Goal: Task Accomplishment & Management: Manage account settings

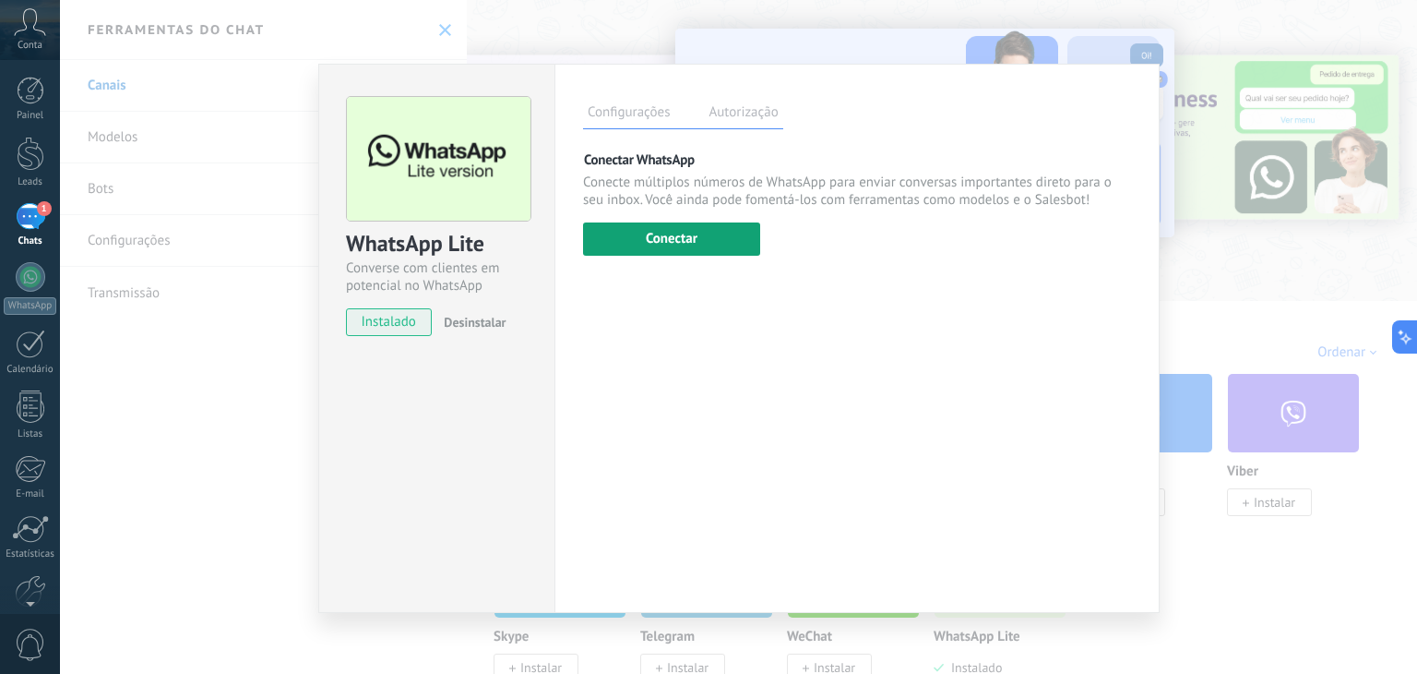
click at [676, 233] on button "Conectar" at bounding box center [671, 238] width 177 height 33
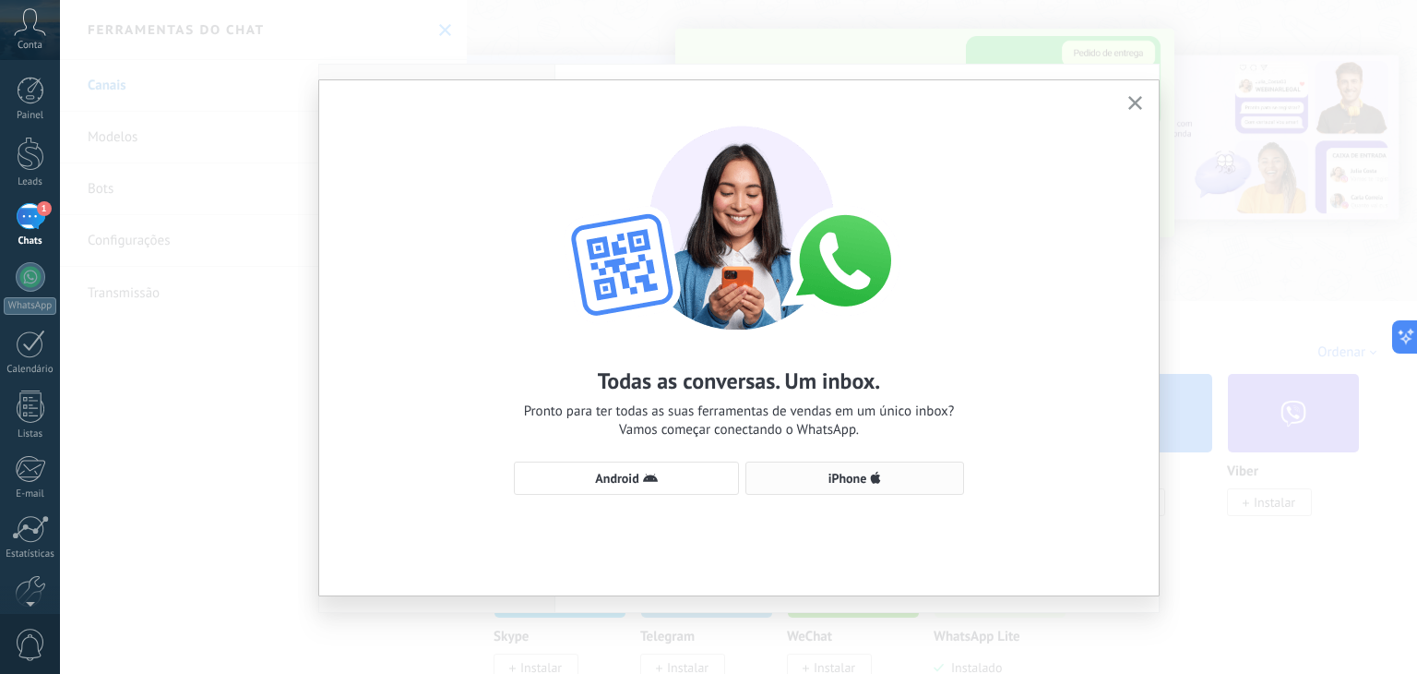
click at [855, 479] on span "iPhone" at bounding box center [848, 478] width 39 height 13
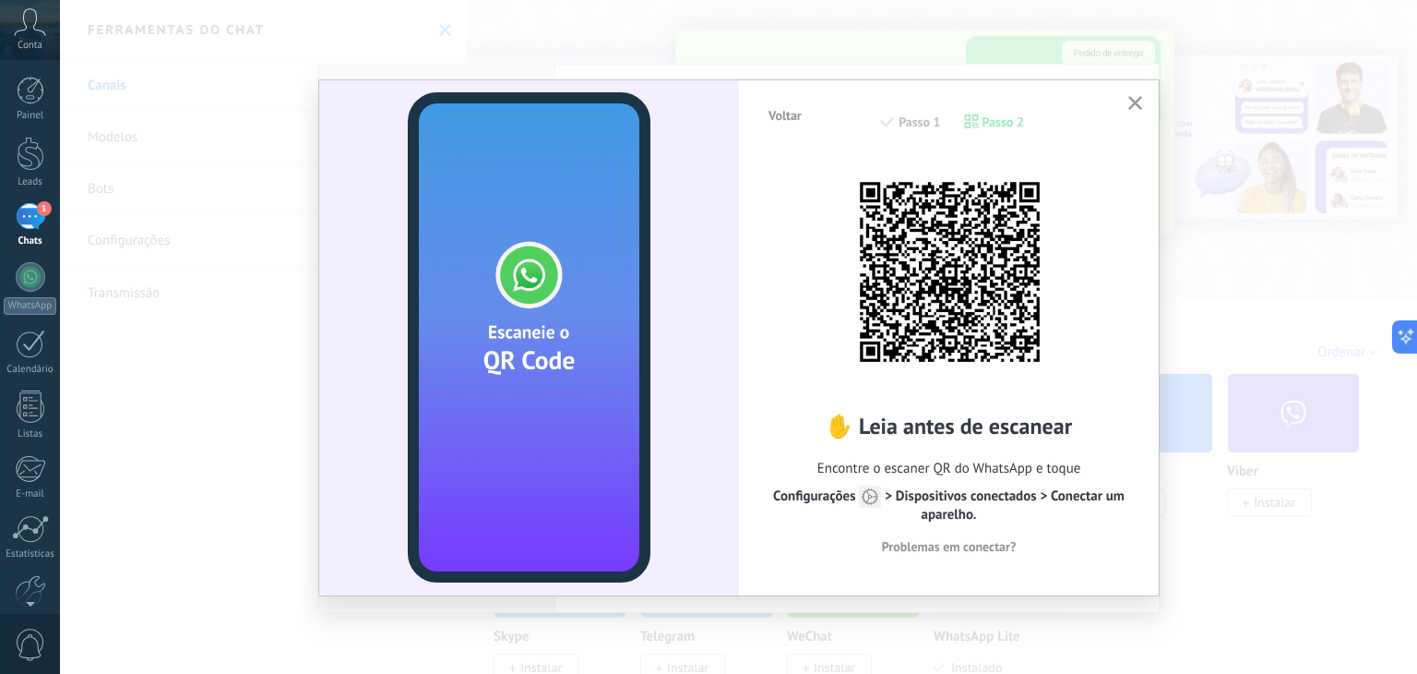
click at [26, 214] on div "1" at bounding box center [31, 216] width 30 height 27
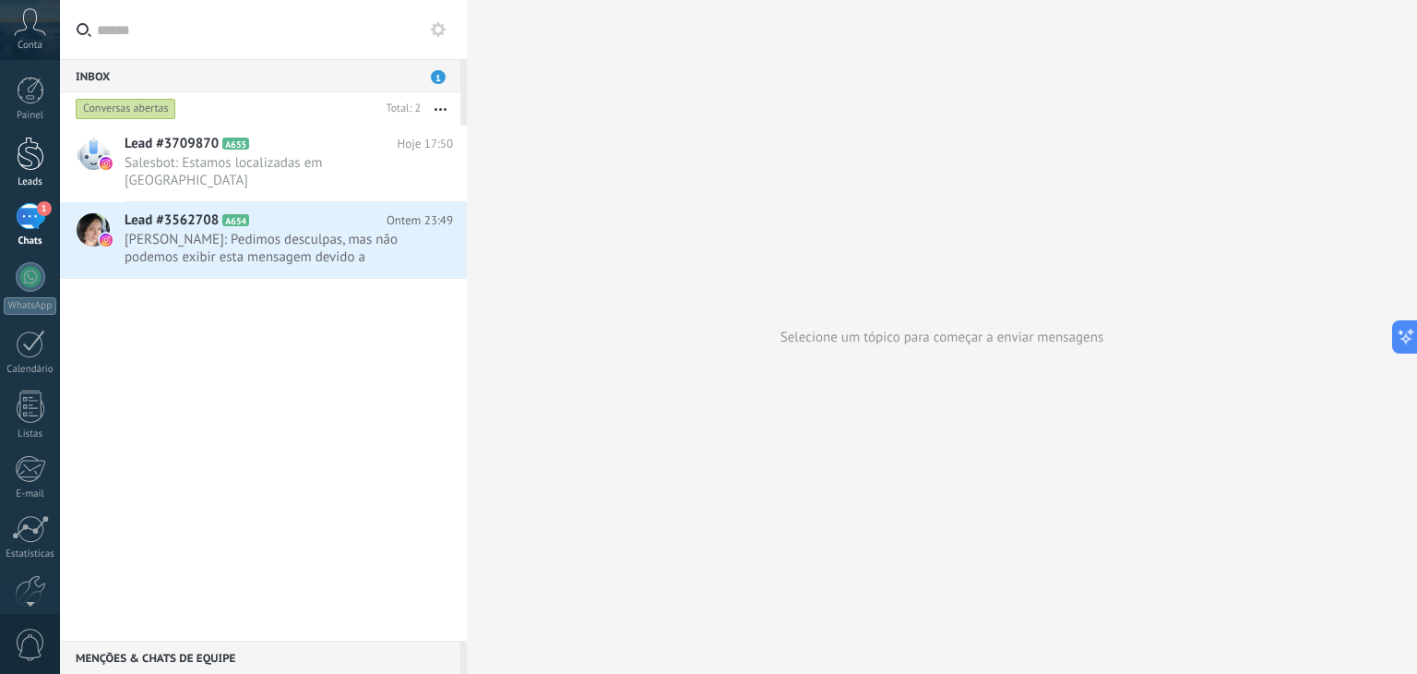
click at [33, 167] on div at bounding box center [31, 154] width 28 height 34
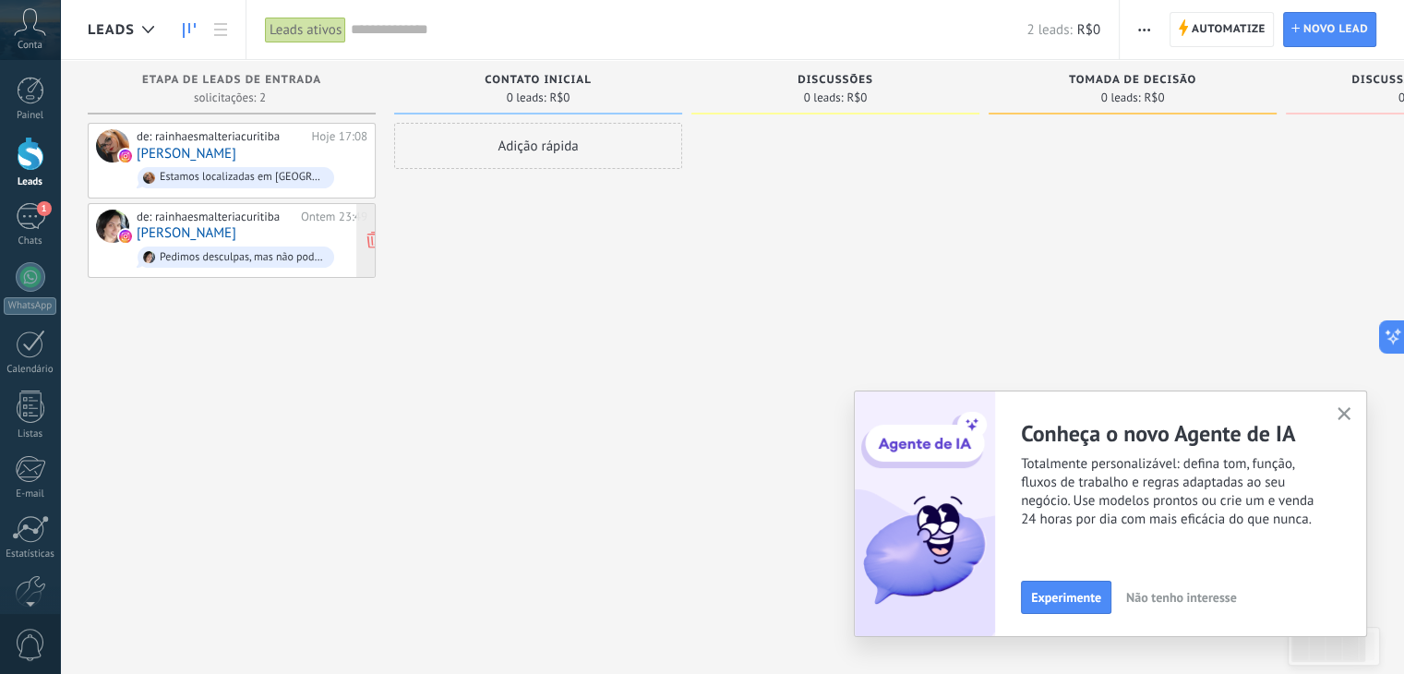
click at [321, 234] on div "de: rainhaesmalteriacuritiba Ontem 23:49 [PERSON_NAME] Pedimos desculpas, mas n…" at bounding box center [252, 240] width 231 height 63
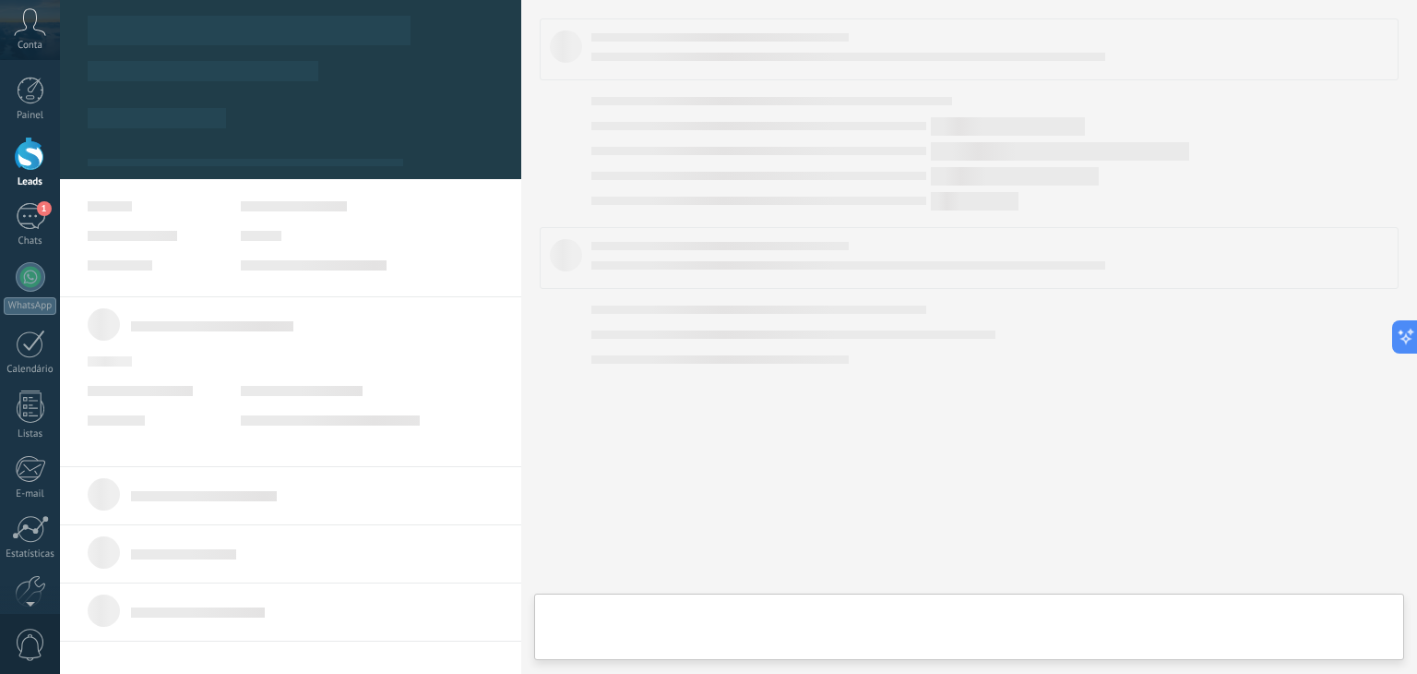
type textarea "**********"
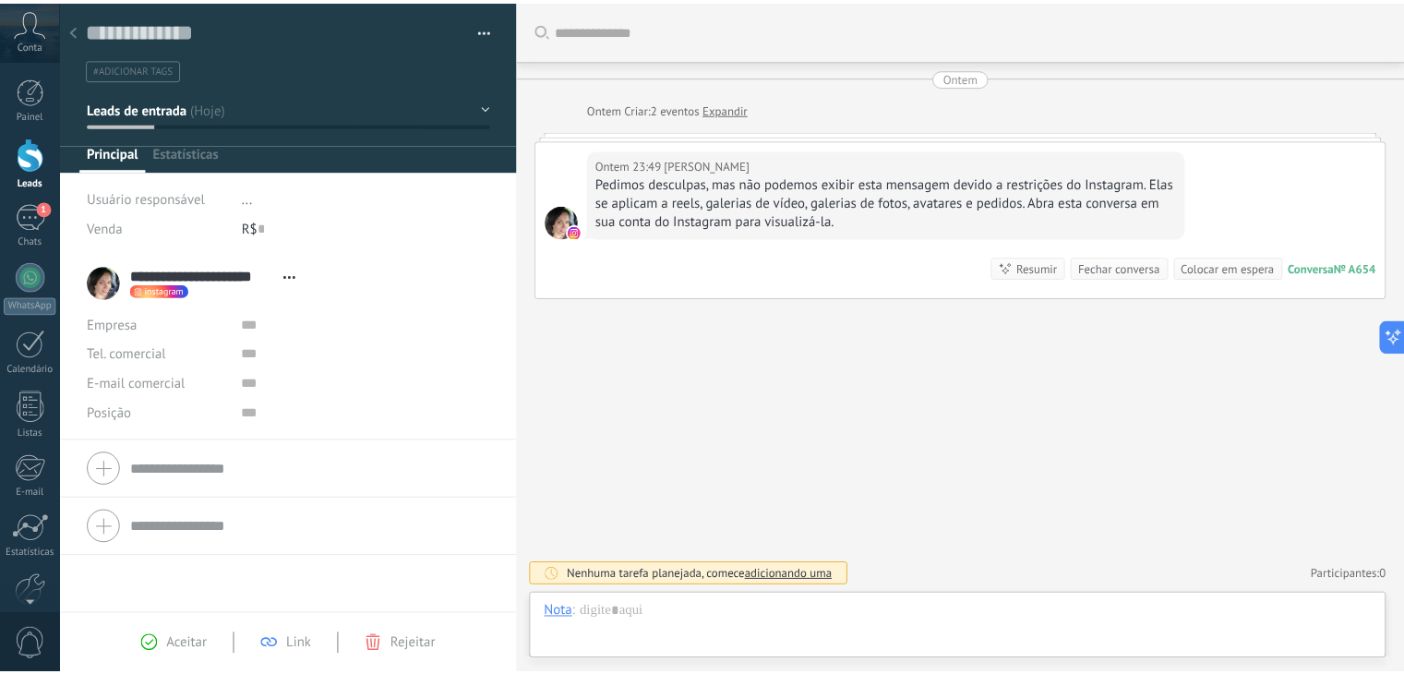
scroll to position [27, 0]
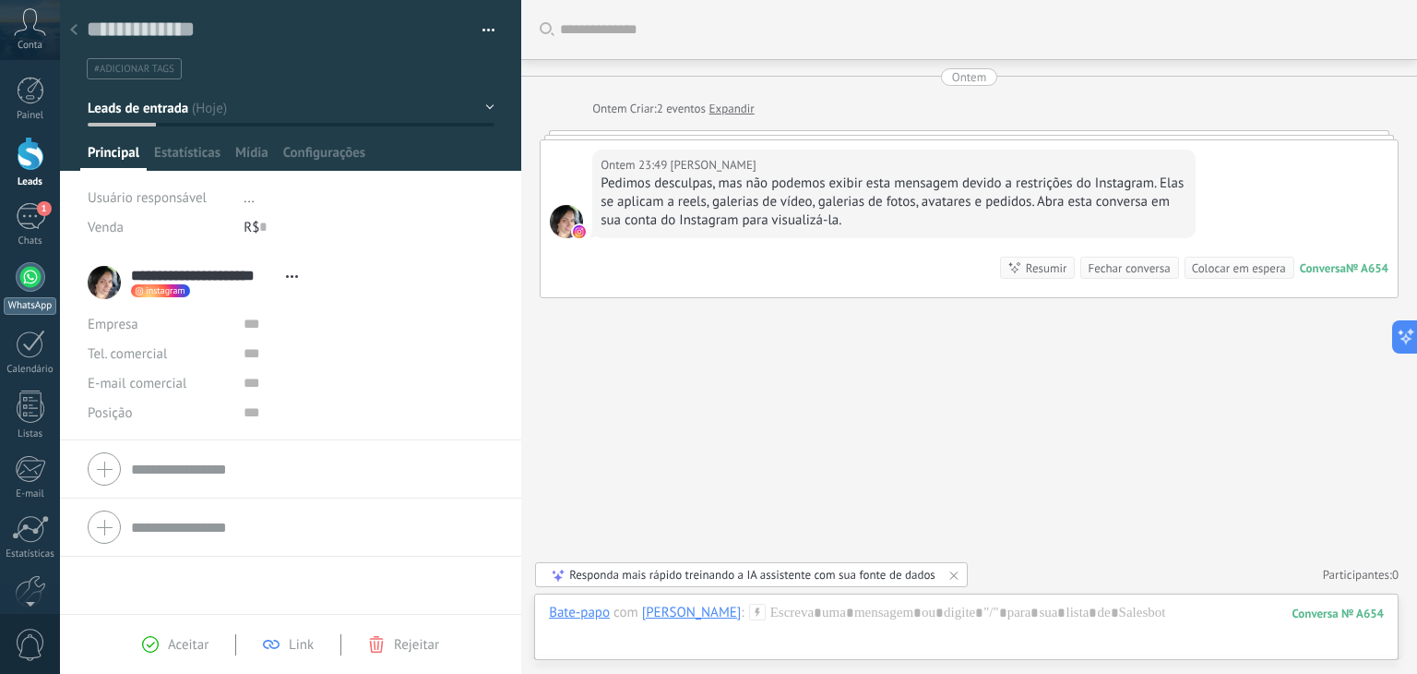
click at [40, 274] on div at bounding box center [31, 277] width 30 height 30
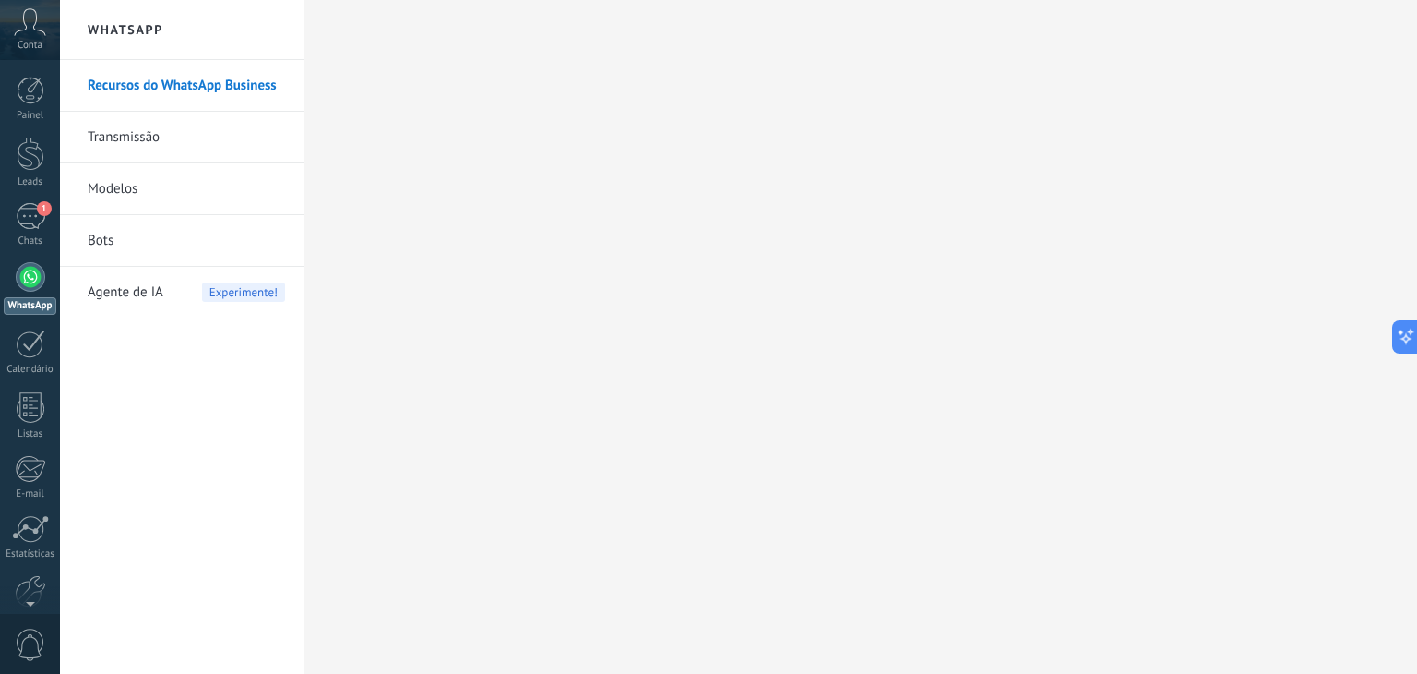
click at [106, 245] on link "Bots" at bounding box center [186, 241] width 197 height 52
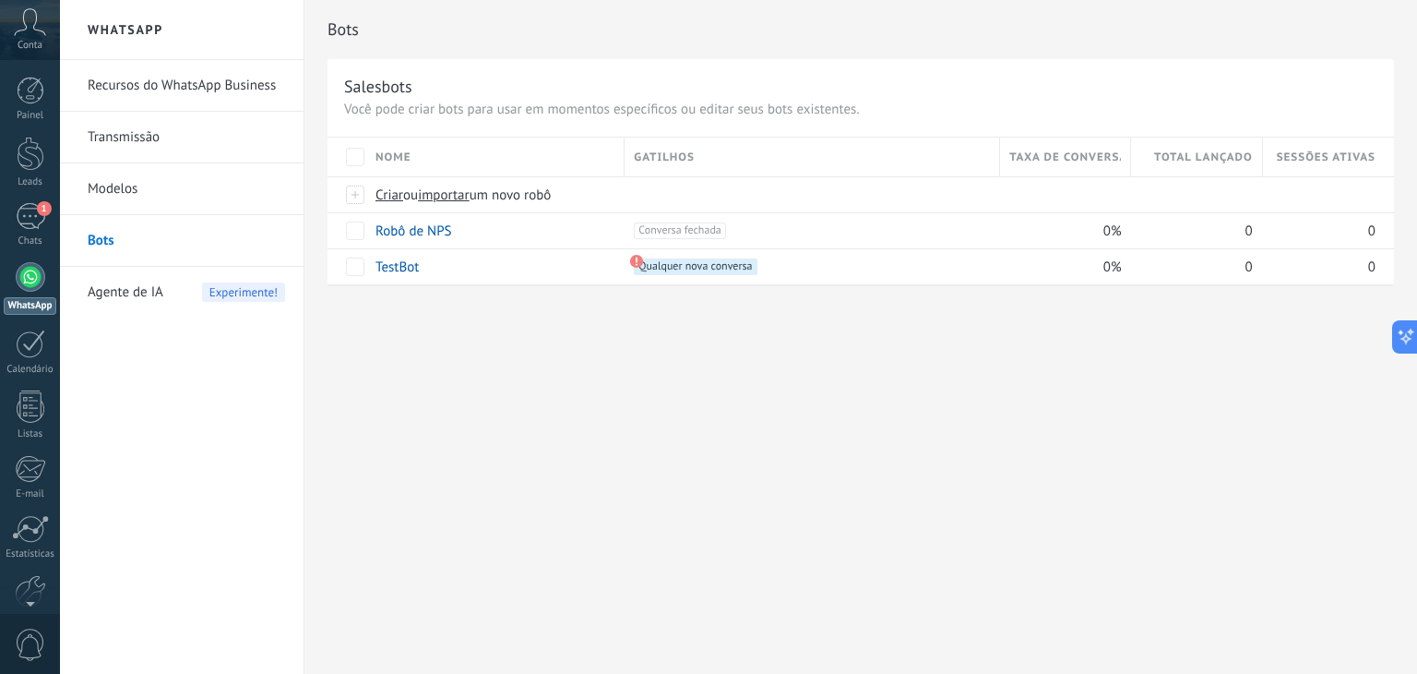
click at [183, 85] on link "Recursos do WhatsApp Business" at bounding box center [186, 86] width 197 height 52
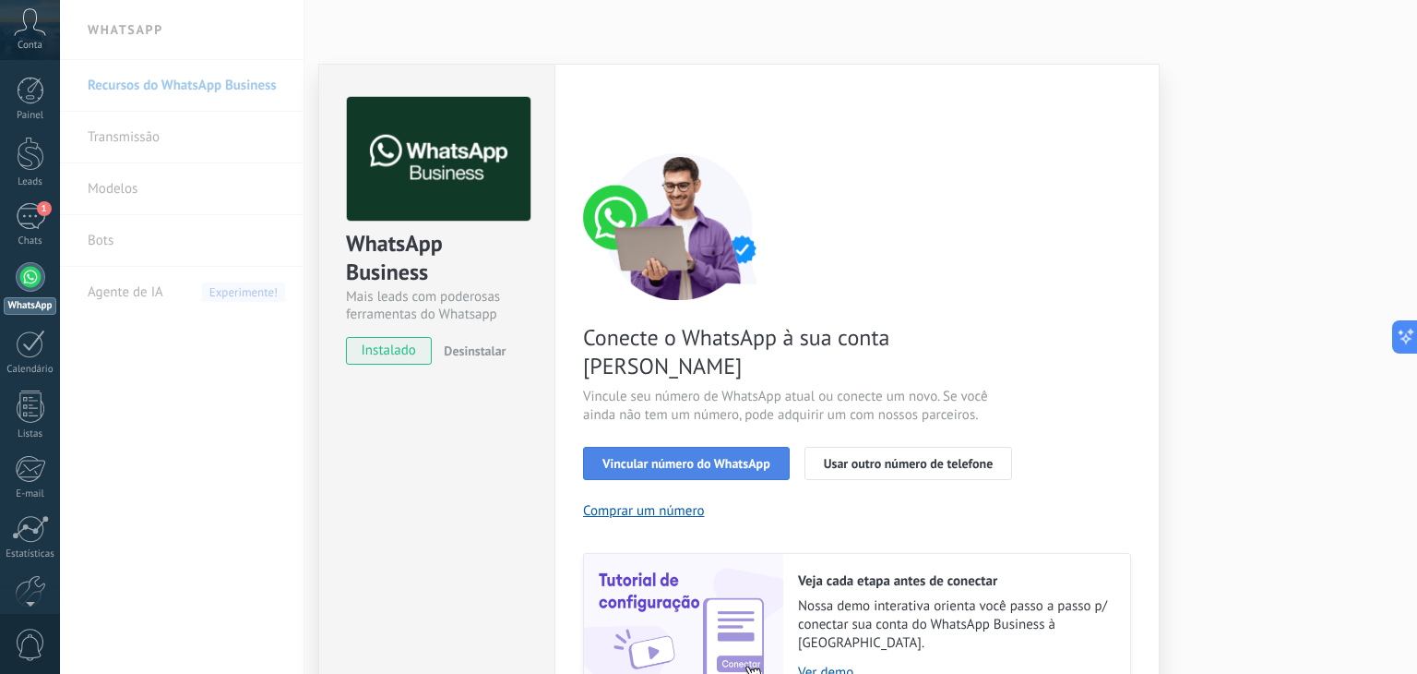
click at [666, 457] on span "Vincular número do WhatsApp" at bounding box center [687, 463] width 168 height 13
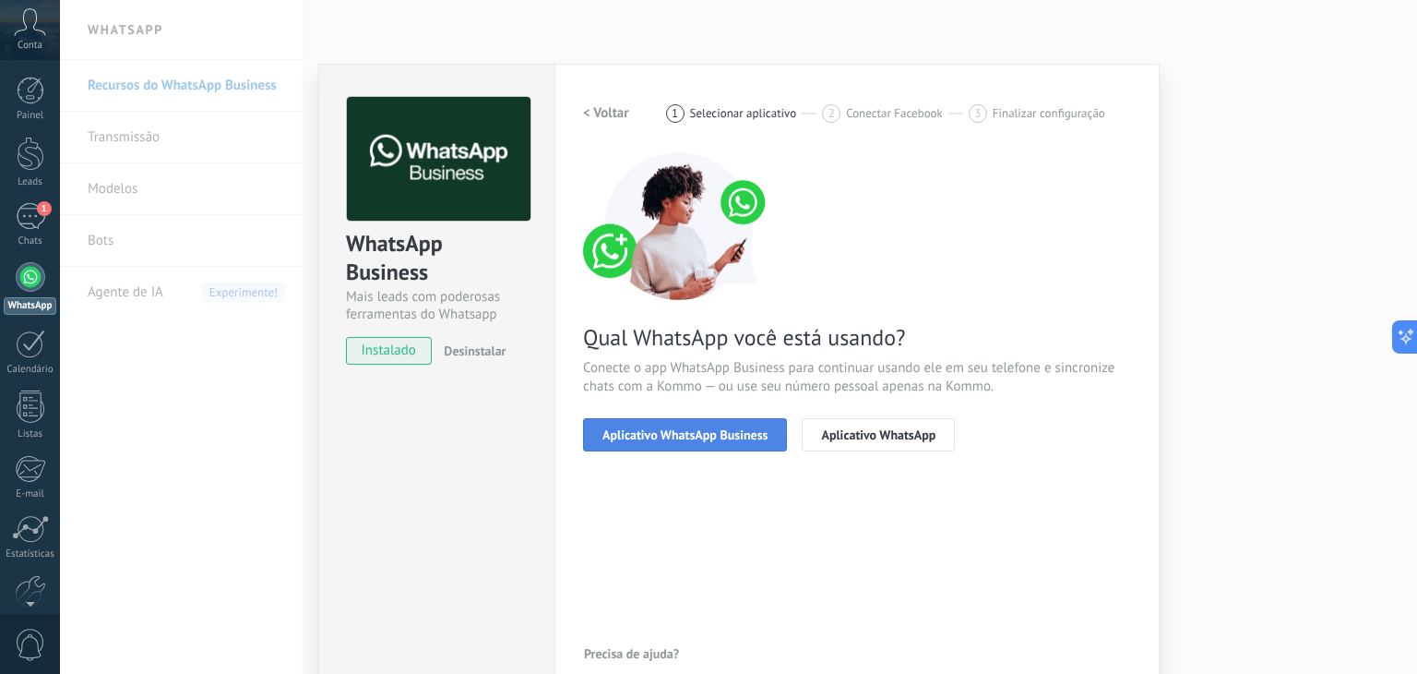
click at [710, 434] on span "Aplicativo WhatsApp Business" at bounding box center [685, 434] width 165 height 13
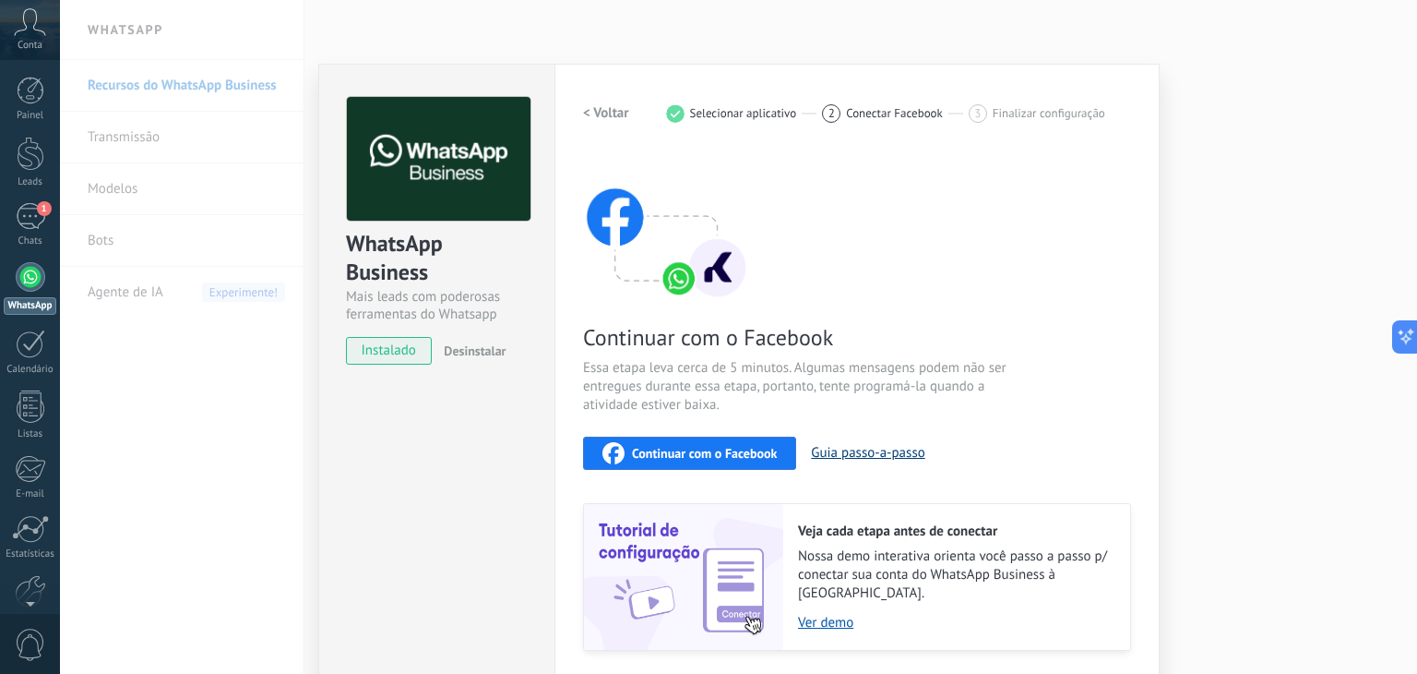
click at [835, 451] on button "Guia passo-a-passo" at bounding box center [868, 453] width 114 height 18
click at [733, 454] on span "Continuar com o Facebook" at bounding box center [704, 453] width 145 height 13
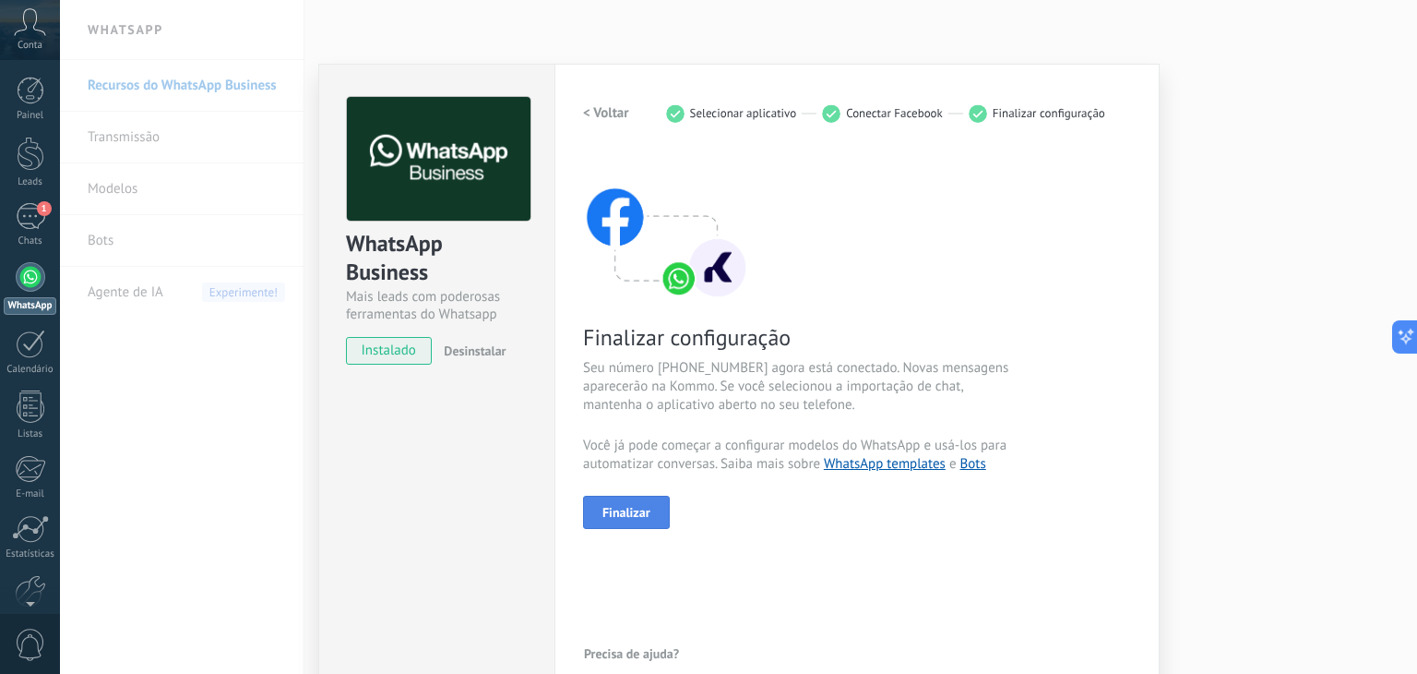
click at [621, 517] on span "Finalizar" at bounding box center [627, 512] width 48 height 13
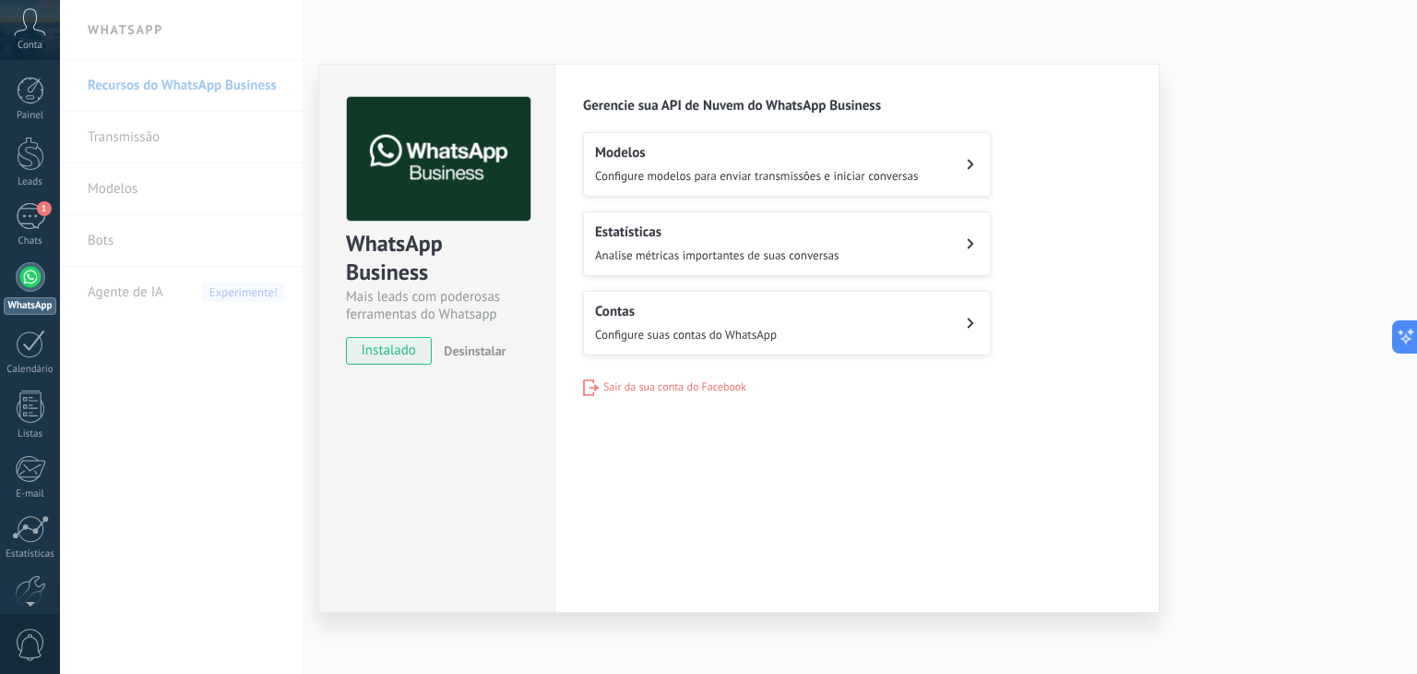
click at [677, 308] on h2 "Contas" at bounding box center [686, 312] width 182 height 18
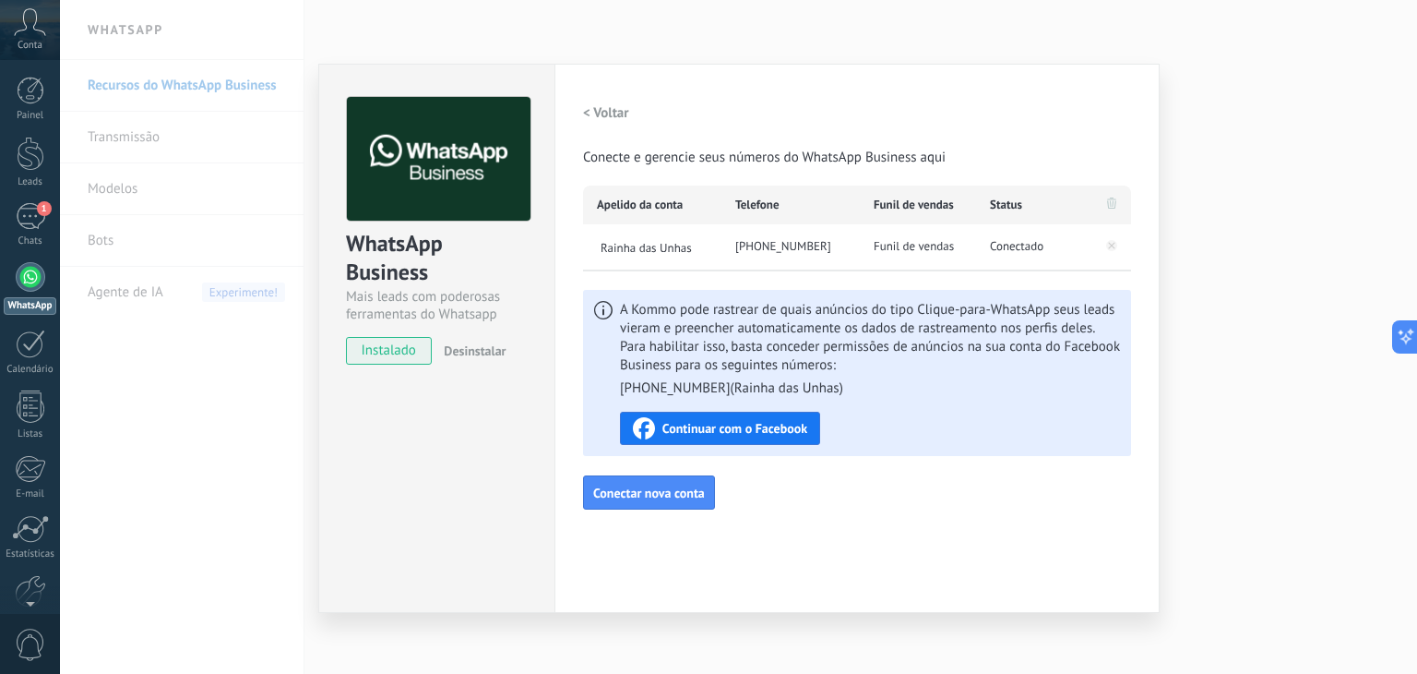
click at [765, 422] on span "Continuar com o Facebook" at bounding box center [735, 428] width 145 height 13
click at [102, 420] on div "WhatsApp Business Mais leads com poderosas ferramentas do Whatsapp instalado De…" at bounding box center [738, 337] width 1357 height 674
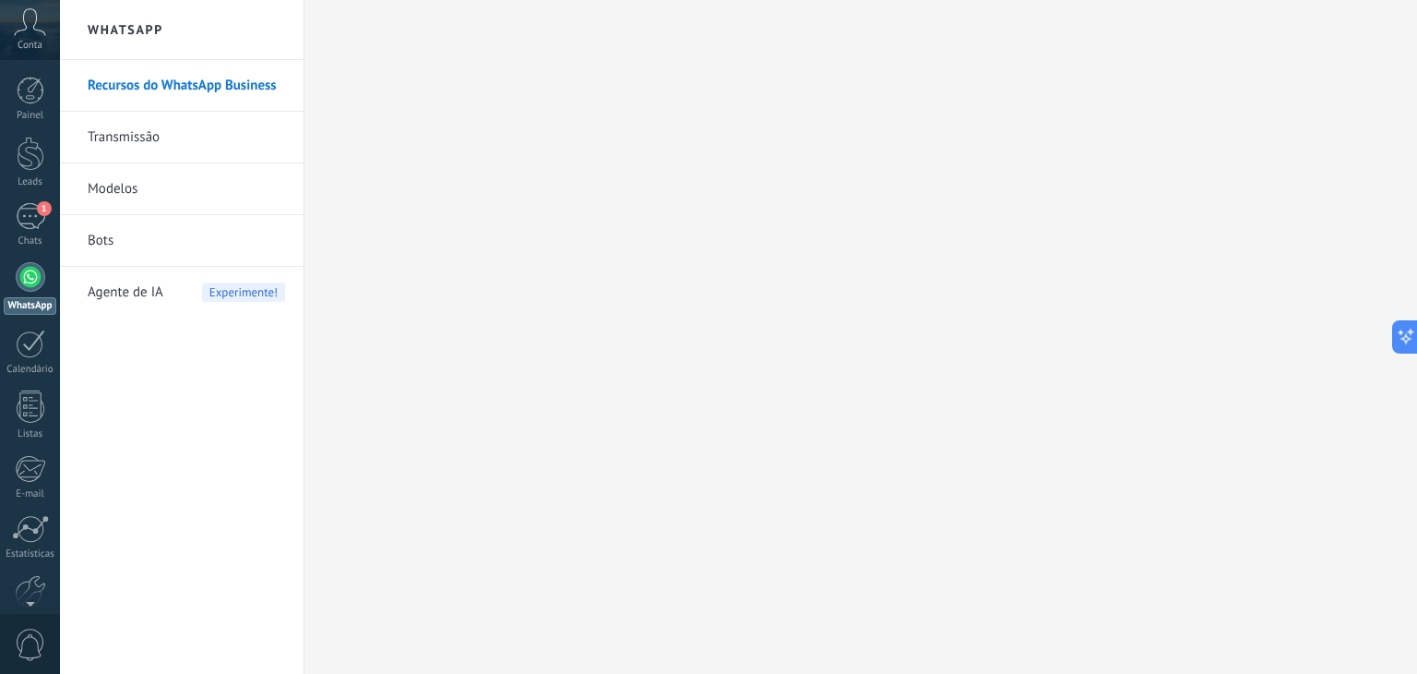
click at [99, 294] on span "Agente de IA" at bounding box center [126, 293] width 76 height 52
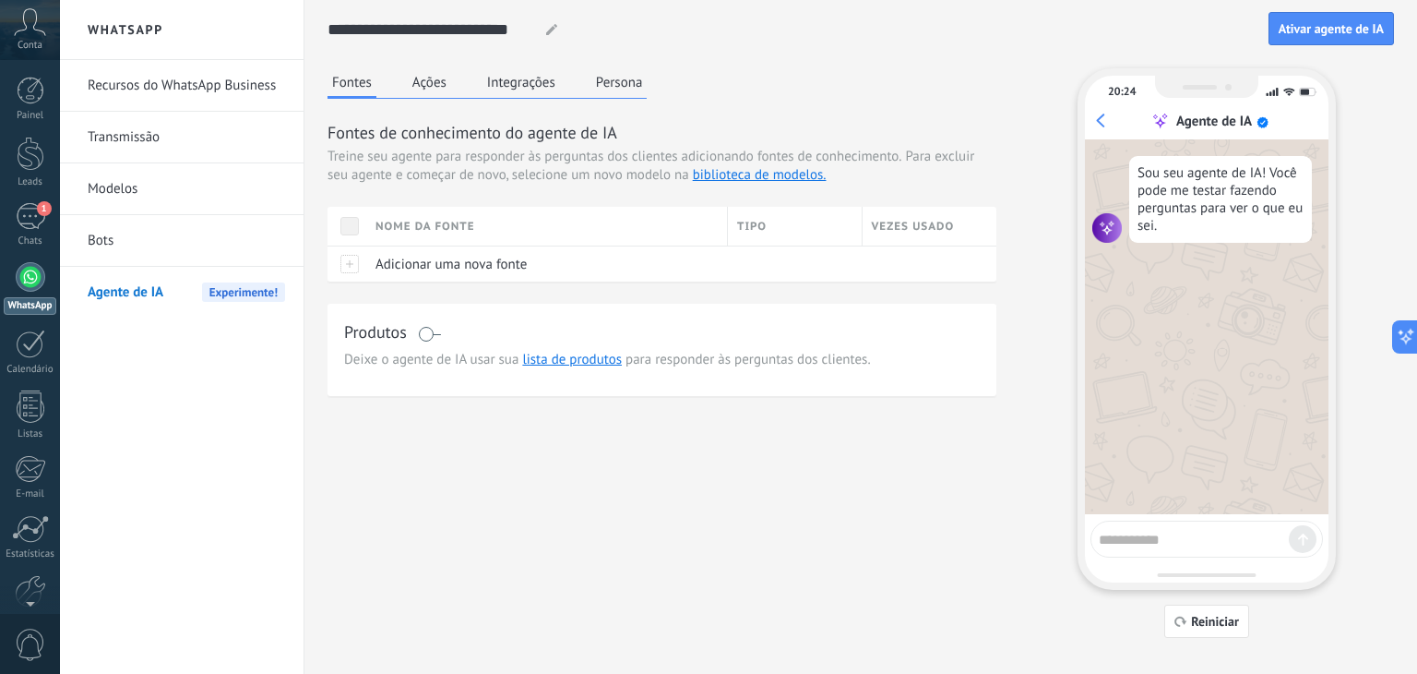
click at [426, 86] on button "Ações" at bounding box center [429, 82] width 43 height 28
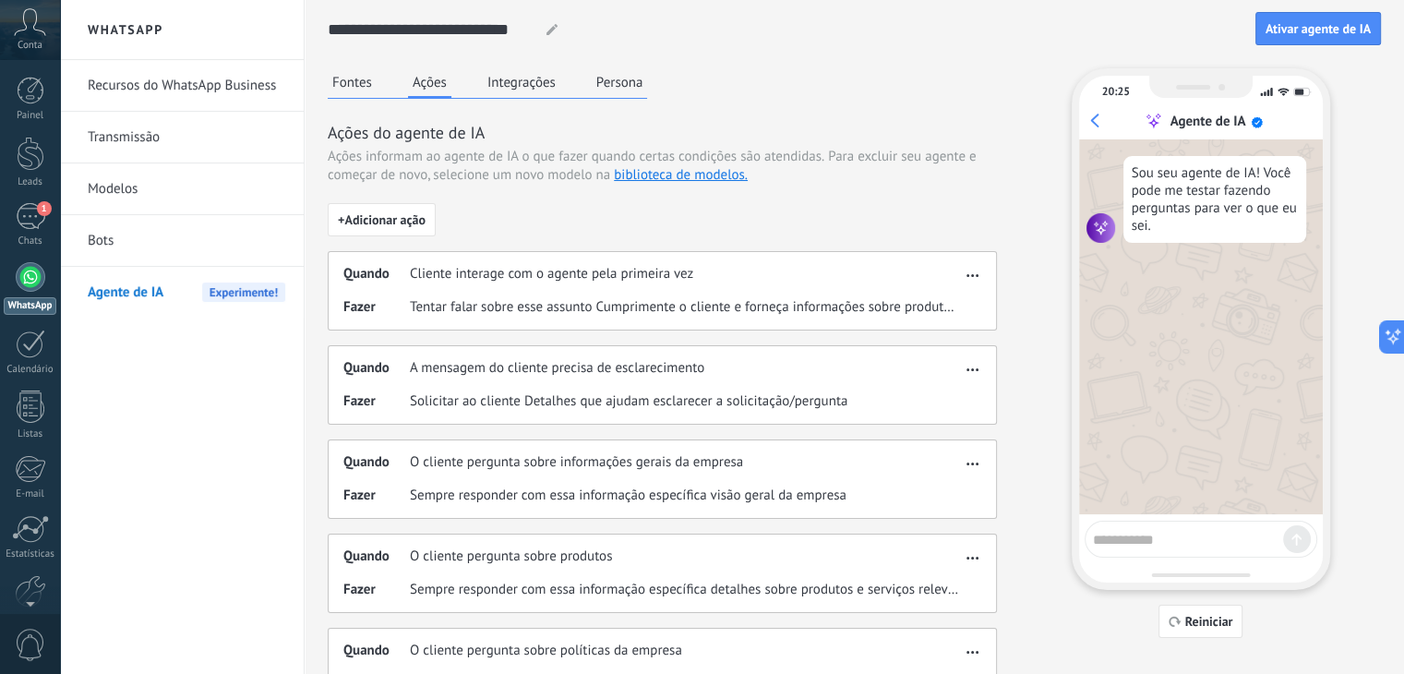
click at [974, 269] on span "button" at bounding box center [972, 272] width 12 height 13
click at [943, 197] on div "Ações do agente de IA Ações informam ao agente de IA o que fazer quando certas …" at bounding box center [662, 602] width 669 height 962
click at [528, 85] on button "Integrações" at bounding box center [522, 82] width 78 height 28
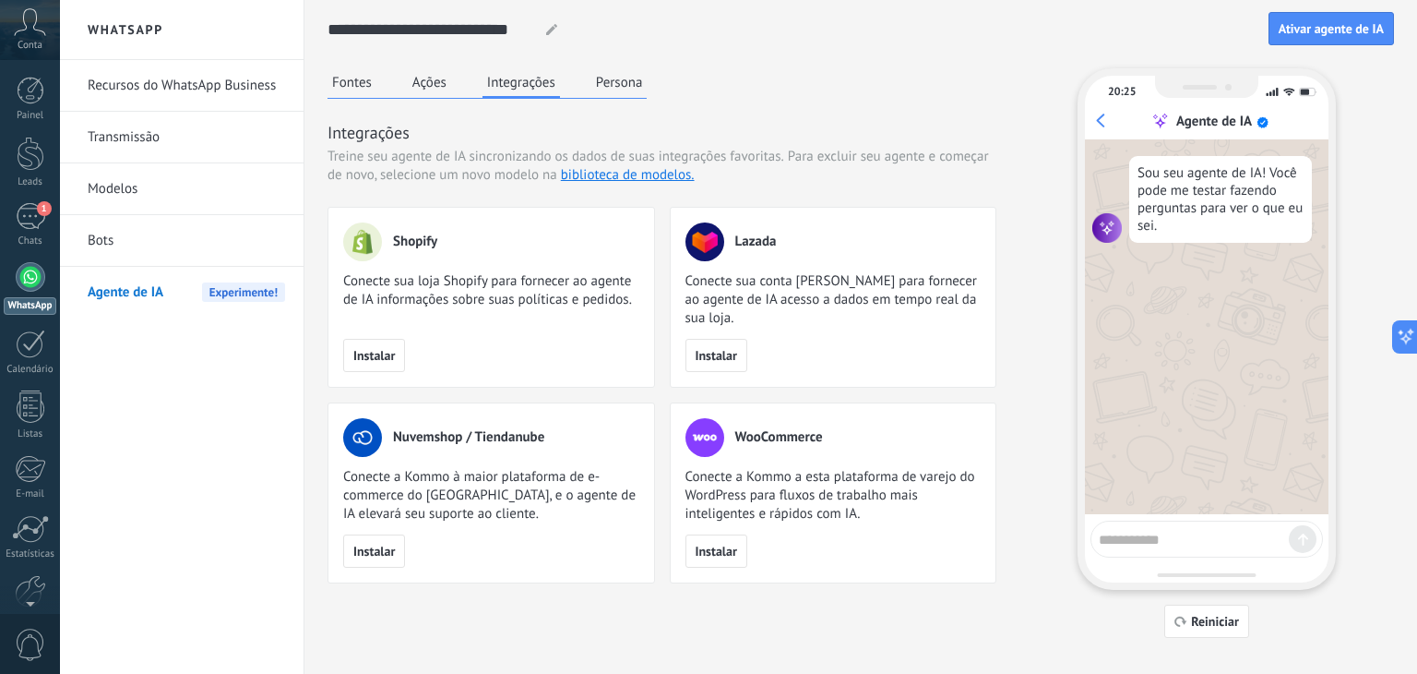
click at [625, 83] on button "Persona" at bounding box center [620, 82] width 56 height 28
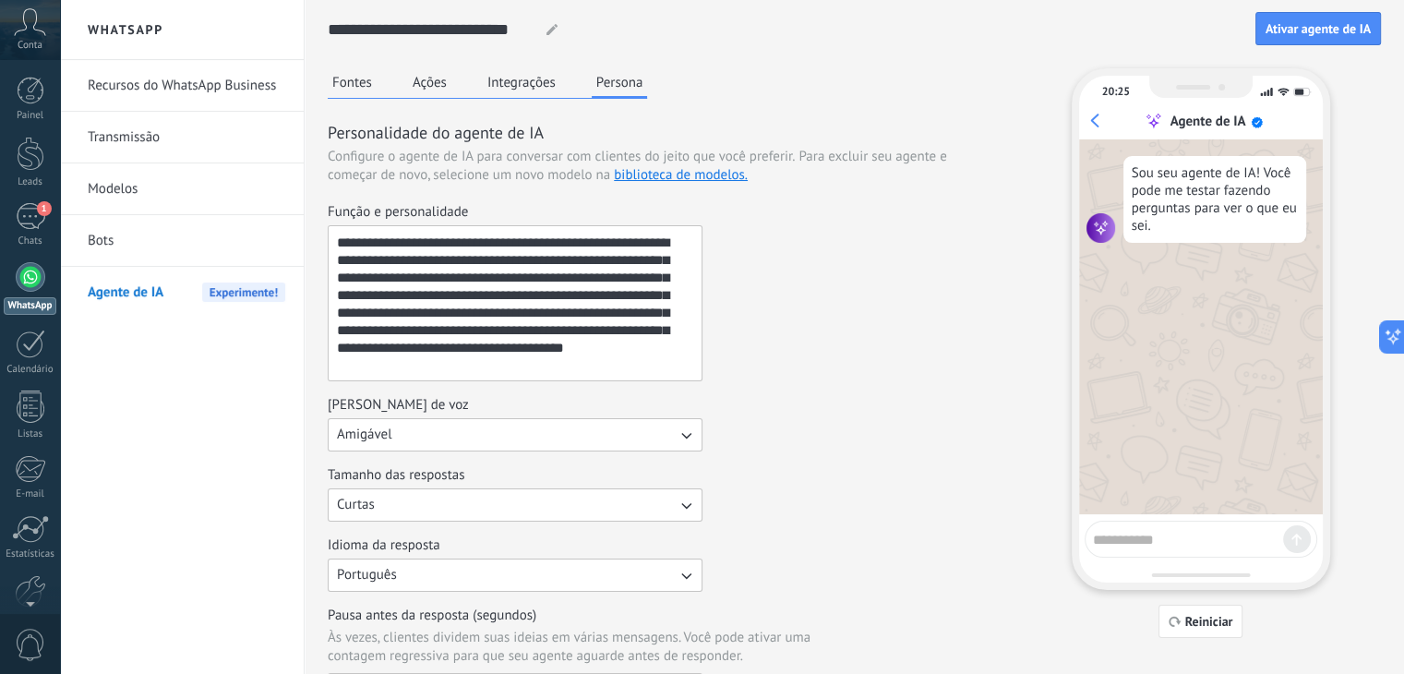
click at [436, 78] on button "Ações" at bounding box center [429, 82] width 43 height 28
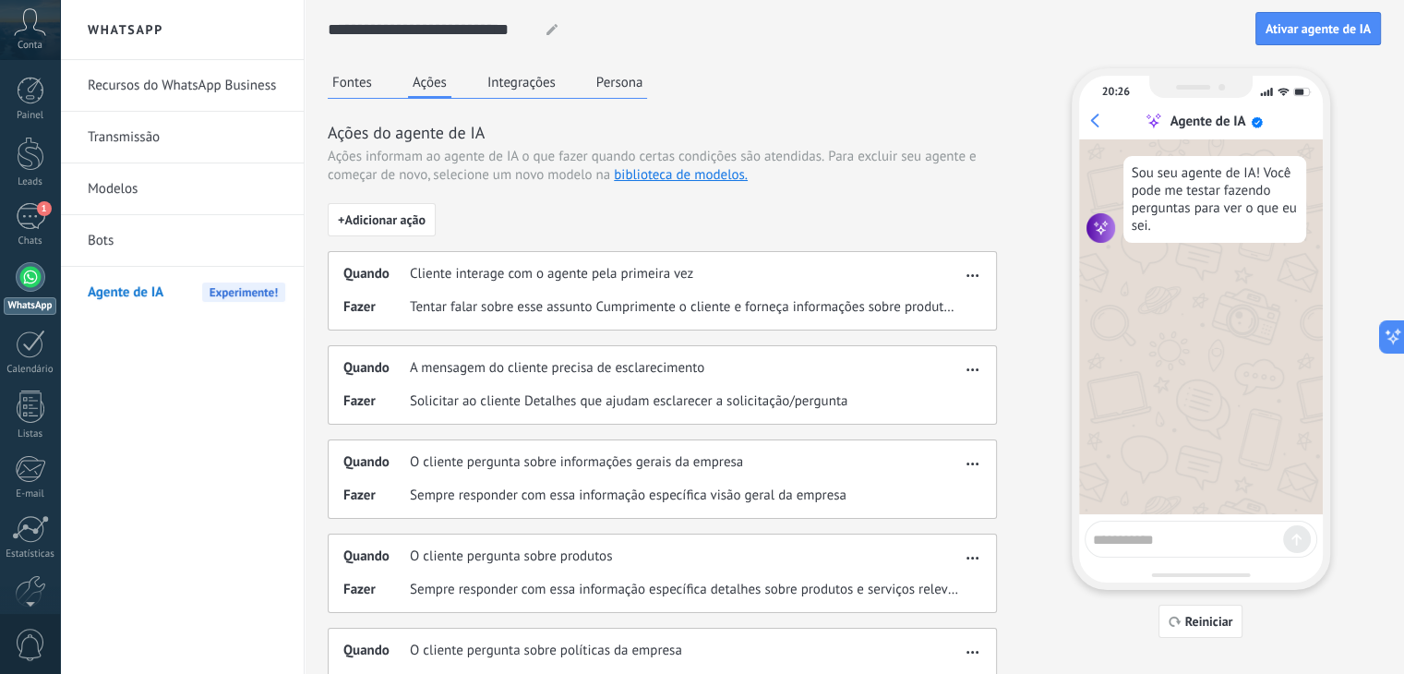
click at [356, 80] on button "Fontes" at bounding box center [352, 82] width 49 height 28
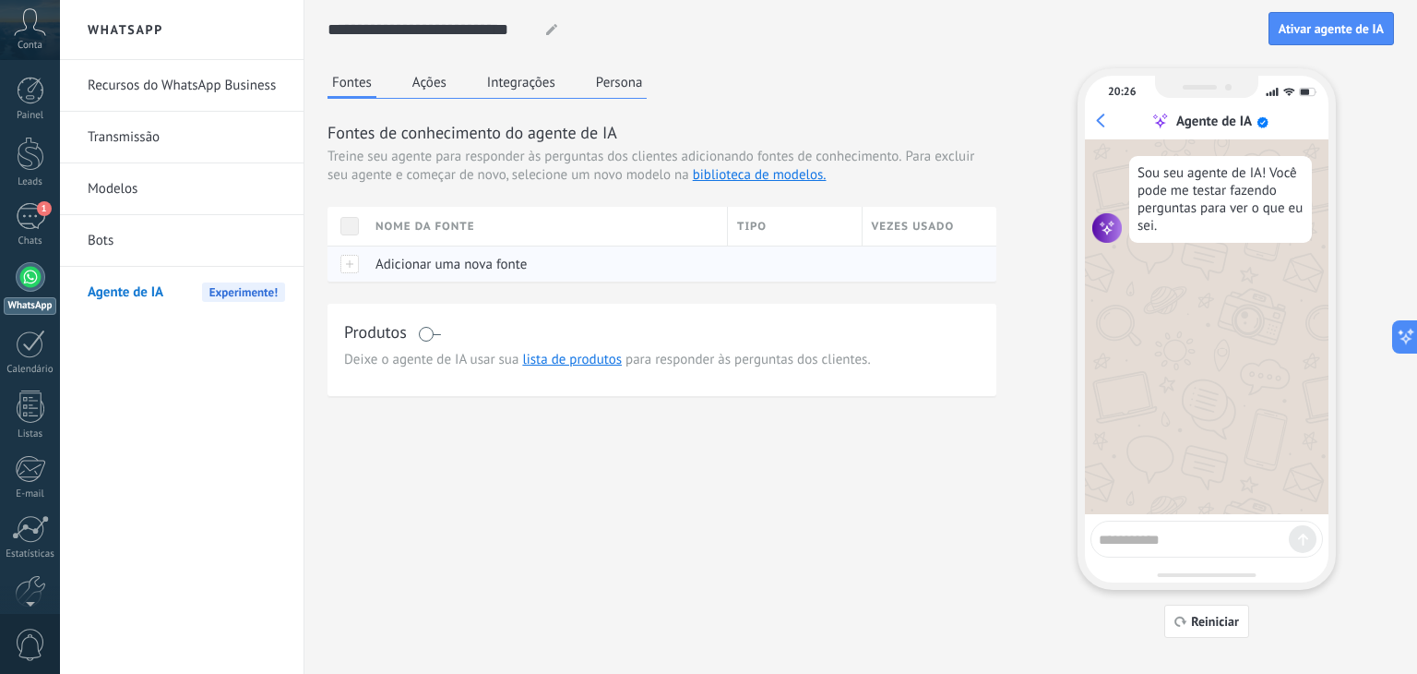
click at [347, 267] on div at bounding box center [347, 263] width 39 height 36
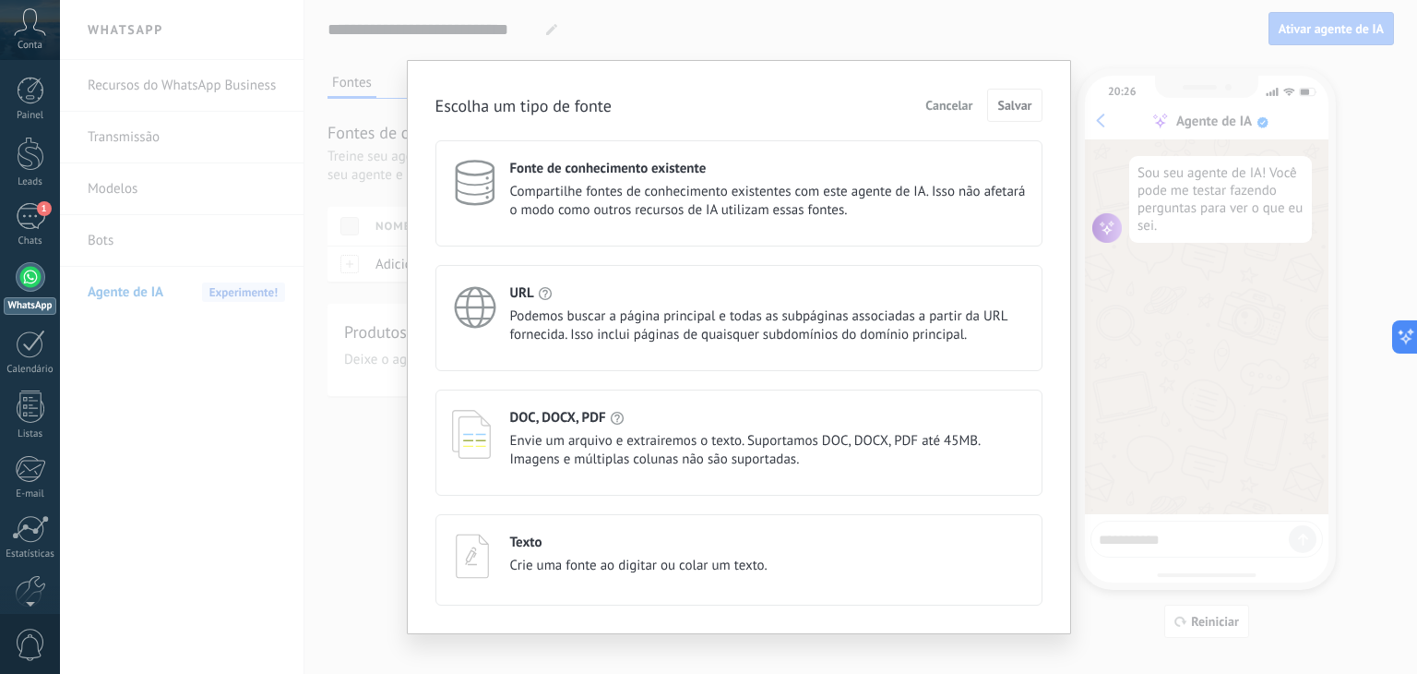
click at [953, 104] on span "Cancelar" at bounding box center [949, 105] width 47 height 13
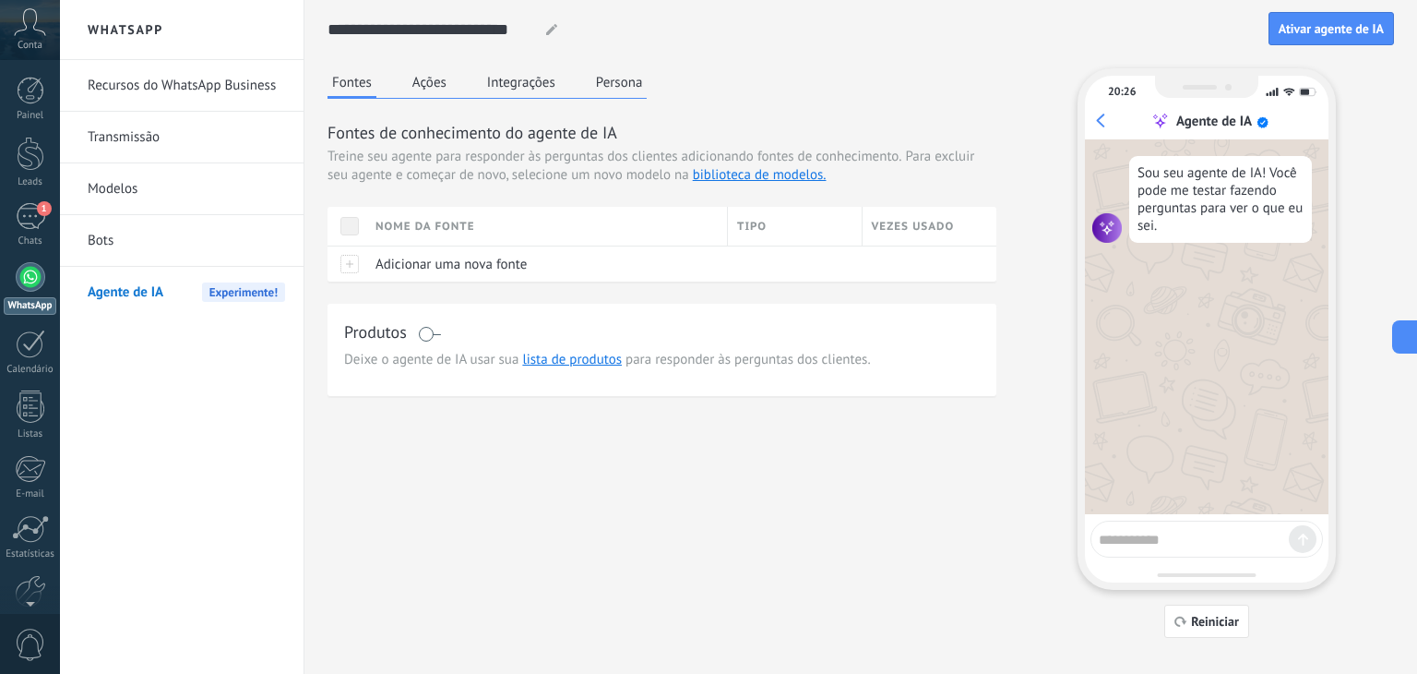
click at [188, 72] on link "Recursos do WhatsApp Business" at bounding box center [186, 86] width 197 height 52
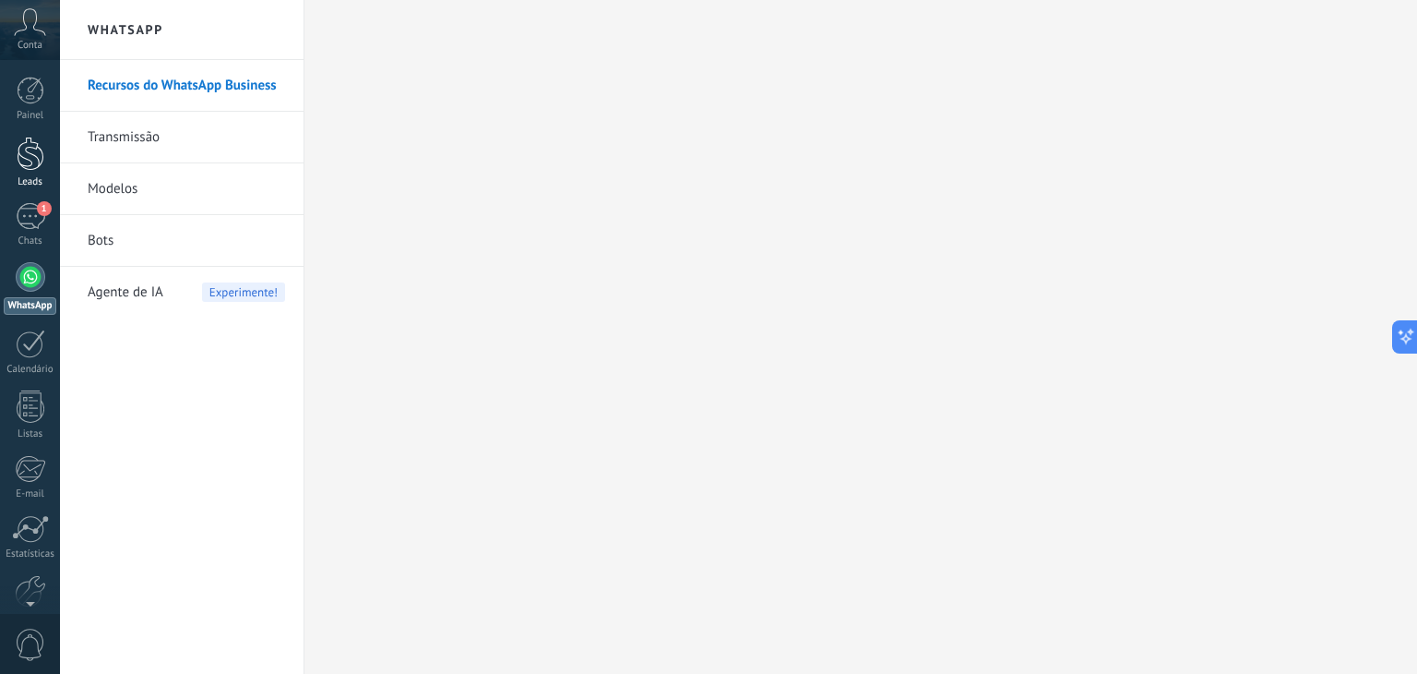
click at [27, 155] on div at bounding box center [31, 154] width 28 height 34
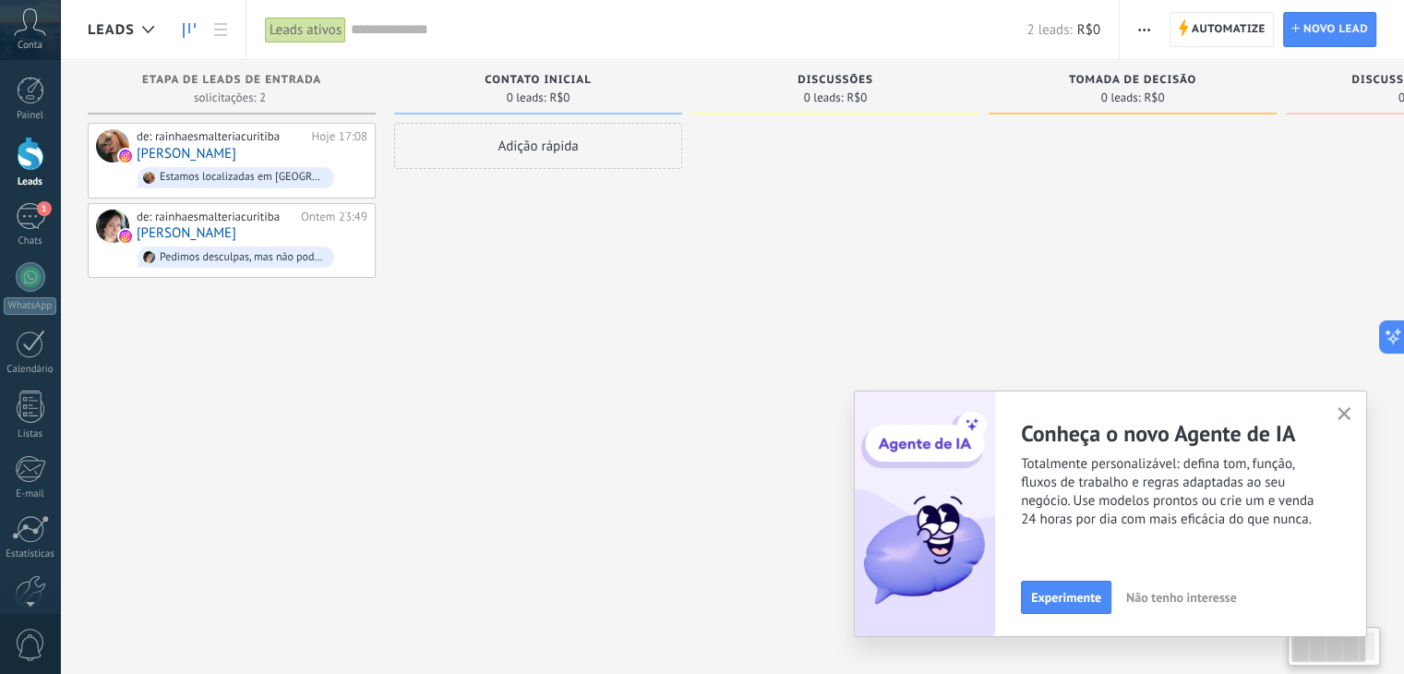
click at [492, 498] on div "Adição rápida" at bounding box center [538, 339] width 288 height 433
click at [1339, 416] on icon "button" at bounding box center [1344, 414] width 14 height 14
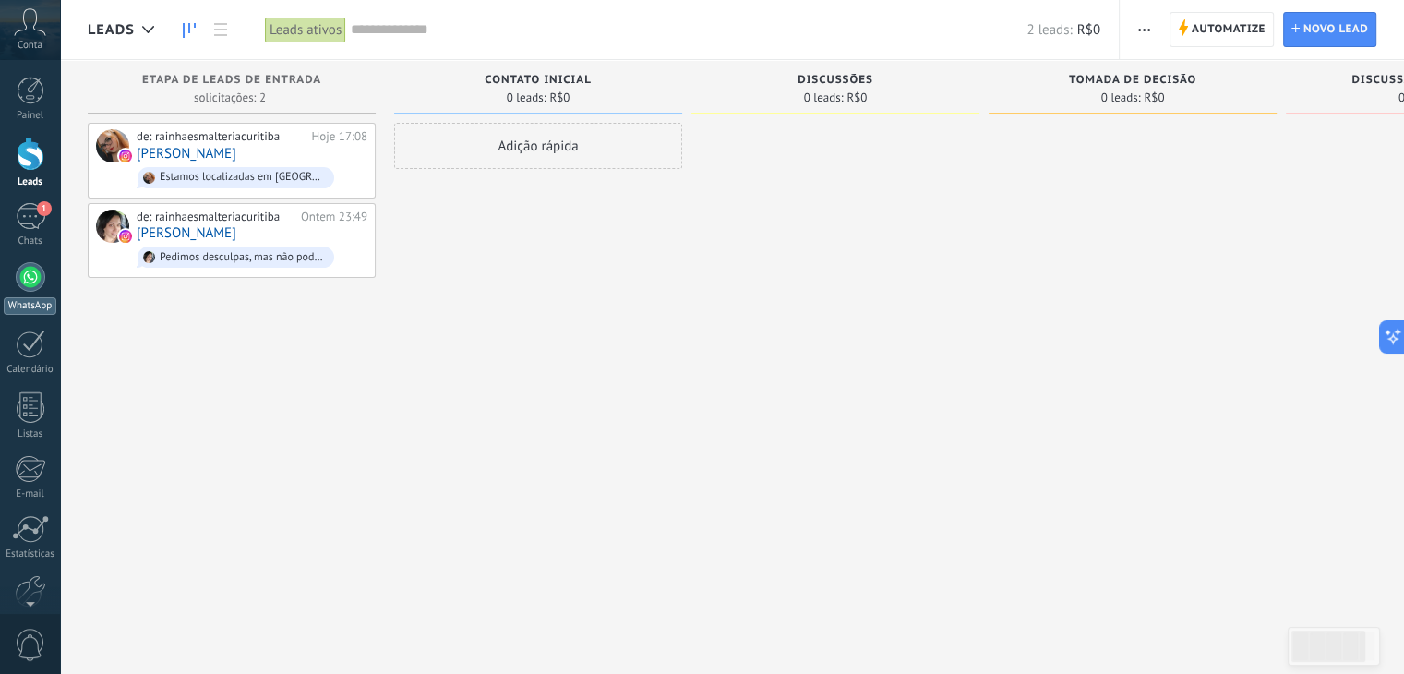
click at [36, 275] on div at bounding box center [31, 277] width 30 height 30
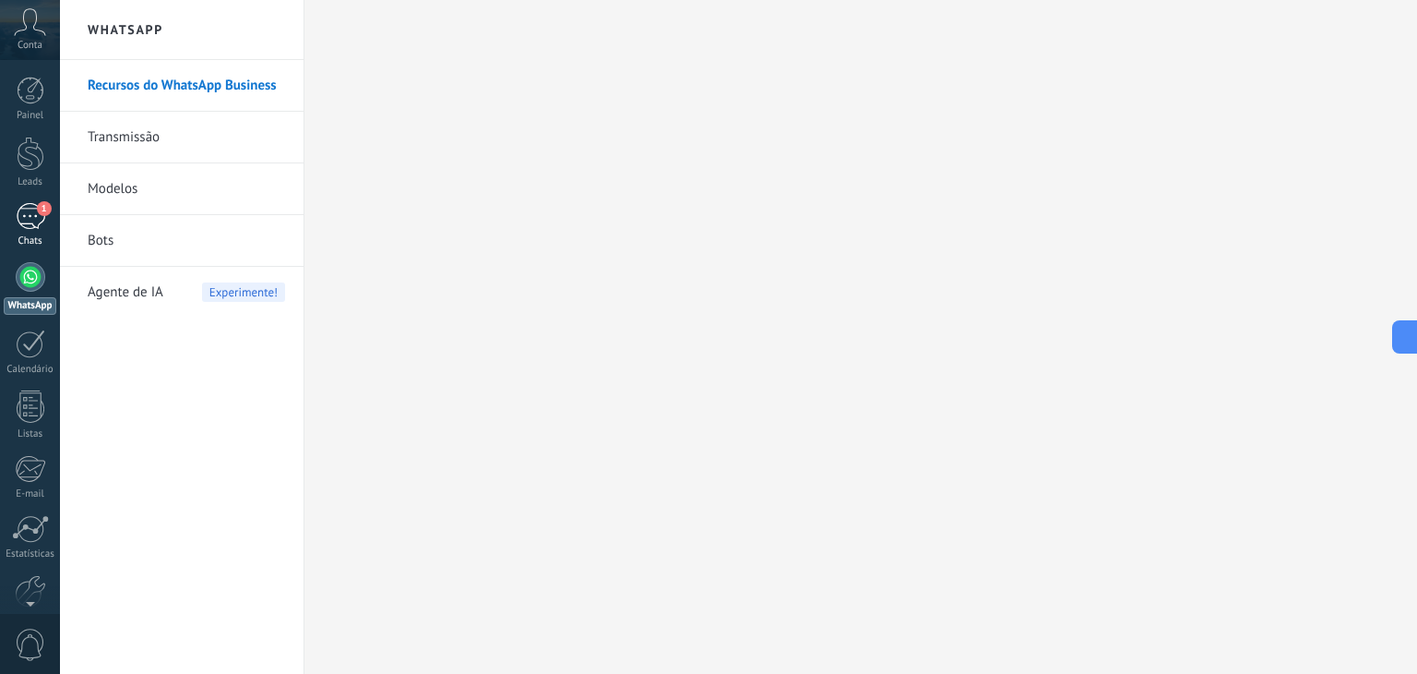
click at [26, 211] on div "1" at bounding box center [31, 216] width 30 height 27
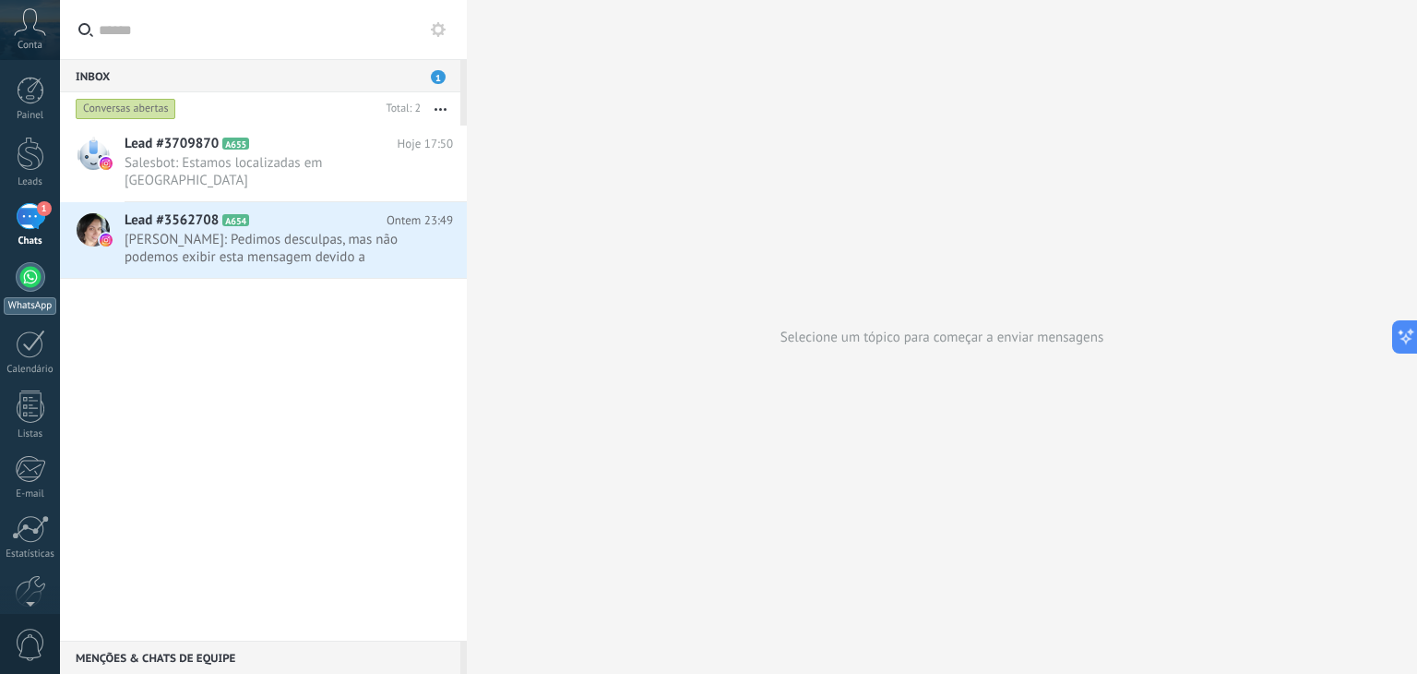
click at [26, 288] on div at bounding box center [31, 277] width 30 height 30
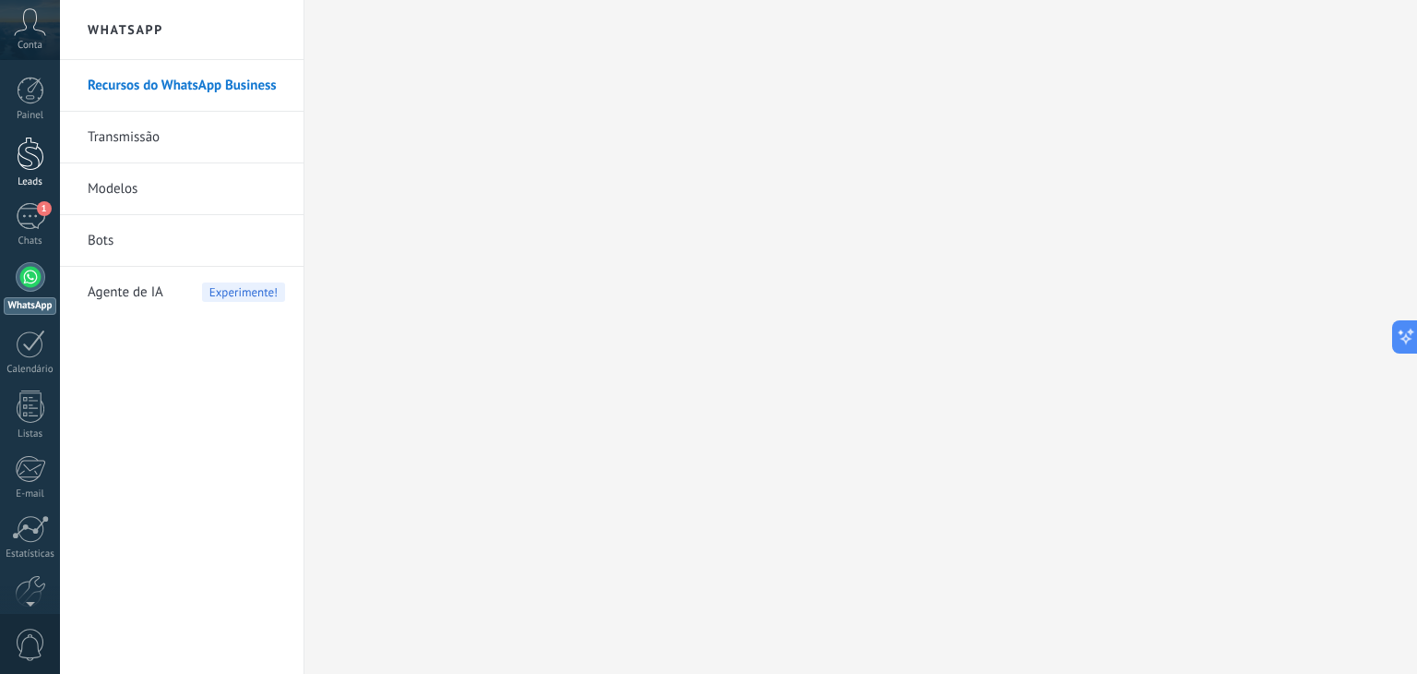
click at [6, 163] on link "Leads" at bounding box center [30, 163] width 60 height 52
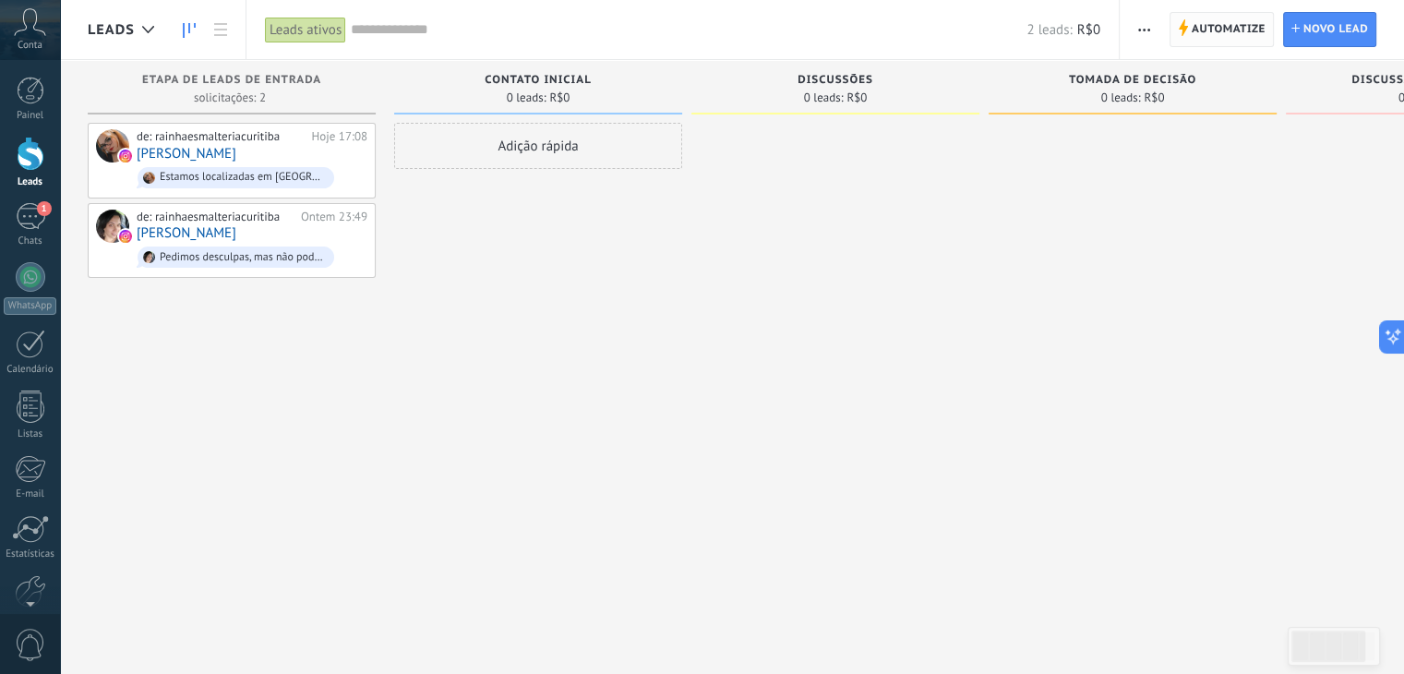
click at [1220, 34] on span "Automatize" at bounding box center [1228, 29] width 74 height 33
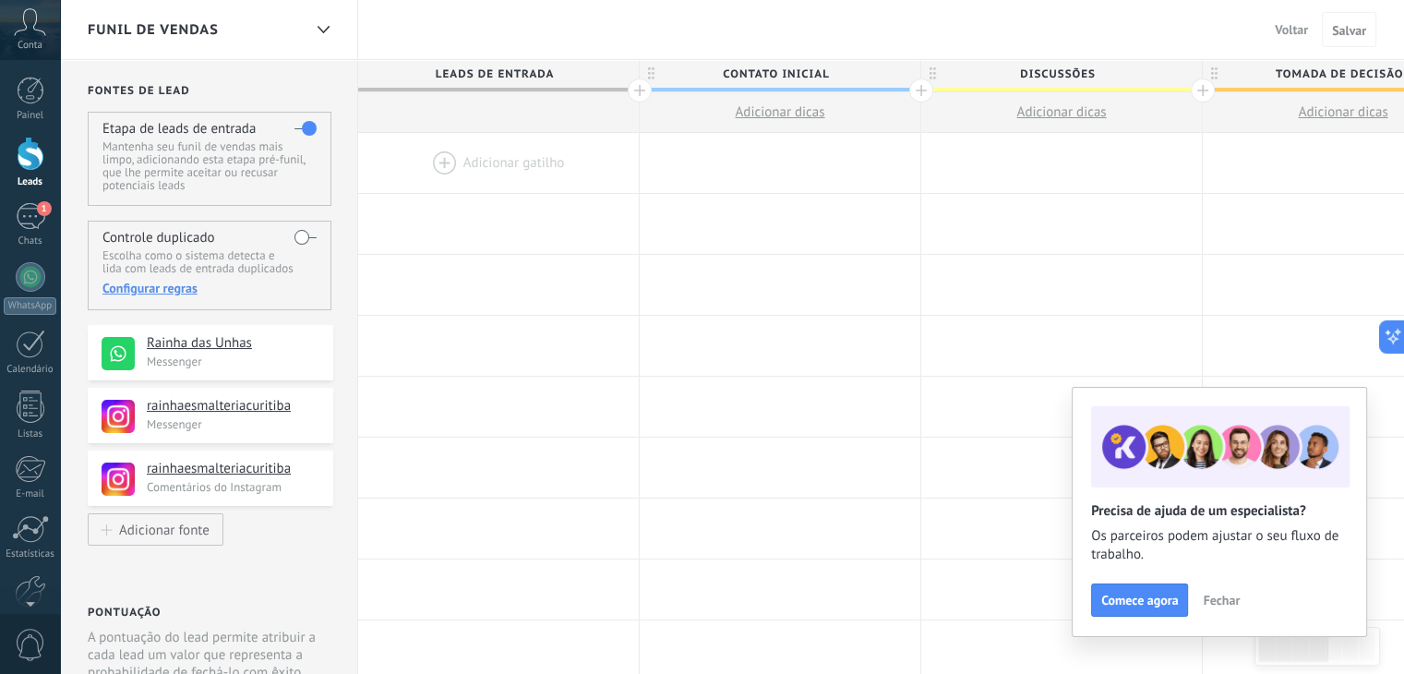
click at [1218, 604] on span "Fechar" at bounding box center [1220, 599] width 37 height 13
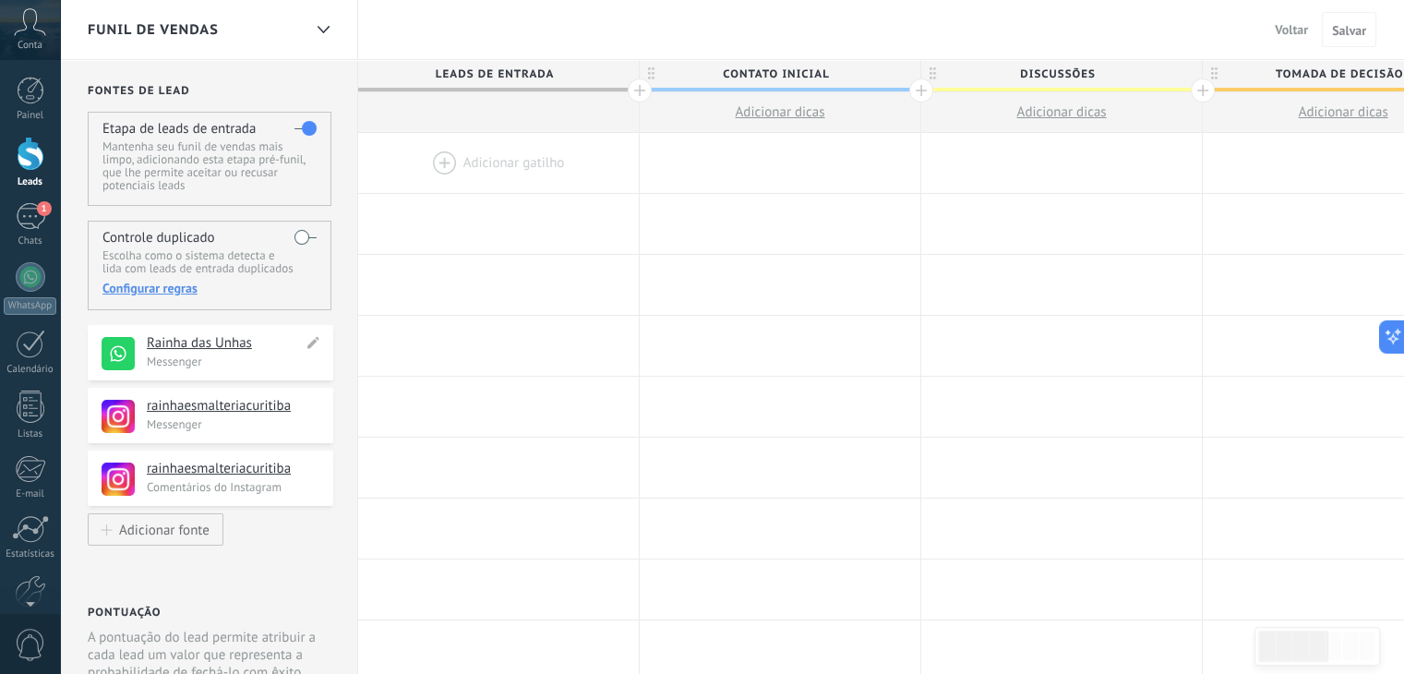
click at [233, 370] on div "**********" at bounding box center [210, 352] width 245 height 55
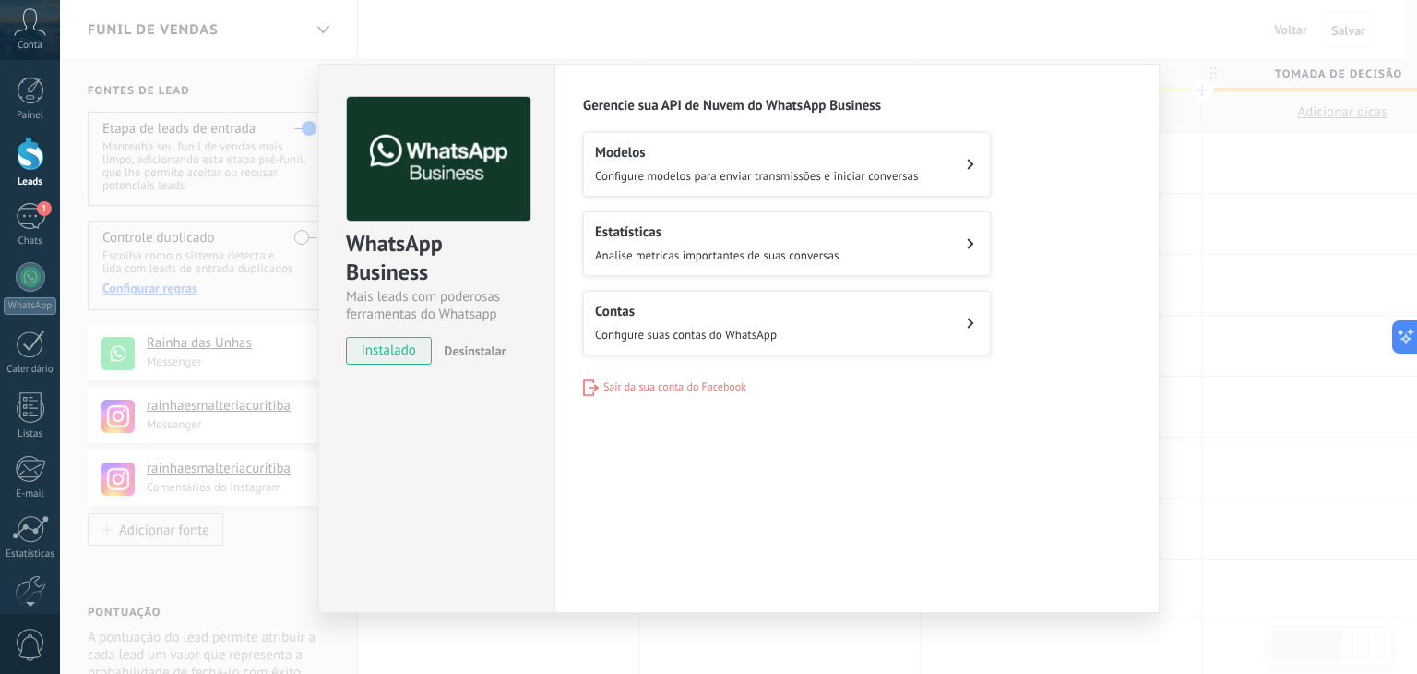
click at [1232, 415] on div "WhatsApp Business Mais leads com poderosas ferramentas do Whatsapp instalado De…" at bounding box center [738, 337] width 1357 height 674
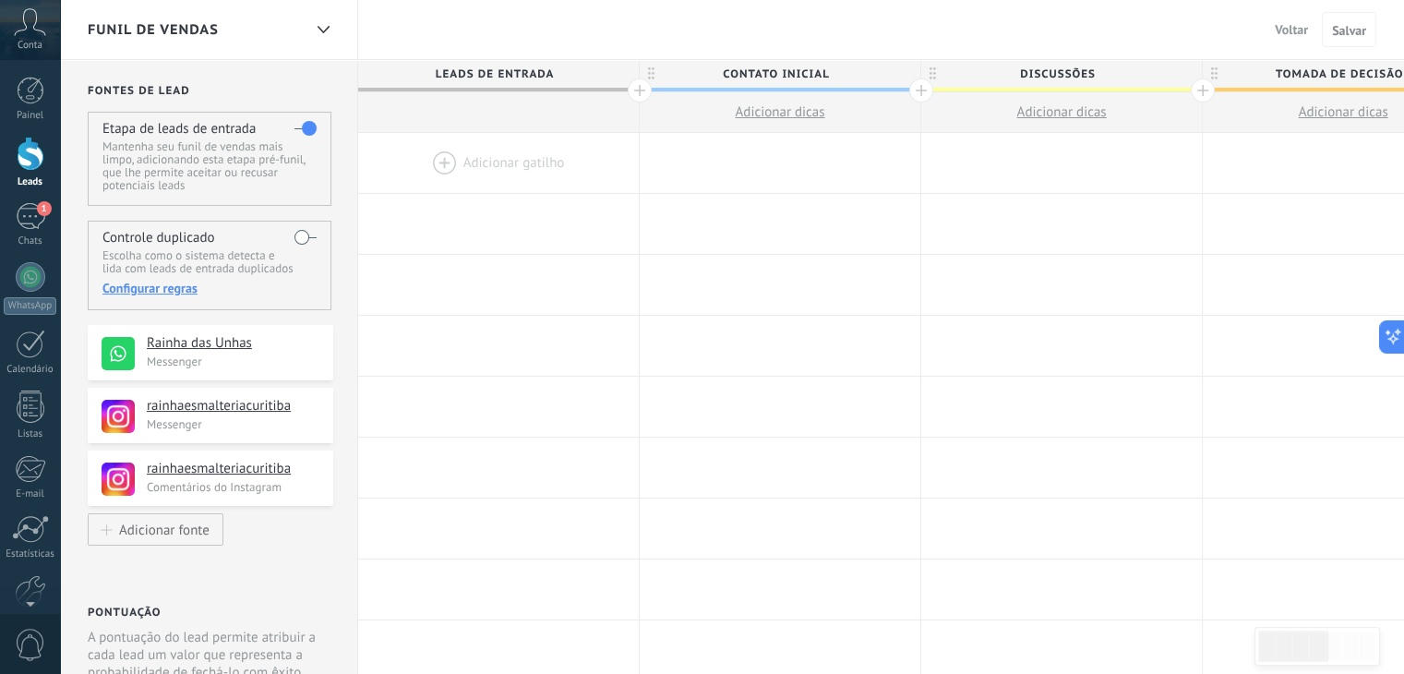
click at [1118, 14] on div "Funil de vendas Voltar Cancelar Salvar" at bounding box center [732, 30] width 1344 height 60
click at [1280, 32] on span "Voltar" at bounding box center [1290, 29] width 33 height 17
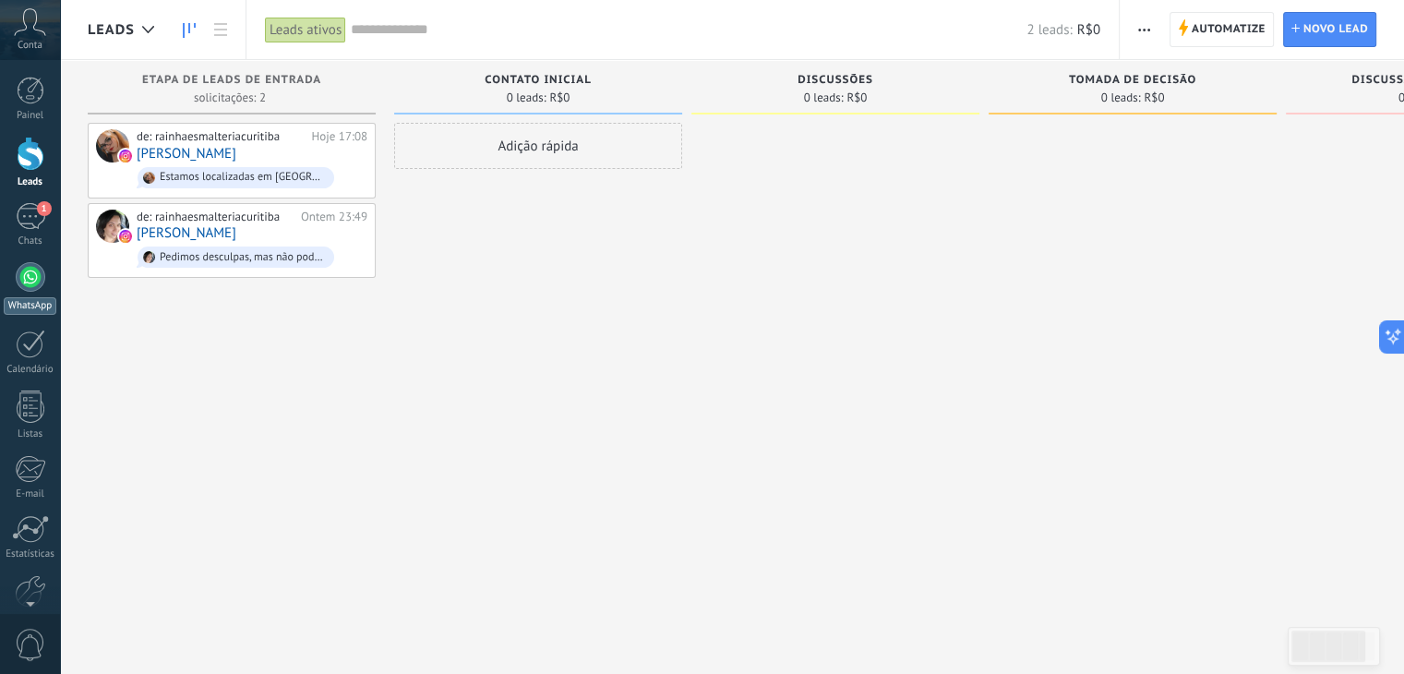
click at [23, 263] on div at bounding box center [31, 277] width 30 height 30
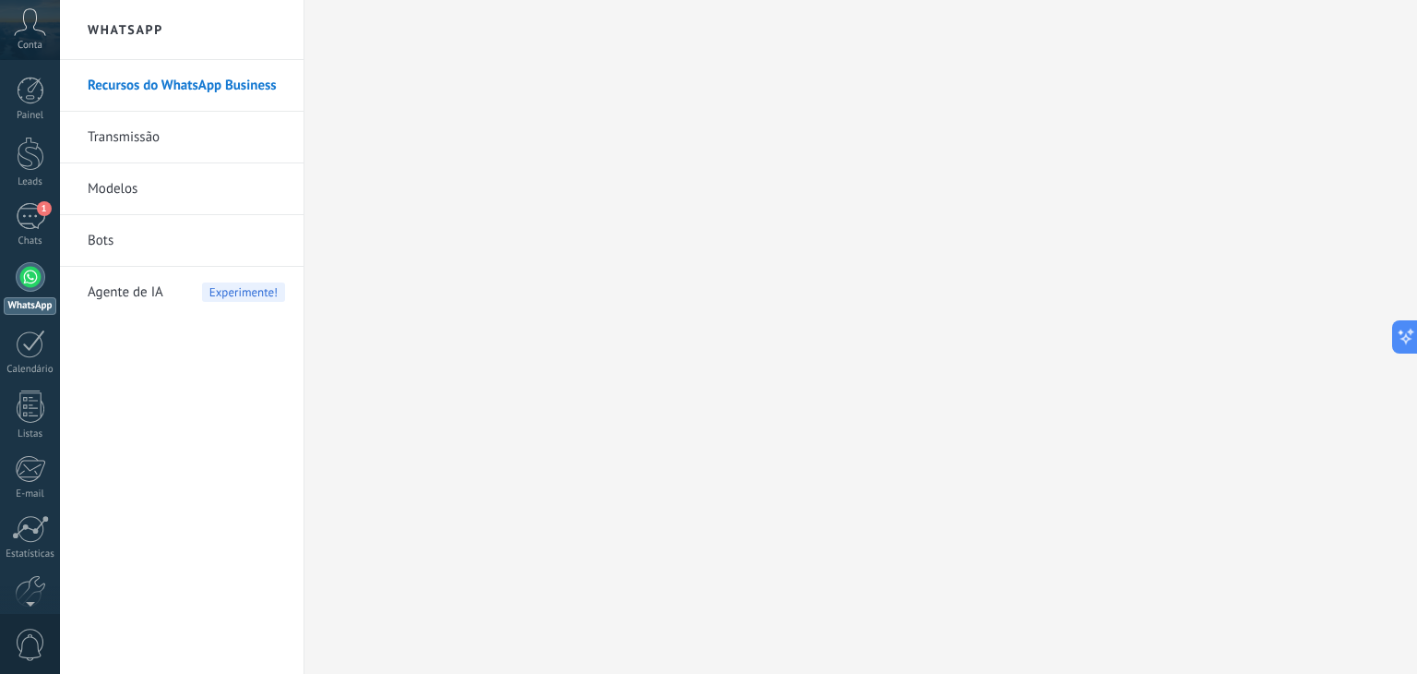
click at [102, 233] on link "Bots" at bounding box center [186, 241] width 197 height 52
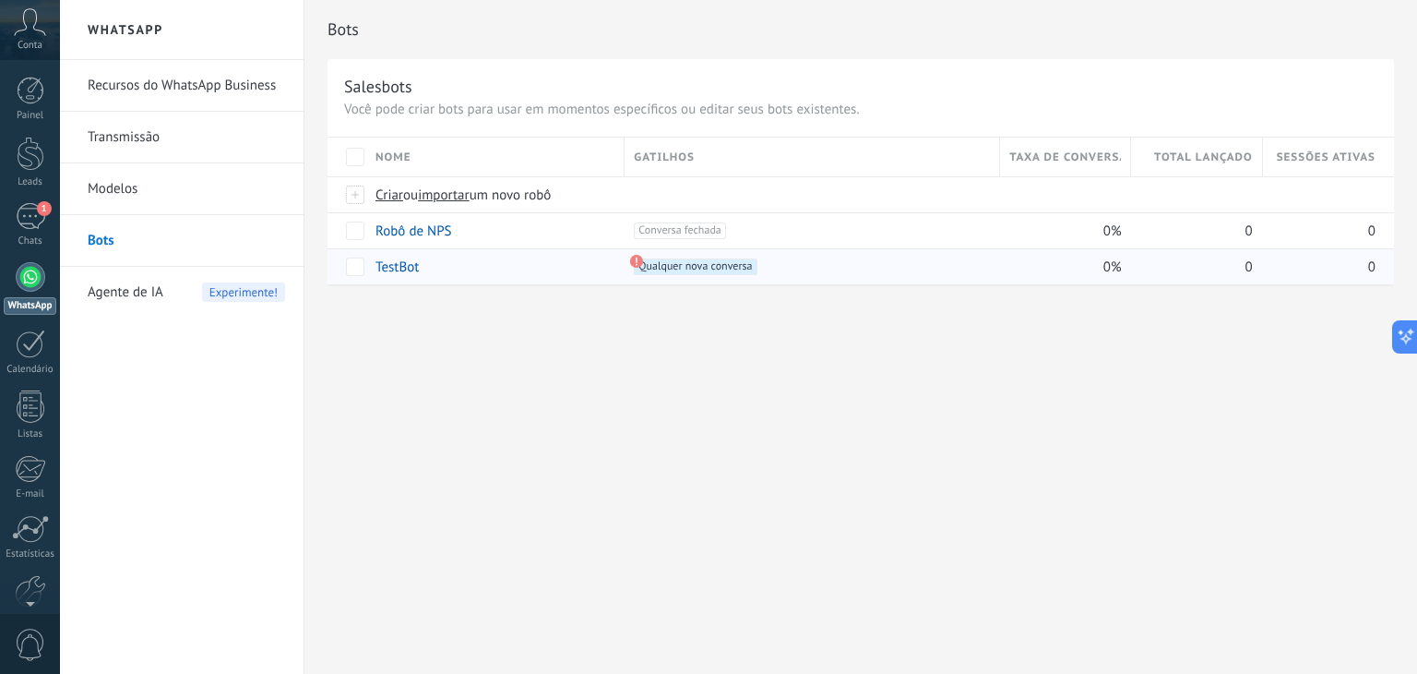
click at [427, 268] on div "TestBot" at bounding box center [490, 266] width 249 height 35
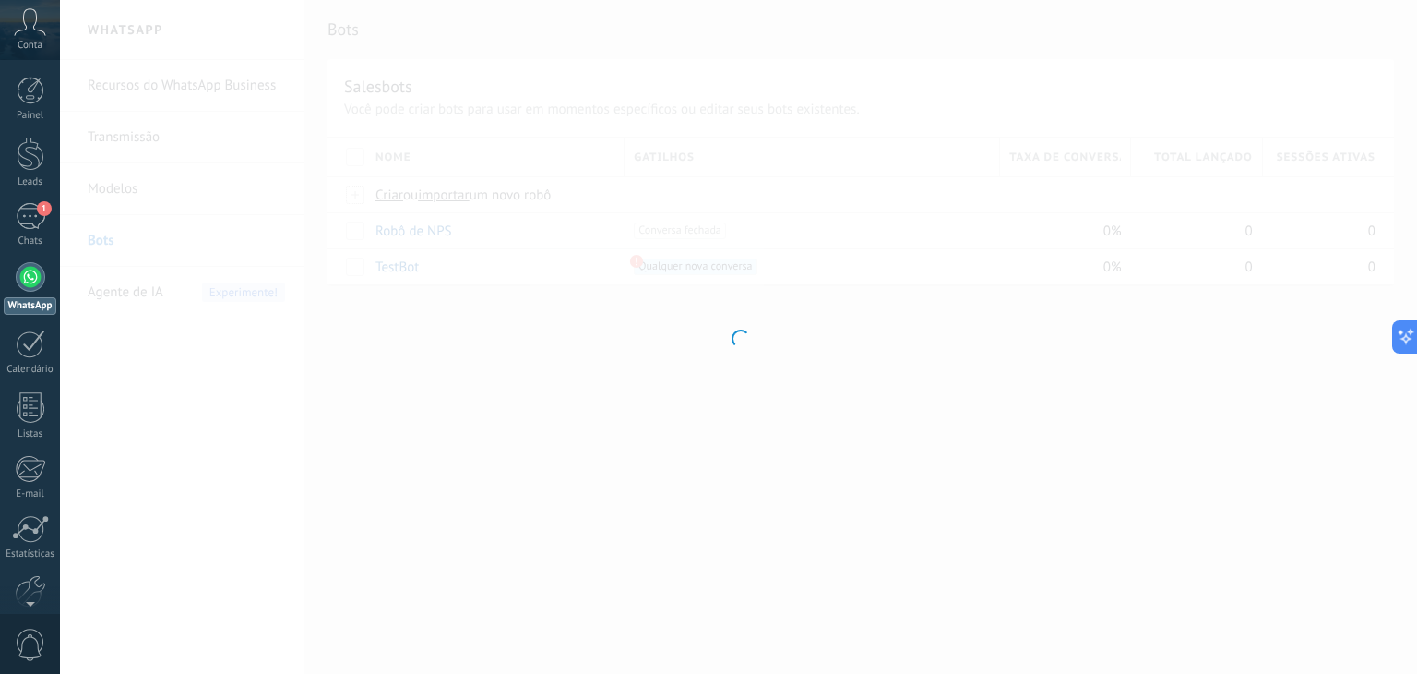
type input "*******"
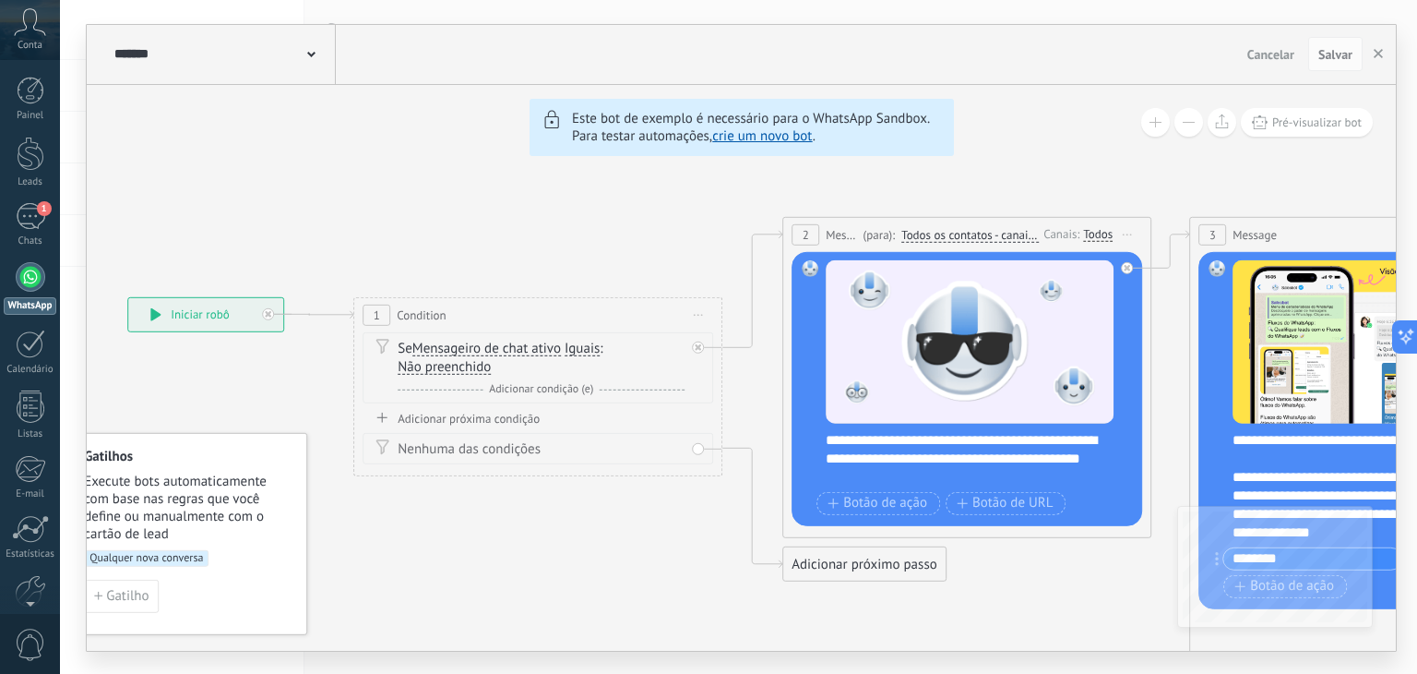
drag, startPoint x: 336, startPoint y: 199, endPoint x: 639, endPoint y: 182, distance: 303.2
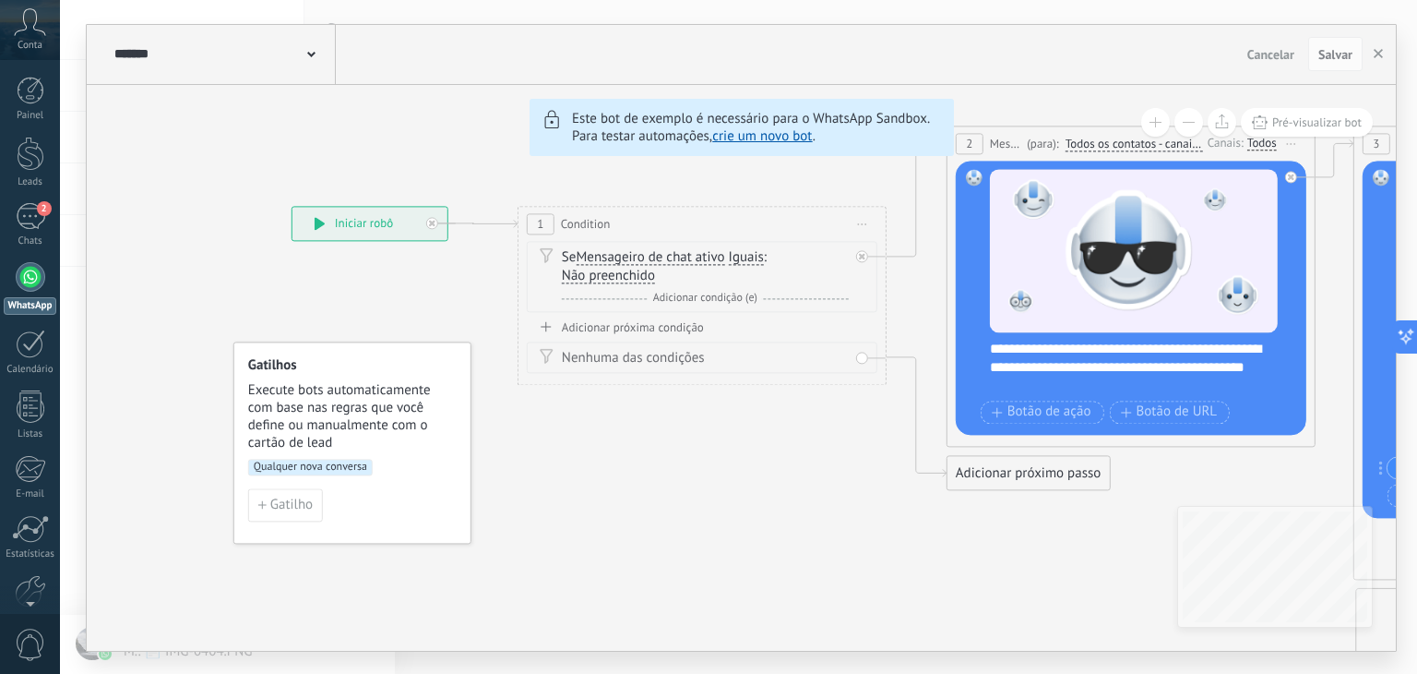
drag, startPoint x: 450, startPoint y: 246, endPoint x: 615, endPoint y: 156, distance: 187.5
click at [32, 224] on div "2" at bounding box center [31, 216] width 30 height 27
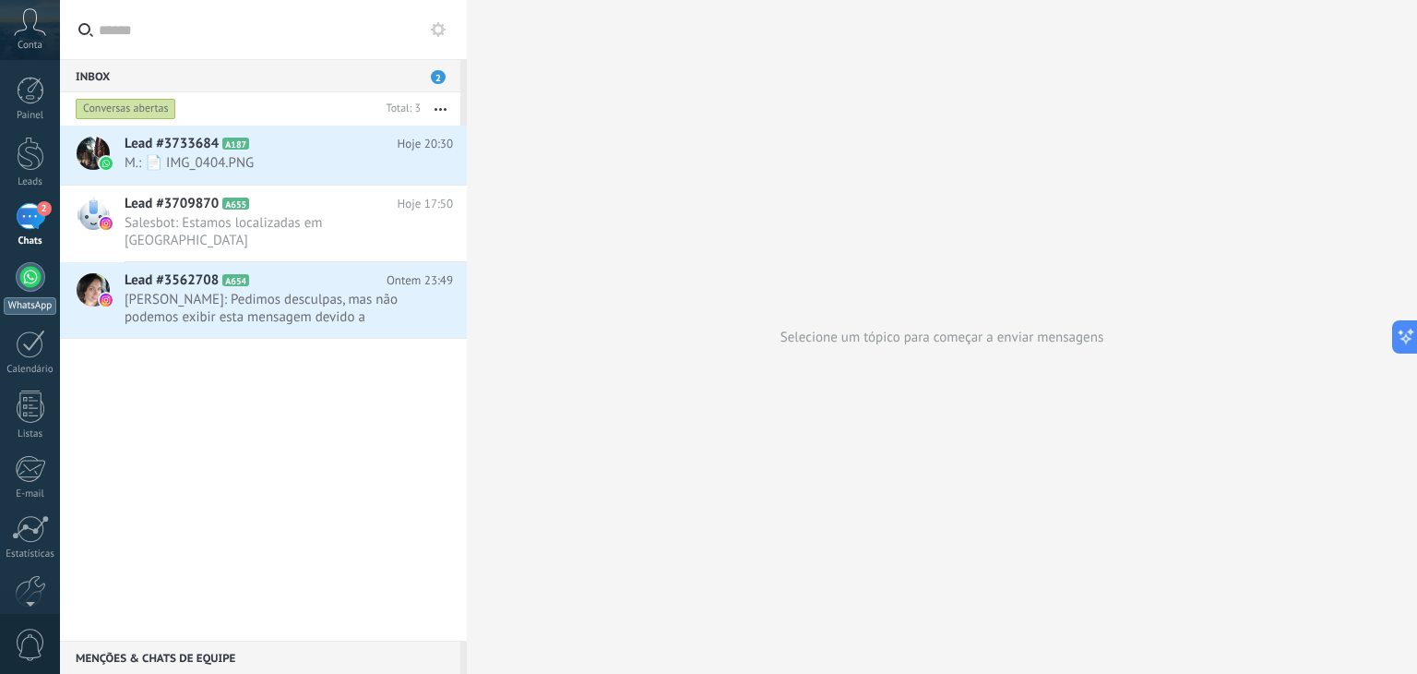
click at [27, 284] on div at bounding box center [31, 277] width 30 height 30
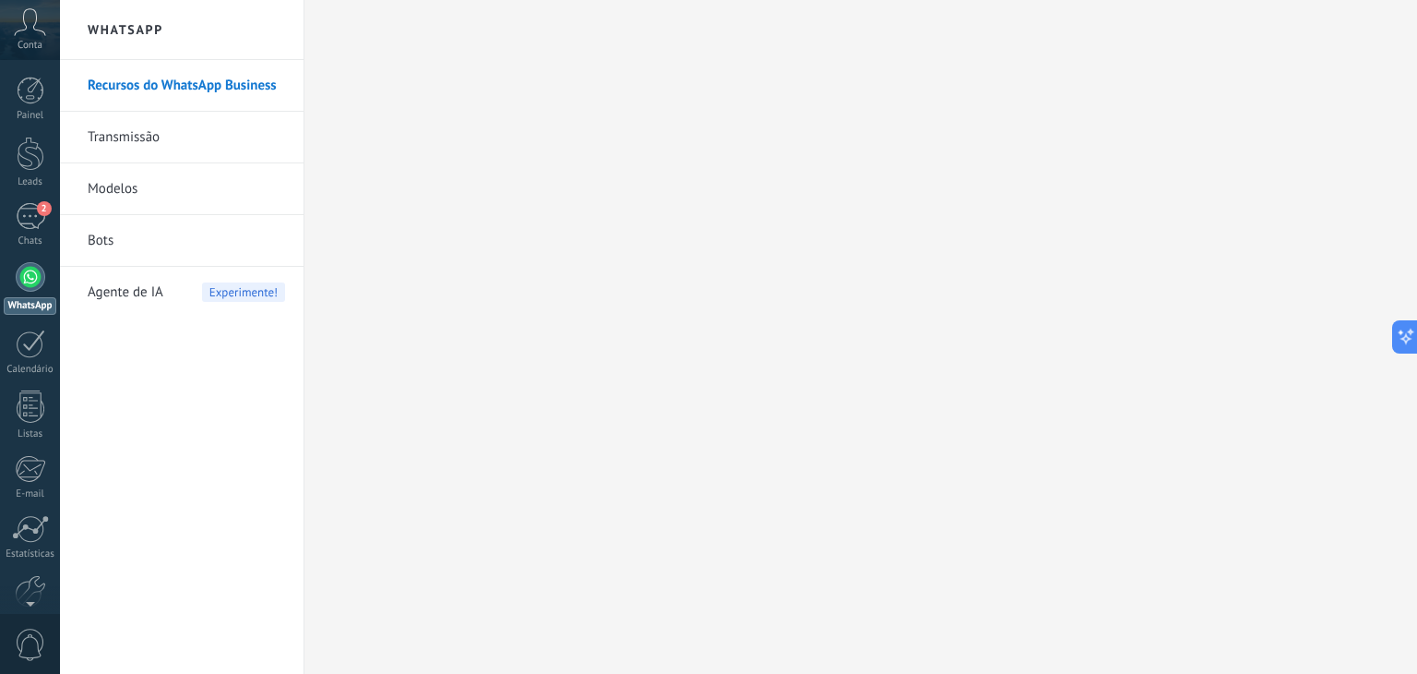
click at [116, 293] on span "Agente de IA" at bounding box center [126, 293] width 76 height 52
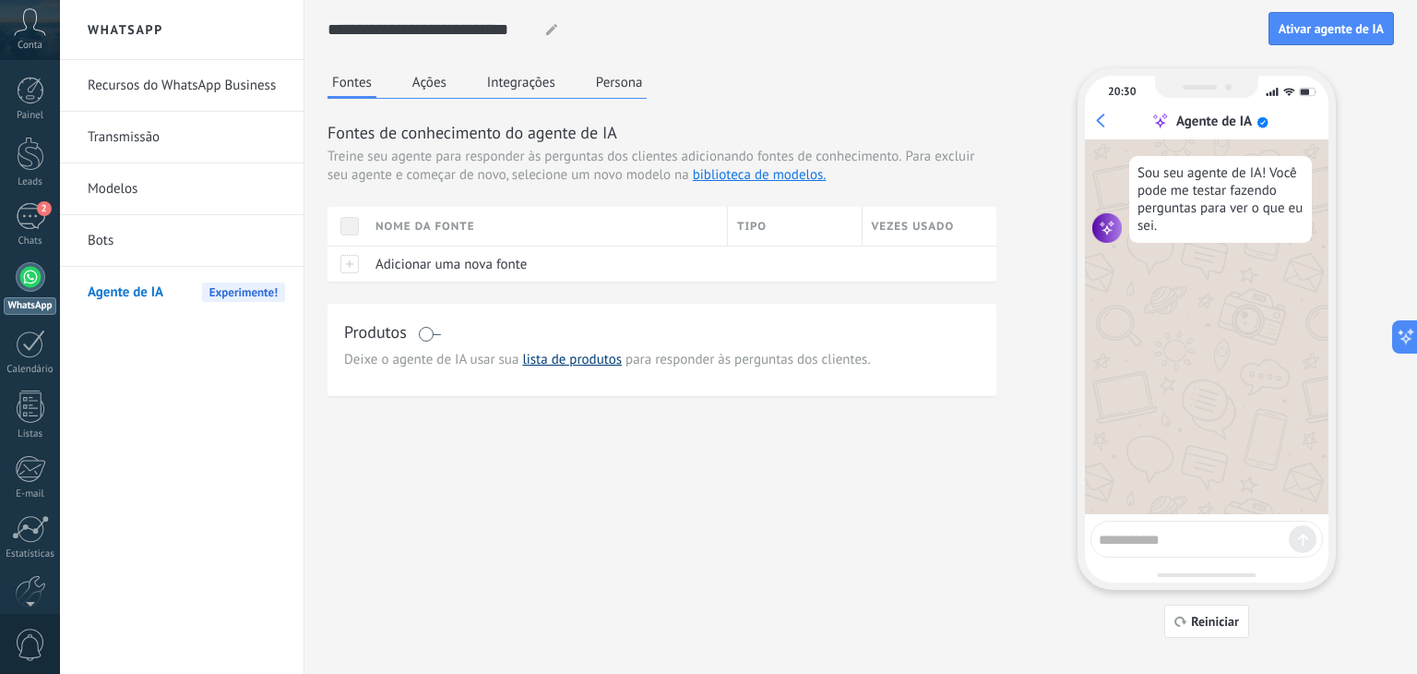
click at [549, 362] on link "lista de produtos" at bounding box center [572, 360] width 100 height 18
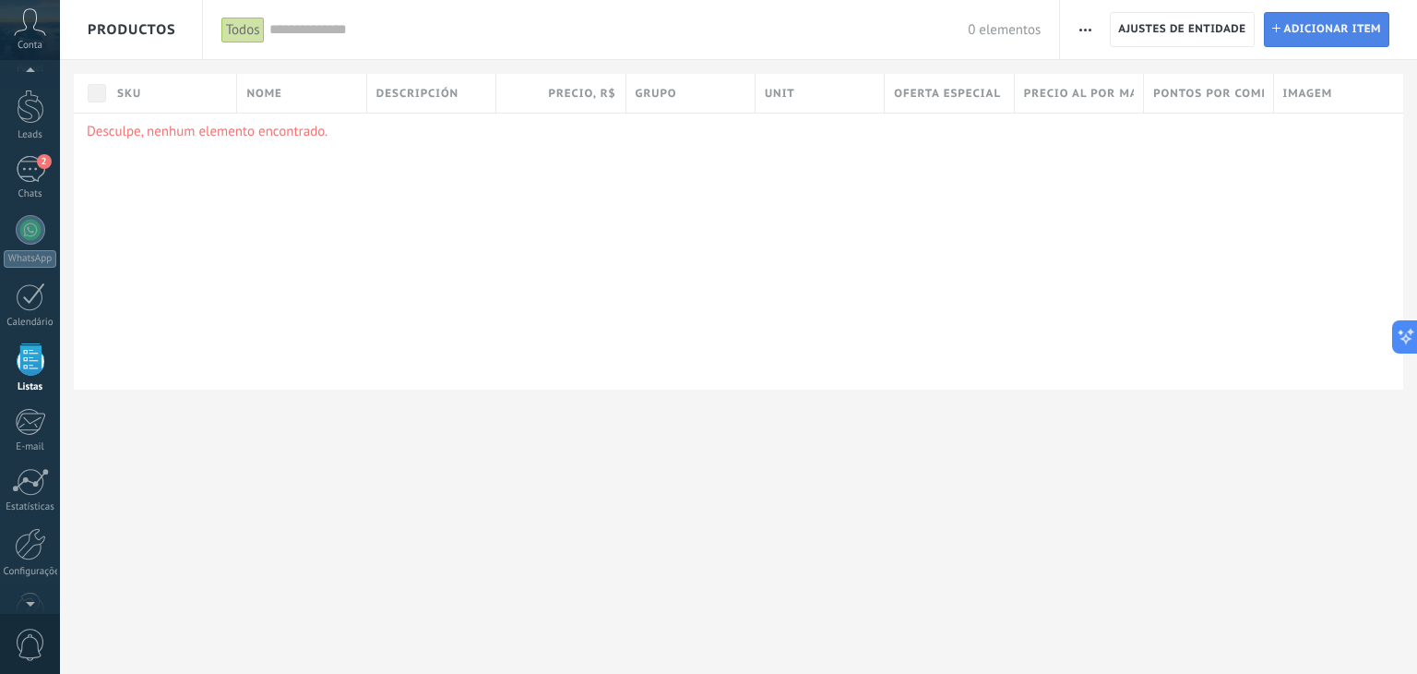
click at [1311, 28] on span "Adicionar item" at bounding box center [1334, 29] width 98 height 33
type textarea "***"
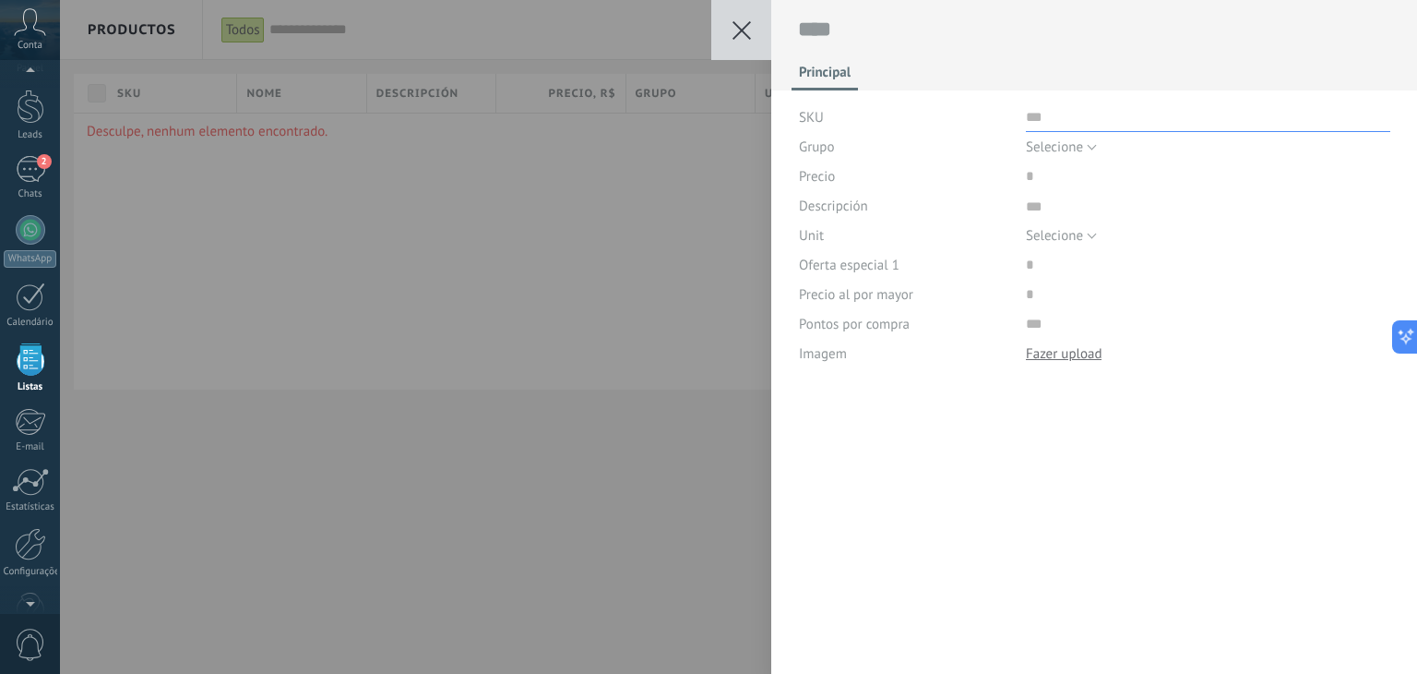
click at [1026, 124] on input "text" at bounding box center [1208, 117] width 365 height 30
click at [1077, 143] on span "Selecione" at bounding box center [1054, 147] width 57 height 18
click at [683, 307] on div "Salvar Cancelar Principal SKU Grupo Selecione Todos los productos Selecione Pre…" at bounding box center [738, 337] width 1357 height 674
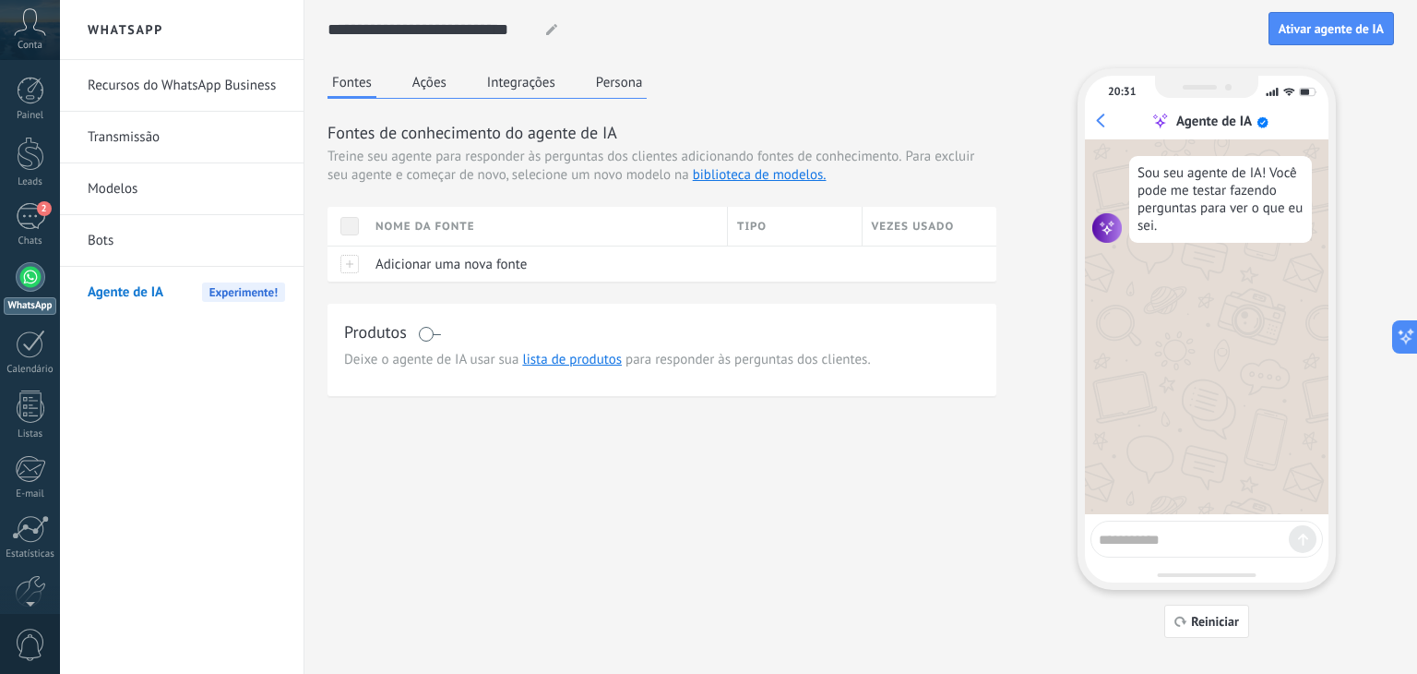
click at [430, 92] on button "Ações" at bounding box center [429, 82] width 43 height 28
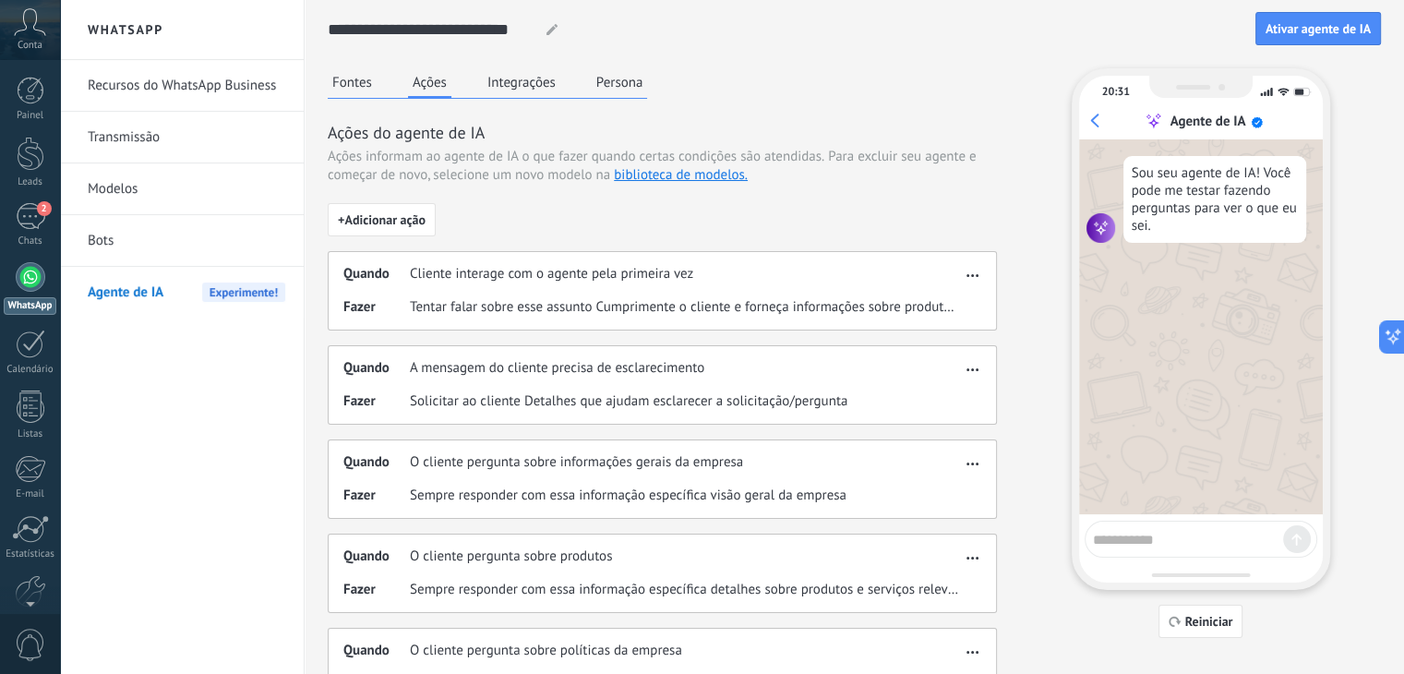
click at [980, 274] on button "button" at bounding box center [972, 272] width 21 height 22
click at [952, 301] on span "Editar" at bounding box center [944, 302] width 35 height 18
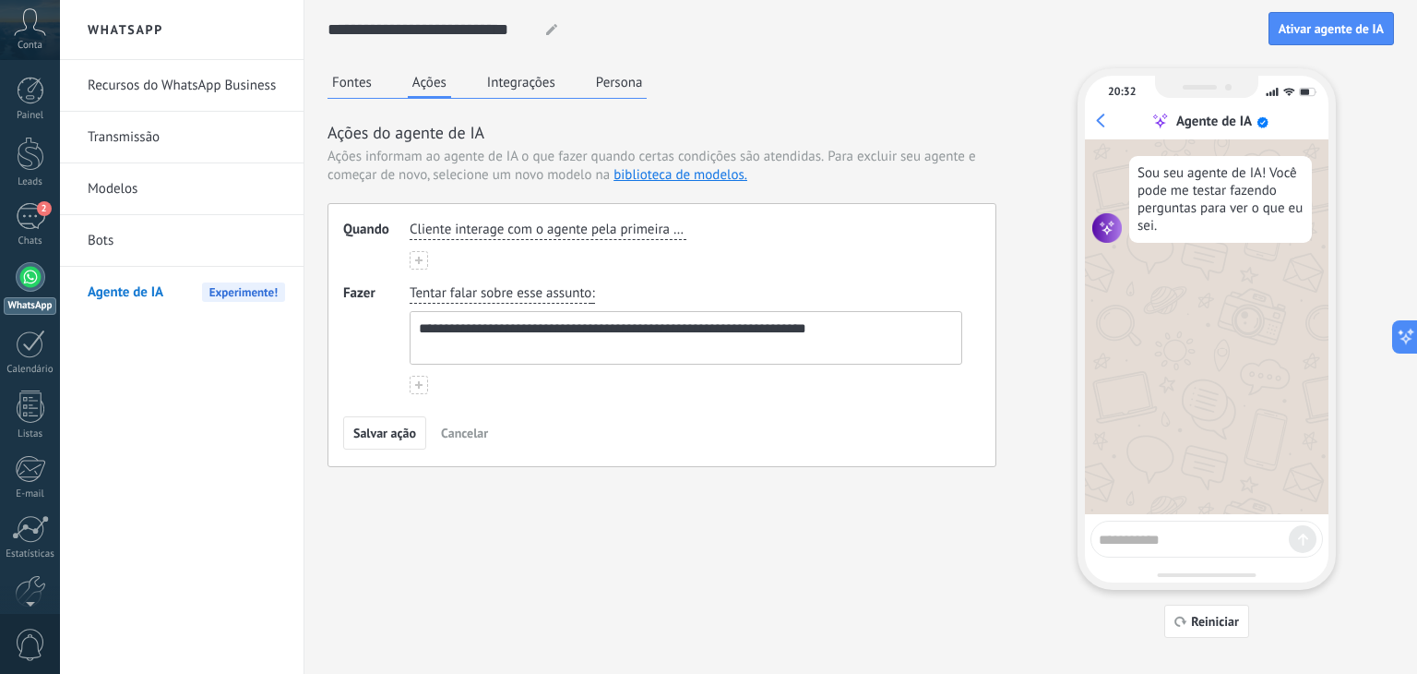
click at [462, 427] on span "Cancelar" at bounding box center [464, 432] width 47 height 13
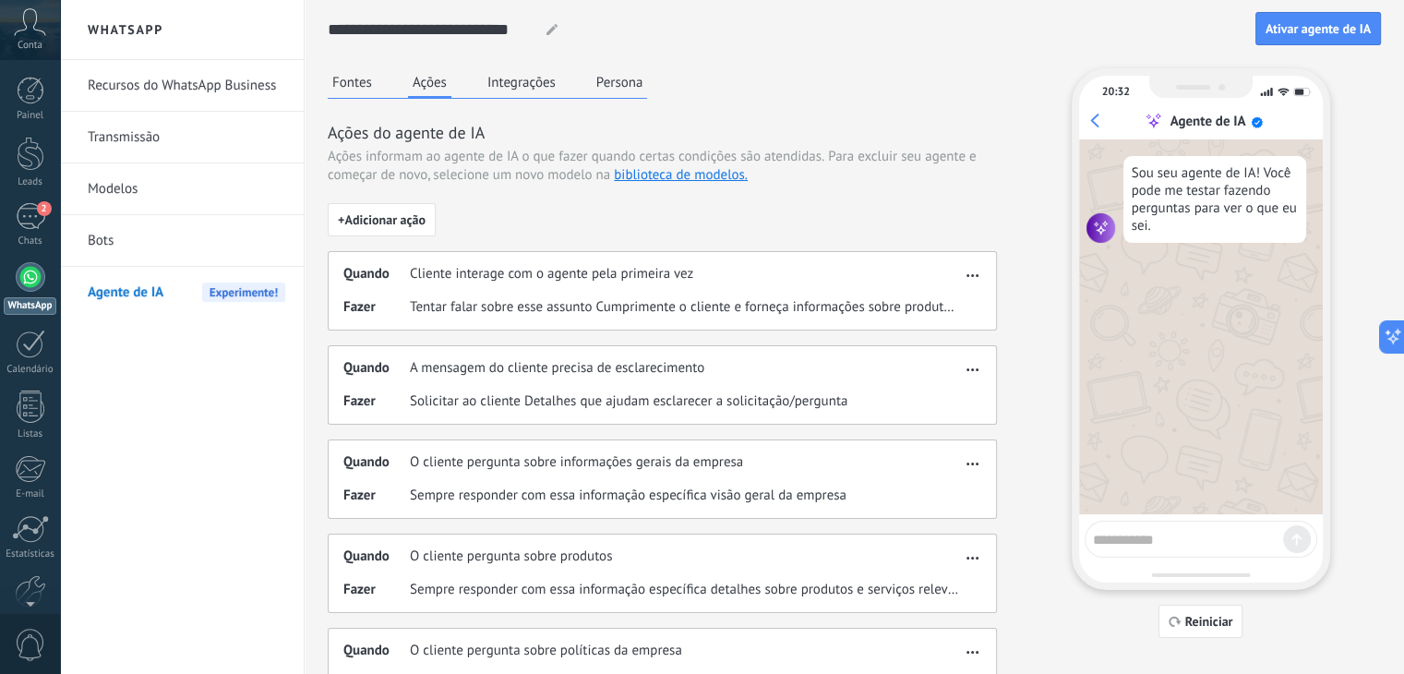
click at [354, 82] on button "Fontes" at bounding box center [352, 82] width 49 height 28
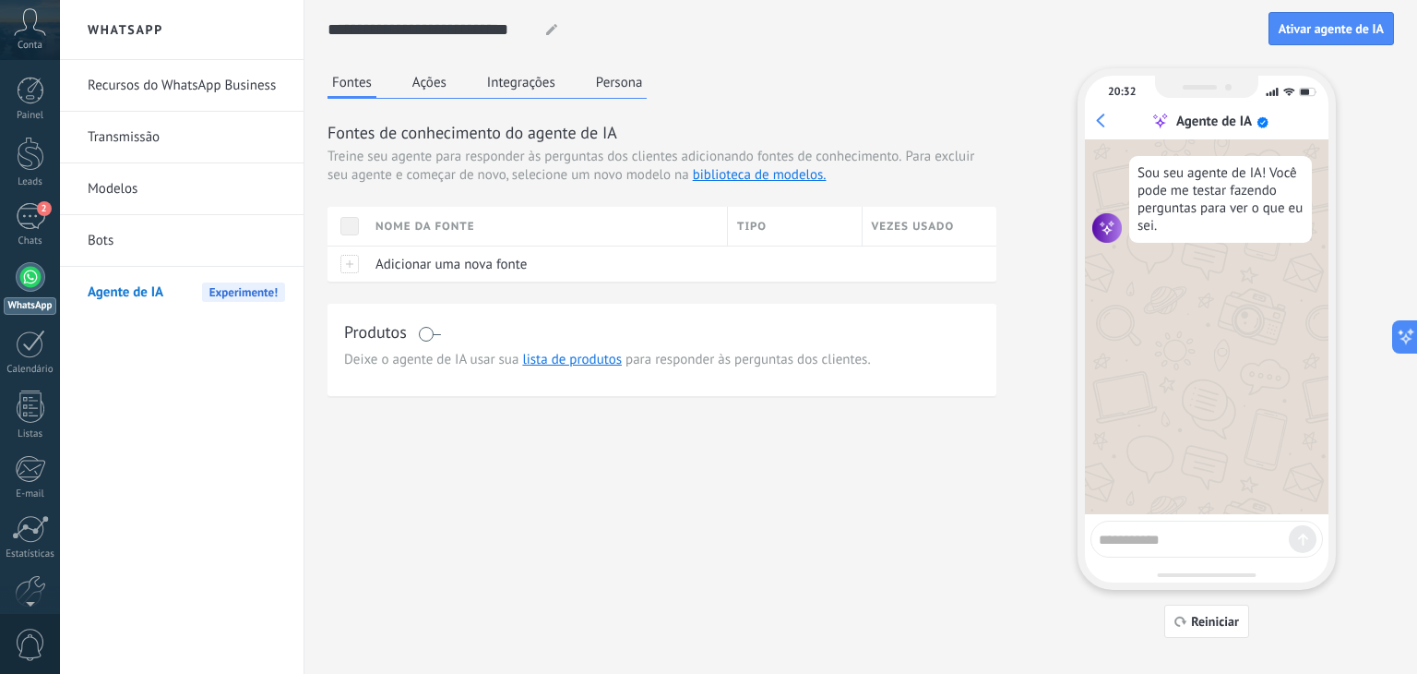
click at [506, 81] on button "Integrações" at bounding box center [522, 82] width 78 height 28
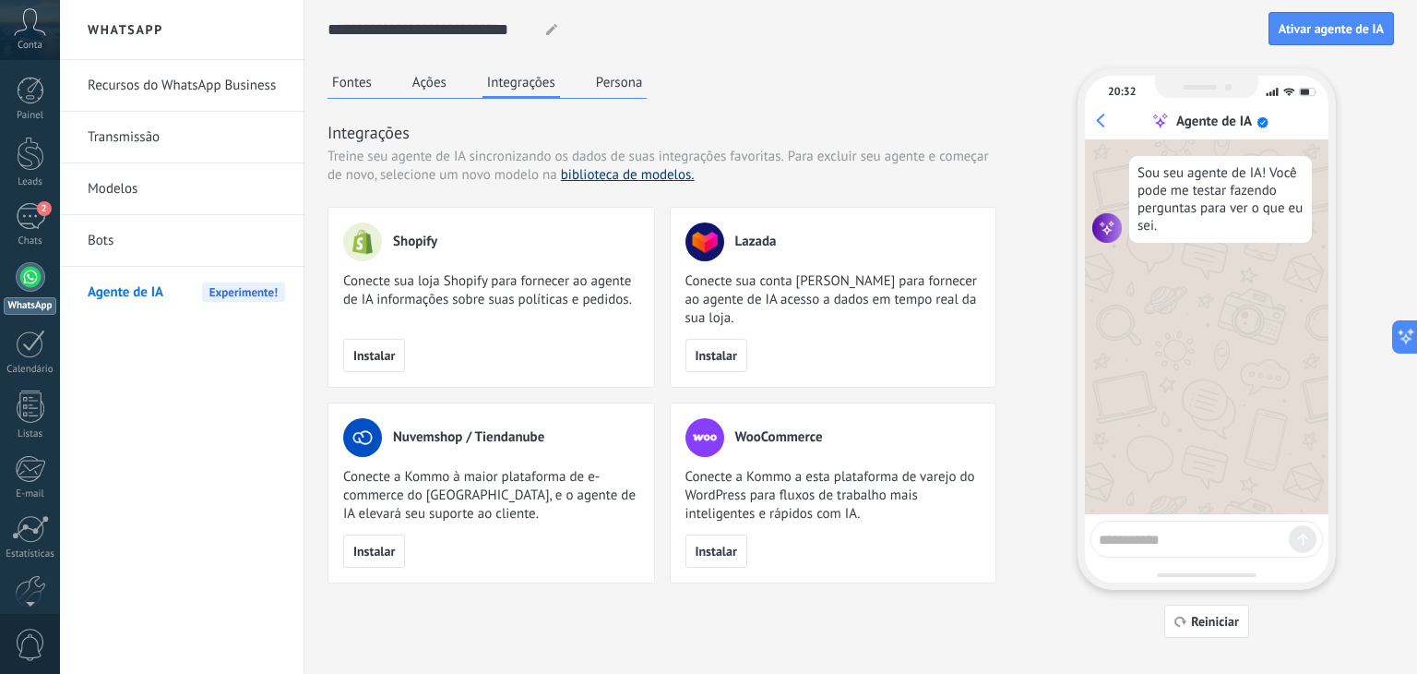
click at [608, 175] on link "biblioteca de modelos." at bounding box center [628, 175] width 134 height 18
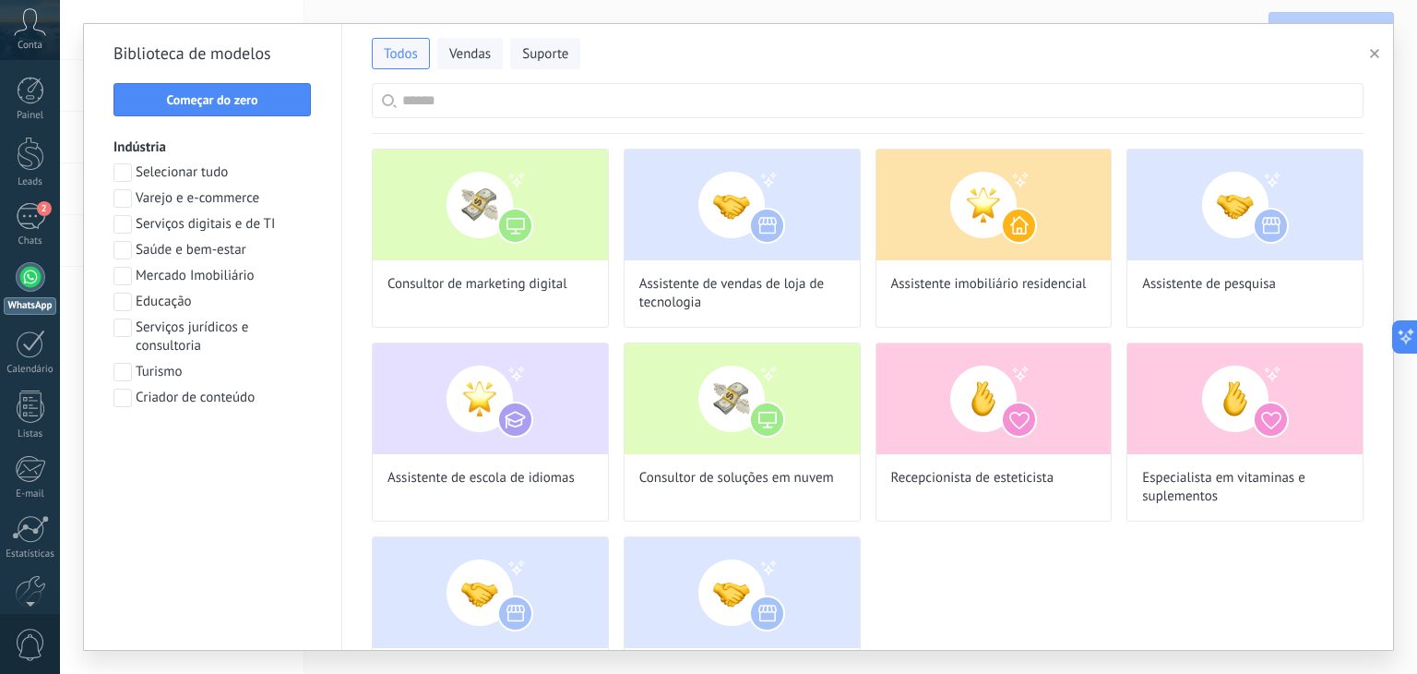
drag, startPoint x: 1393, startPoint y: 161, endPoint x: 1403, endPoint y: 233, distance: 72.6
click at [1403, 233] on div "Todos Vendas Suporte Biblioteca de modelos Começar do zero Indústria Selecionar…" at bounding box center [738, 337] width 1357 height 674
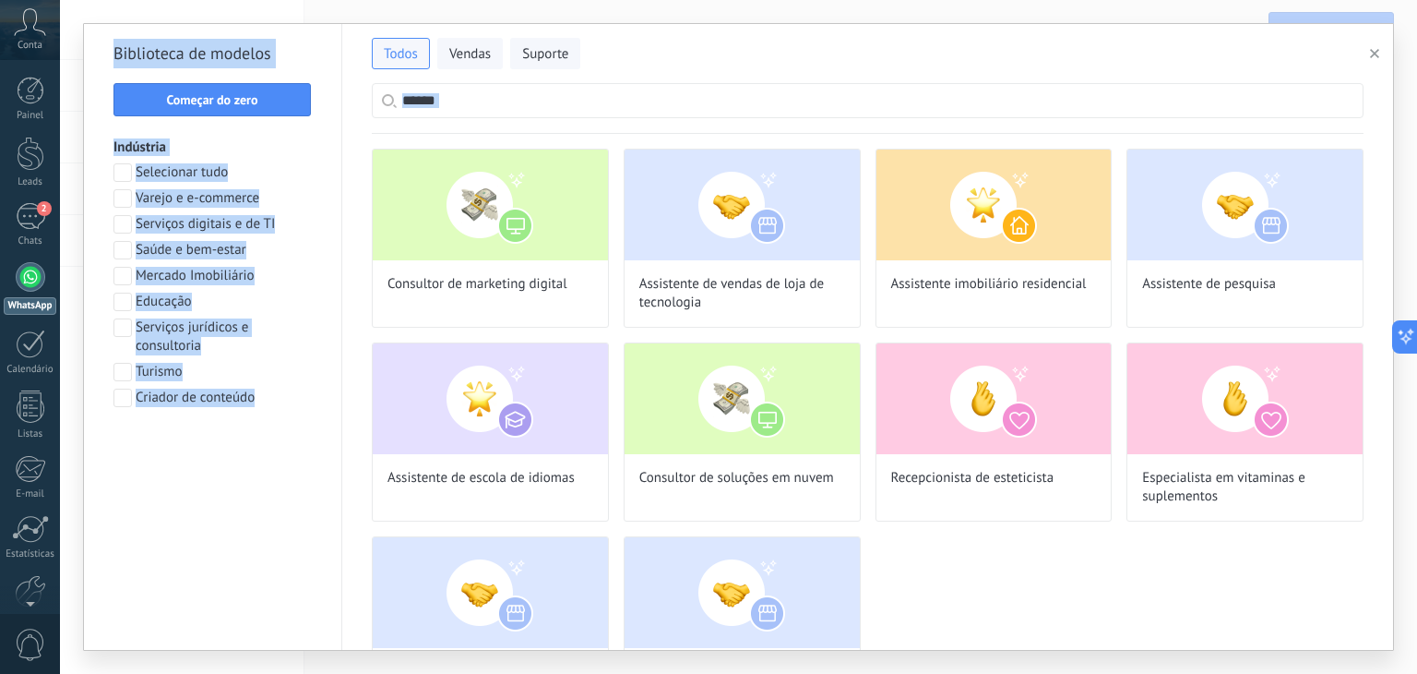
drag, startPoint x: 1393, startPoint y: 152, endPoint x: 1392, endPoint y: 112, distance: 40.6
click at [1392, 112] on div "Todos Vendas Suporte Biblioteca de modelos Começar do zero Indústria Selecionar…" at bounding box center [738, 337] width 1309 height 626
click at [1375, 53] on use "button" at bounding box center [1374, 53] width 9 height 9
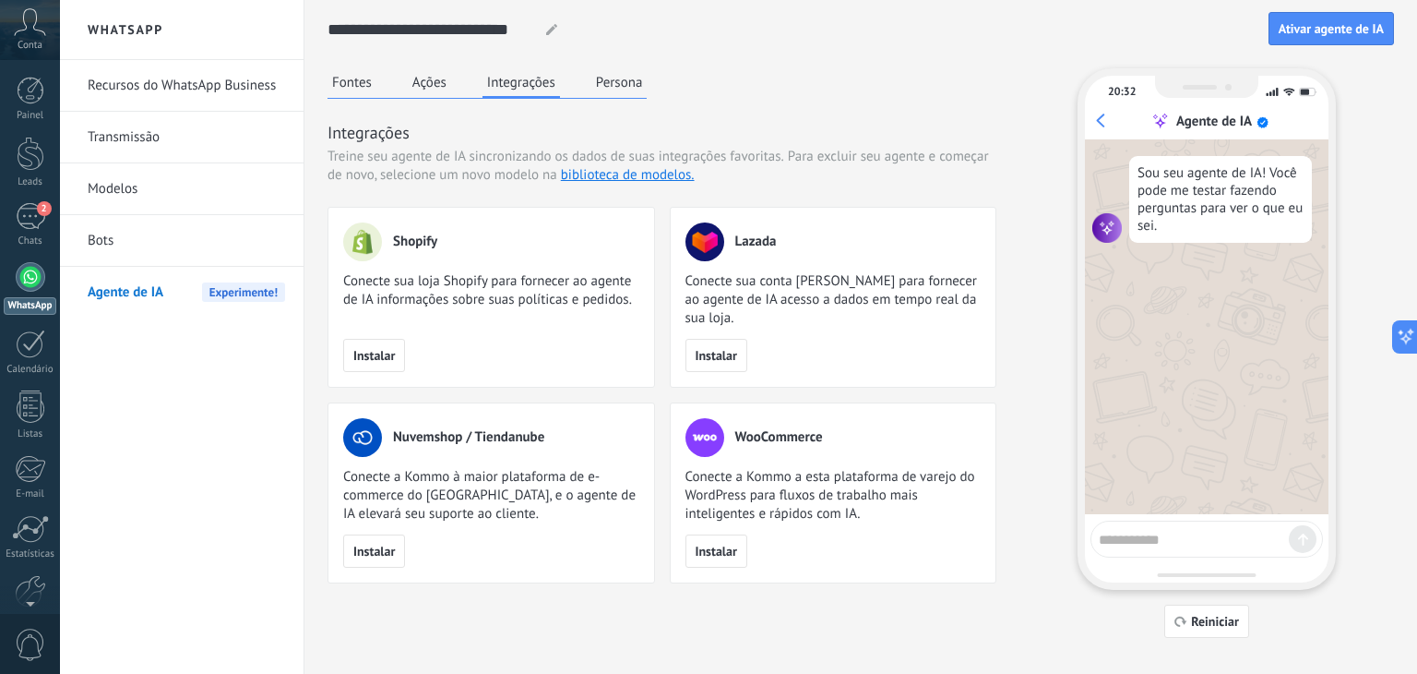
click at [616, 78] on button "Persona" at bounding box center [620, 82] width 56 height 28
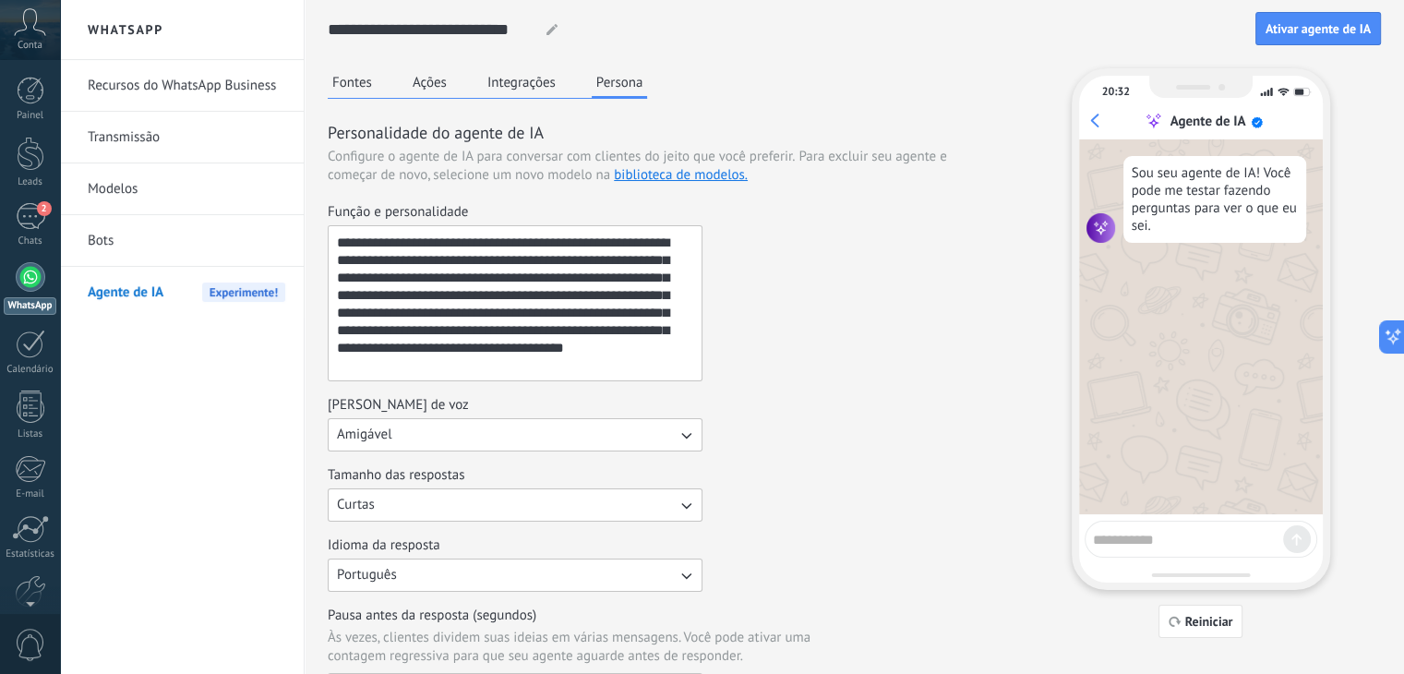
click at [538, 427] on button "Amigável" at bounding box center [515, 434] width 375 height 33
click at [102, 238] on link "Bots" at bounding box center [186, 241] width 197 height 52
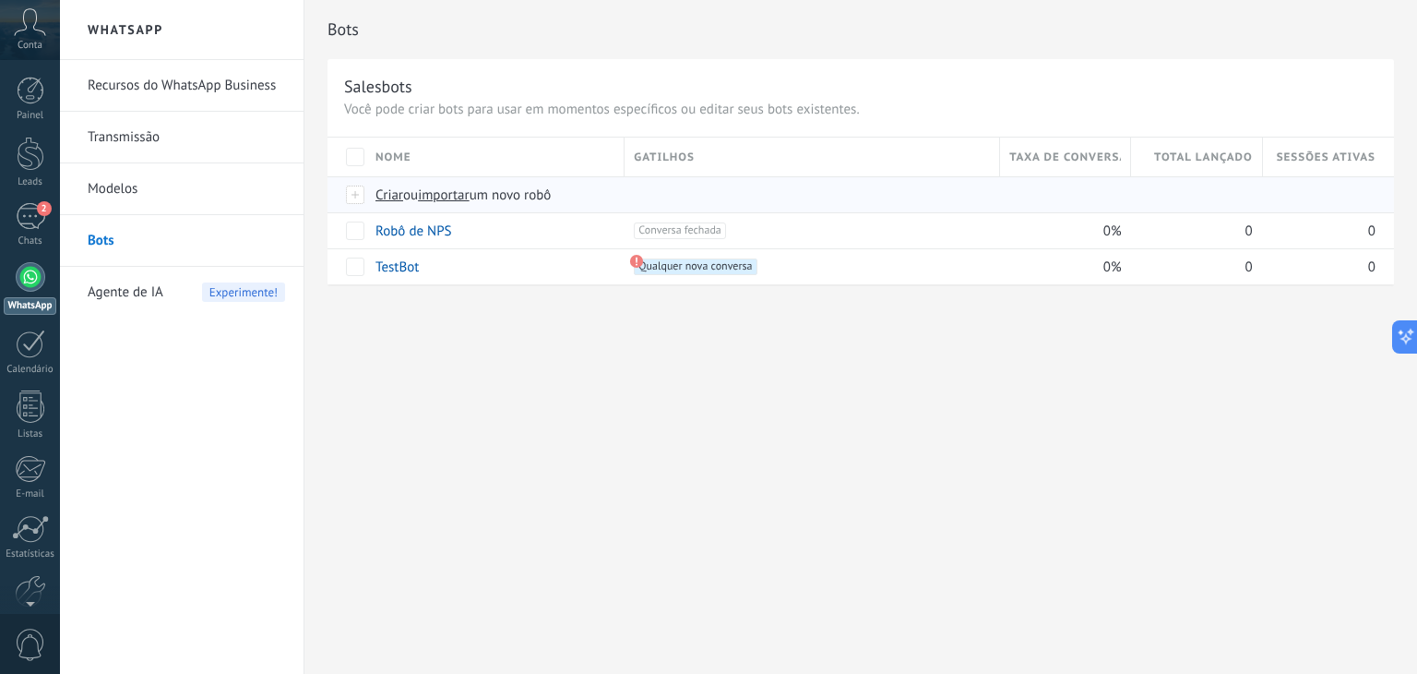
click at [347, 191] on div at bounding box center [356, 194] width 20 height 17
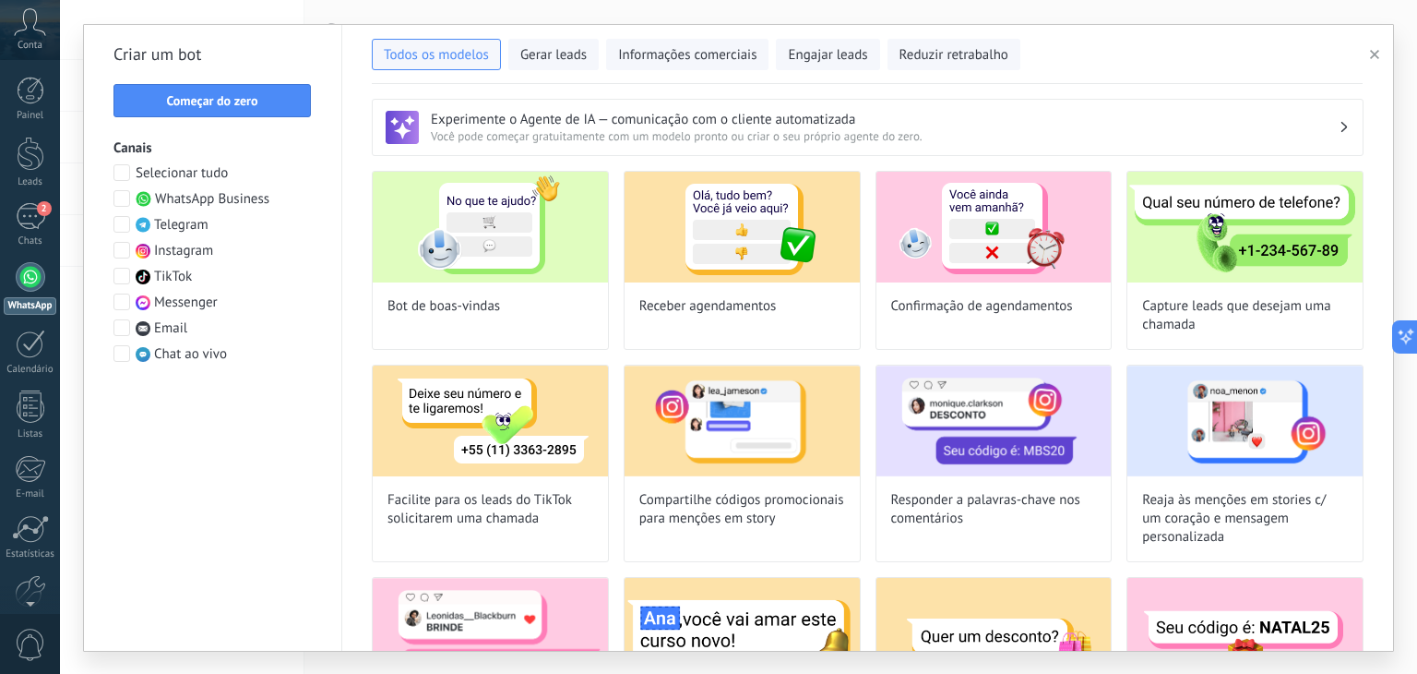
click at [114, 194] on span at bounding box center [122, 198] width 17 height 17
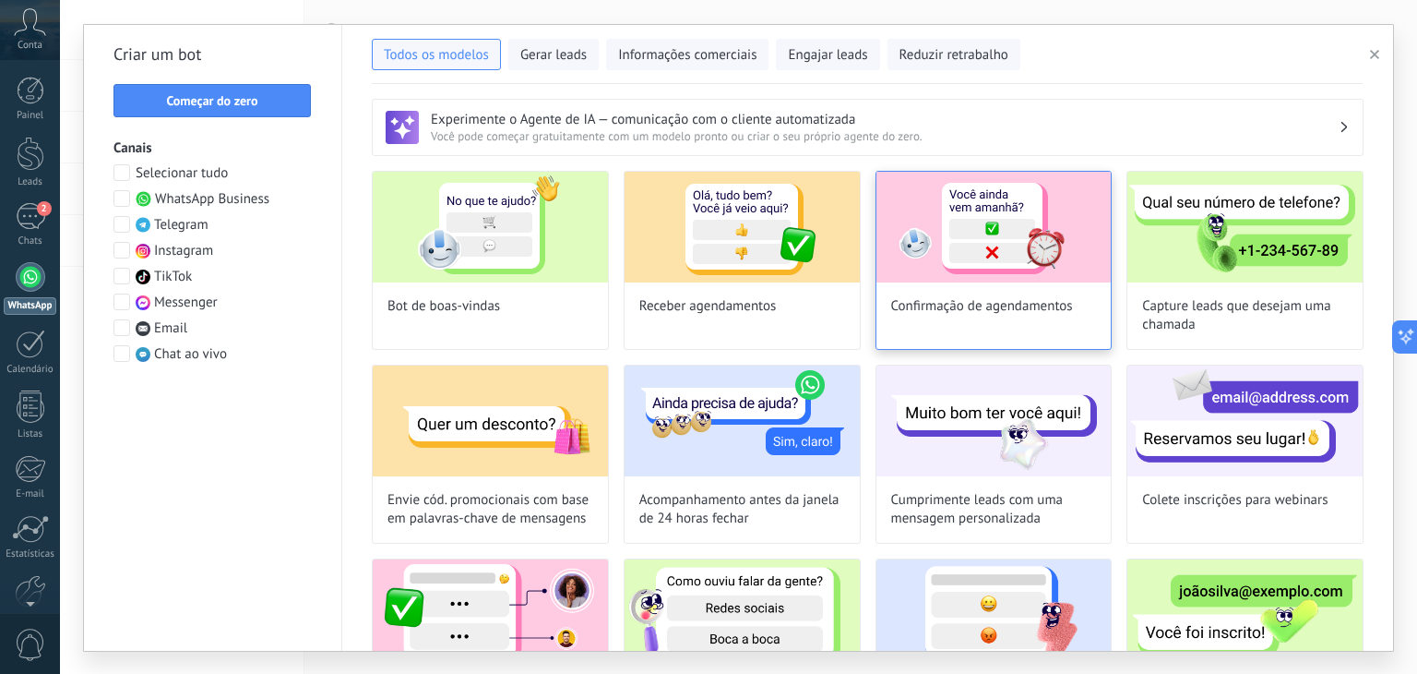
click at [968, 196] on img at bounding box center [994, 227] width 235 height 111
type input "**********"
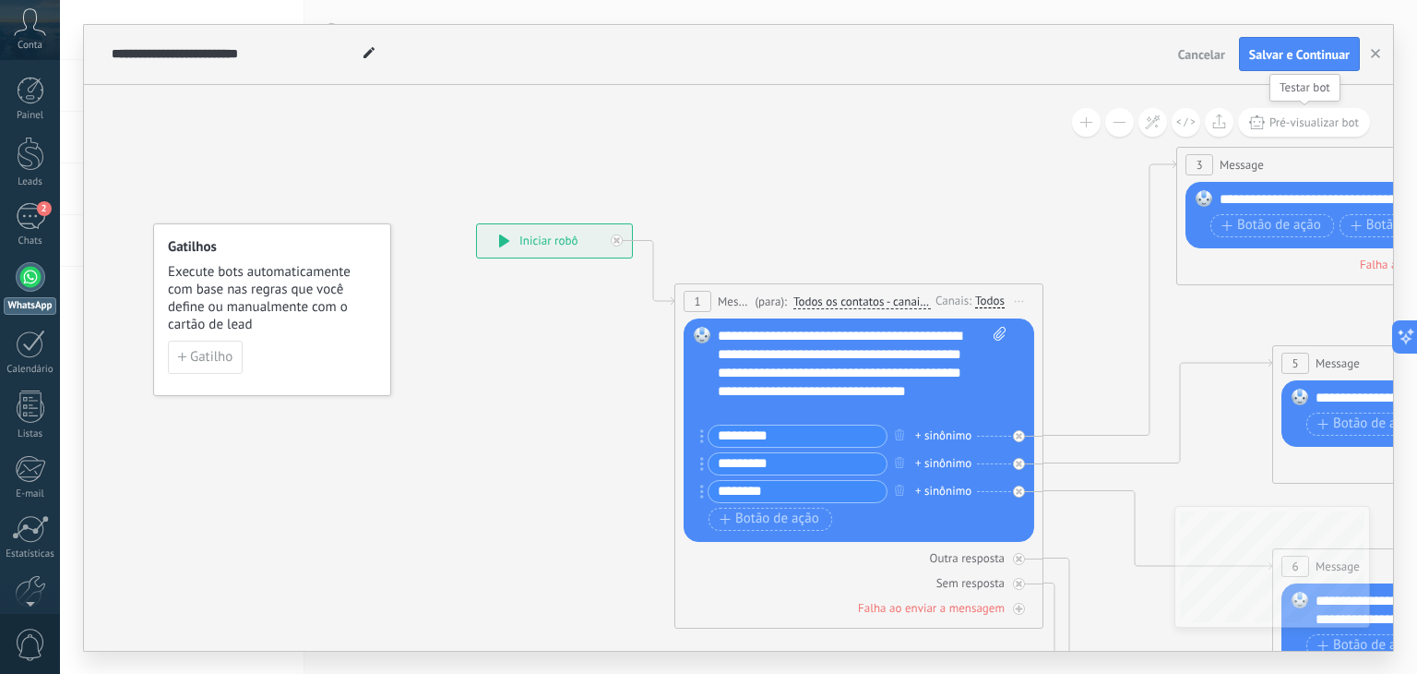
click at [1277, 120] on span "Pré-visualizar bot" at bounding box center [1315, 122] width 90 height 16
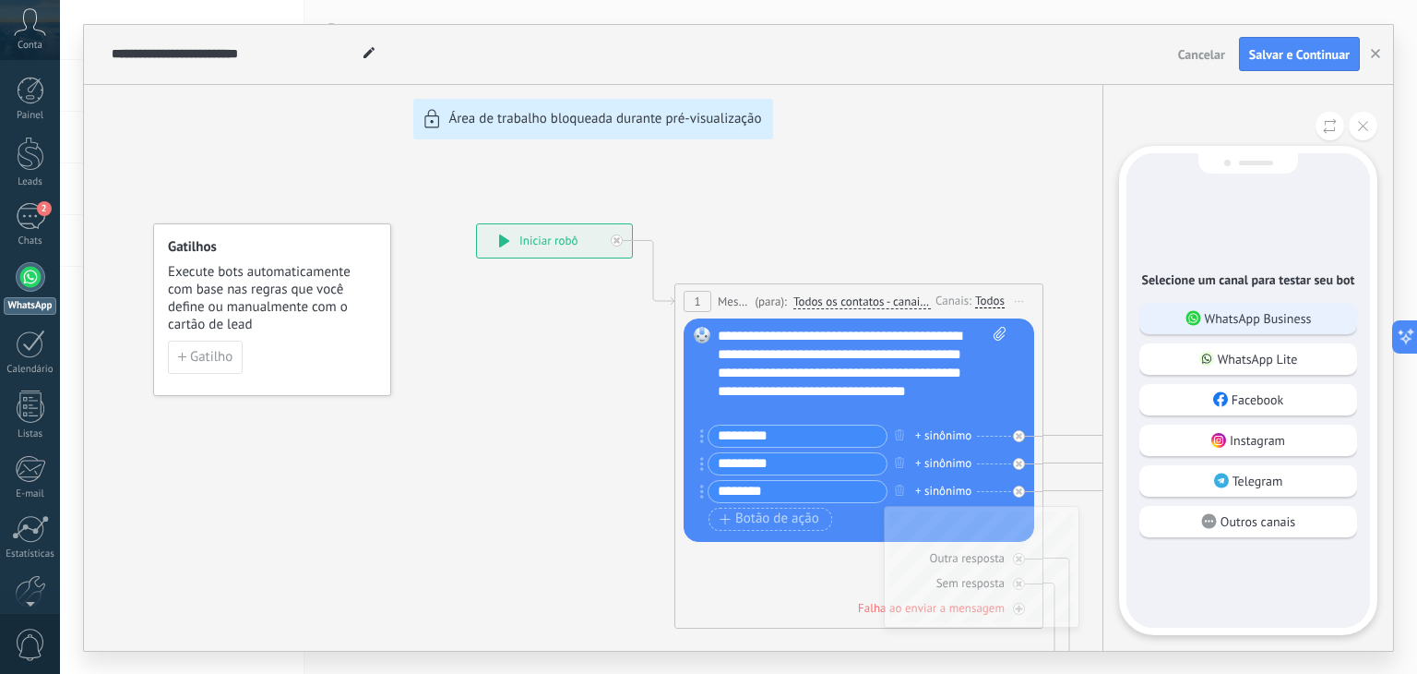
click at [1286, 310] on p "WhatsApp Business" at bounding box center [1258, 318] width 107 height 17
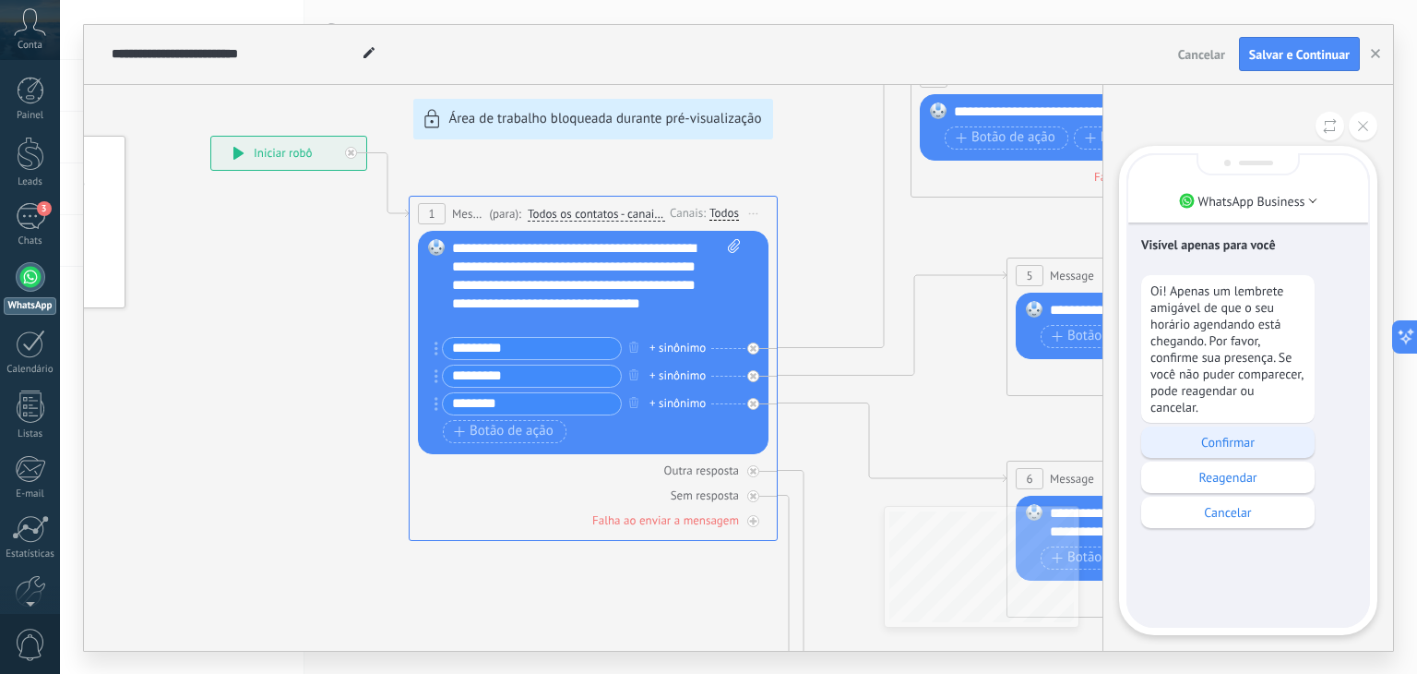
click at [1220, 448] on p "Confirmar" at bounding box center [1228, 442] width 155 height 17
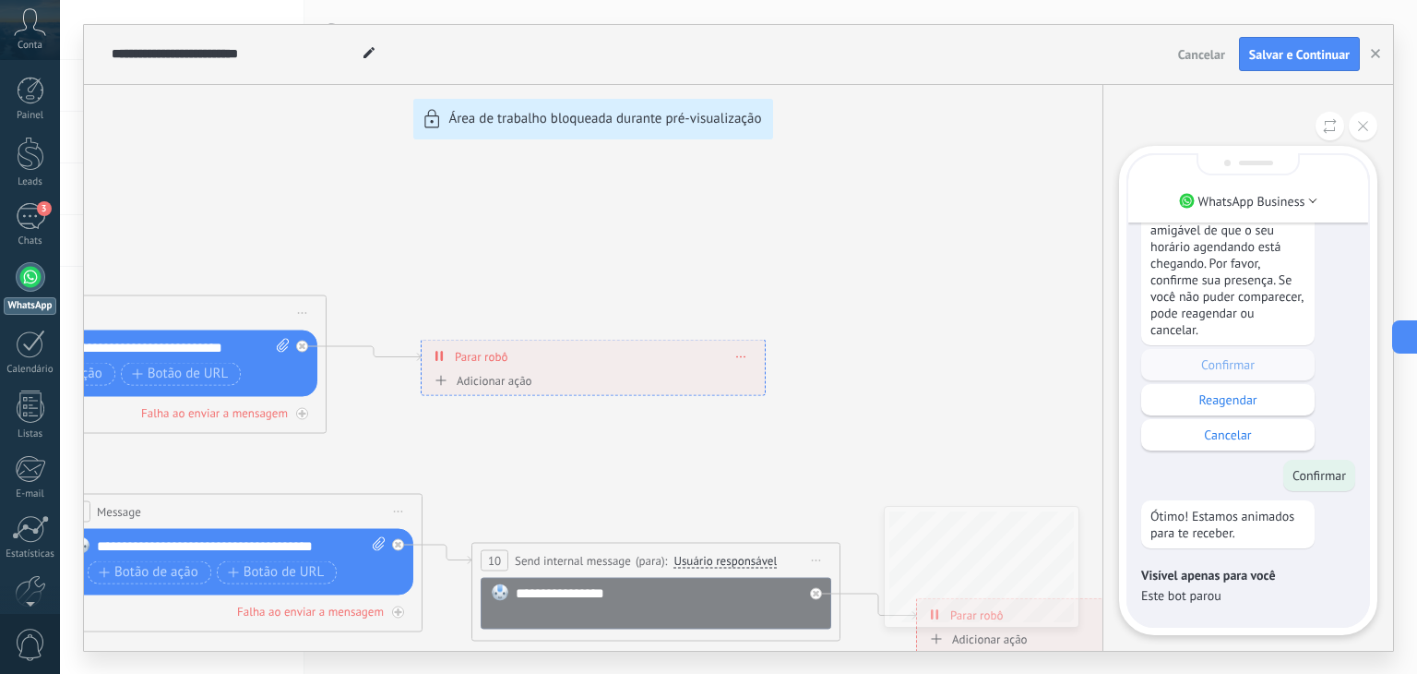
drag, startPoint x: 843, startPoint y: 400, endPoint x: 997, endPoint y: 250, distance: 214.7
click at [997, 250] on div "**********" at bounding box center [738, 338] width 1309 height 626
click at [1373, 47] on button "button" at bounding box center [1376, 54] width 28 height 35
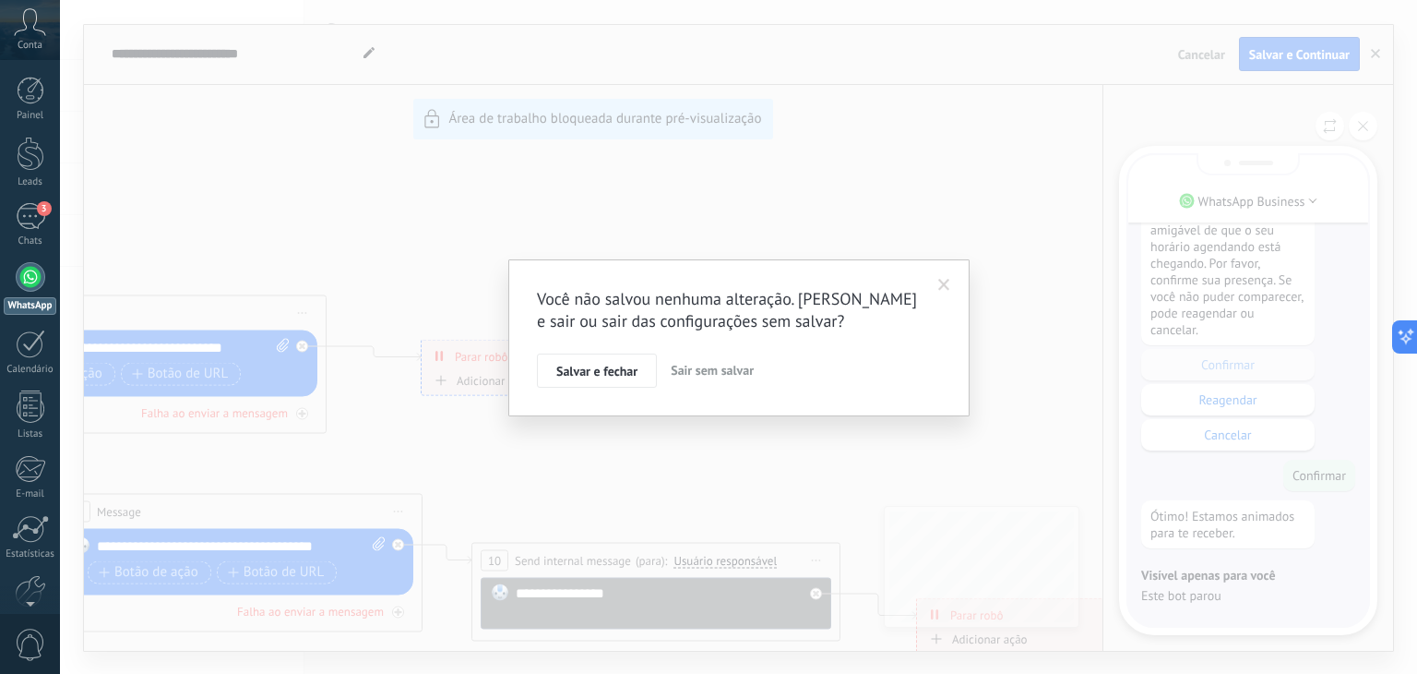
click at [684, 365] on span "Sair sem salvar" at bounding box center [712, 370] width 83 height 17
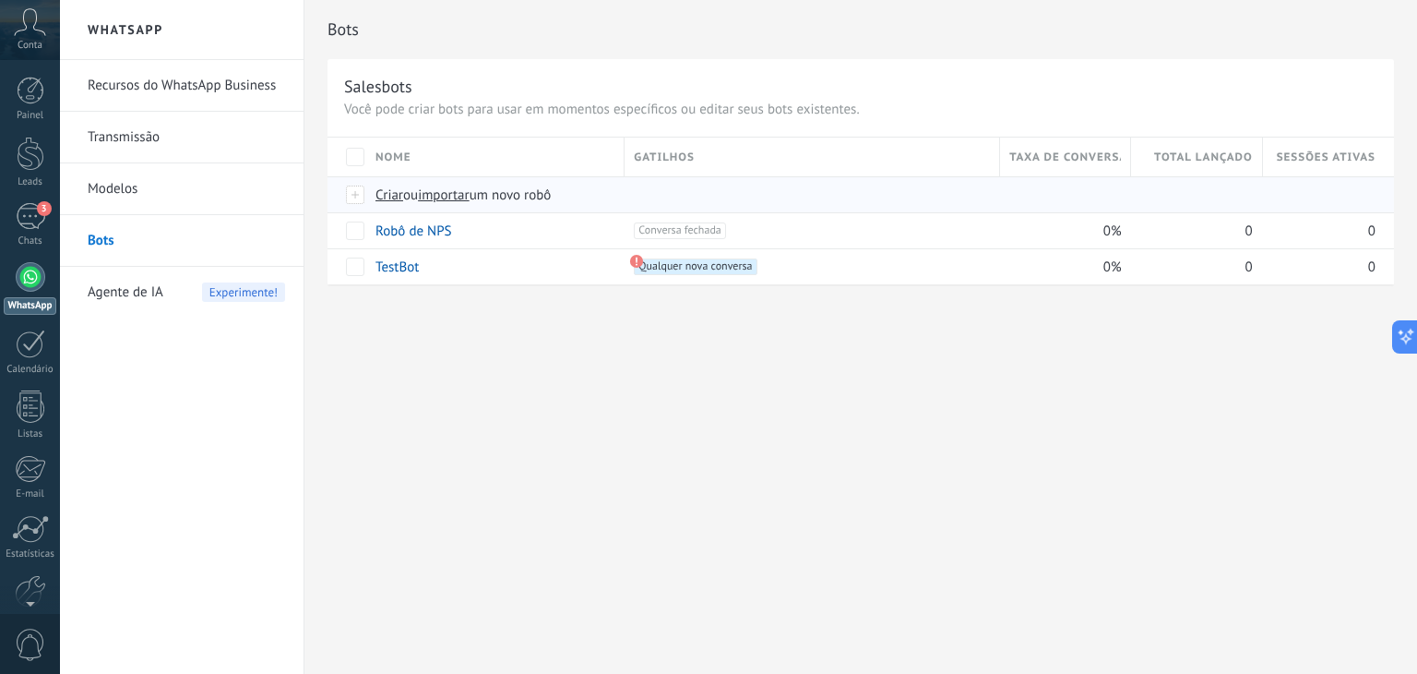
click at [384, 190] on span "Criar" at bounding box center [390, 195] width 28 height 18
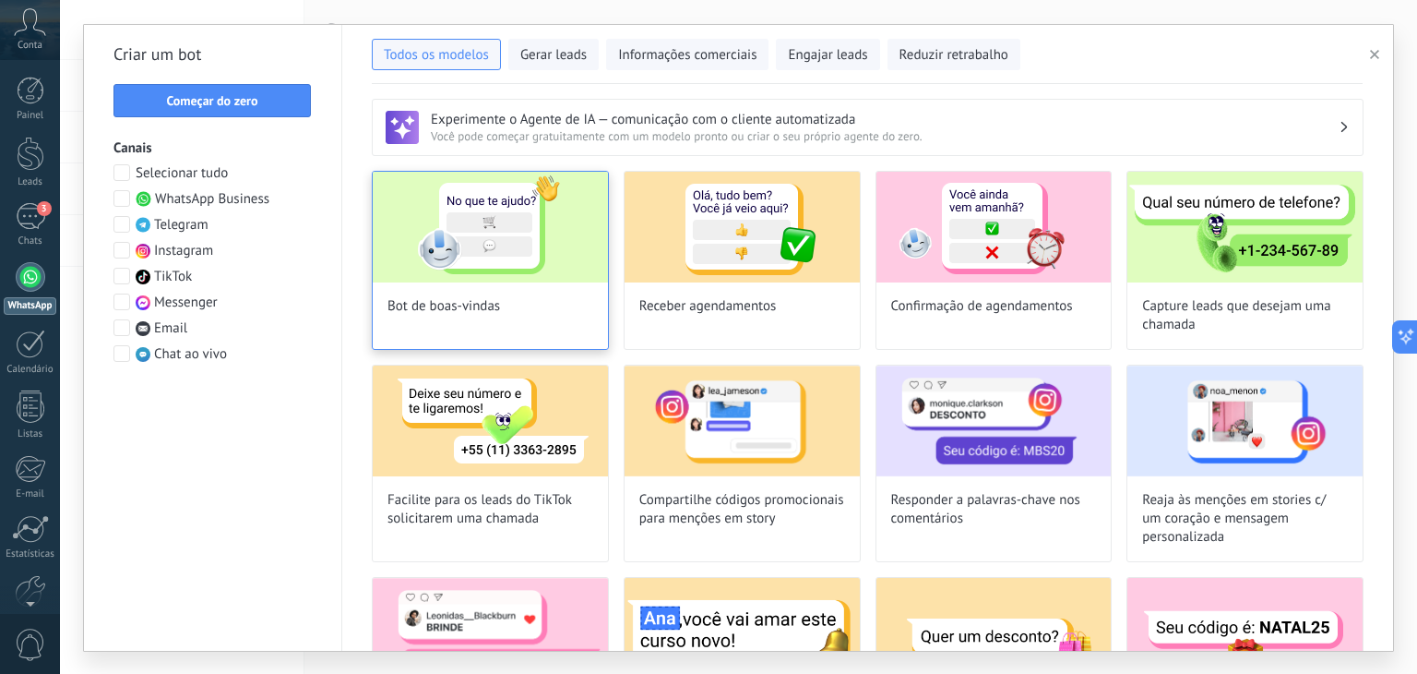
click at [480, 252] on img at bounding box center [490, 227] width 235 height 111
type input "**********"
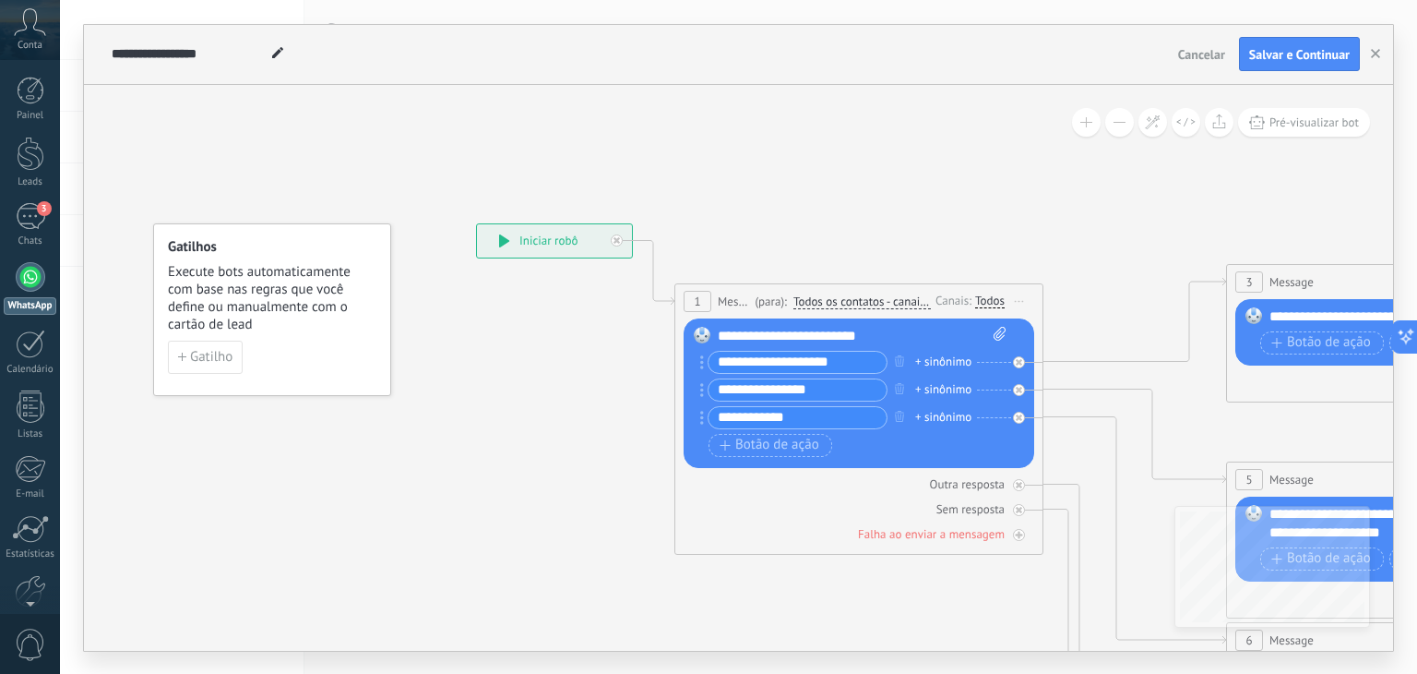
click at [839, 294] on span "Todos os contatos - canais selecionados" at bounding box center [862, 301] width 137 height 15
click at [839, 293] on button "Todos os contatos - canais selecionados" at bounding box center [899, 301] width 231 height 33
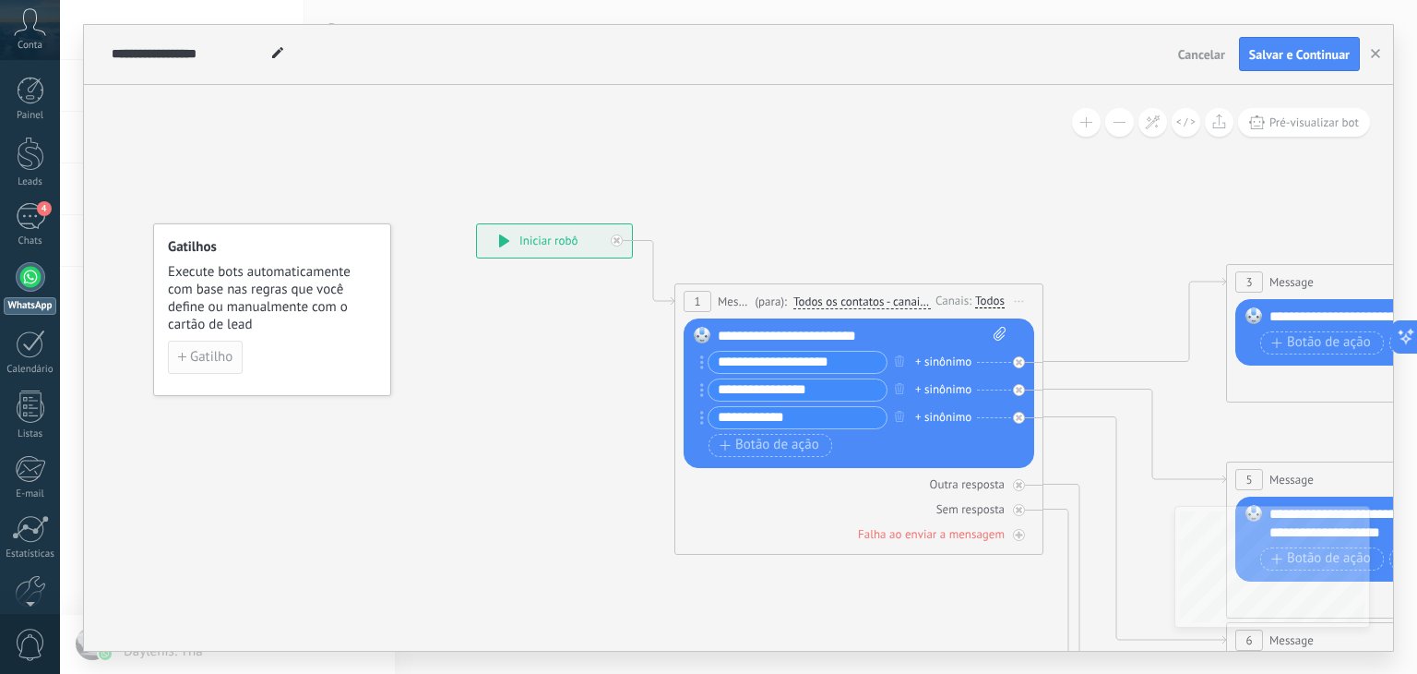
click at [197, 352] on span "Gatilho" at bounding box center [211, 357] width 42 height 13
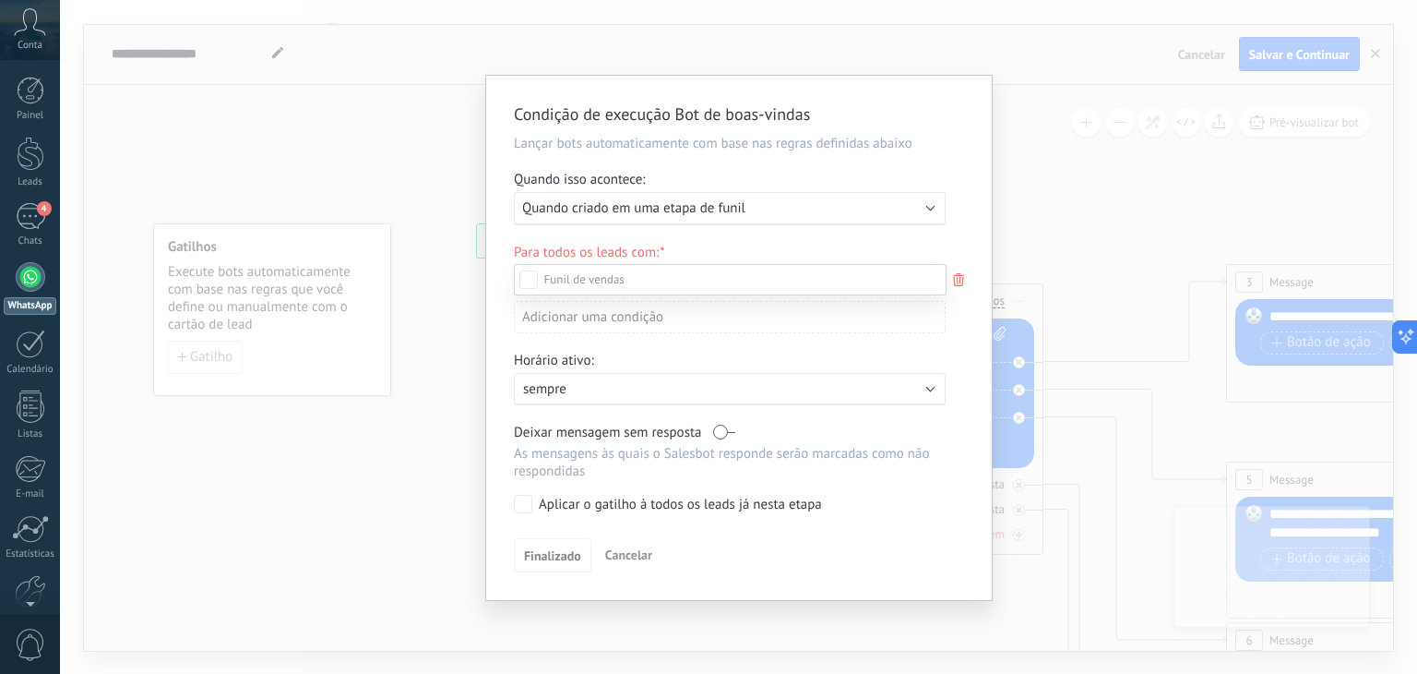
click at [711, 201] on div at bounding box center [738, 337] width 1357 height 674
click at [638, 551] on span "Cancelar" at bounding box center [628, 554] width 47 height 17
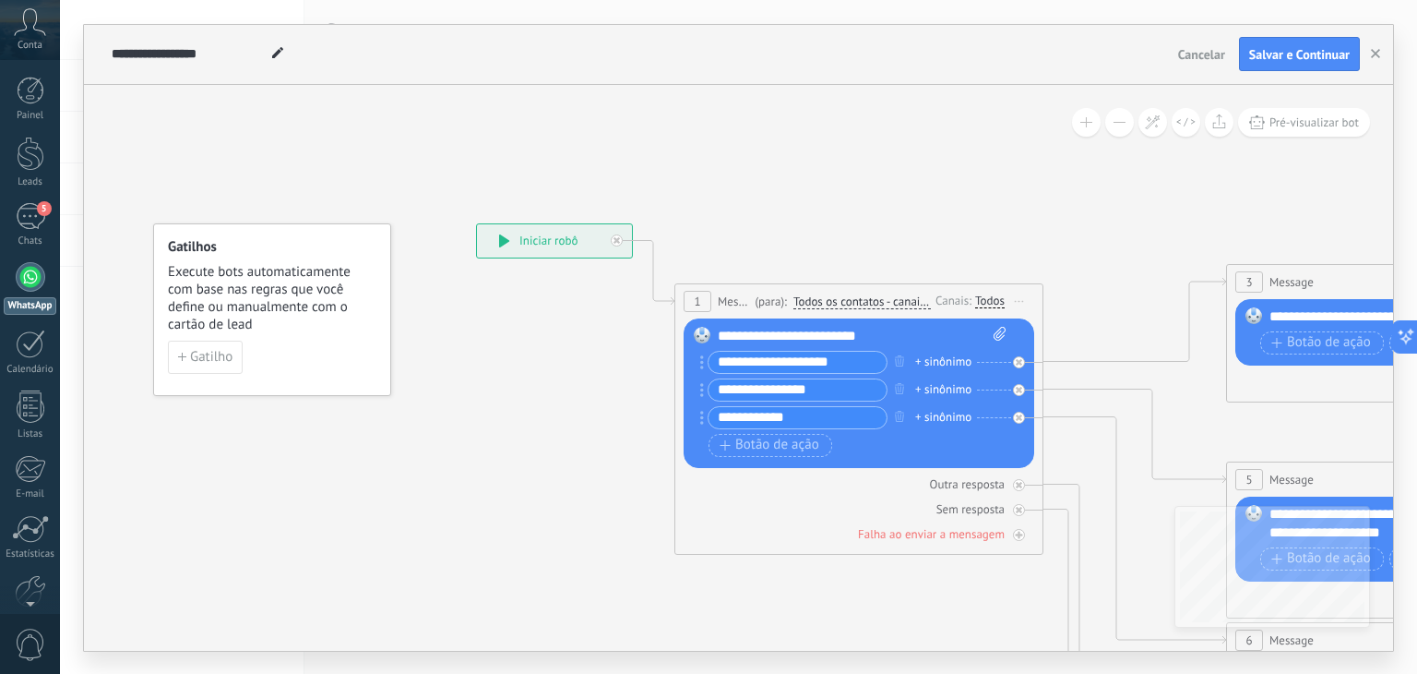
click at [1197, 54] on span "Cancelar" at bounding box center [1201, 54] width 47 height 17
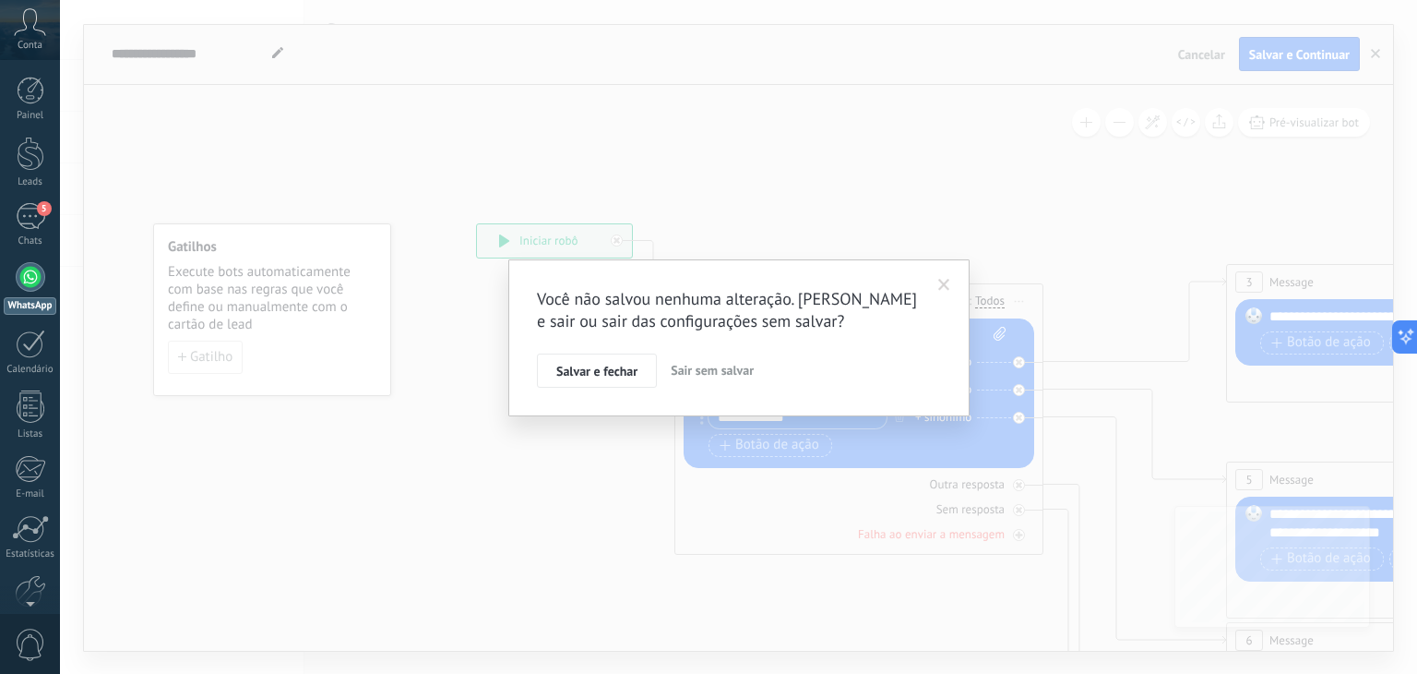
click at [716, 374] on span "Sair sem salvar" at bounding box center [712, 370] width 83 height 17
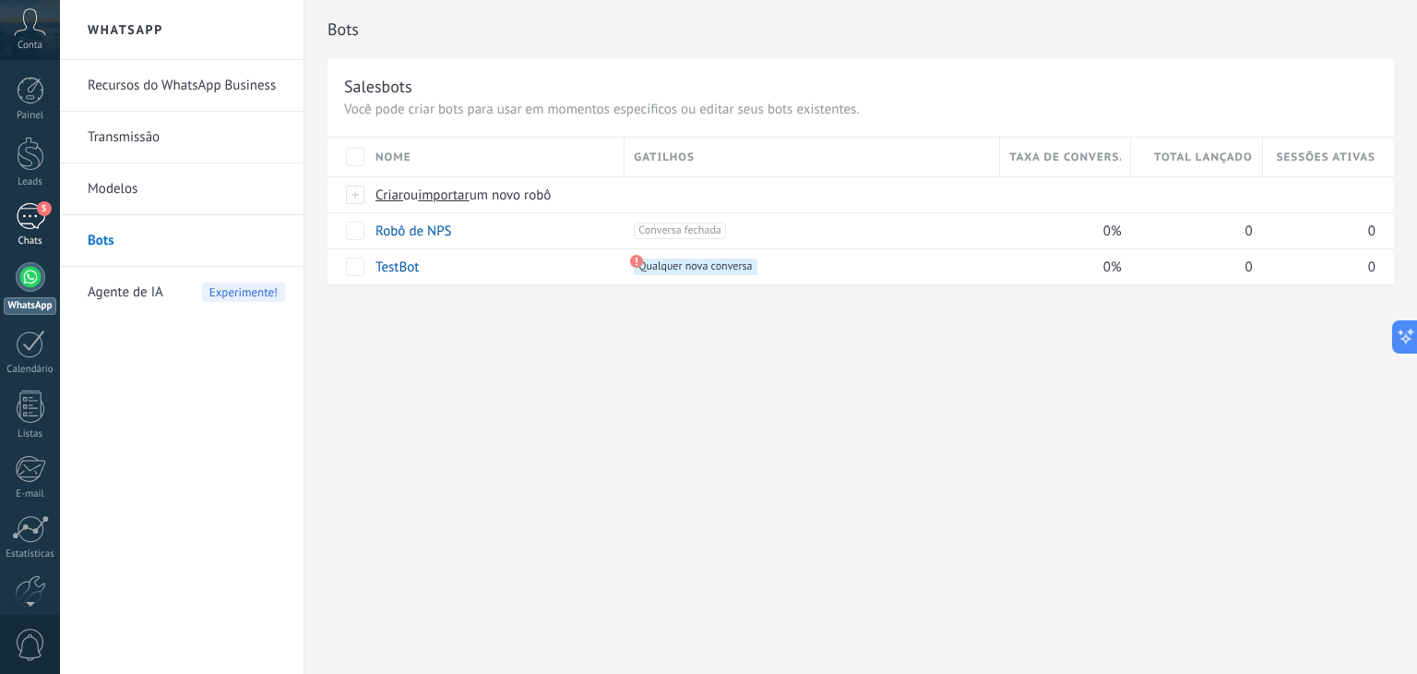
click at [41, 220] on div "5" at bounding box center [31, 216] width 30 height 27
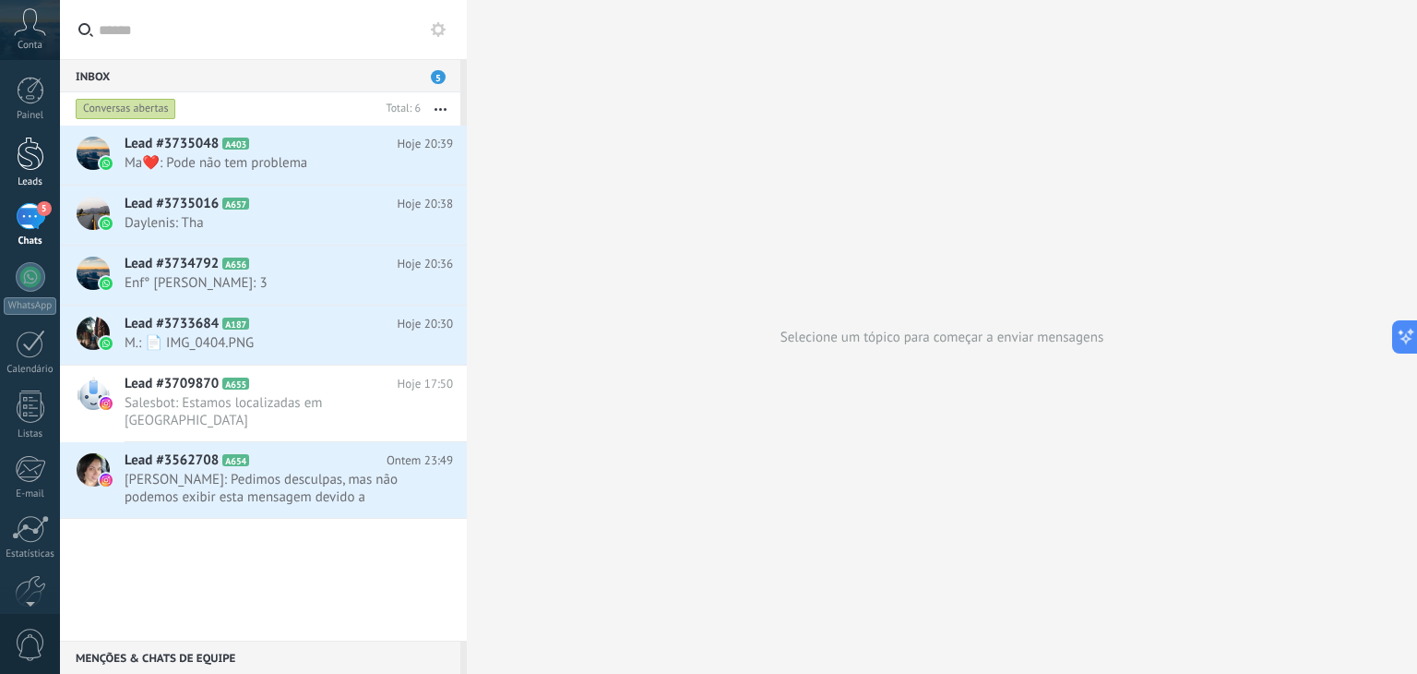
click at [30, 159] on div at bounding box center [31, 154] width 28 height 34
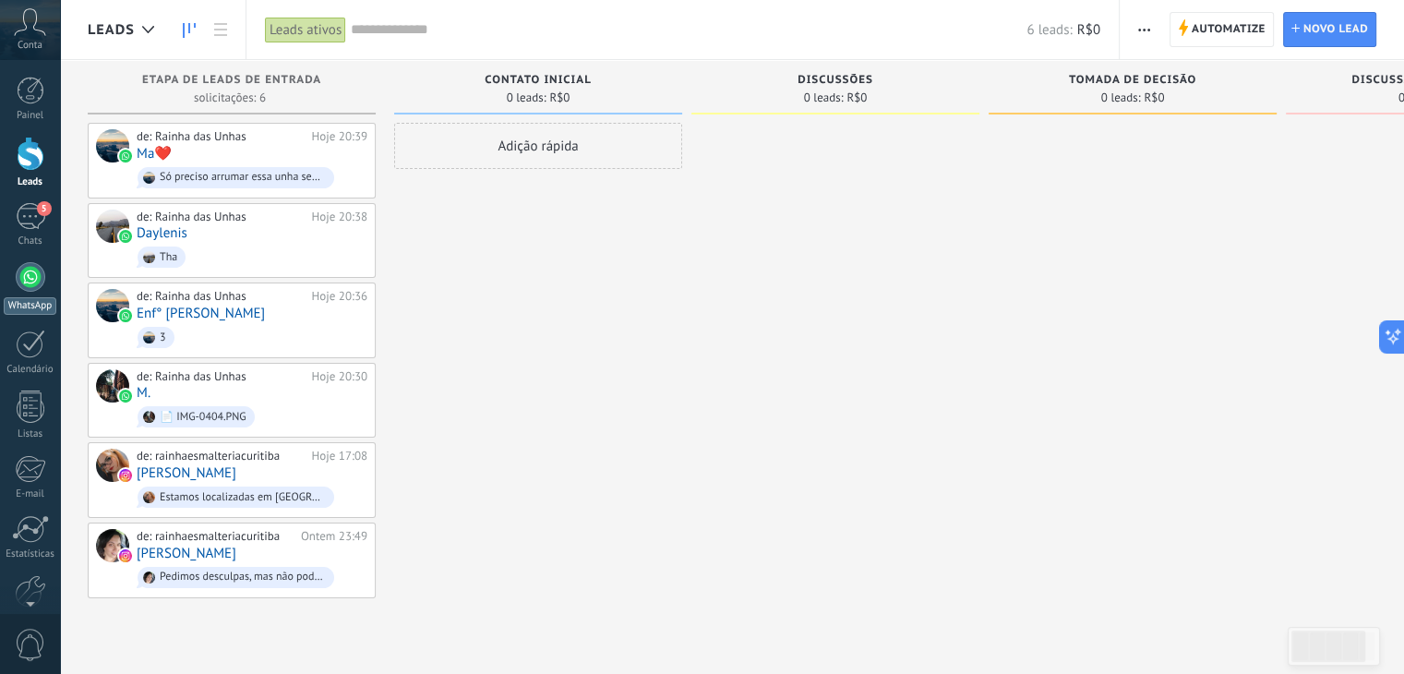
click at [44, 285] on link "WhatsApp" at bounding box center [30, 288] width 60 height 53
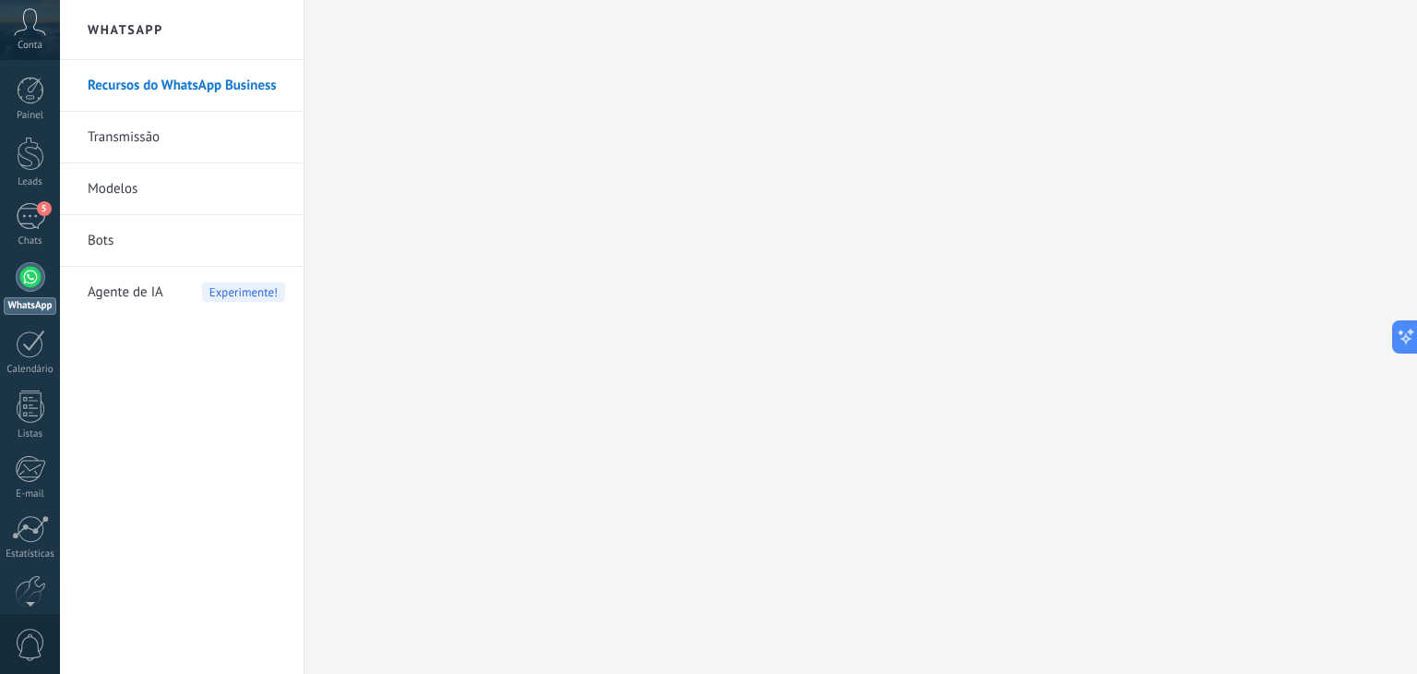
click at [96, 237] on link "Bots" at bounding box center [186, 241] width 197 height 52
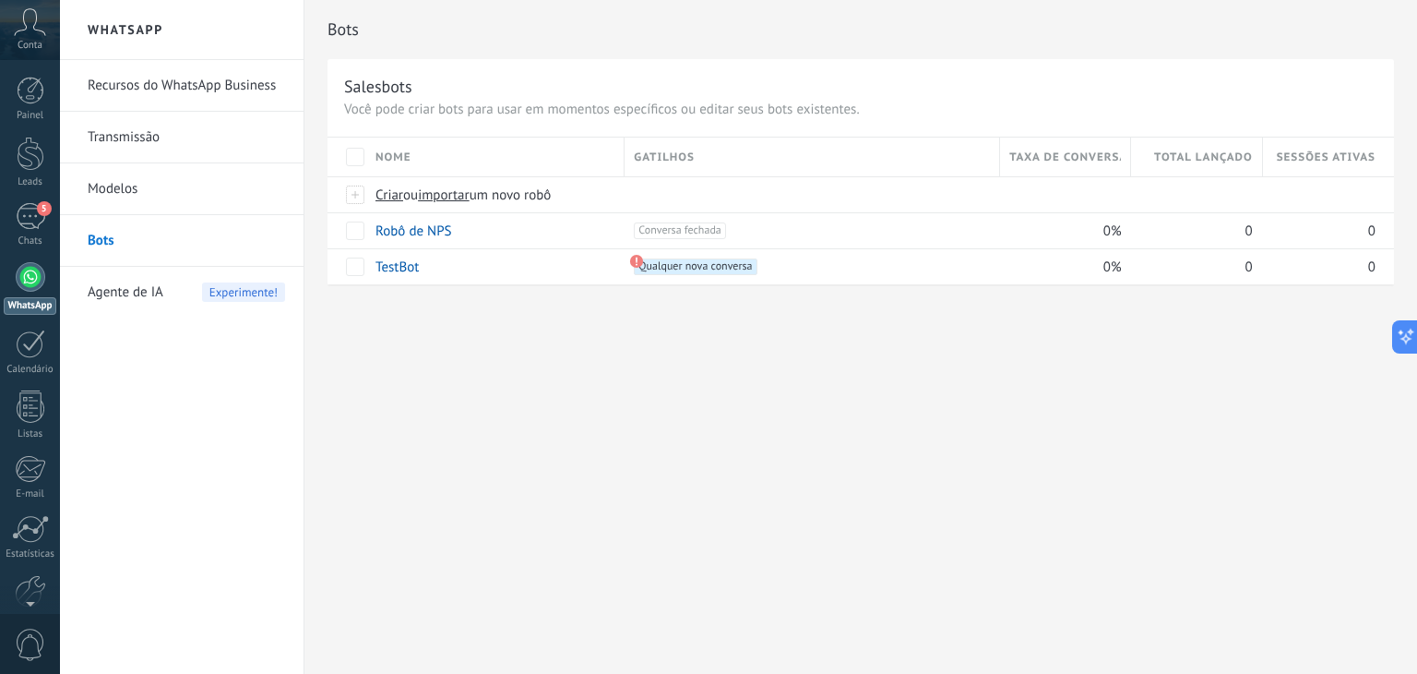
click at [136, 302] on span "Agente de IA" at bounding box center [126, 293] width 76 height 52
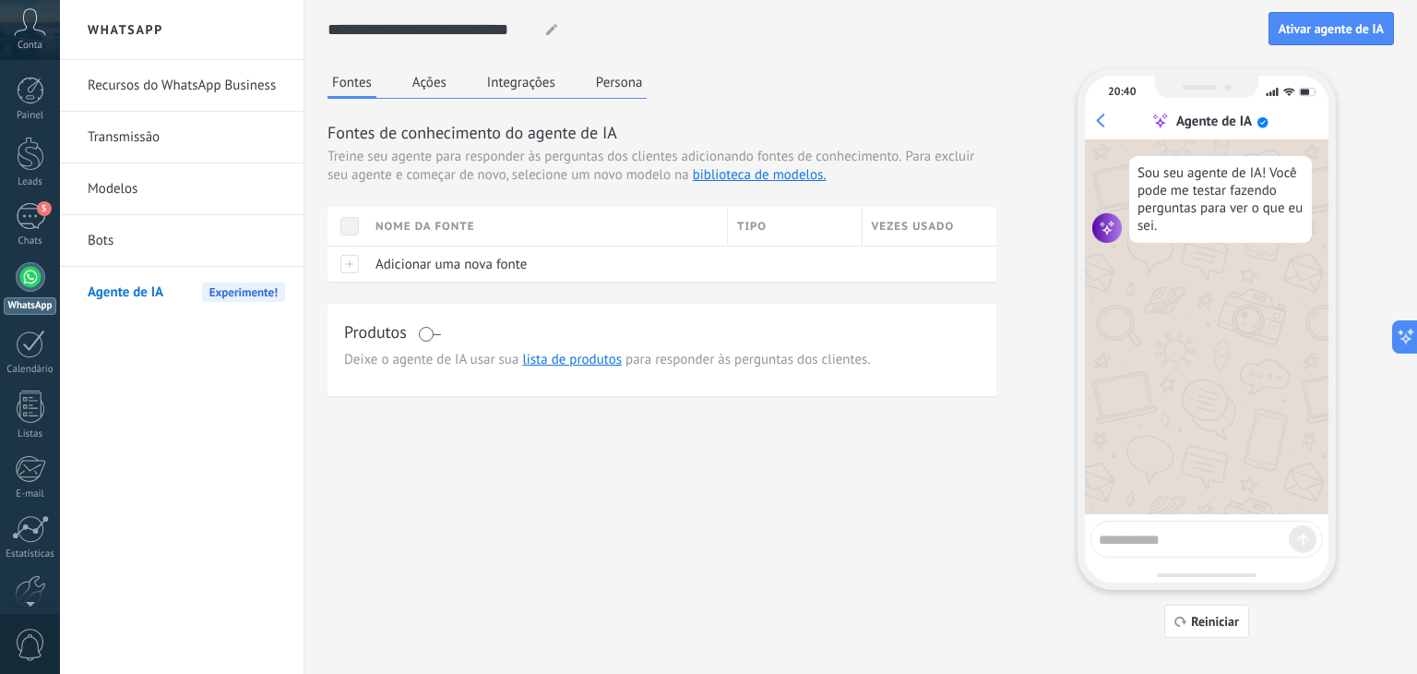
click at [96, 230] on link "Bots" at bounding box center [186, 241] width 197 height 52
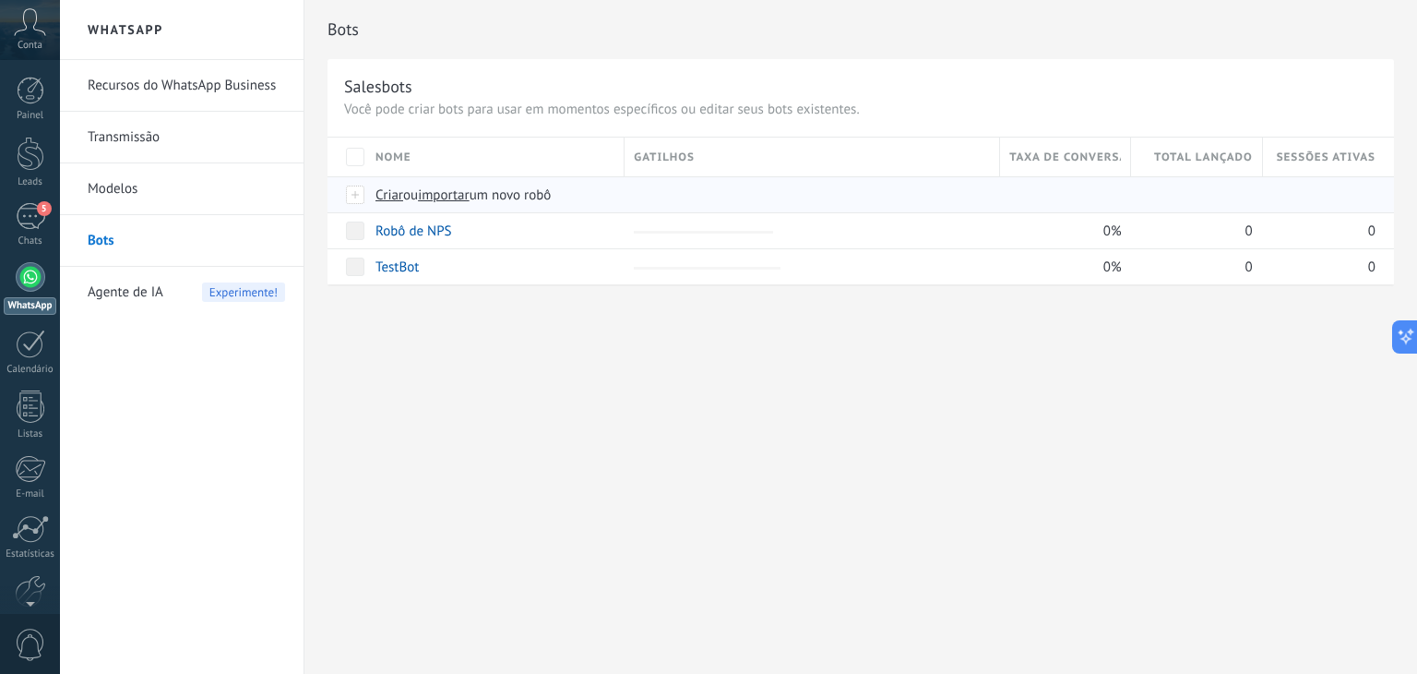
click at [387, 192] on span "Criar" at bounding box center [390, 195] width 28 height 18
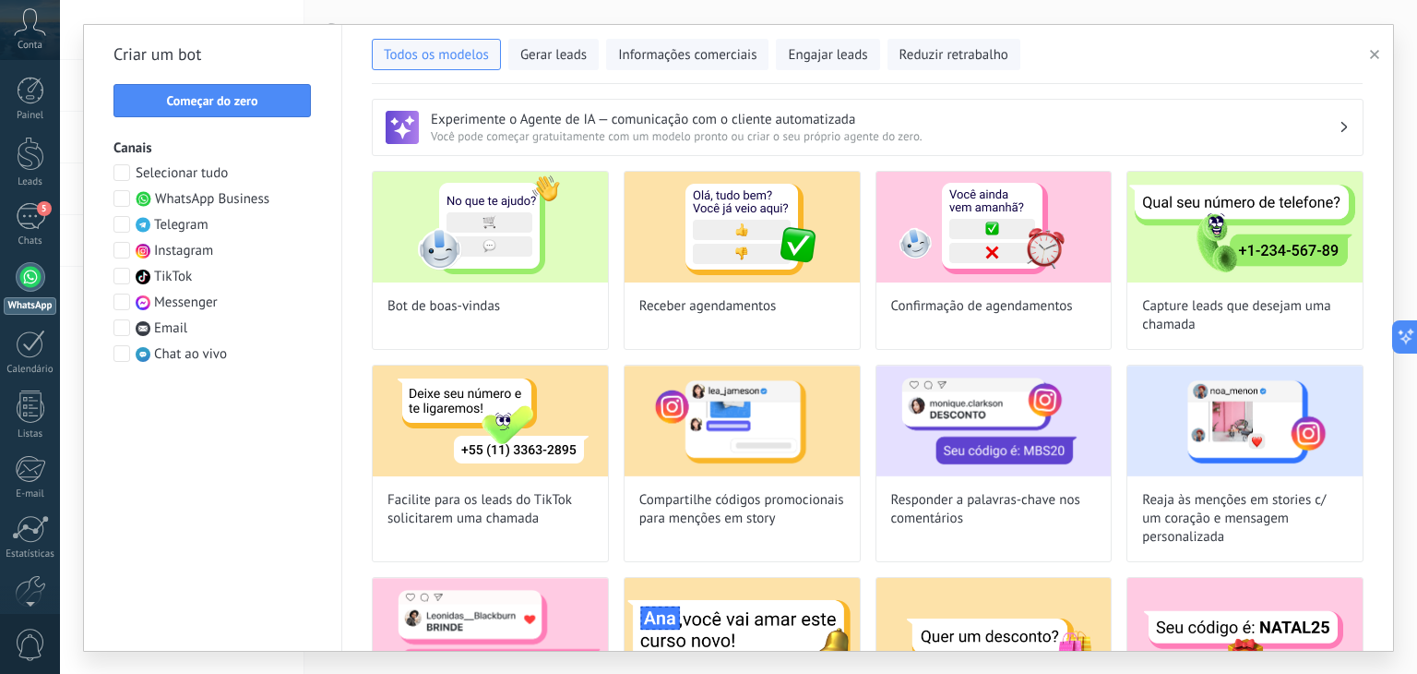
click at [909, 122] on h3 "Experimente o Agente de IA — comunicação com o cliente automatizada" at bounding box center [885, 120] width 908 height 18
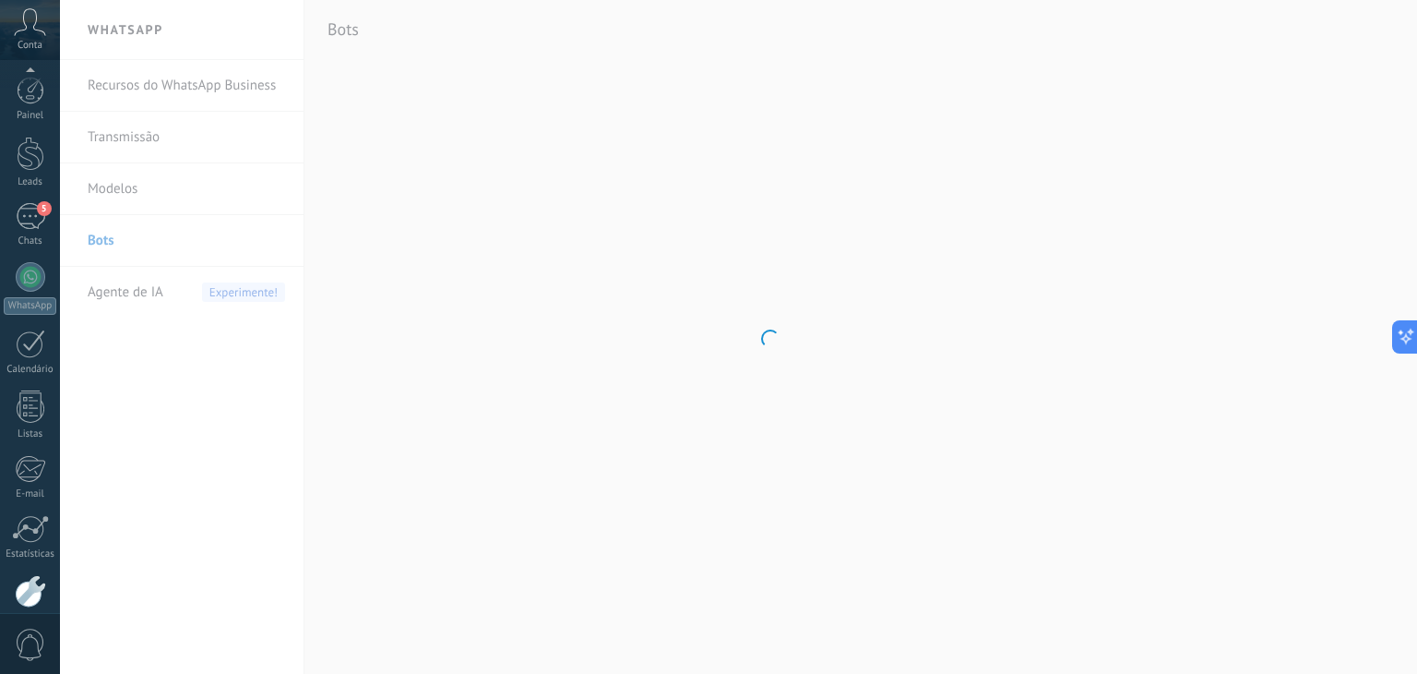
scroll to position [93, 0]
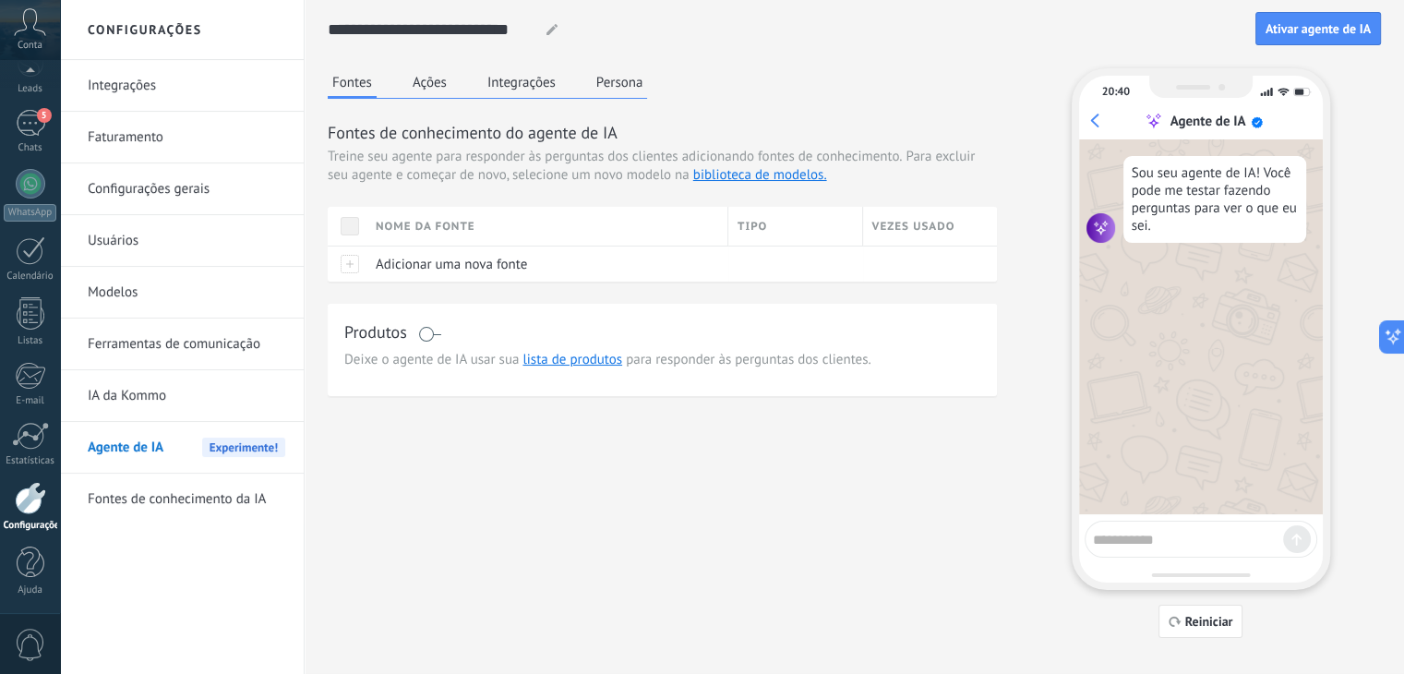
click at [151, 396] on link "IA da Kommo" at bounding box center [186, 396] width 197 height 52
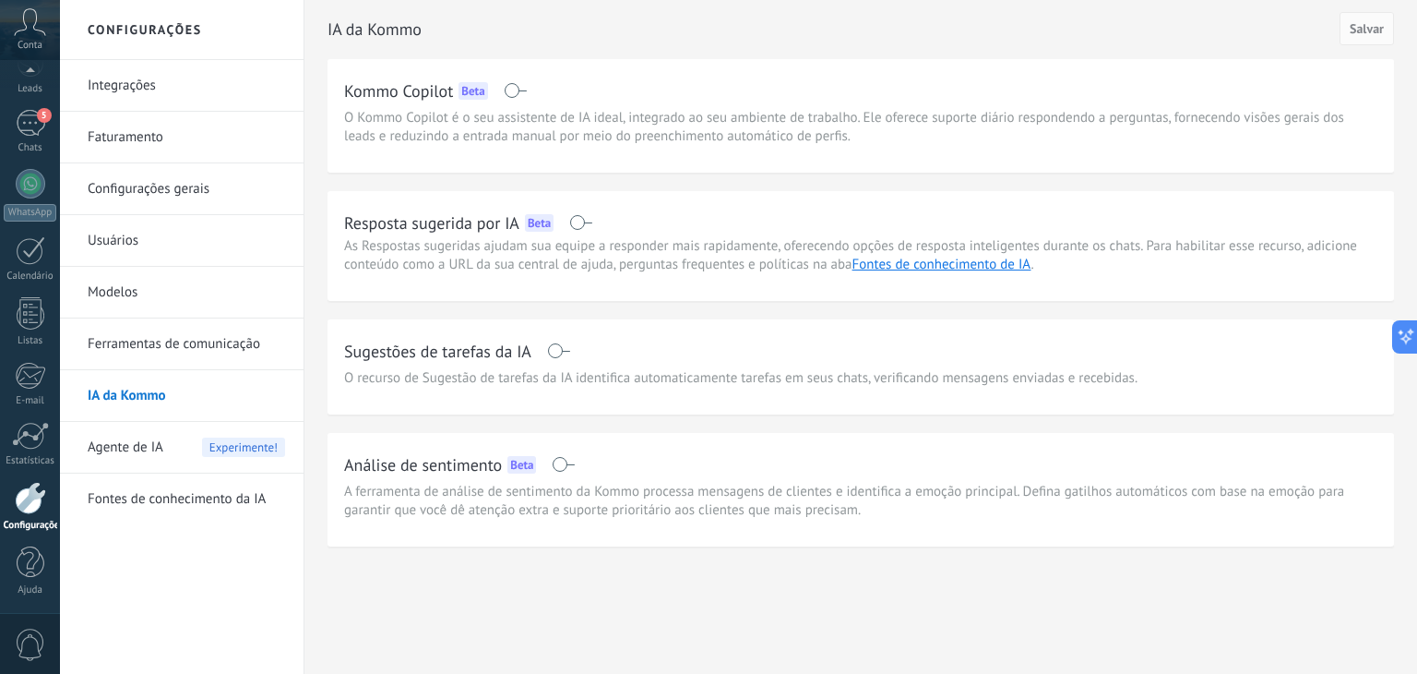
click at [120, 134] on link "Faturamento" at bounding box center [186, 138] width 197 height 52
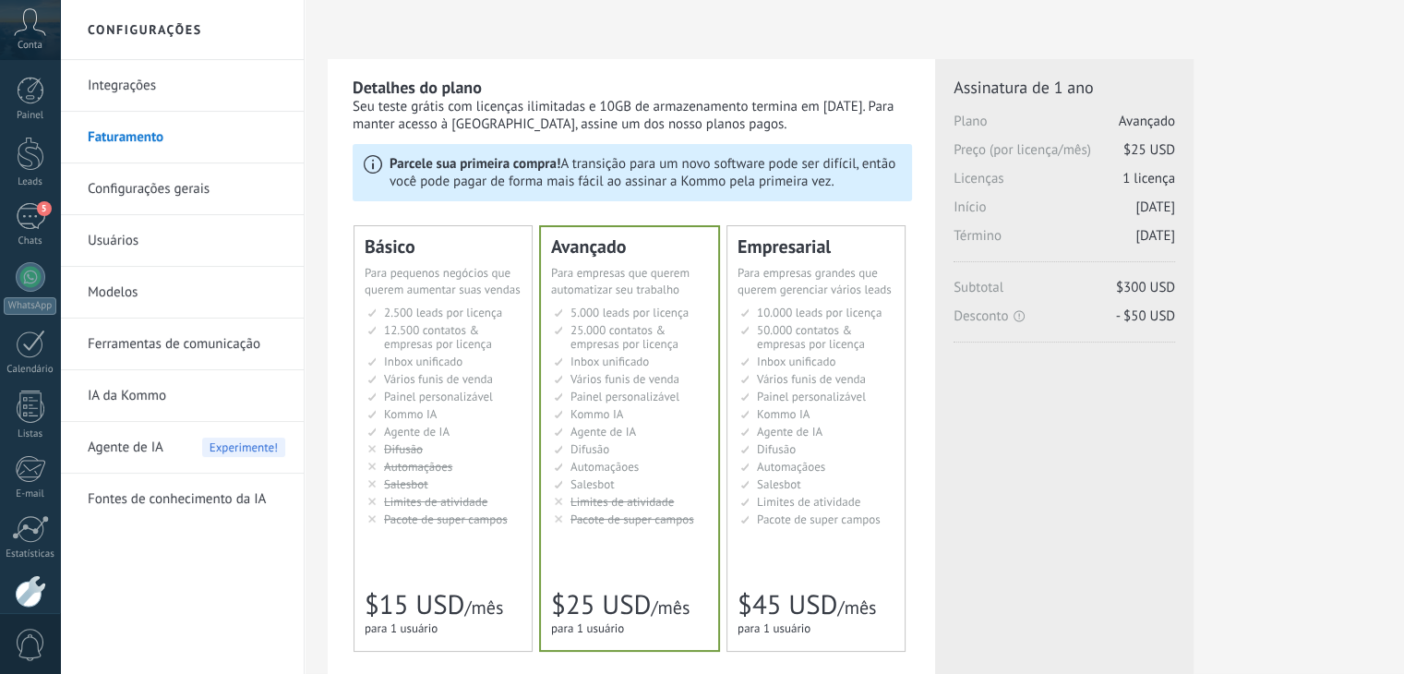
drag, startPoint x: 0, startPoint y: 0, endPoint x: 120, endPoint y: 134, distance: 179.7
click at [120, 134] on link "Faturamento" at bounding box center [186, 138] width 197 height 52
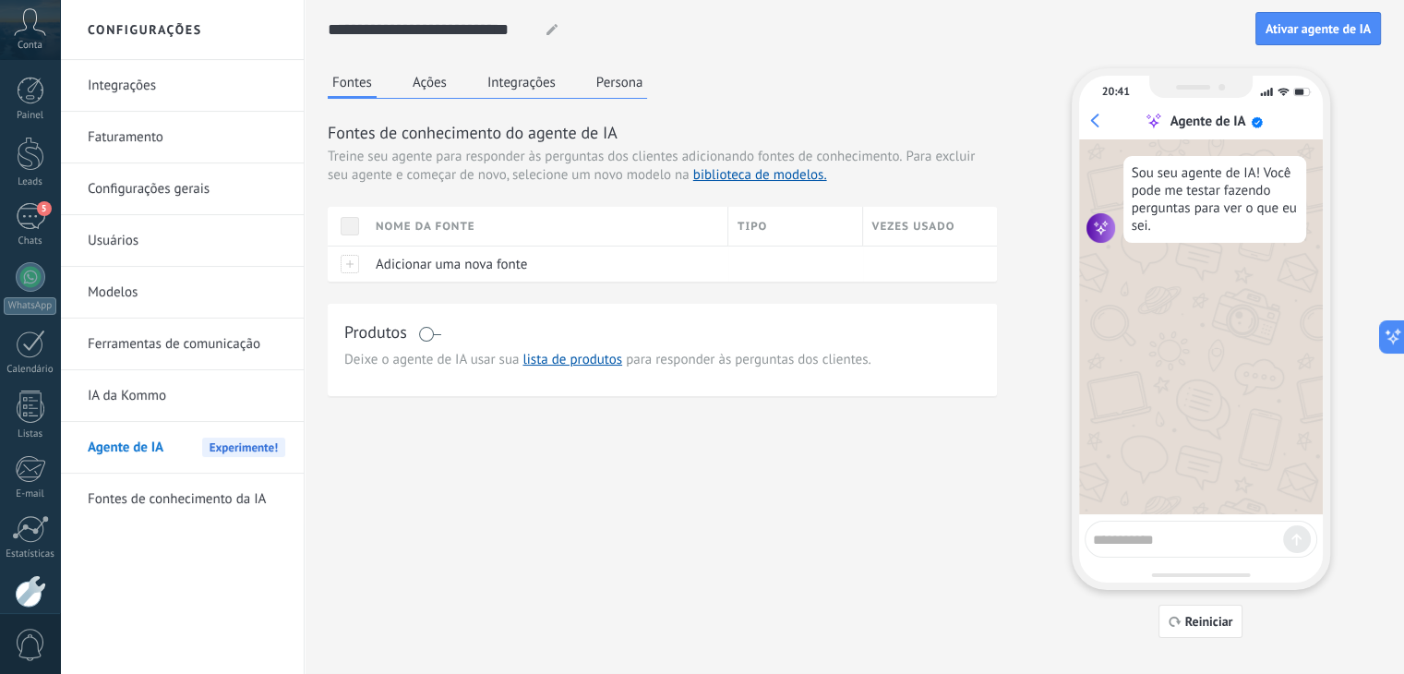
click at [351, 78] on button "Fontes" at bounding box center [352, 83] width 49 height 30
click at [720, 175] on link "biblioteca de modelos." at bounding box center [760, 175] width 134 height 18
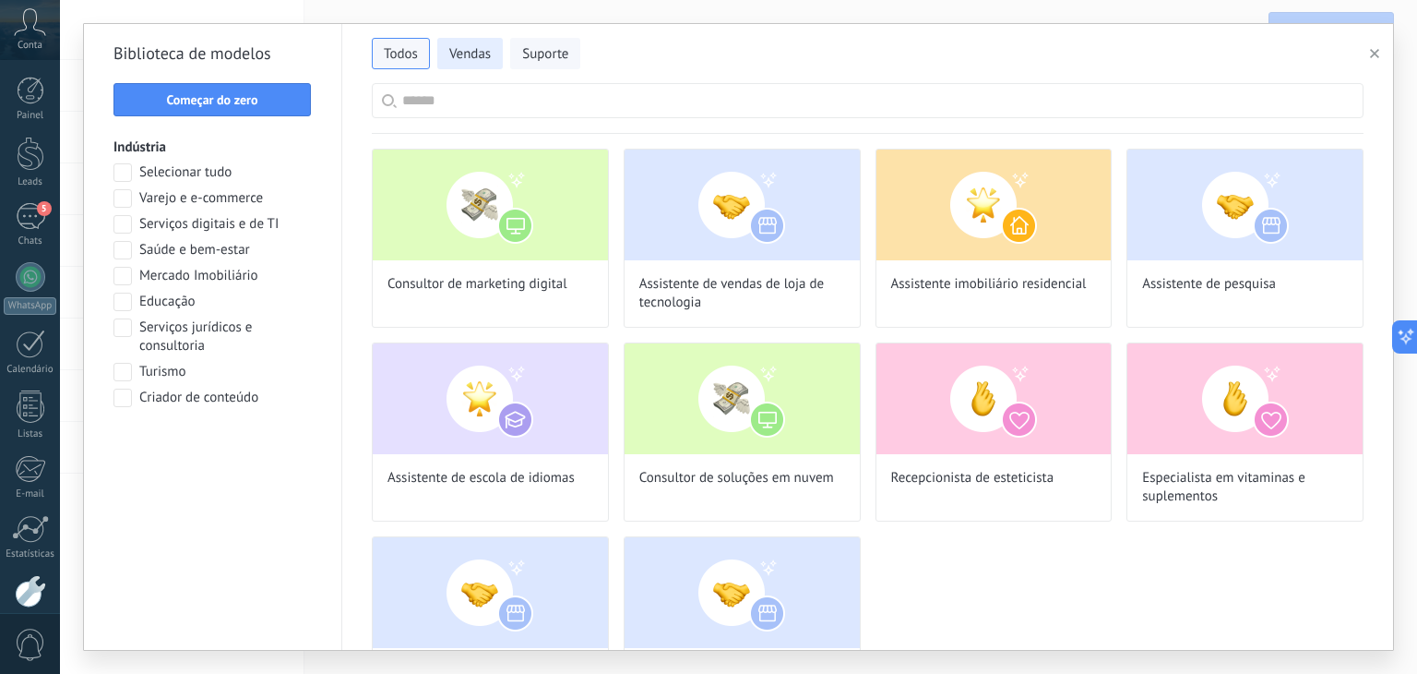
click at [465, 54] on span "Vendas" at bounding box center [470, 54] width 42 height 18
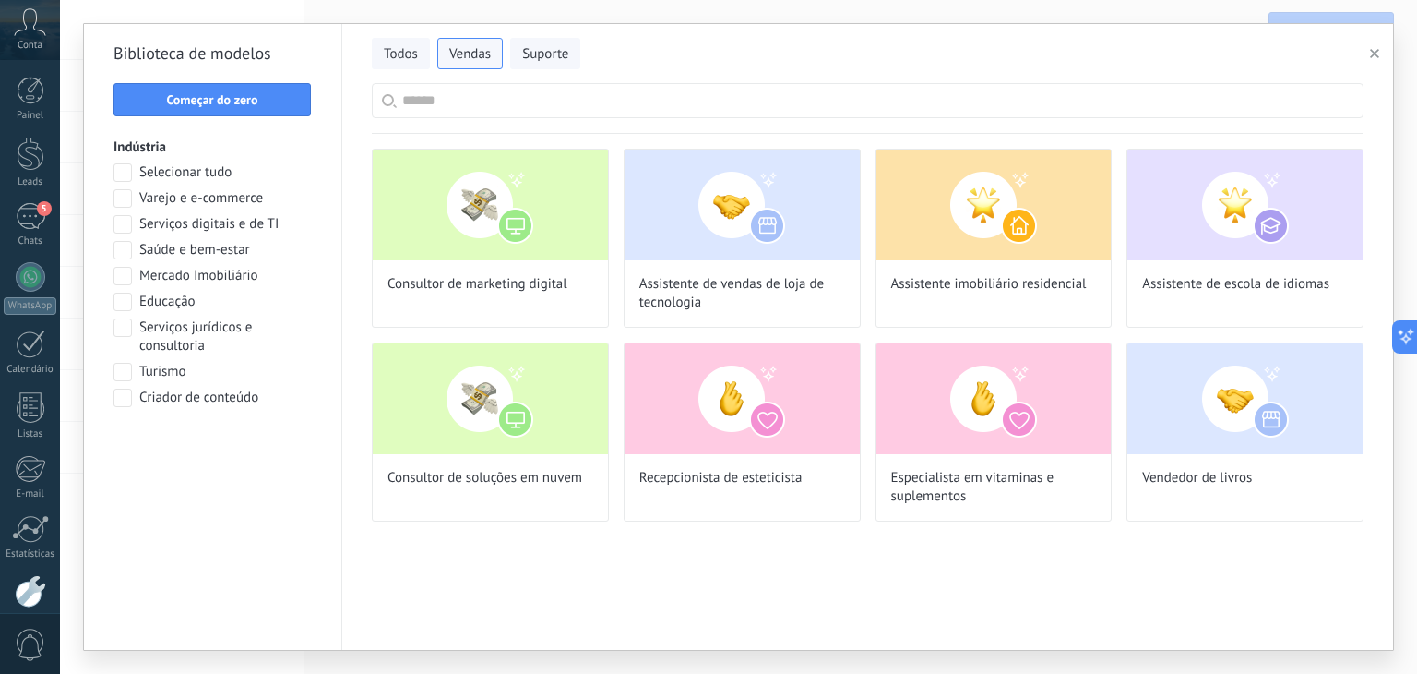
click at [446, 101] on input "text" at bounding box center [877, 100] width 951 height 33
click at [722, 411] on img at bounding box center [742, 398] width 235 height 111
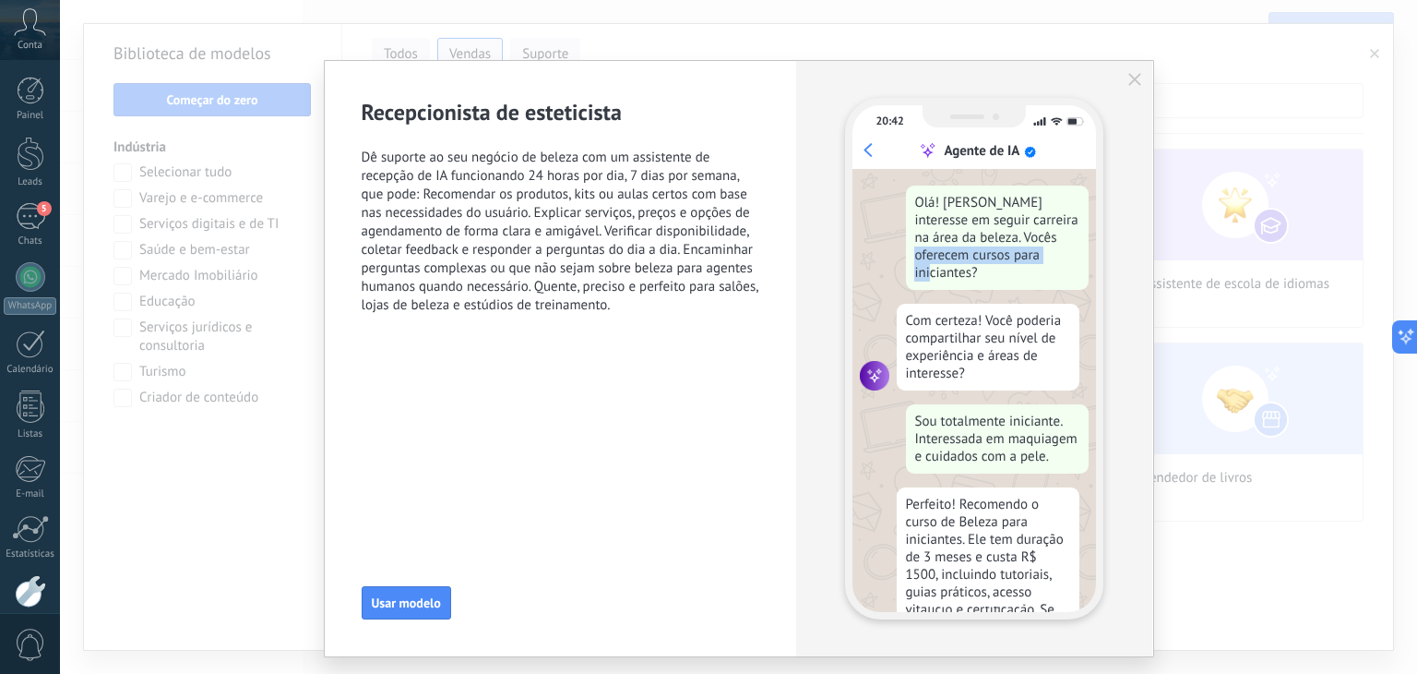
drag, startPoint x: 1101, startPoint y: 345, endPoint x: 1113, endPoint y: 248, distance: 97.6
click at [1113, 245] on div "20:42 Agente de IA Olá! Tenho interesse em seguir carreira na área da beleza. V…" at bounding box center [974, 358] width 356 height 595
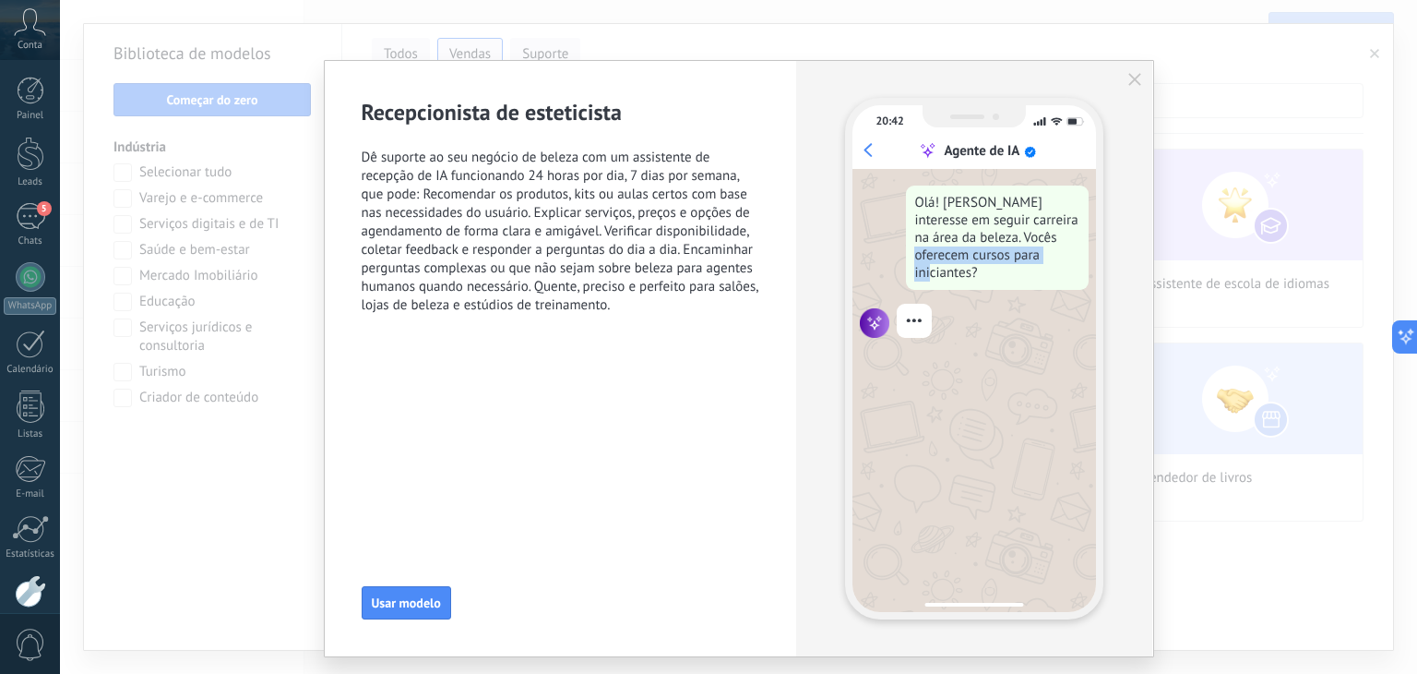
click at [879, 248] on div "Olá! Tenho interesse em seguir carreira na área da beleza. Vocês oferecem curso…" at bounding box center [974, 237] width 229 height 104
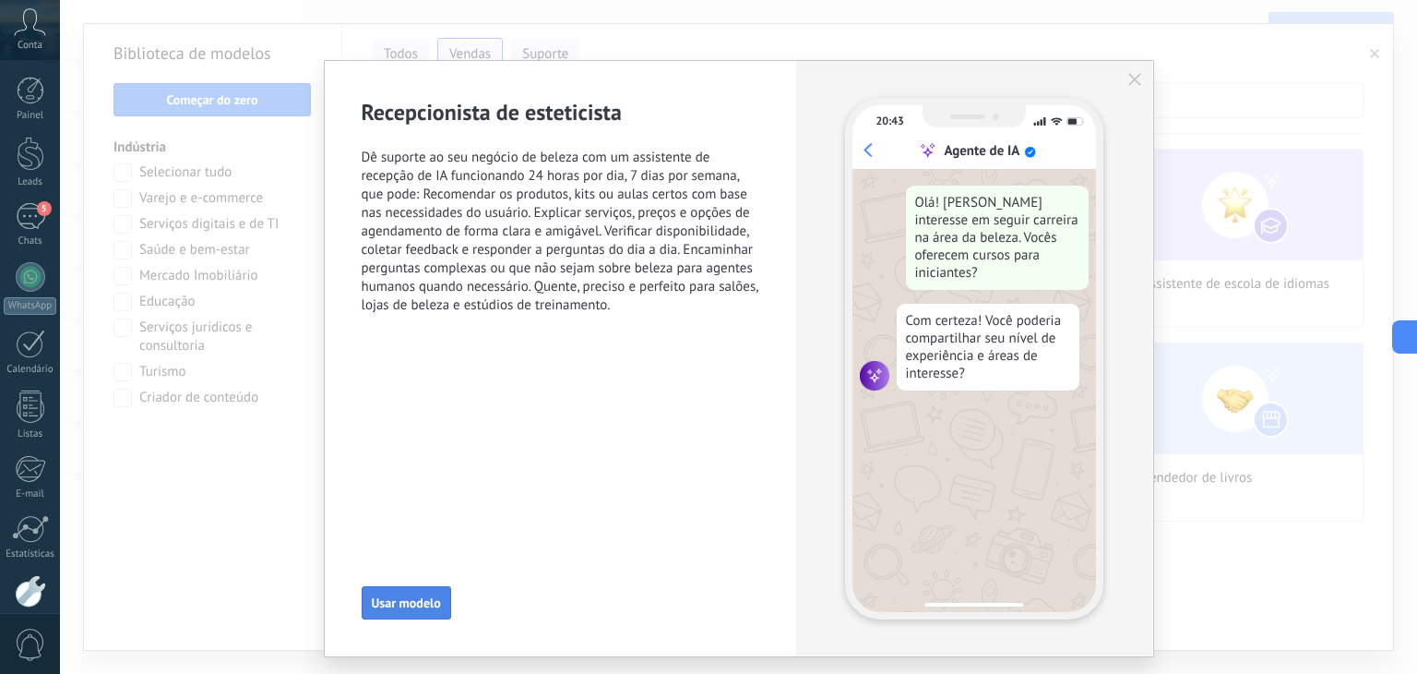
click at [384, 617] on button "Usar modelo" at bounding box center [407, 602] width 90 height 33
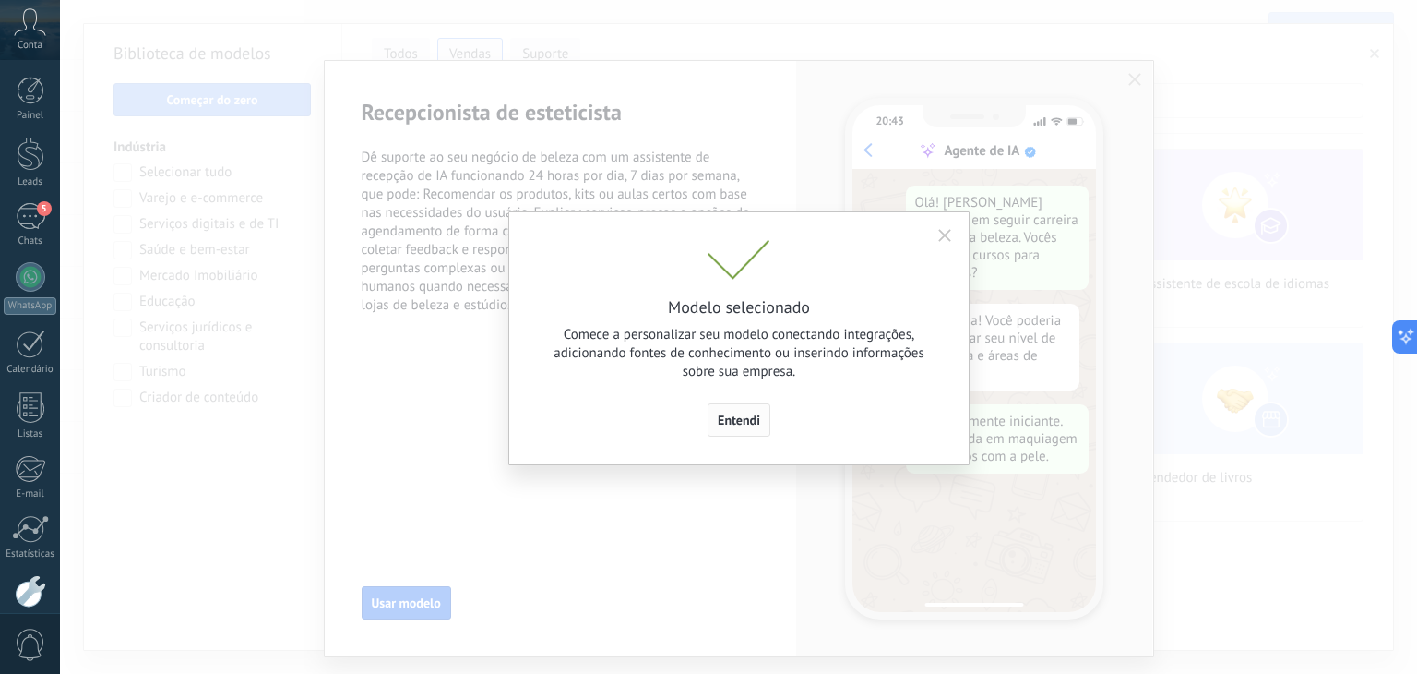
click at [728, 432] on button "Entendi" at bounding box center [739, 419] width 63 height 33
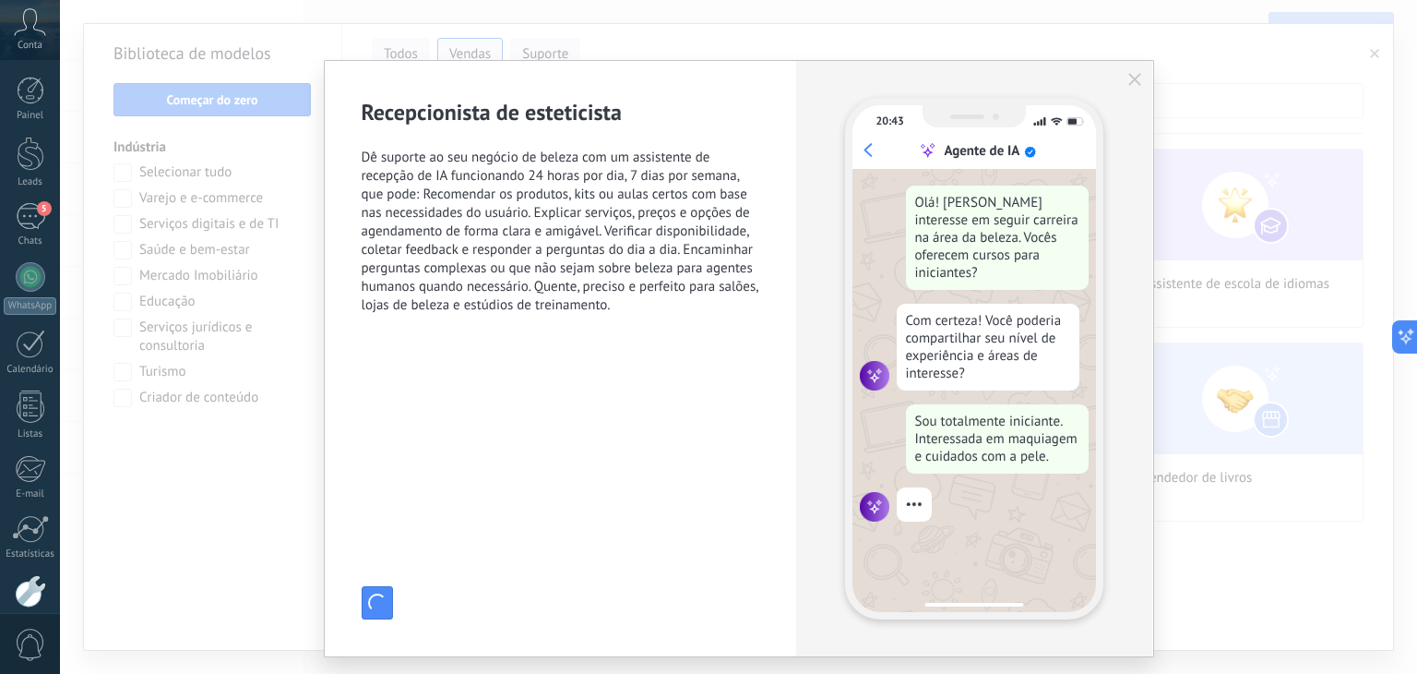
type input "**********"
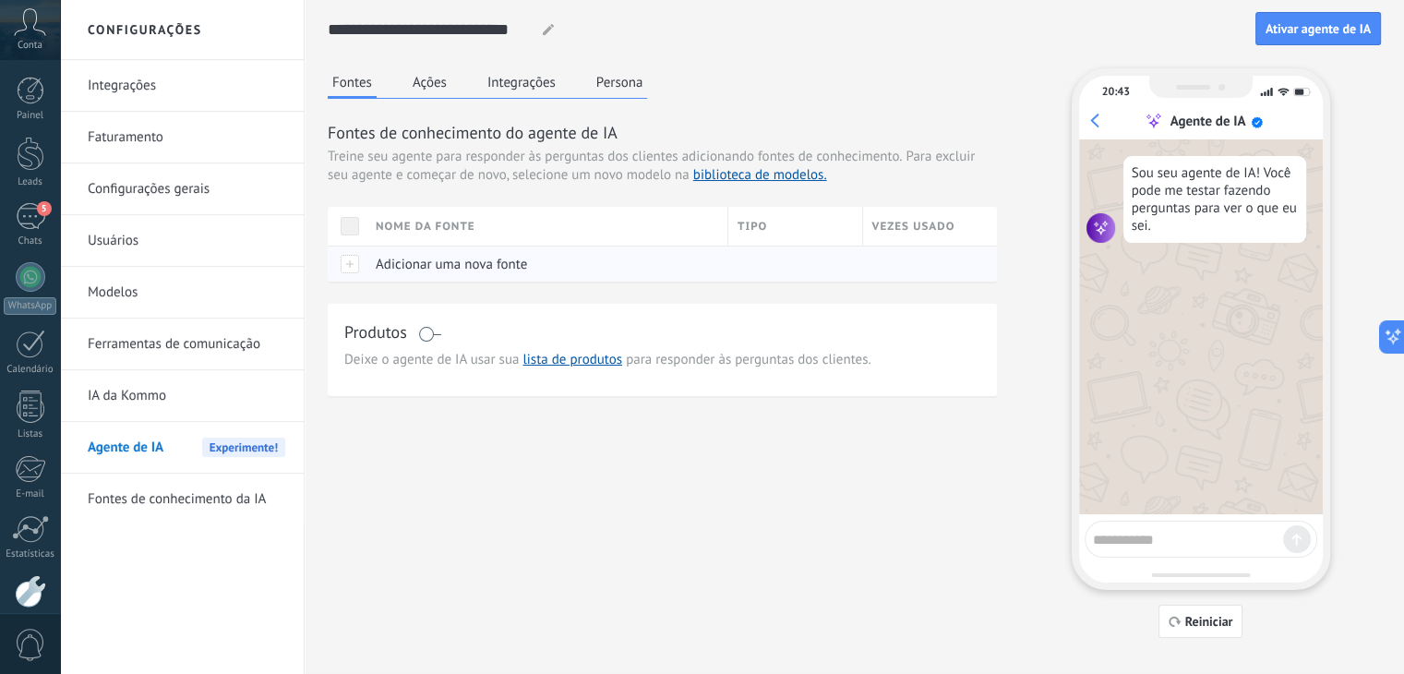
click at [349, 263] on div at bounding box center [347, 263] width 39 height 36
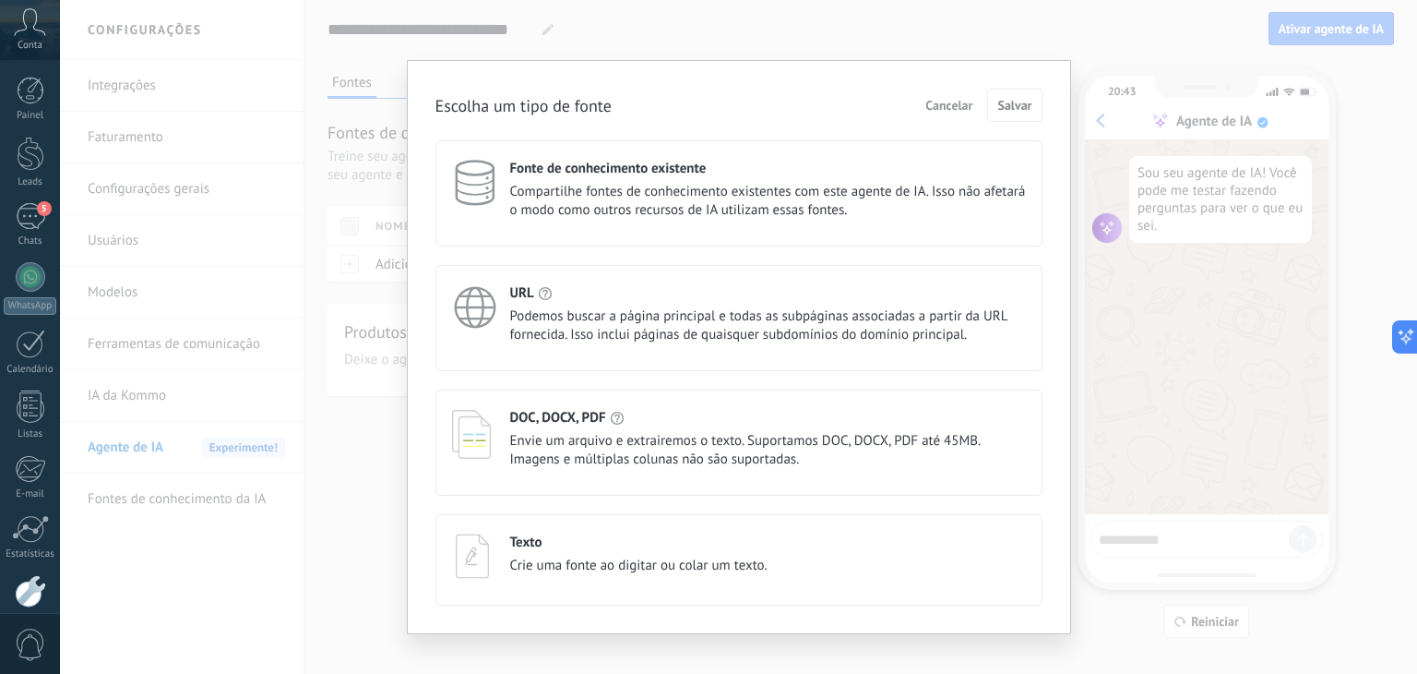
click at [687, 195] on span "Compartilhe fontes de conhecimento existentes com este agente de IA. Isso não a…" at bounding box center [768, 201] width 516 height 37
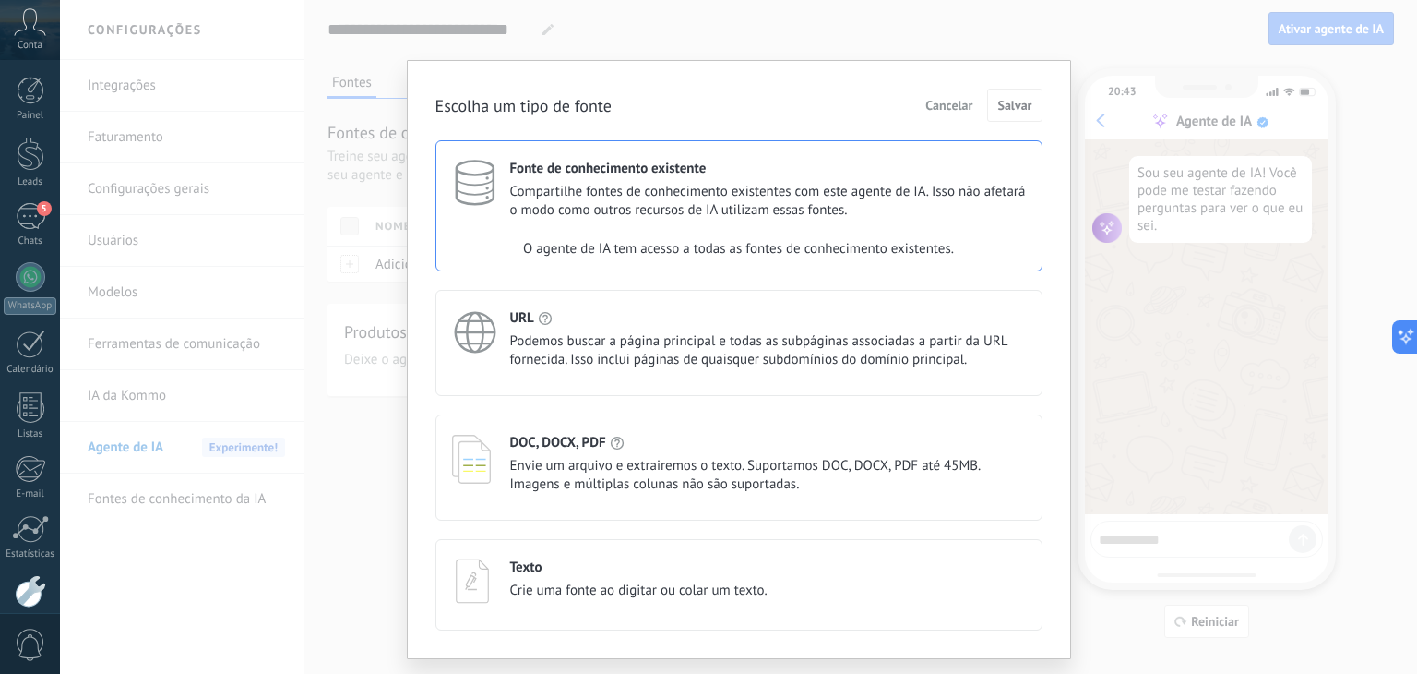
click at [517, 210] on span "Compartilhe fontes de conhecimento existentes com este agente de IA. Isso não a…" at bounding box center [768, 201] width 516 height 37
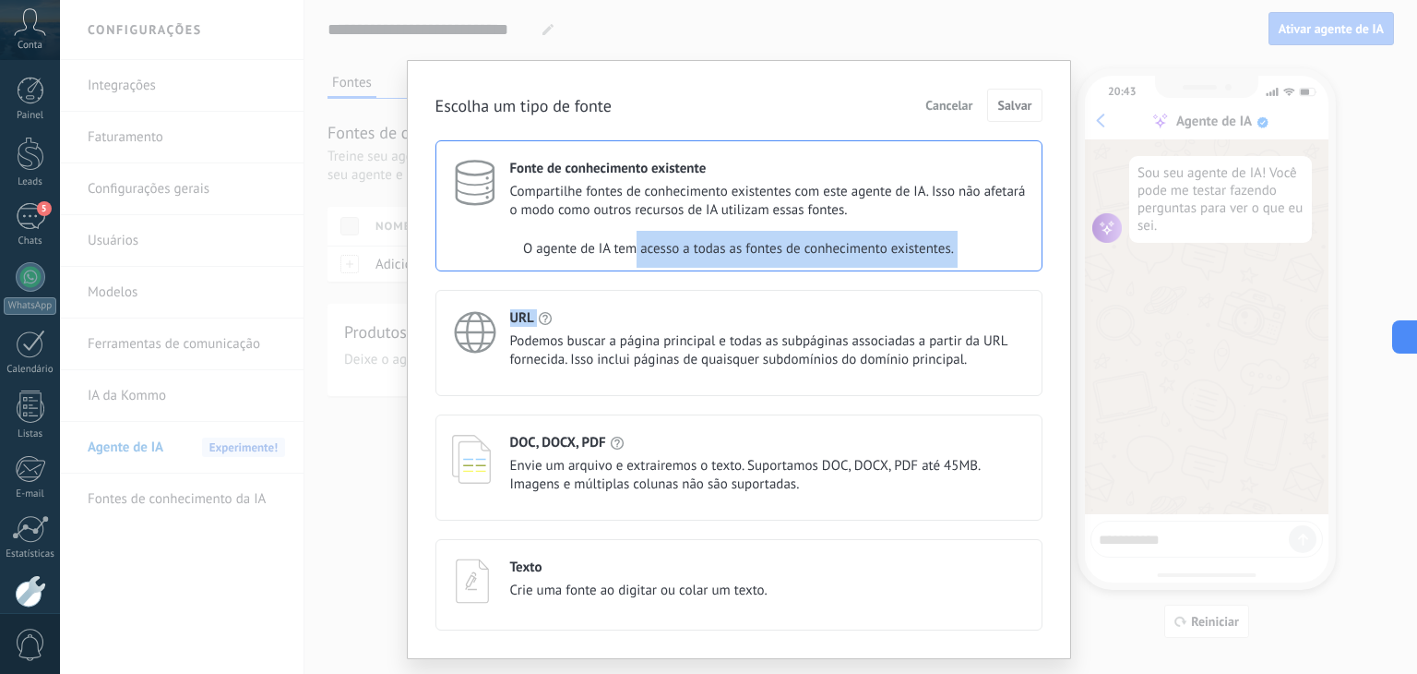
drag, startPoint x: 630, startPoint y: 264, endPoint x: 623, endPoint y: 298, distance: 34.9
click at [623, 298] on div "Fonte de conhecimento existente Compartilhe fontes de conhecimento existentes c…" at bounding box center [739, 385] width 607 height 490
click at [617, 324] on div "URL" at bounding box center [768, 318] width 516 height 18
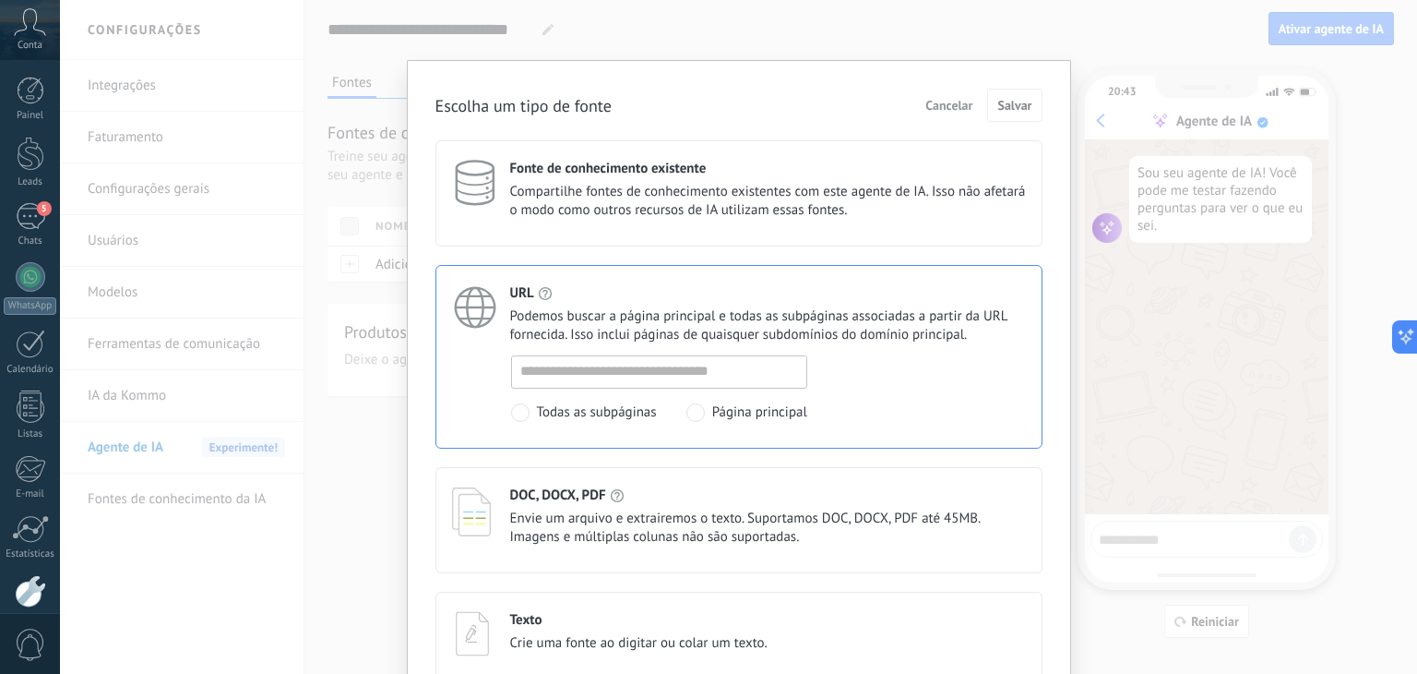
click at [583, 208] on span "Compartilhe fontes de conhecimento existentes com este agente de IA. Isso não a…" at bounding box center [768, 201] width 516 height 37
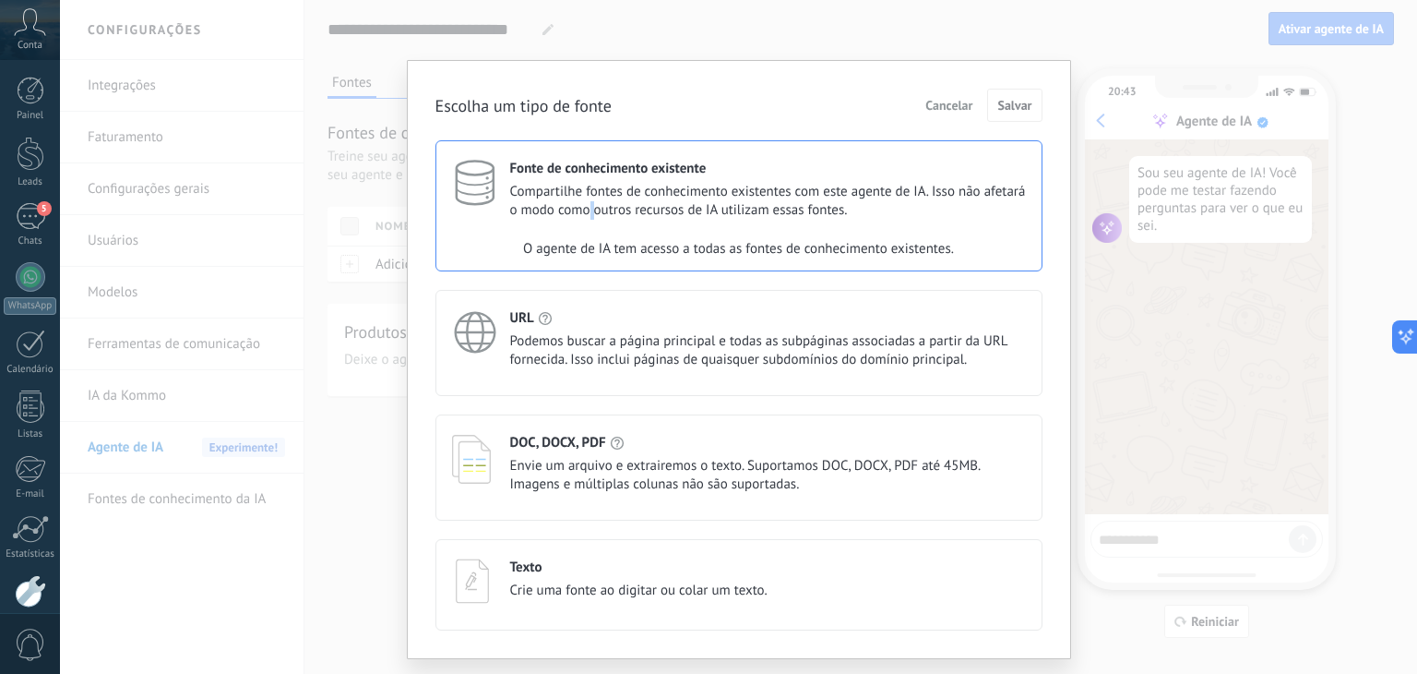
click at [583, 208] on span "Compartilhe fontes de conhecimento existentes com este agente de IA. Isso não a…" at bounding box center [768, 201] width 516 height 37
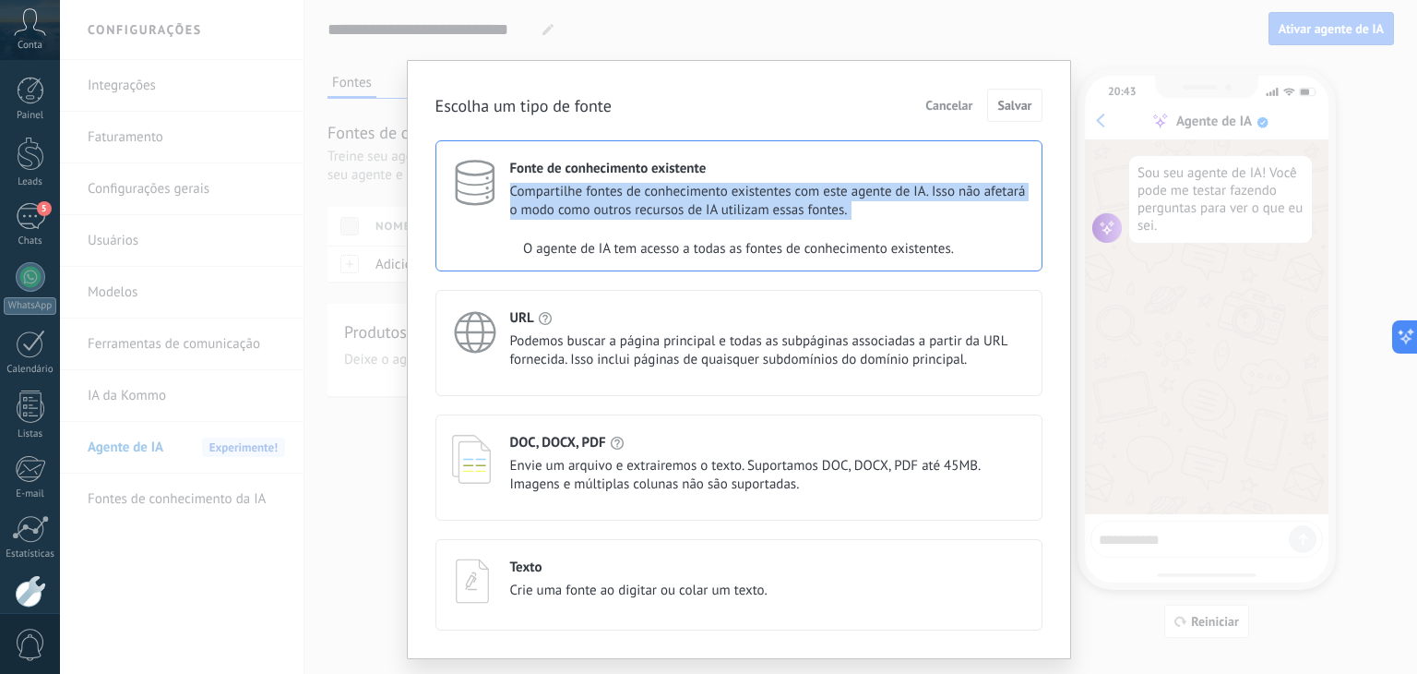
click at [583, 208] on span "Compartilhe fontes de conhecimento existentes com este agente de IA. Isso não a…" at bounding box center [768, 201] width 516 height 37
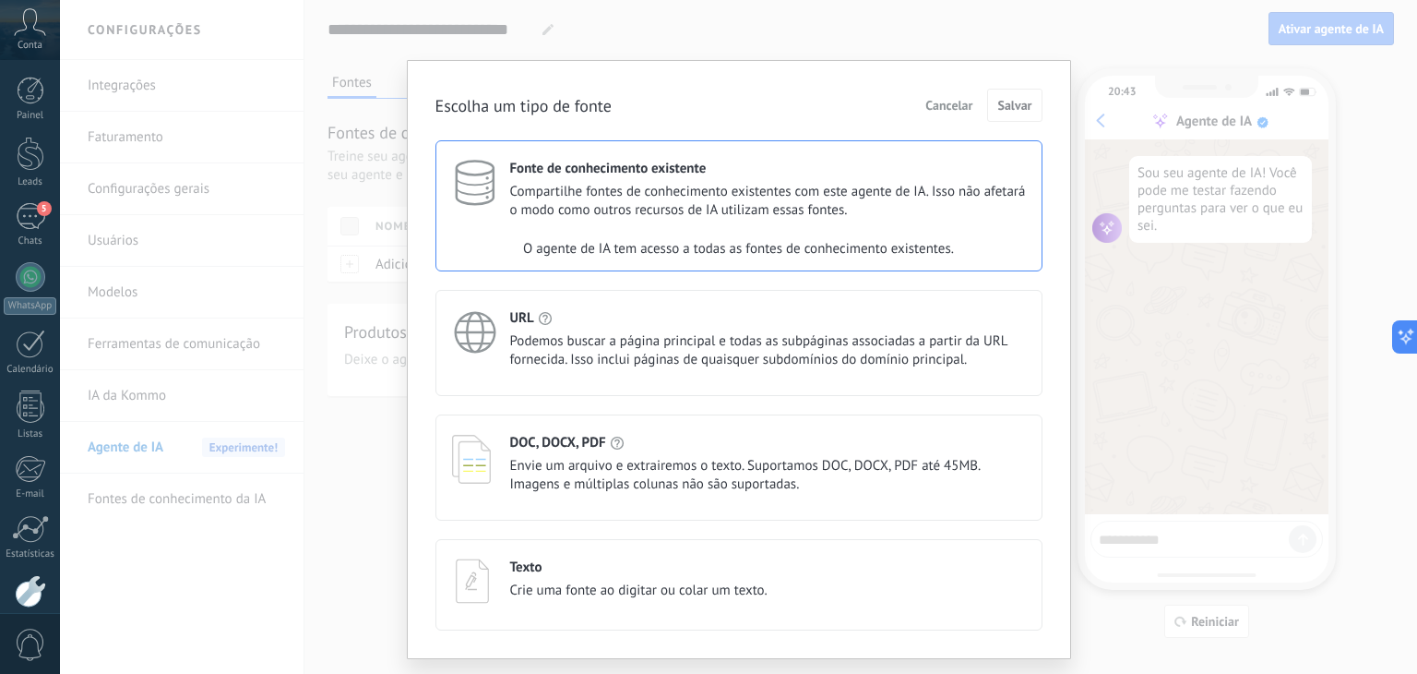
click at [598, 261] on div "O agente de IA tem acesso a todas as fontes de conhecimento existentes." at bounding box center [738, 249] width 605 height 37
click at [485, 374] on div "URL Podemos buscar a página principal e todas as subpáginas associadas a partir…" at bounding box center [739, 343] width 607 height 106
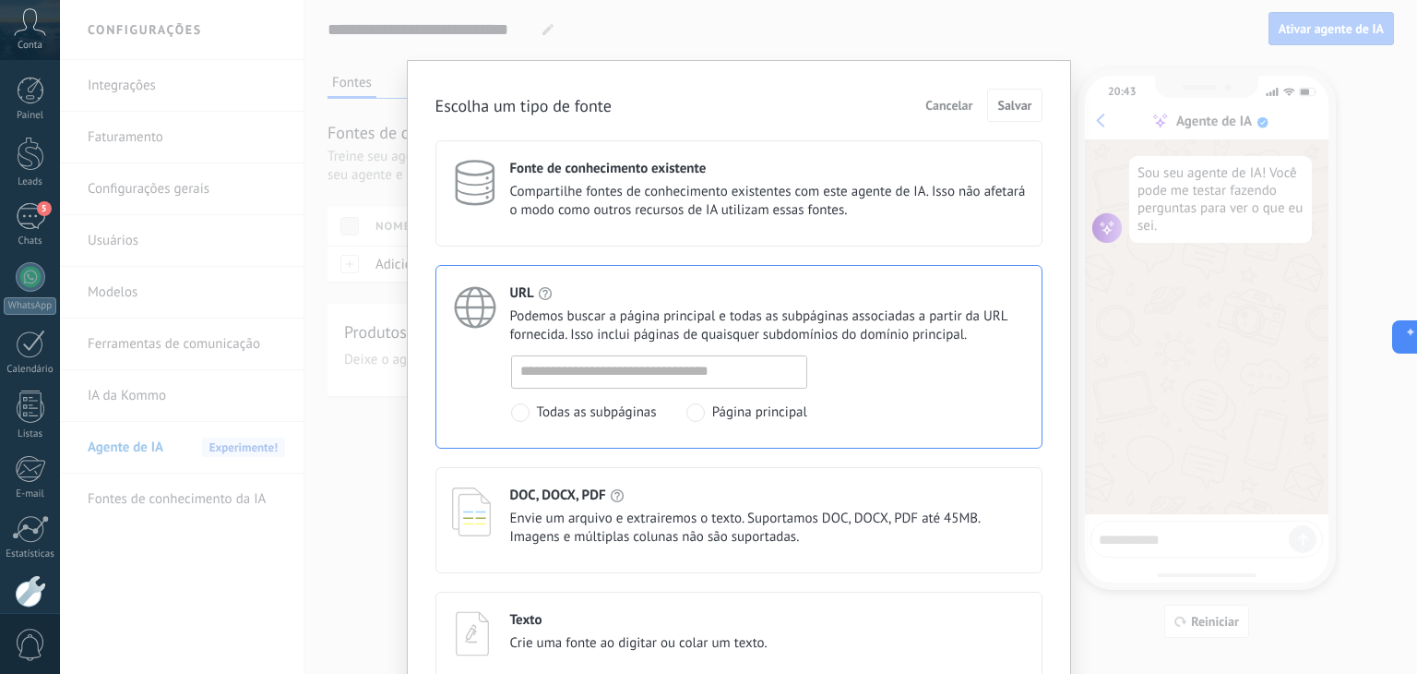
click at [591, 520] on span "Envie um arquivo e extrairemos o texto. Suportamos DOC, DOCX, PDF até 45MB. Ima…" at bounding box center [768, 527] width 516 height 37
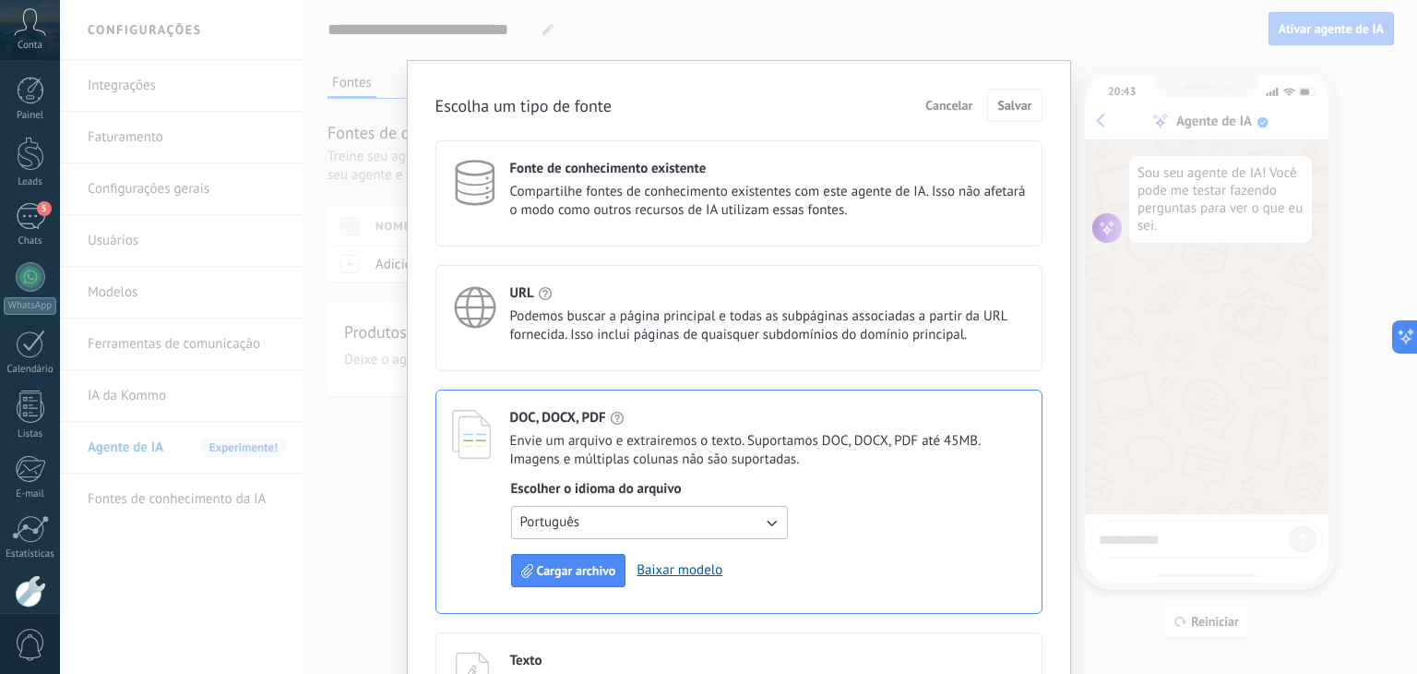
click at [1041, 425] on div "Escolha um tipo de fonte Cancelar Salvar Fonte de conhecimento existente Compar…" at bounding box center [739, 406] width 664 height 692
drag, startPoint x: 828, startPoint y: 97, endPoint x: 1132, endPoint y: 255, distance: 343.0
click at [831, 42] on div "Escolha um tipo de fonte Cancelar Salvar Fonte de conhecimento existente Compar…" at bounding box center [738, 337] width 1357 height 674
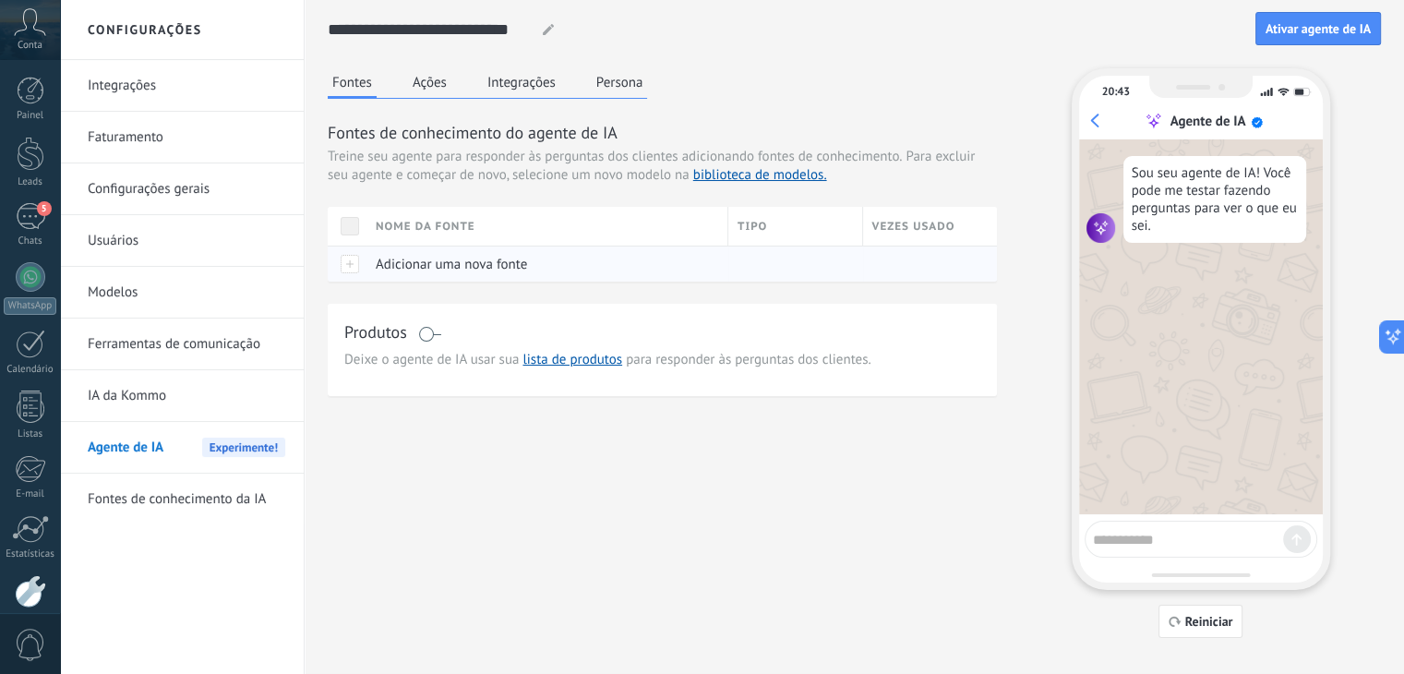
click at [412, 257] on span "Adicionar uma nova fonte" at bounding box center [451, 265] width 151 height 18
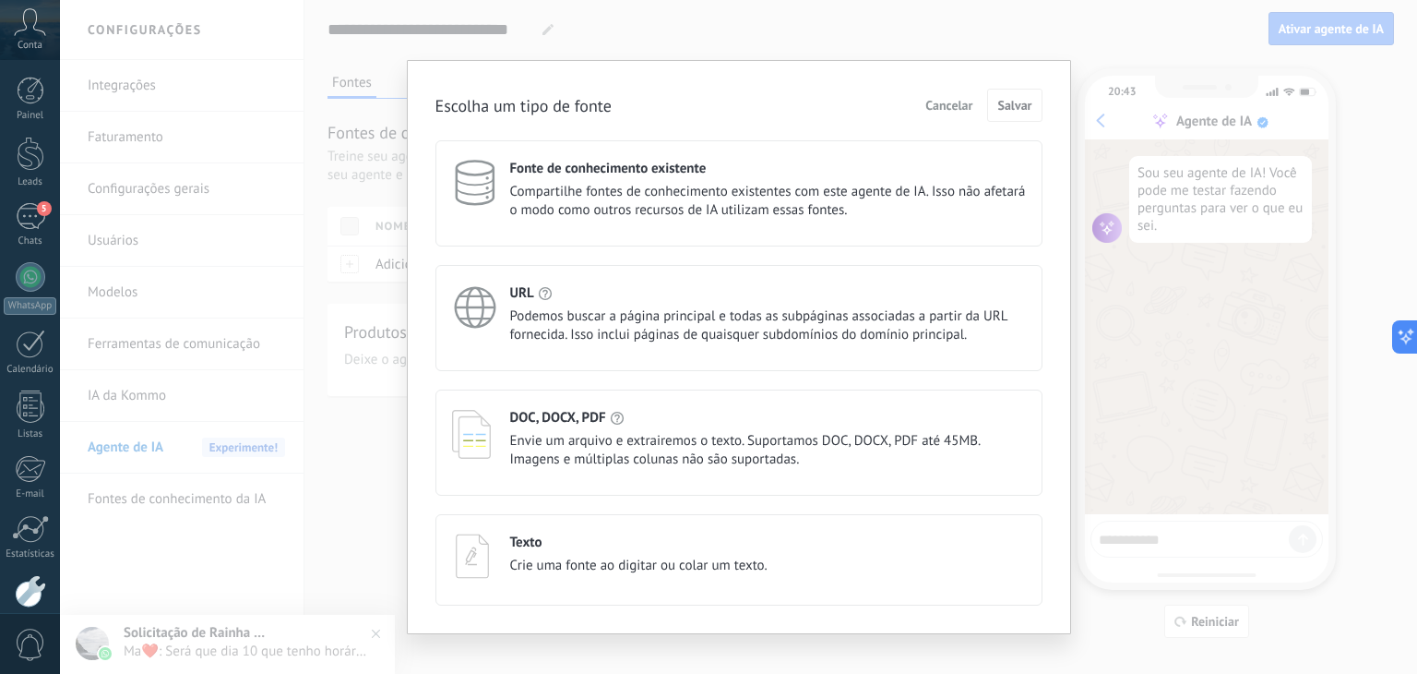
click at [746, 551] on div "Texto Crie uma fonte ao digitar ou colar um texto." at bounding box center [638, 554] width 257 height 42
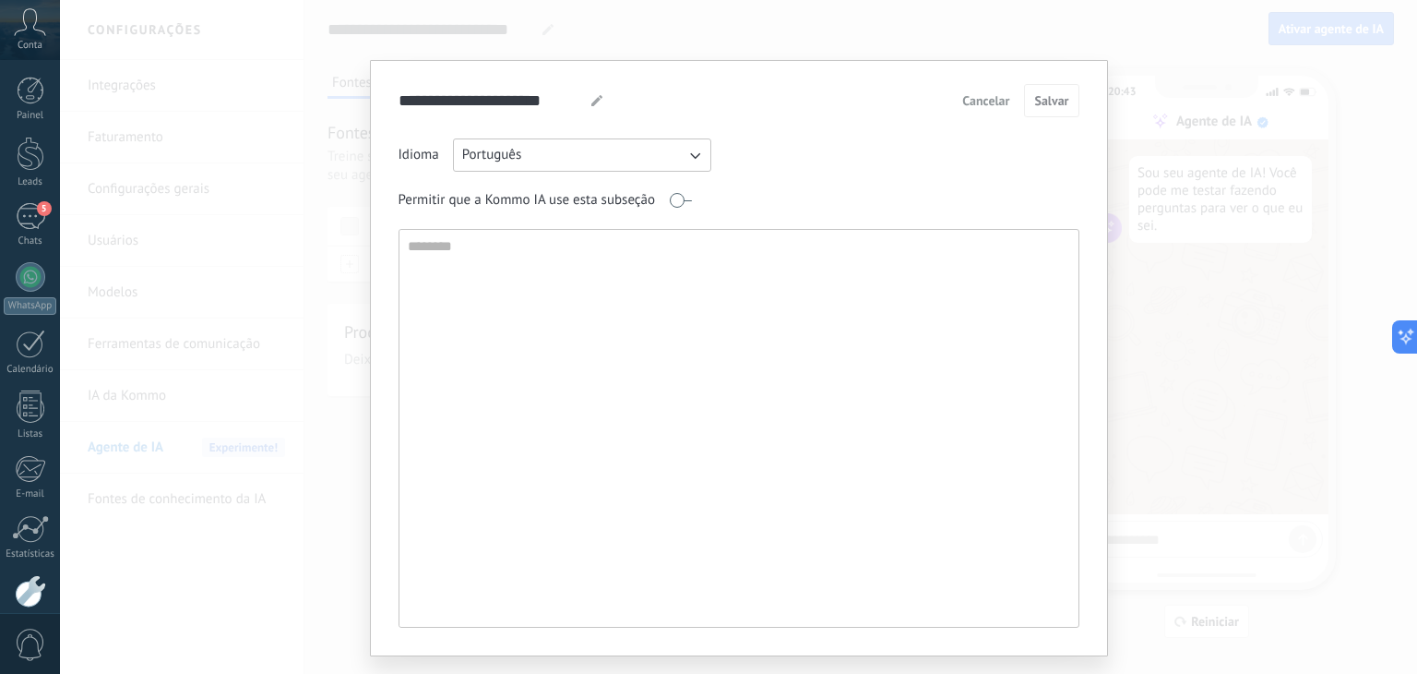
click at [981, 98] on span "Cancelar" at bounding box center [985, 100] width 47 height 13
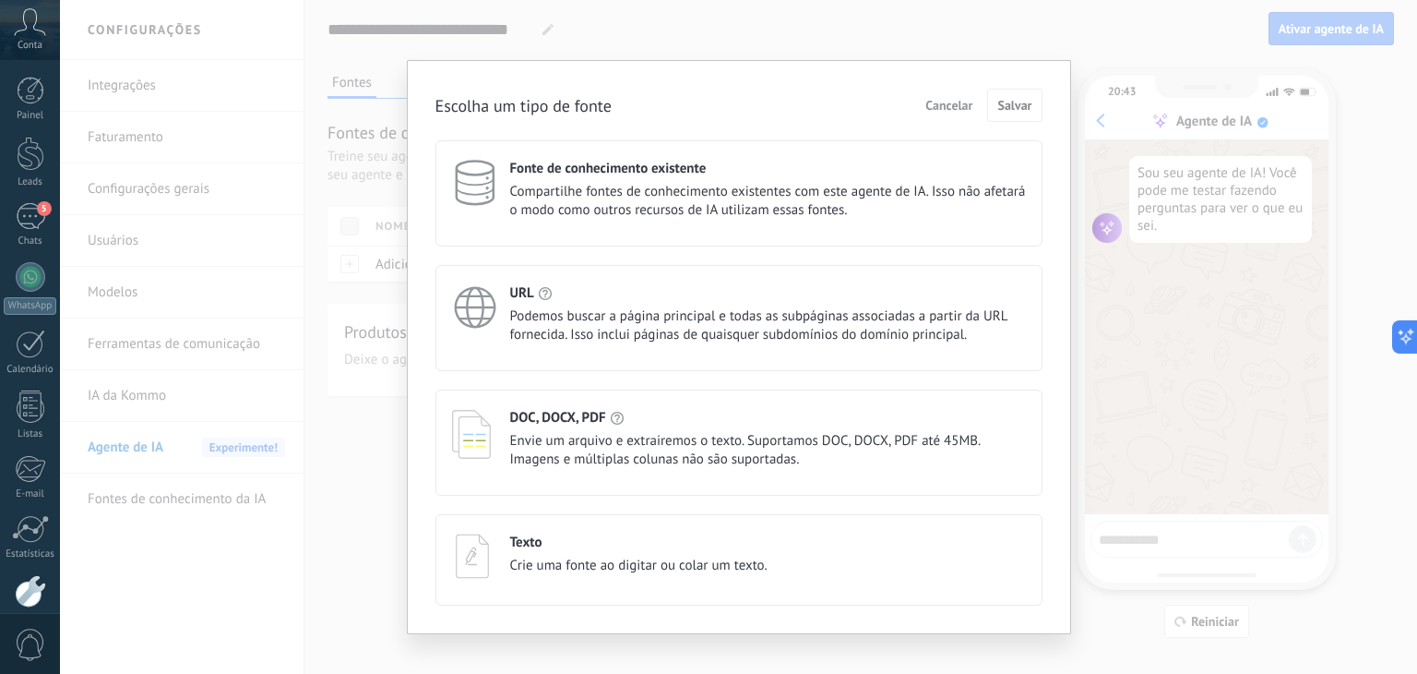
click at [956, 108] on span "Cancelar" at bounding box center [949, 105] width 47 height 13
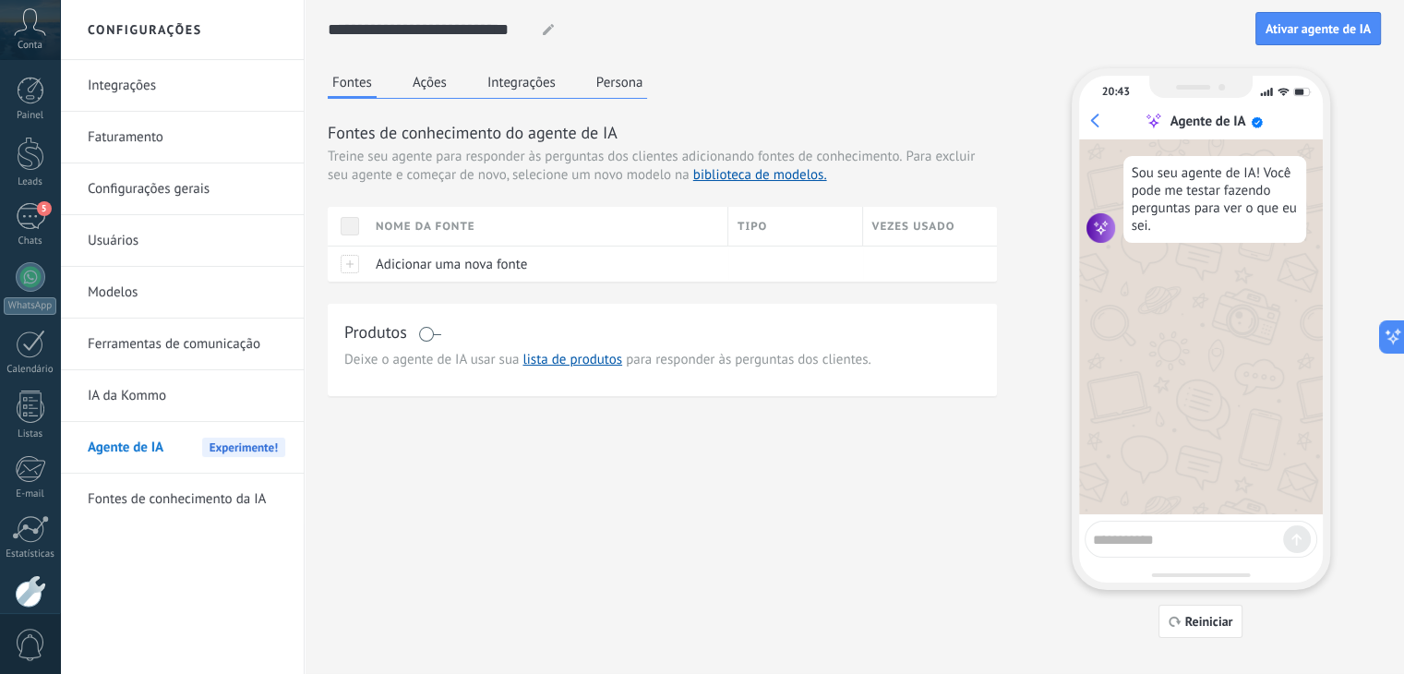
click at [425, 94] on button "Ações" at bounding box center [429, 82] width 43 height 28
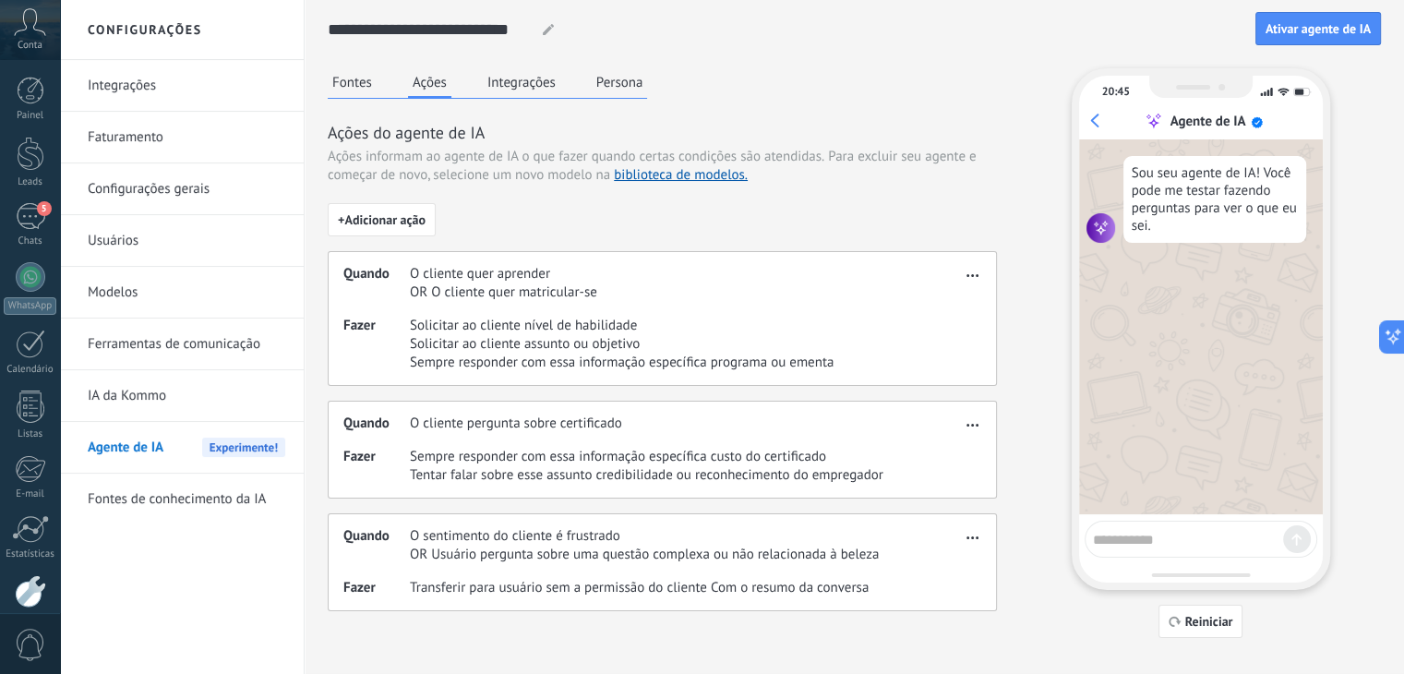
click at [520, 68] on button "Integrações" at bounding box center [522, 82] width 78 height 28
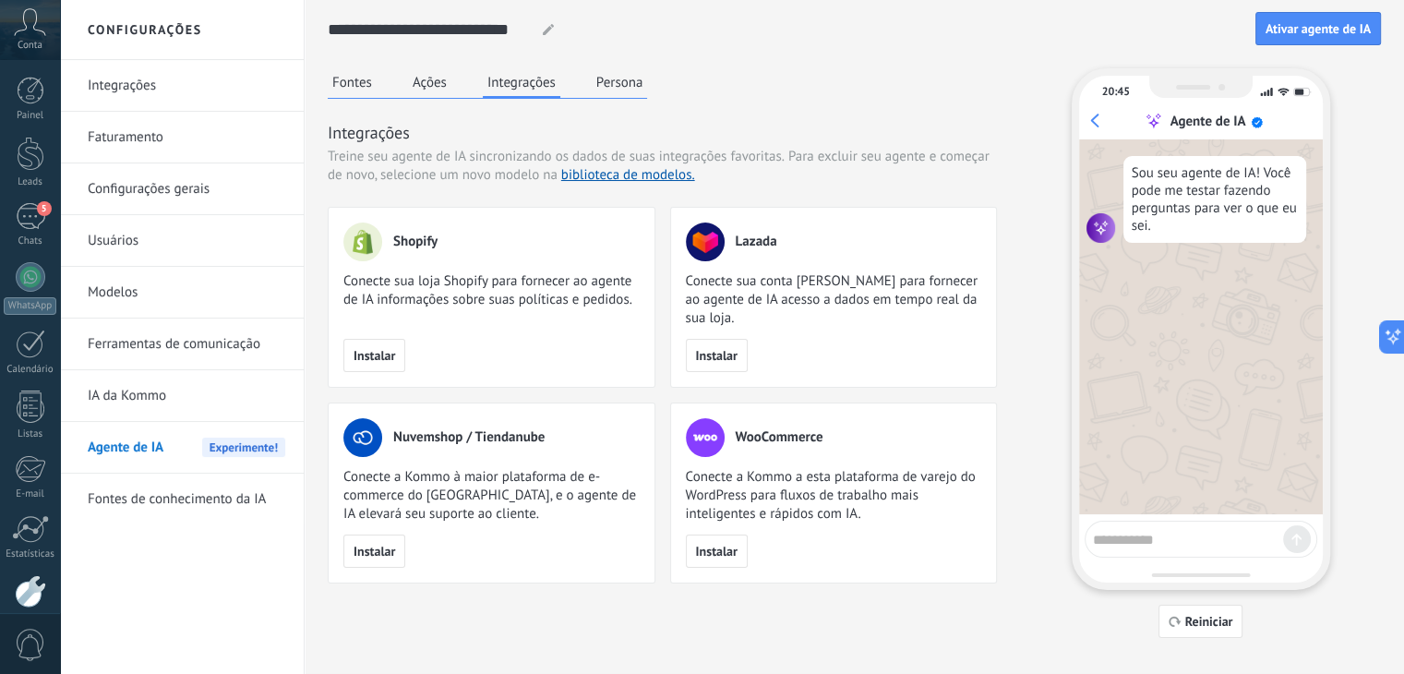
click at [613, 82] on button "Persona" at bounding box center [620, 82] width 56 height 28
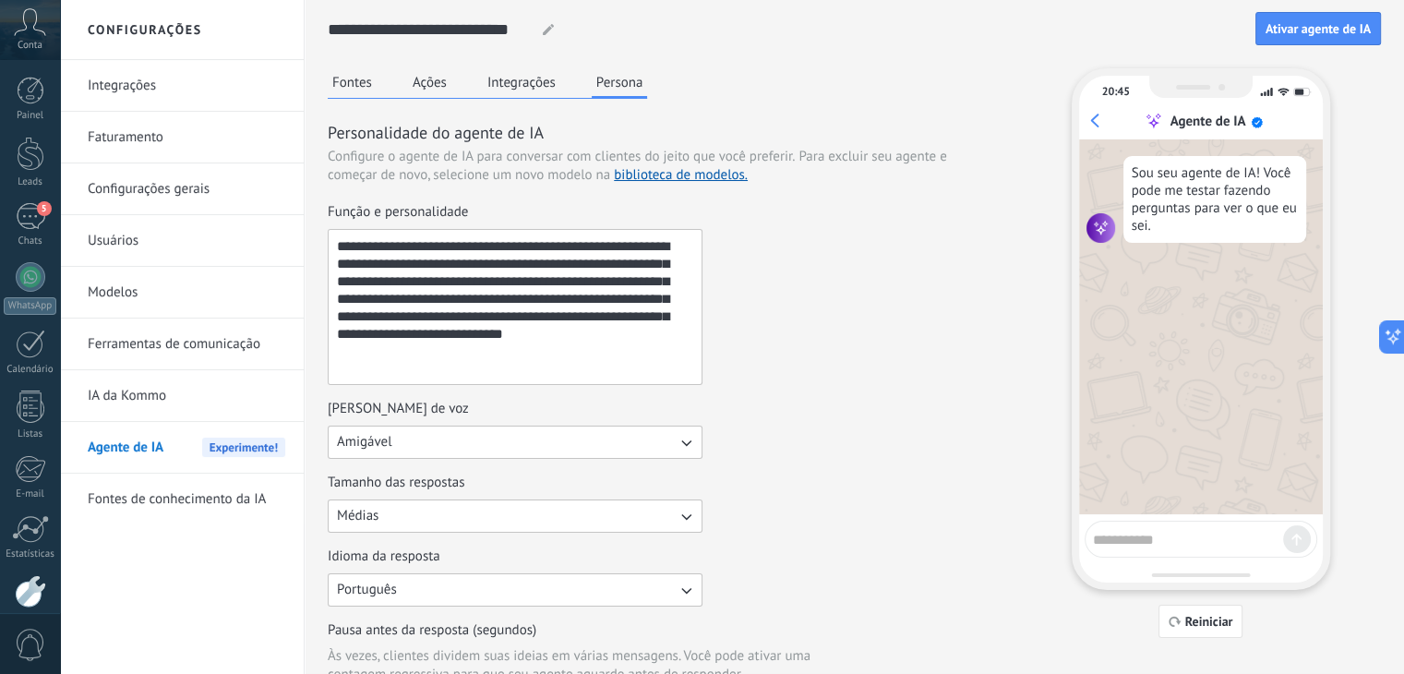
click at [564, 245] on textarea "**********" at bounding box center [513, 307] width 369 height 154
drag, startPoint x: 551, startPoint y: 247, endPoint x: 568, endPoint y: 281, distance: 38.4
click at [568, 281] on textarea "**********" at bounding box center [513, 307] width 369 height 154
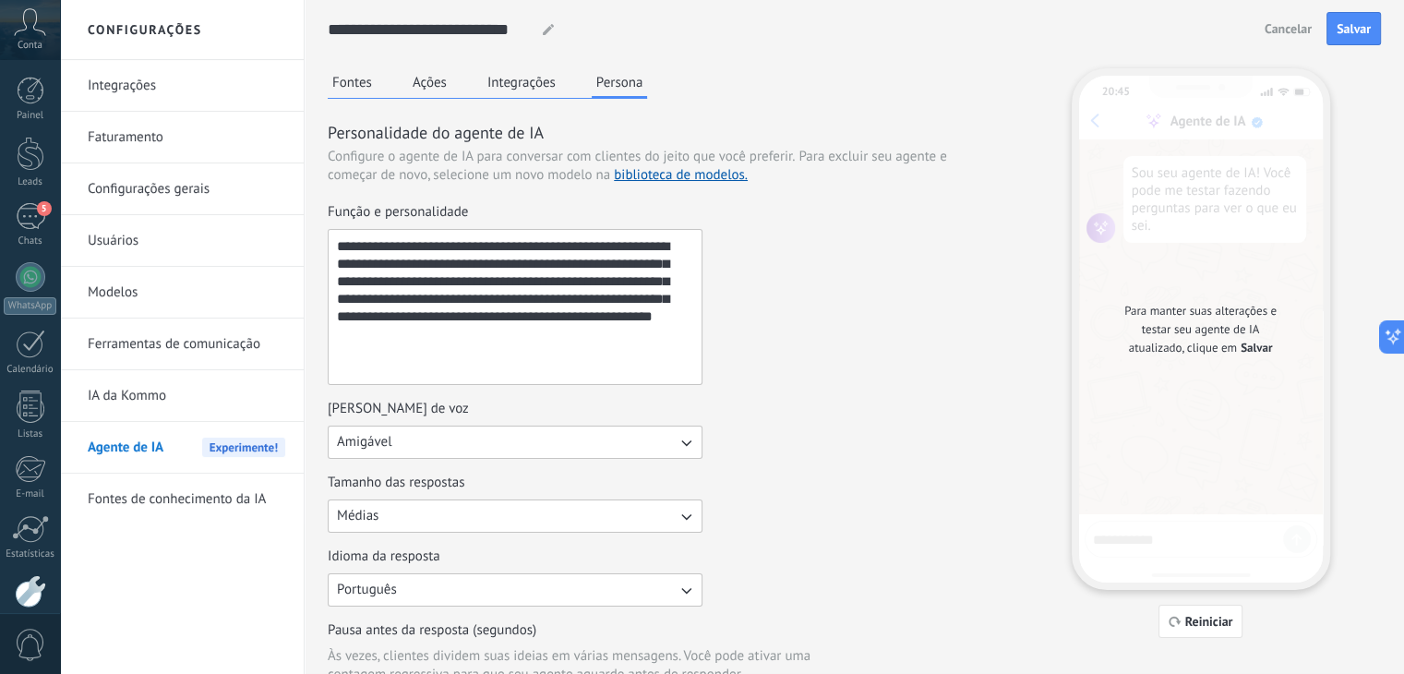
drag, startPoint x: 371, startPoint y: 281, endPoint x: 546, endPoint y: 326, distance: 181.1
click at [546, 326] on textarea "**********" at bounding box center [513, 307] width 369 height 154
type textarea "**********"
click at [776, 374] on div "**********" at bounding box center [662, 294] width 669 height 182
click at [665, 517] on button "Médias" at bounding box center [515, 515] width 375 height 33
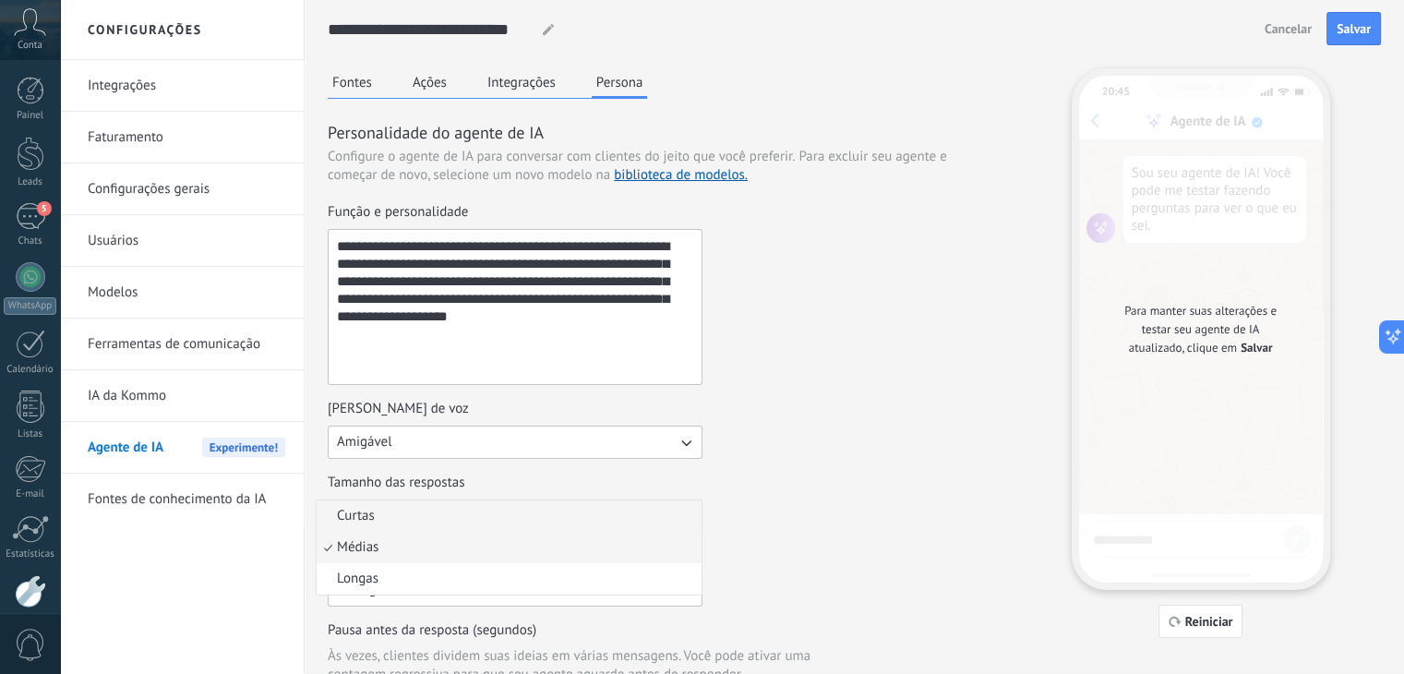
click at [469, 518] on li "Curtas" at bounding box center [509, 515] width 385 height 31
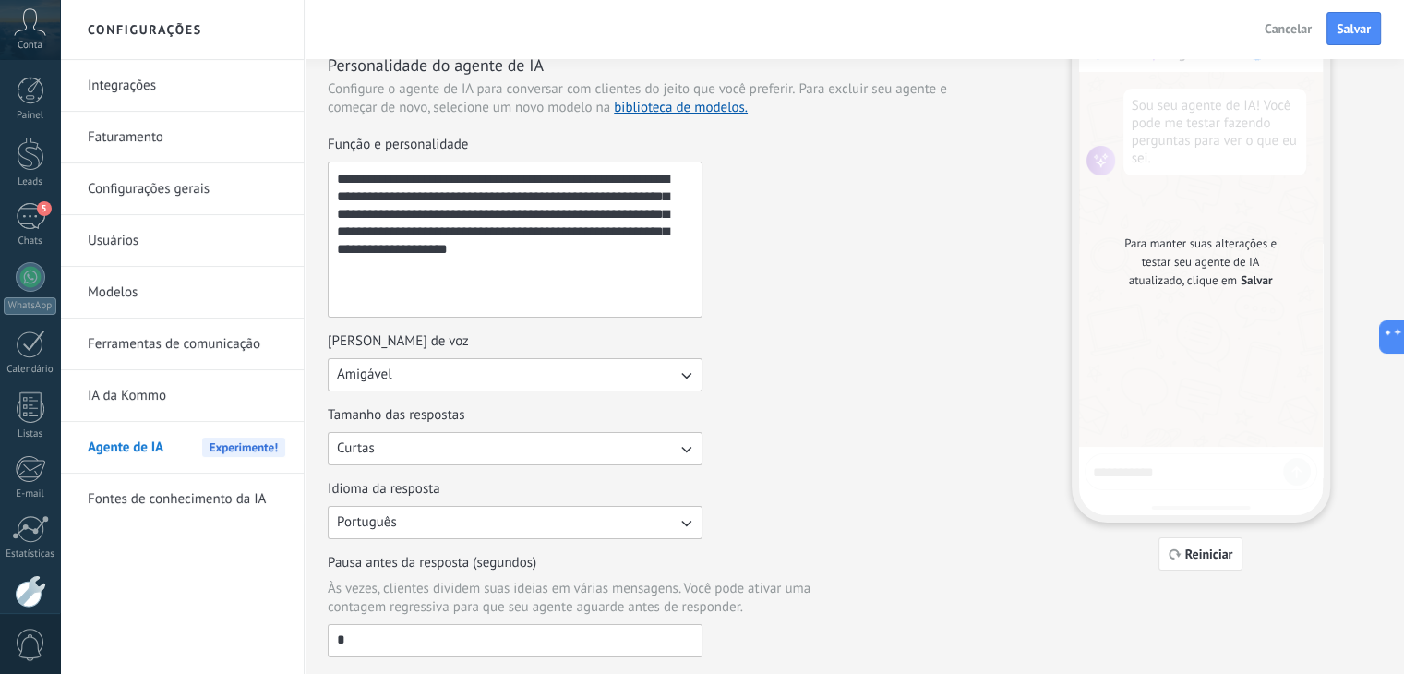
scroll to position [81, 0]
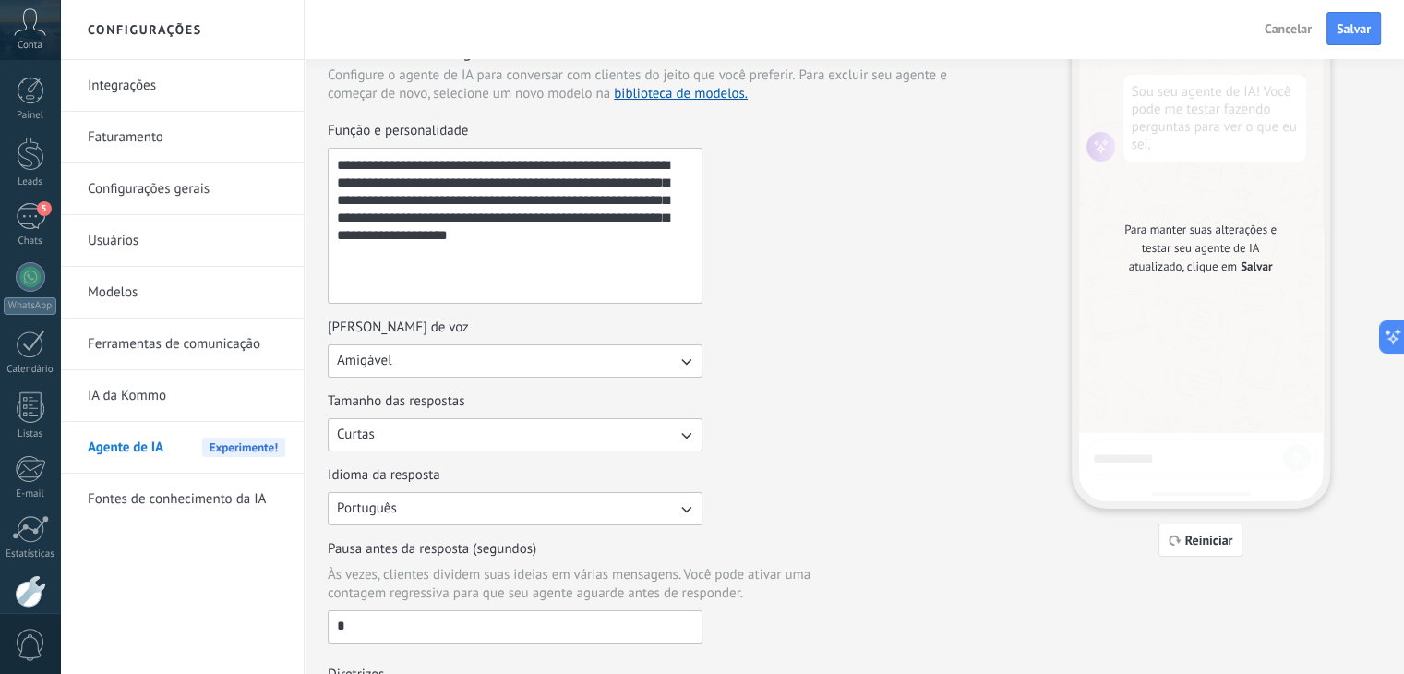
click at [640, 441] on button "Curtas" at bounding box center [515, 434] width 375 height 33
click at [535, 466] on li "Médias" at bounding box center [509, 465] width 385 height 31
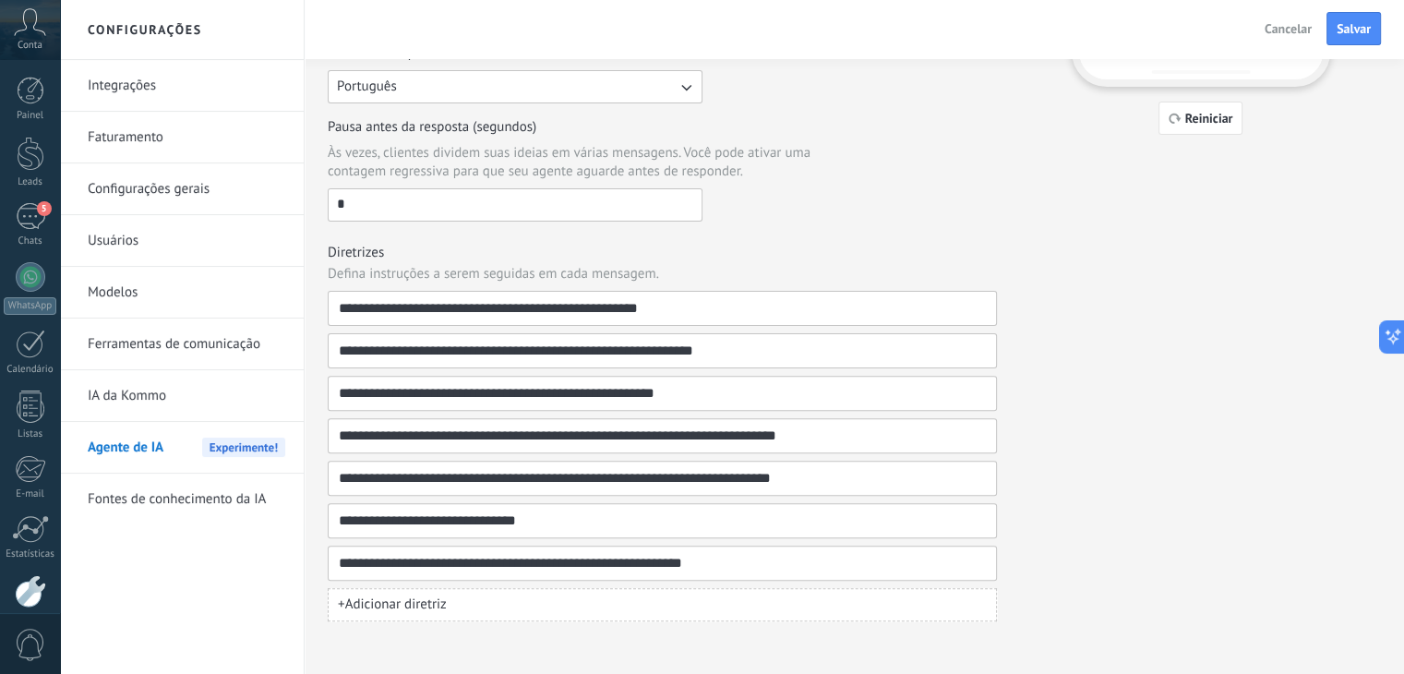
scroll to position [507, 0]
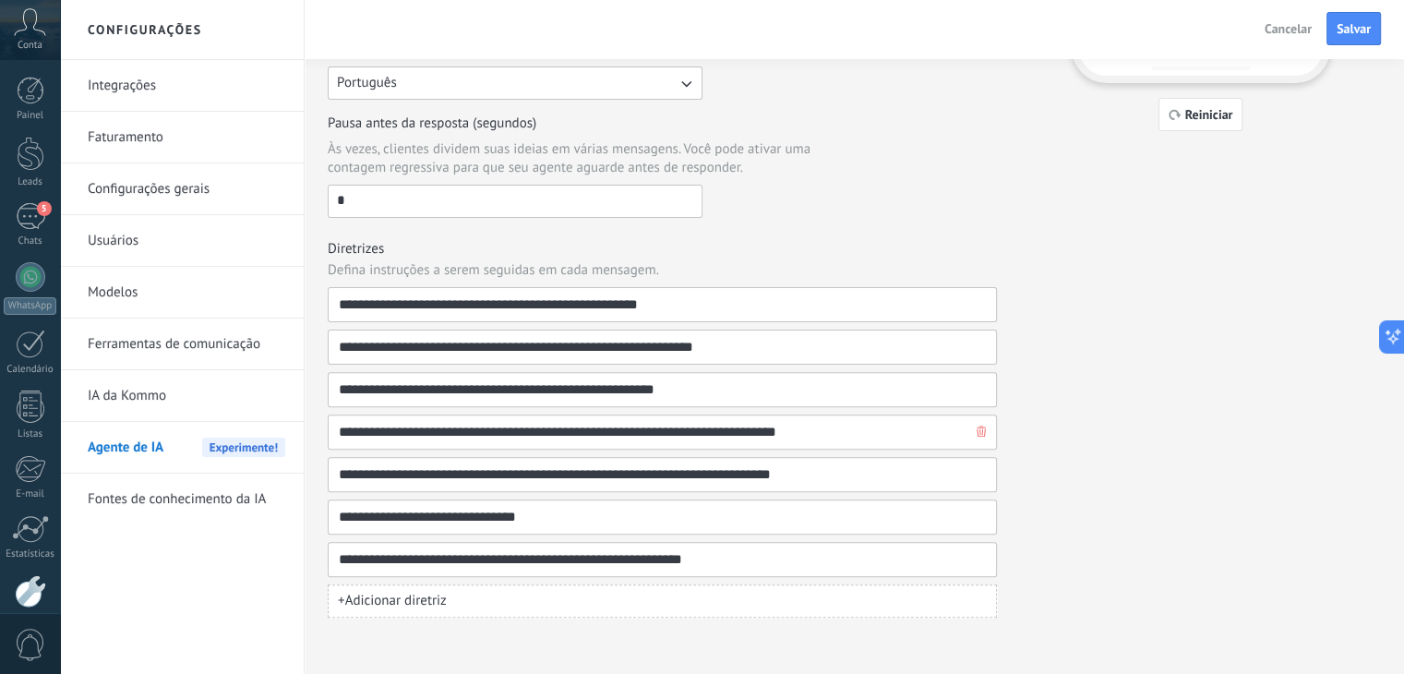
click at [978, 433] on icon "button" at bounding box center [980, 430] width 9 height 11
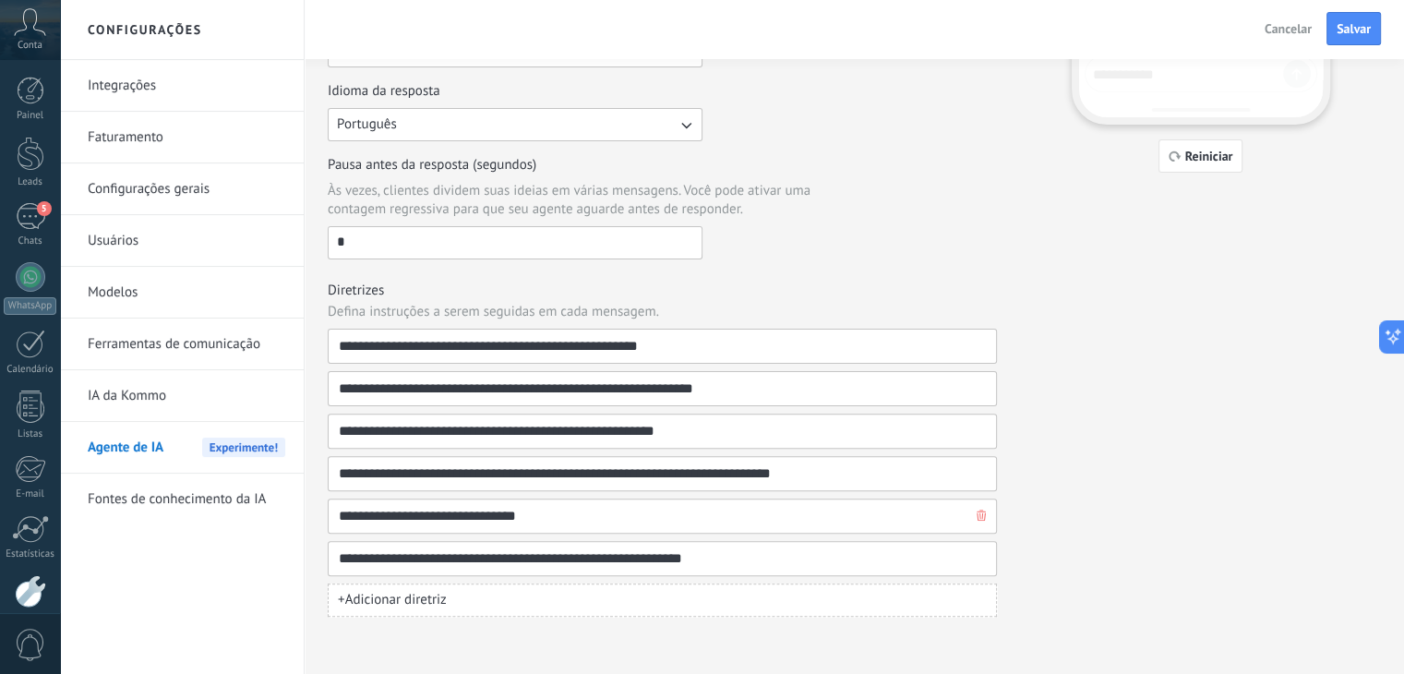
click at [982, 512] on use "button" at bounding box center [980, 514] width 9 height 11
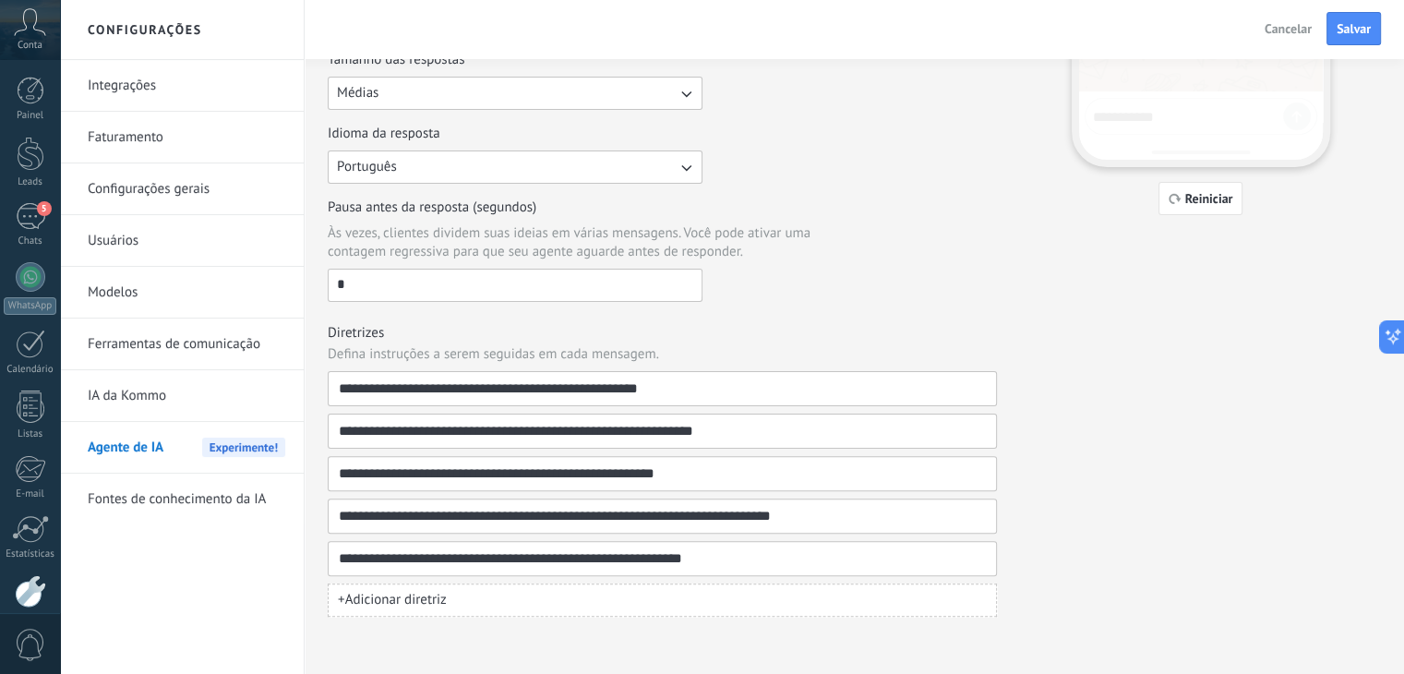
click at [508, 584] on button "+ Adicionar diretriz" at bounding box center [662, 599] width 669 height 33
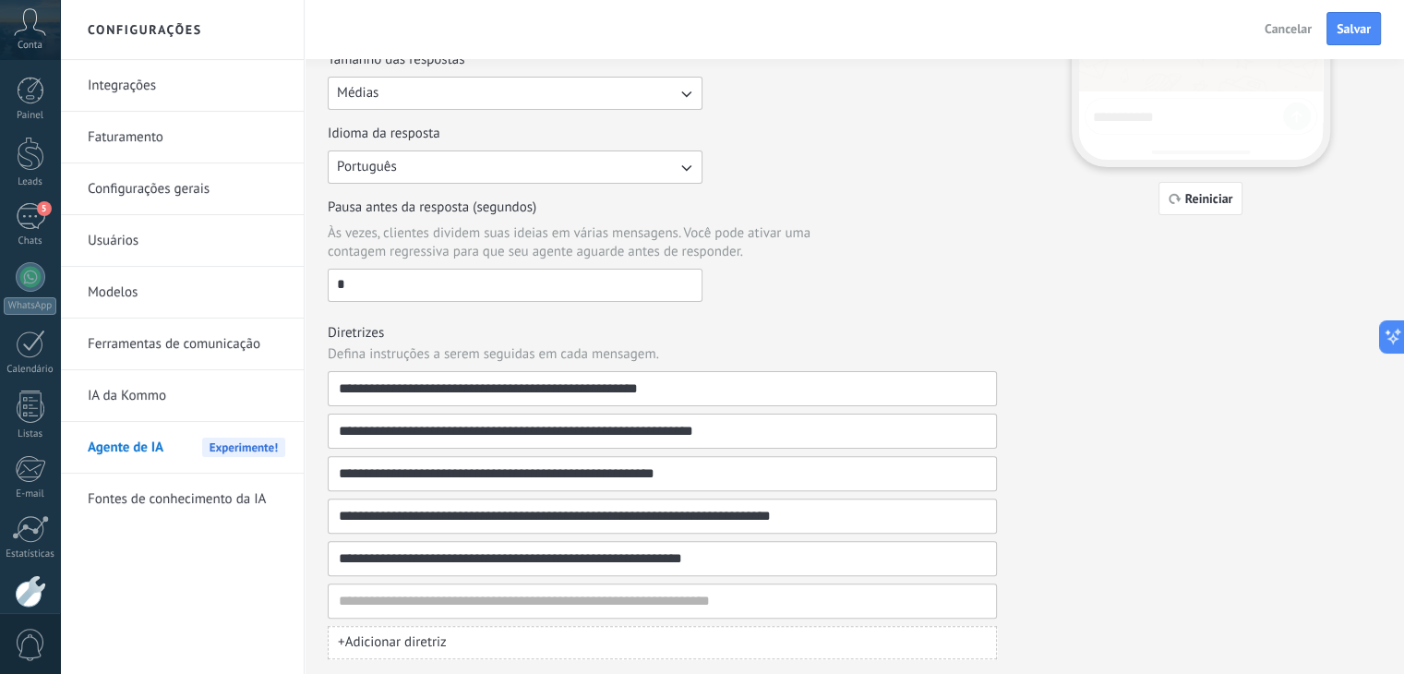
type input "*"
click at [986, 593] on button "button" at bounding box center [981, 600] width 18 height 33
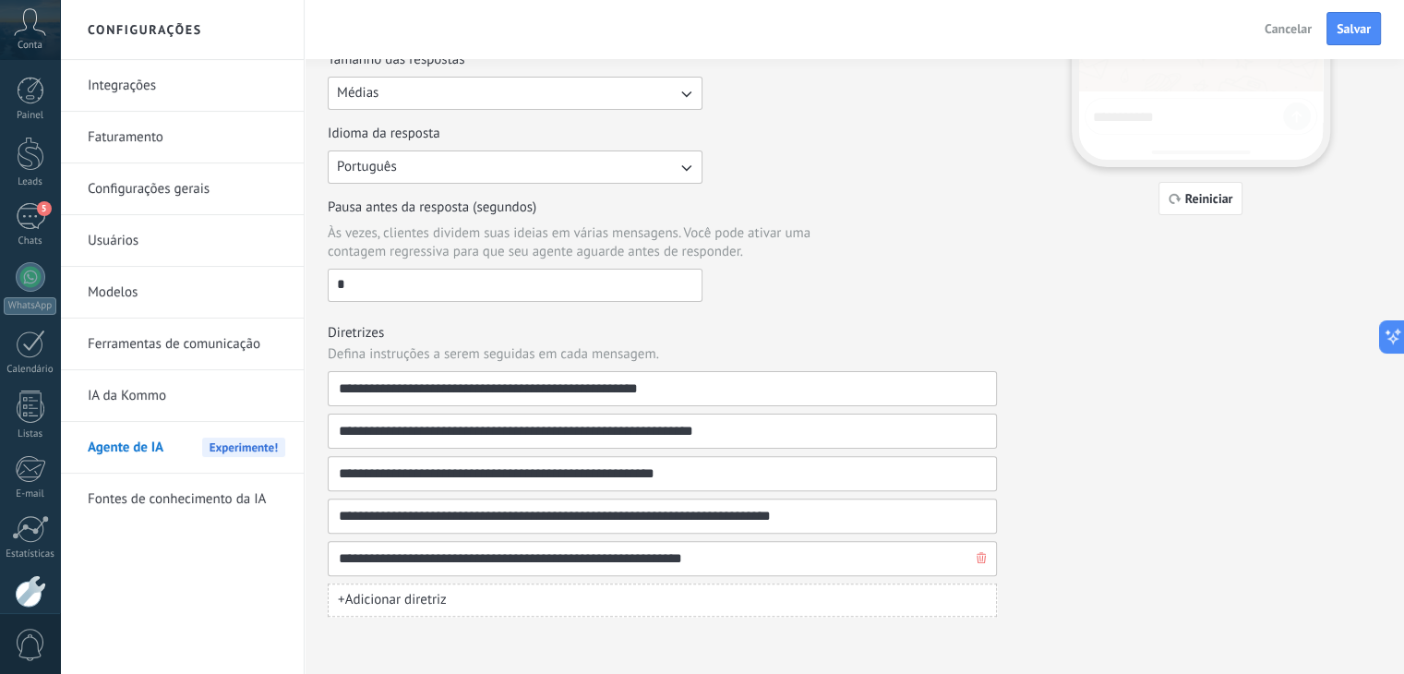
click at [982, 554] on icon "button" at bounding box center [980, 557] width 9 height 11
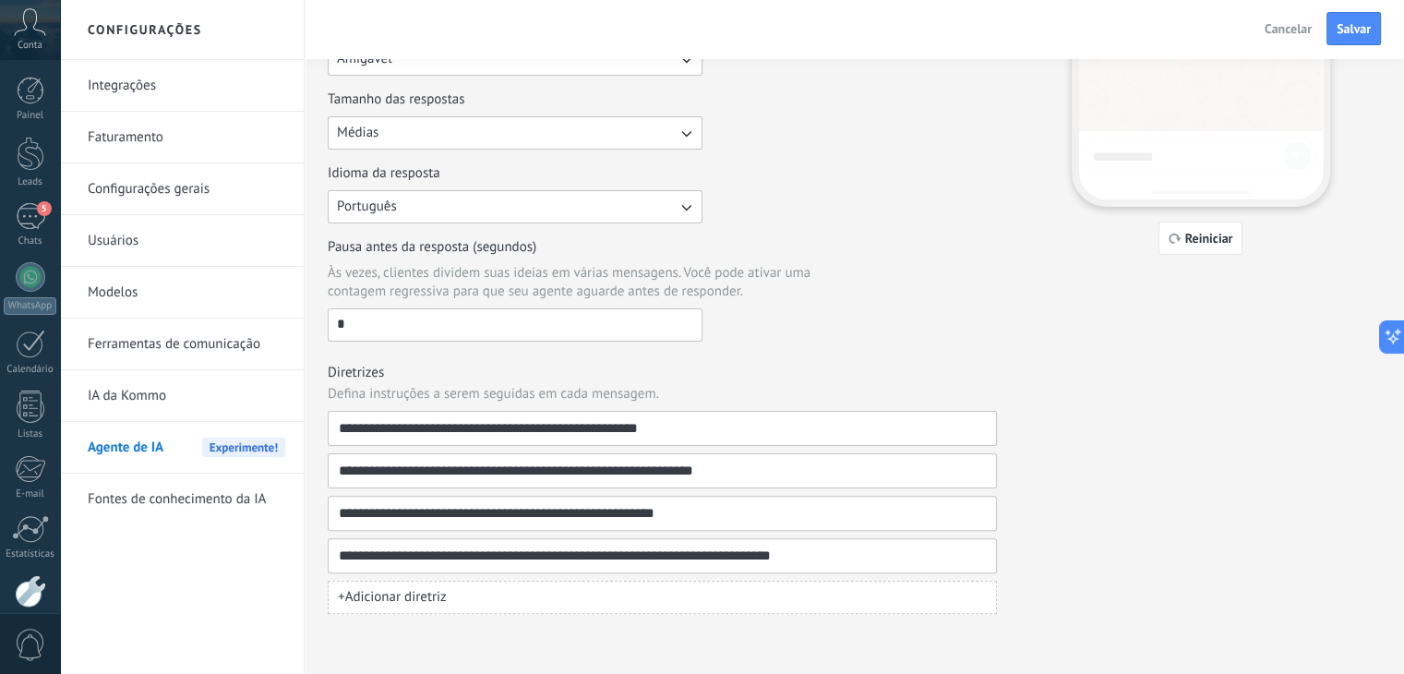
scroll to position [380, 0]
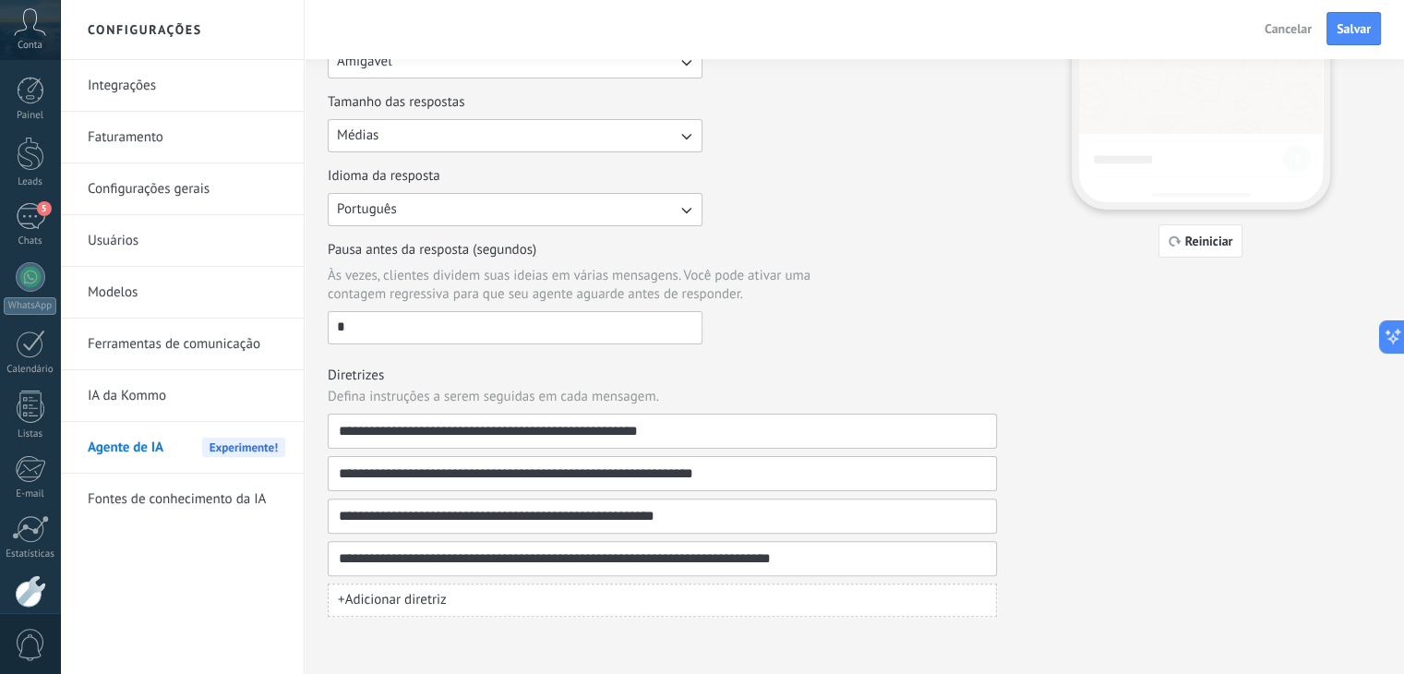
click at [842, 594] on button "+ Adicionar diretriz" at bounding box center [662, 599] width 669 height 33
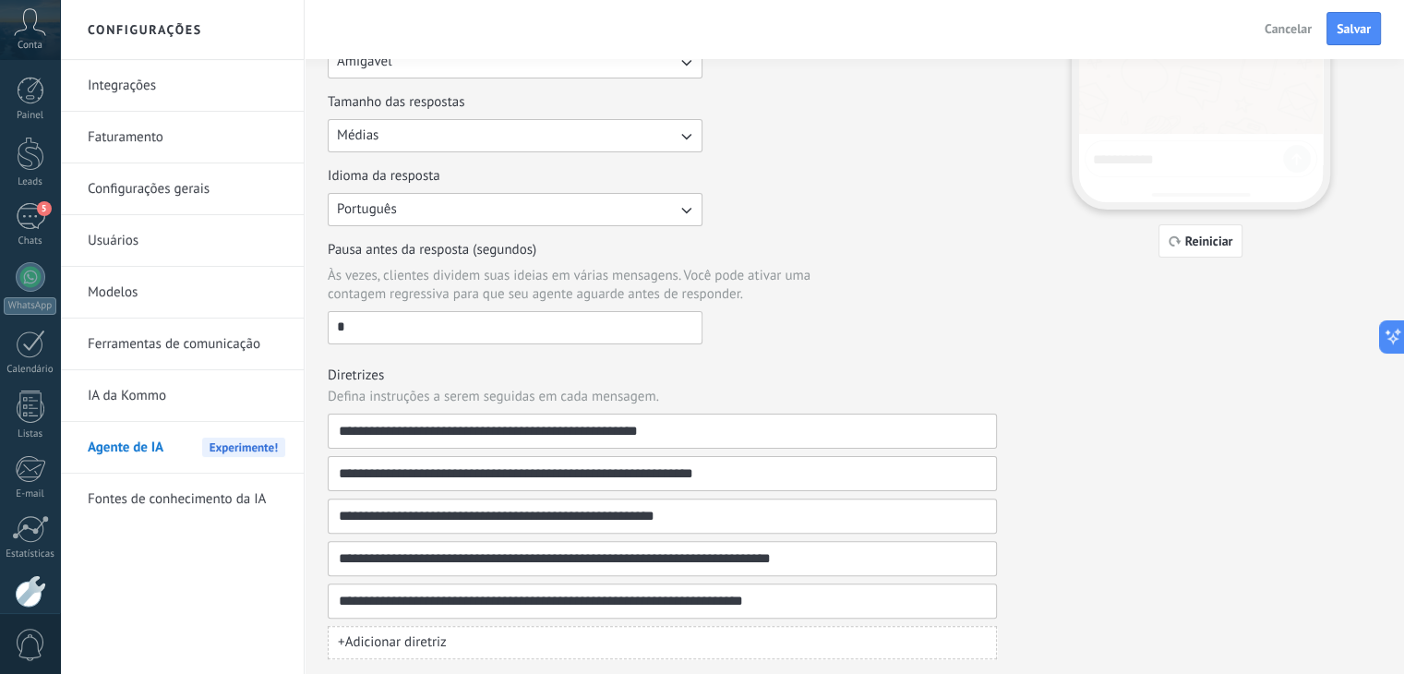
type input "**********"
click at [1130, 545] on div "**********" at bounding box center [854, 173] width 1053 height 971
click at [823, 600] on input "**********" at bounding box center [655, 600] width 634 height 33
type input "**********"
click at [1069, 580] on div "**********" at bounding box center [854, 173] width 1053 height 971
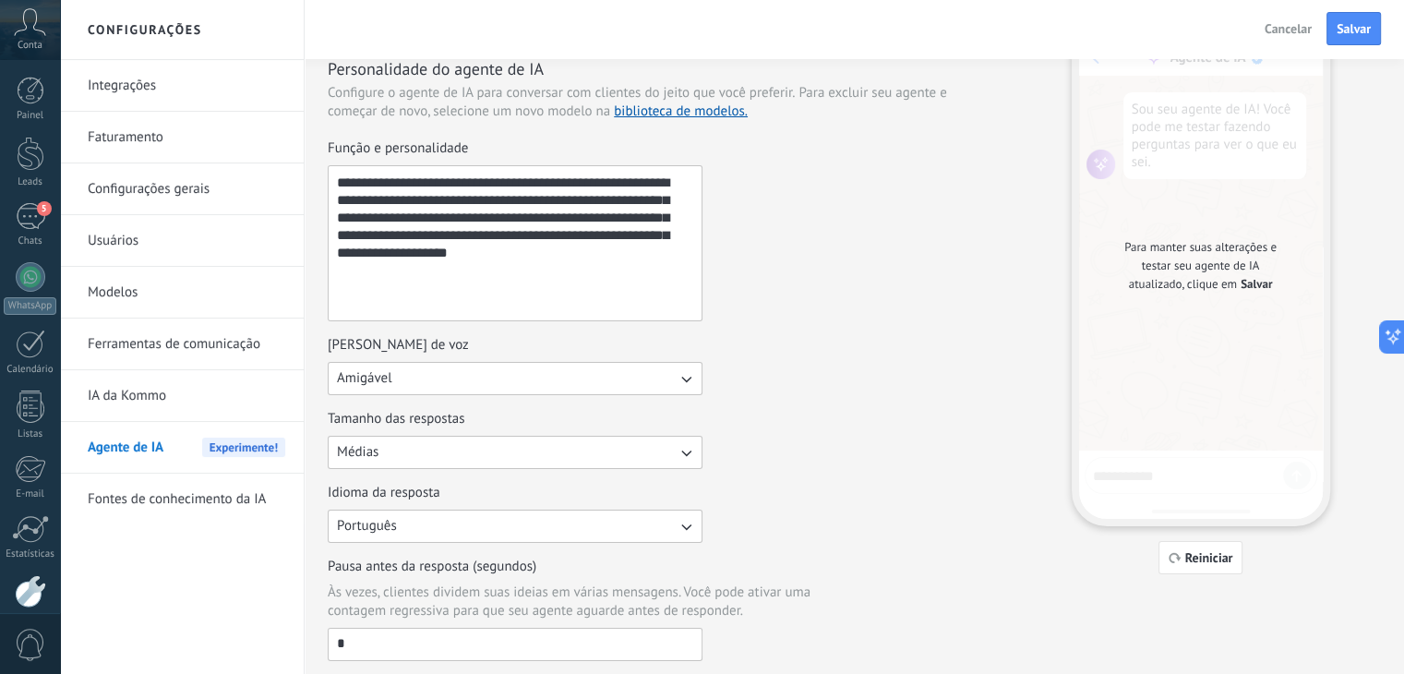
scroll to position [63, 0]
click at [1195, 558] on span "Reiniciar" at bounding box center [1209, 558] width 48 height 13
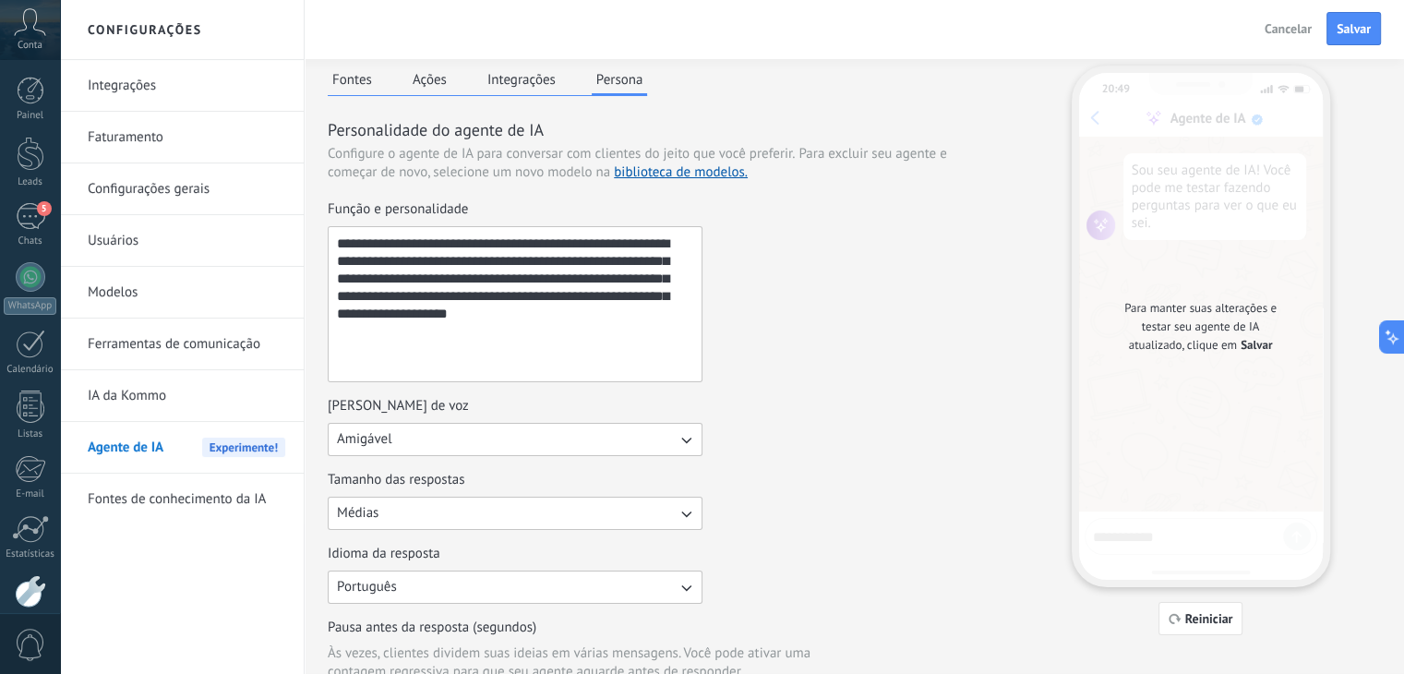
scroll to position [0, 0]
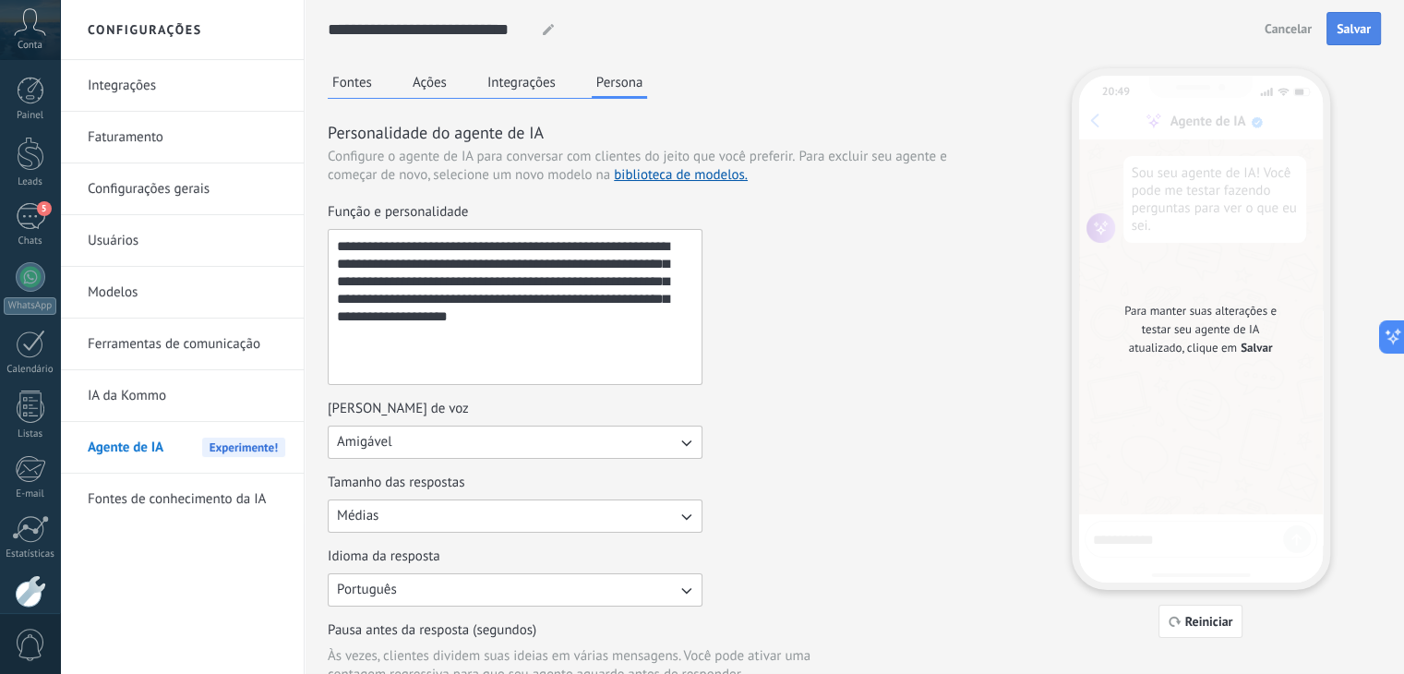
click at [1340, 38] on button "Salvar" at bounding box center [1353, 28] width 54 height 33
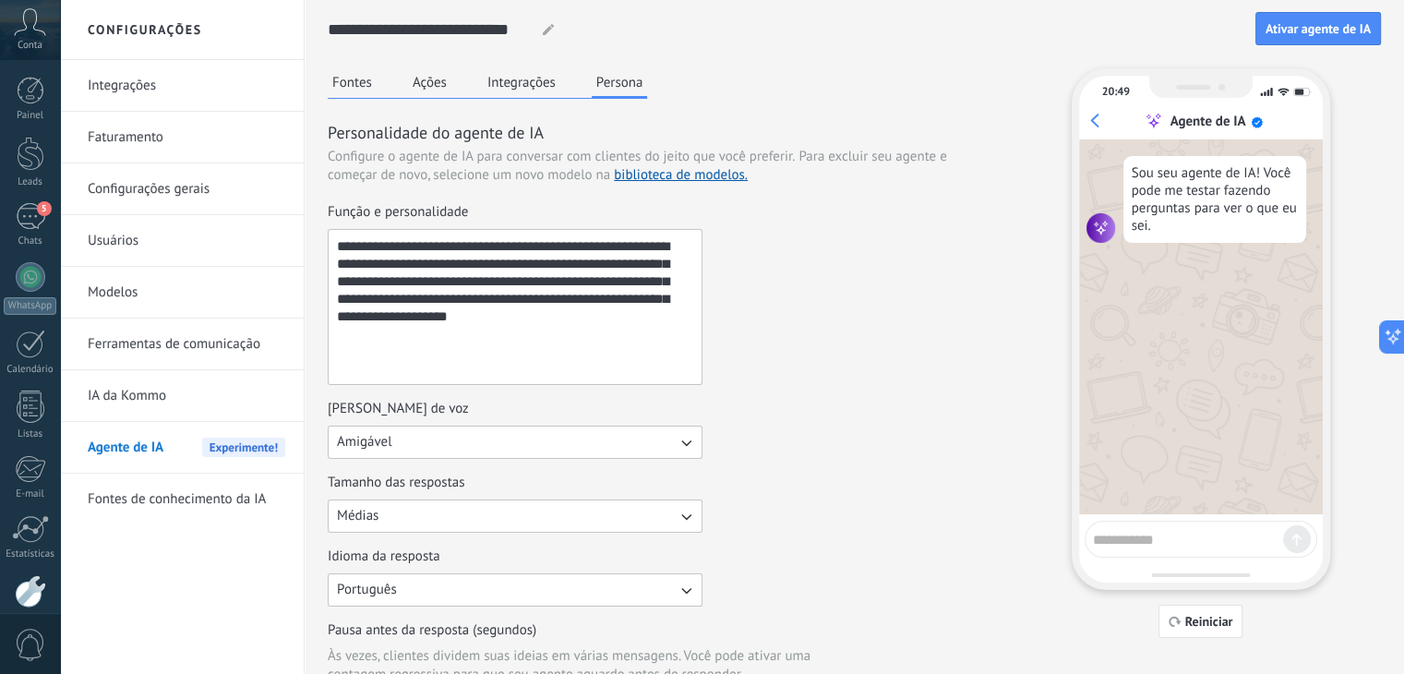
click at [1126, 536] on textarea at bounding box center [1188, 536] width 190 height 23
type textarea "***"
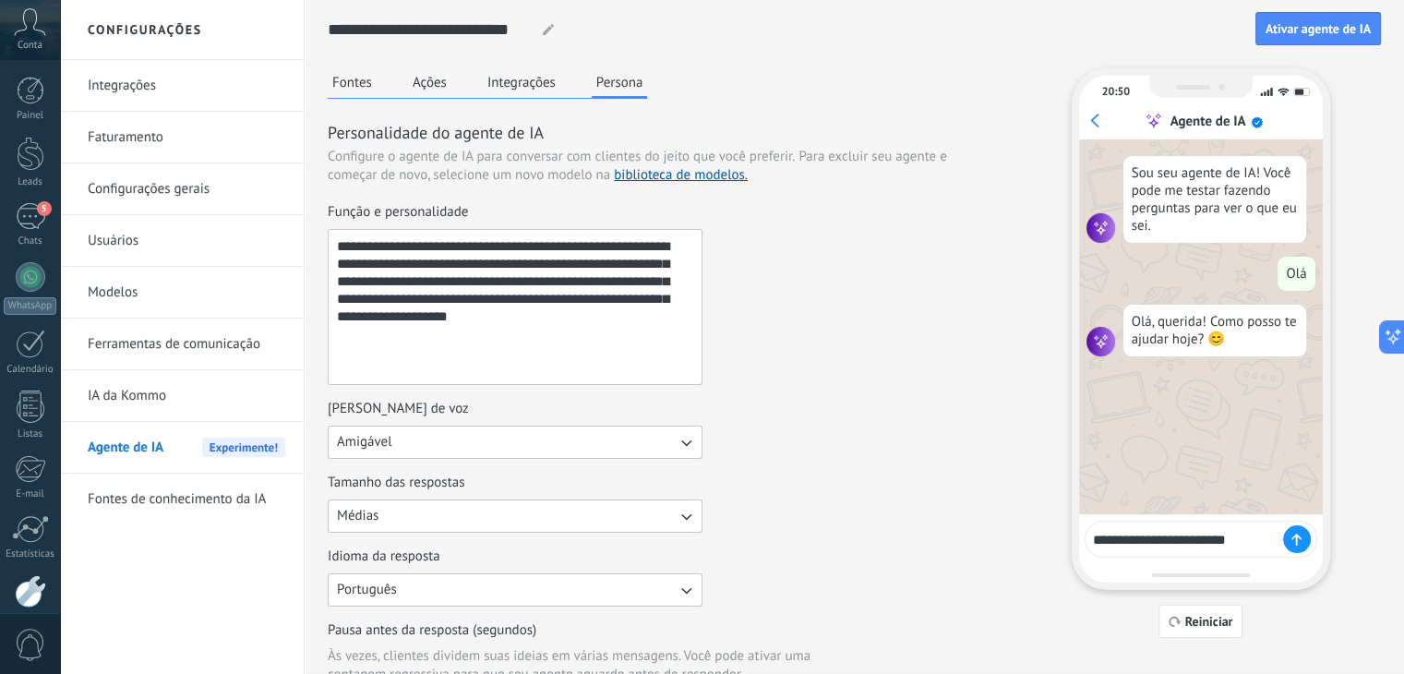
type textarea "**********"
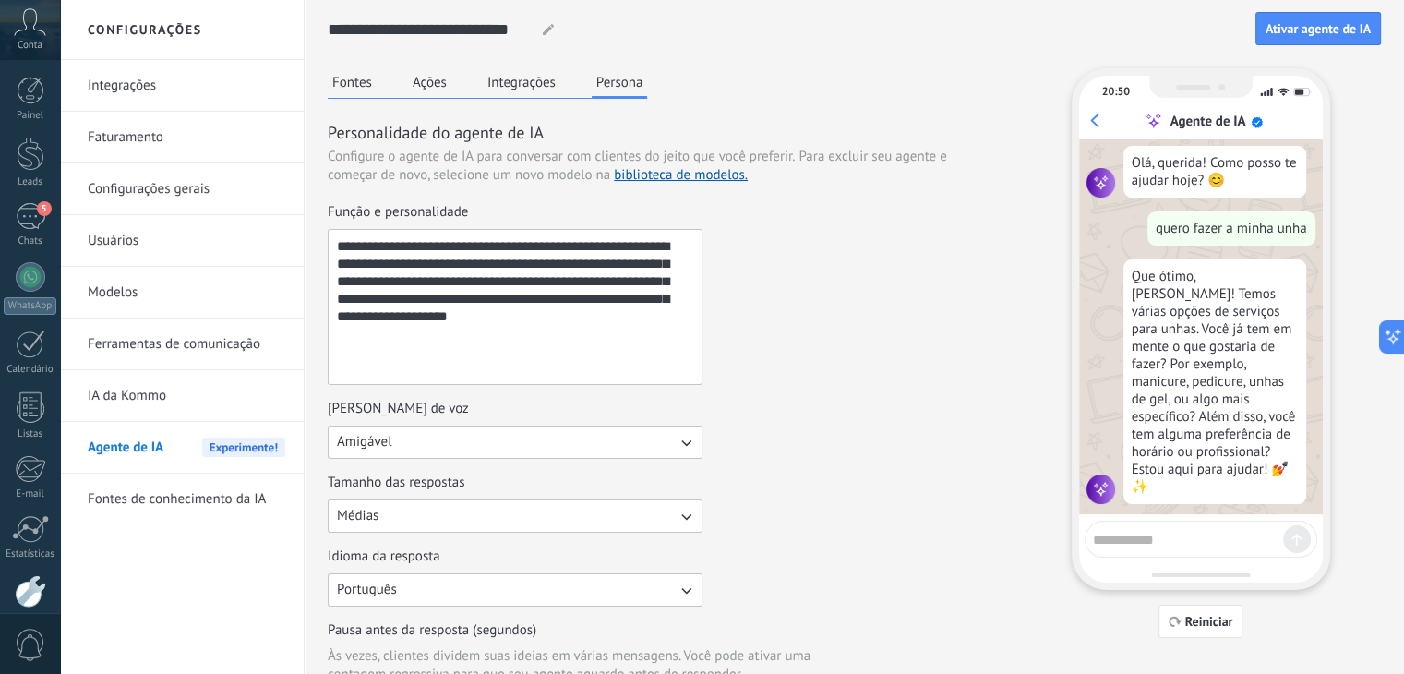
scroll to position [159, 0]
click at [1115, 542] on textarea at bounding box center [1188, 536] width 190 height 23
type textarea "**********"
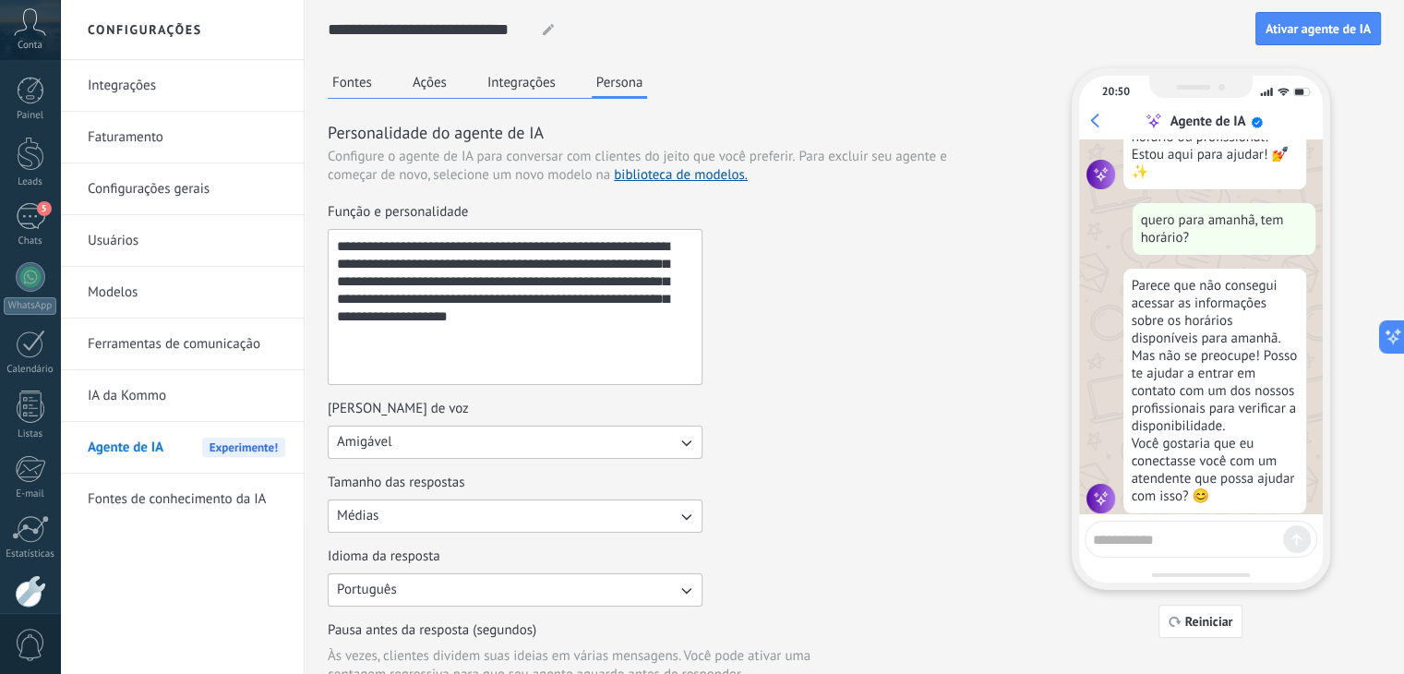
scroll to position [487, 0]
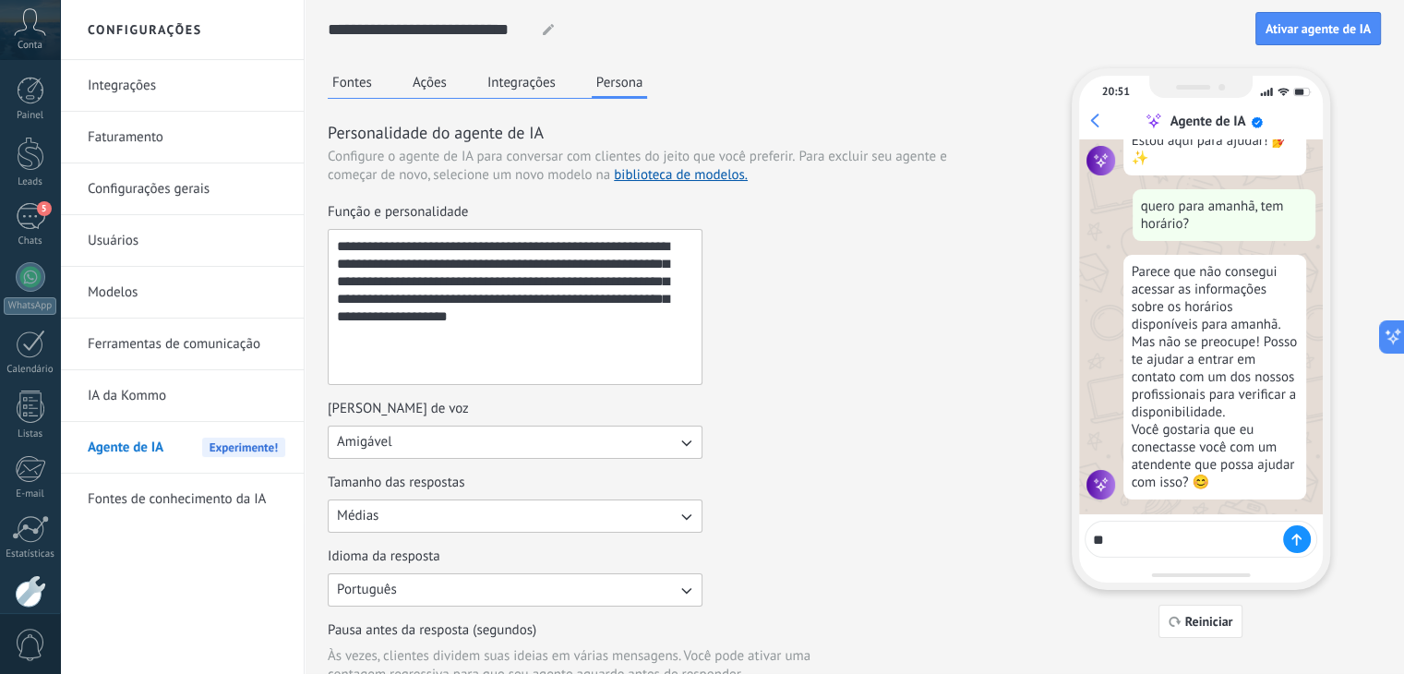
type textarea "***"
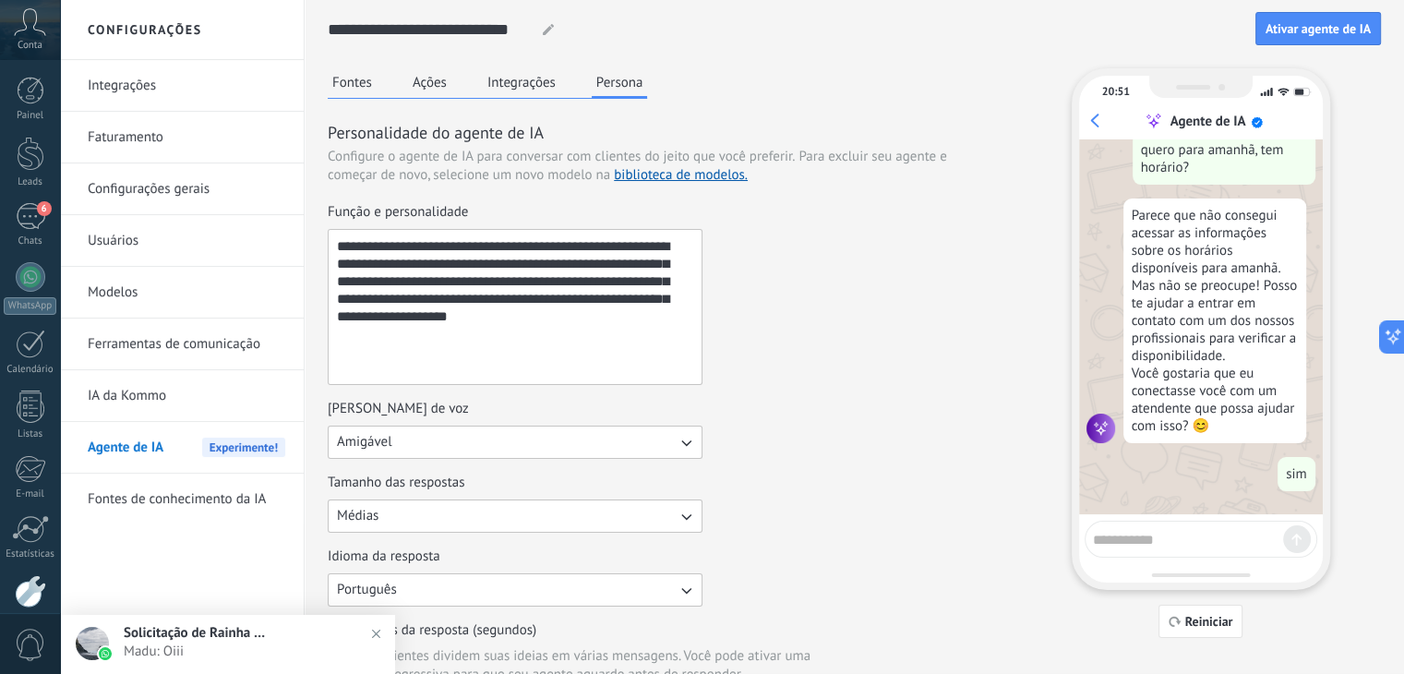
scroll to position [535, 0]
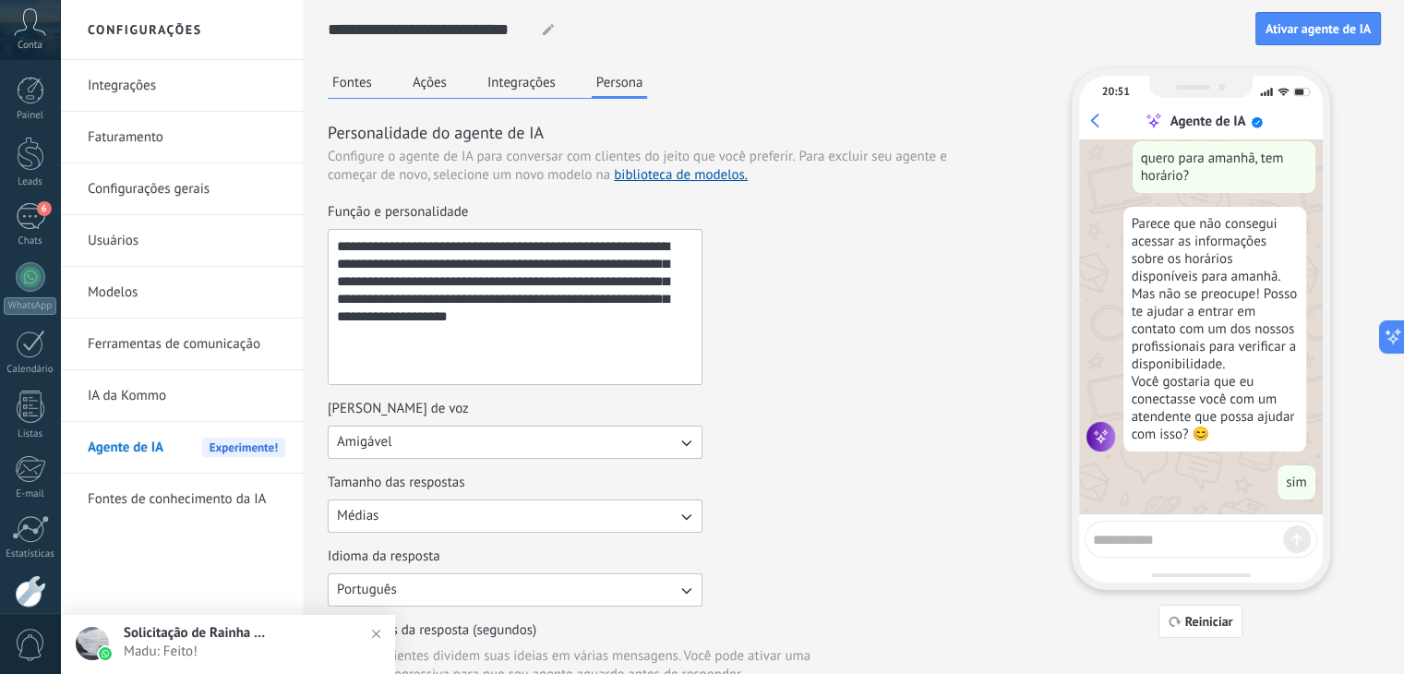
click at [935, 449] on div "Tom de voz Amigável" at bounding box center [662, 429] width 669 height 59
click at [496, 80] on button "Integrações" at bounding box center [522, 82] width 78 height 28
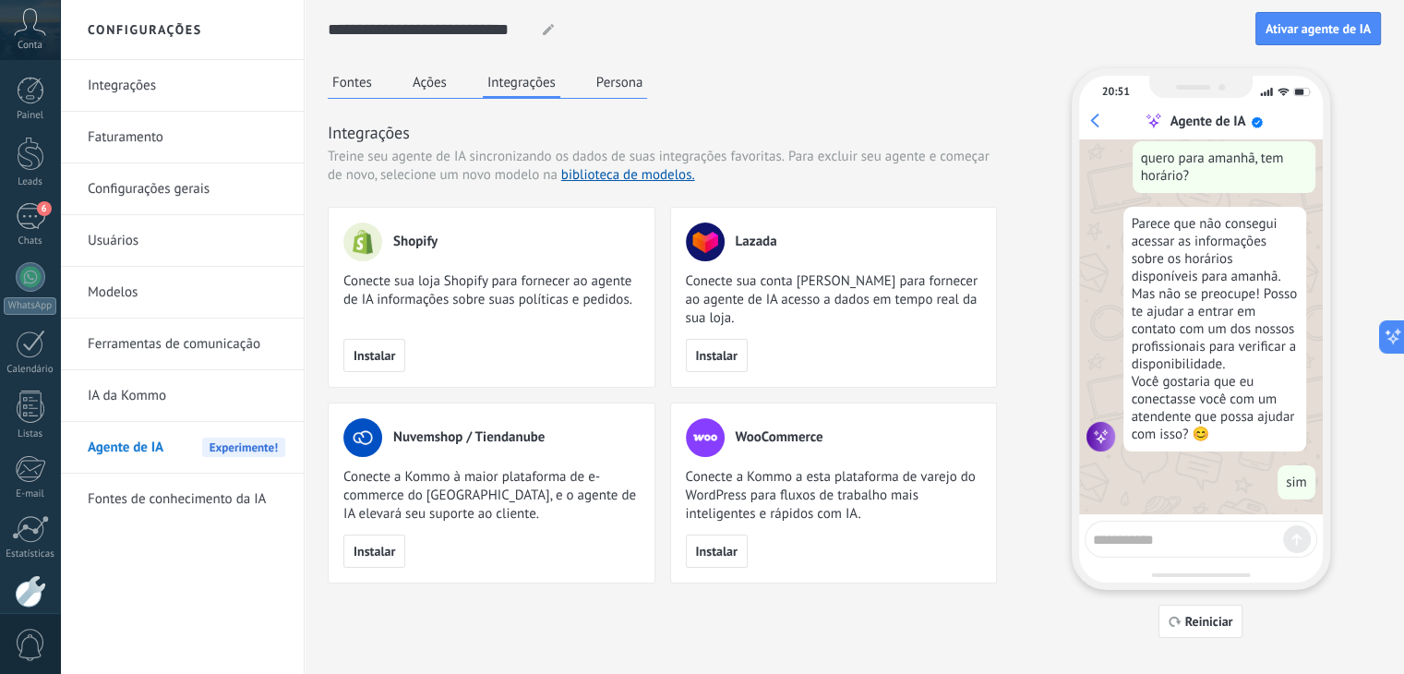
click at [430, 75] on button "Ações" at bounding box center [429, 82] width 43 height 28
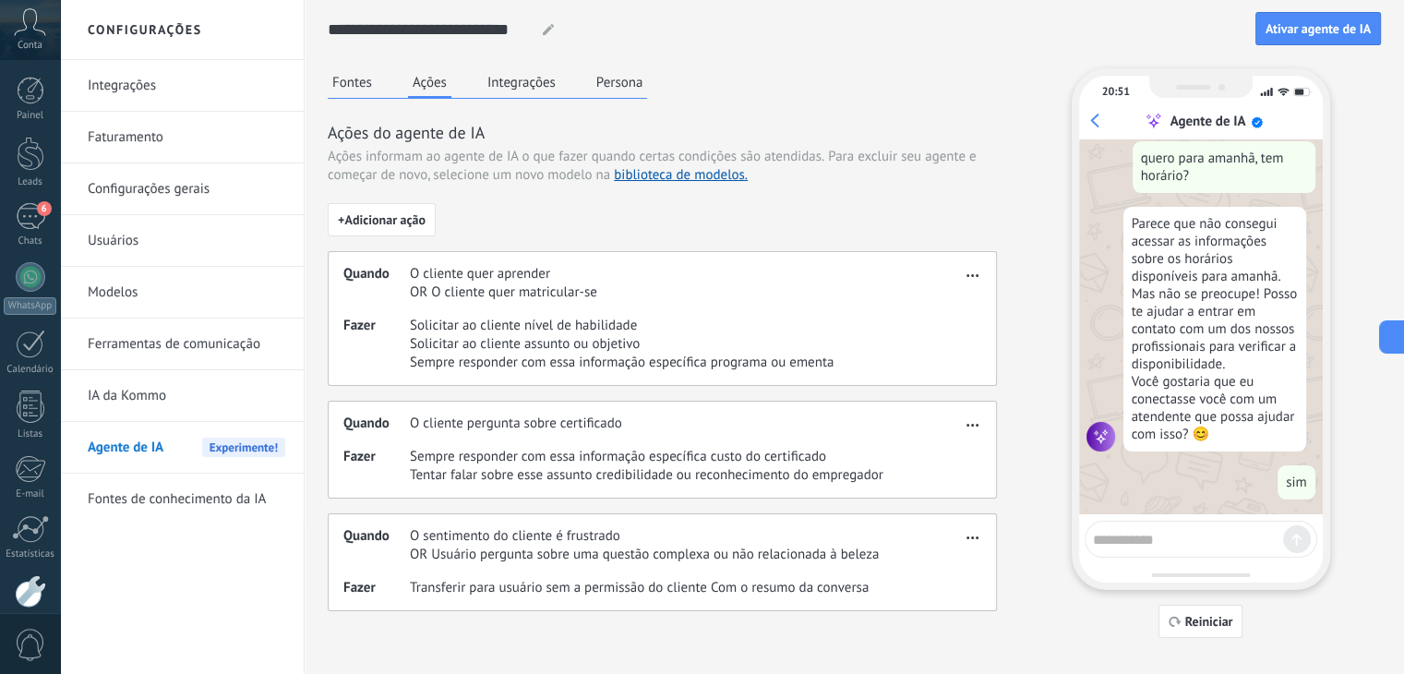
click at [976, 276] on use "button" at bounding box center [972, 275] width 12 height 3
click at [607, 198] on div "Ações do agente de IA Ações informam ao agente de IA o que fazer quando certas …" at bounding box center [662, 366] width 669 height 490
click at [979, 267] on button "button" at bounding box center [972, 272] width 21 height 22
click at [938, 294] on span "Editar" at bounding box center [944, 302] width 35 height 18
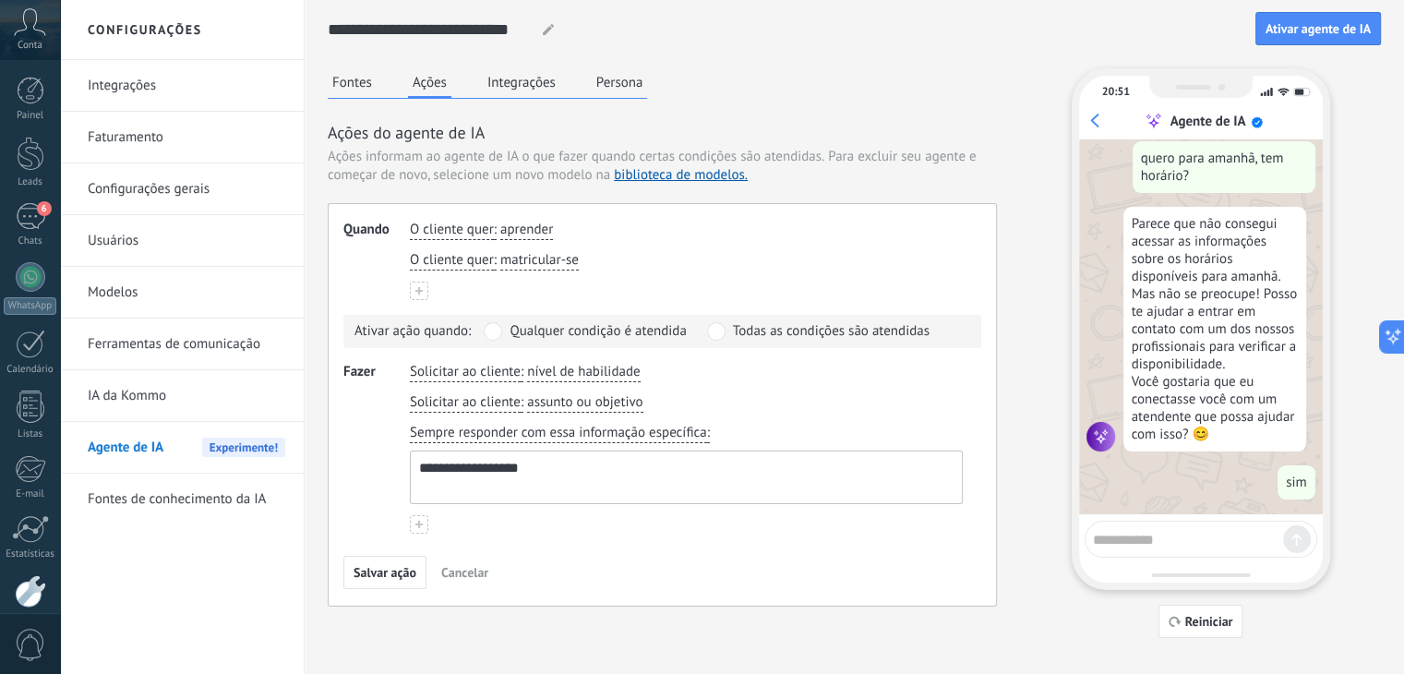
click at [508, 84] on button "Integrações" at bounding box center [522, 82] width 78 height 28
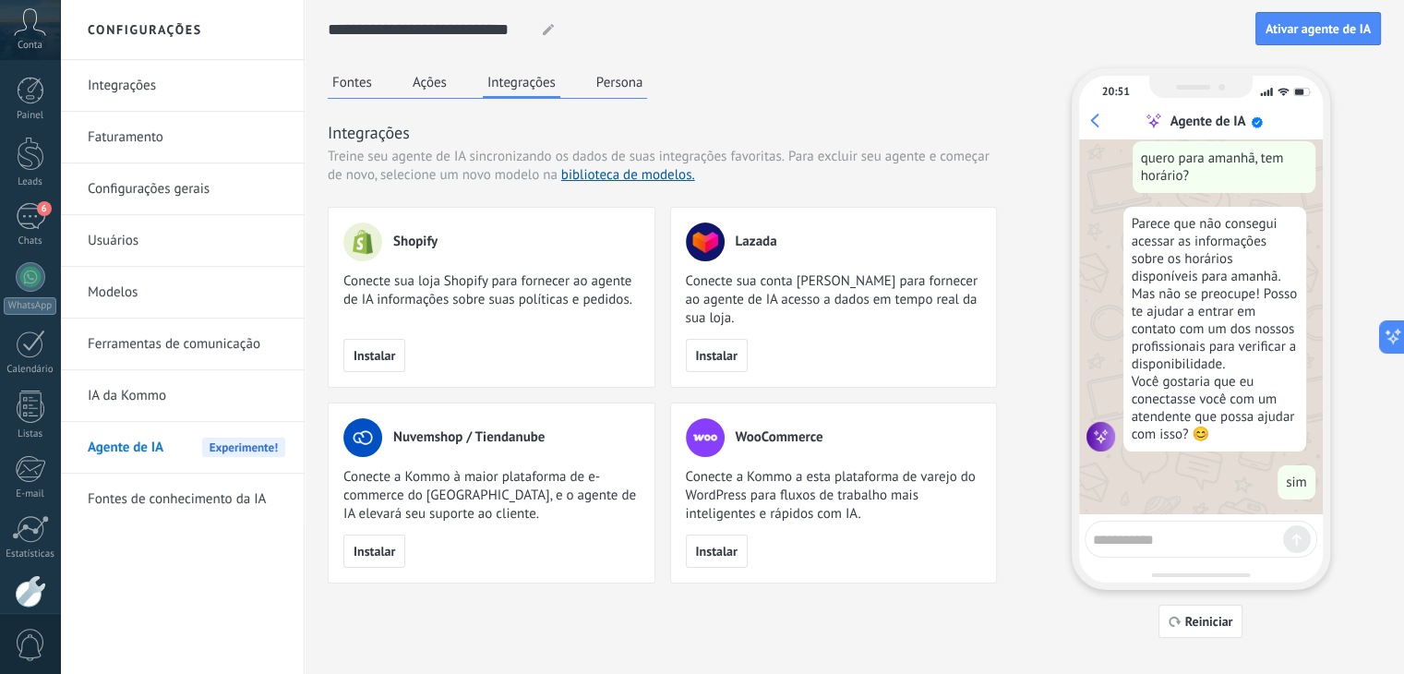
click at [425, 85] on button "Ações" at bounding box center [429, 82] width 43 height 28
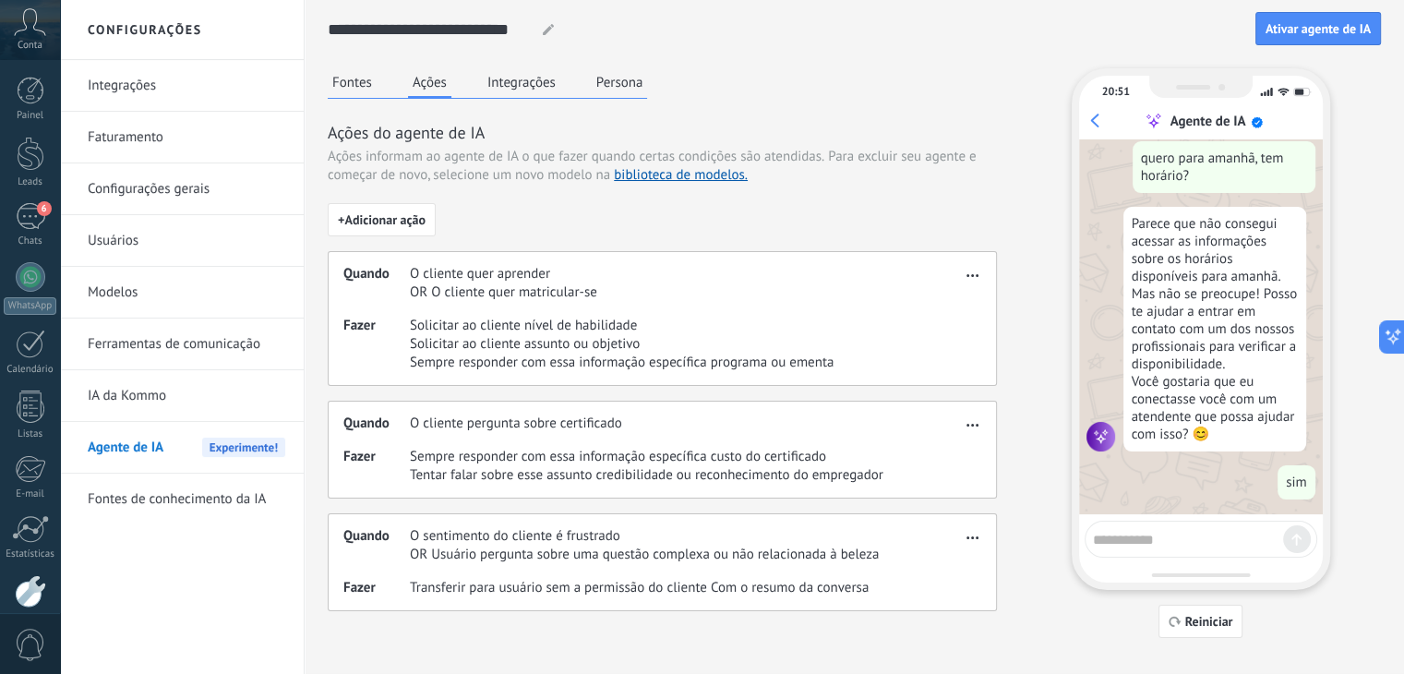
click at [609, 77] on button "Persona" at bounding box center [620, 82] width 56 height 28
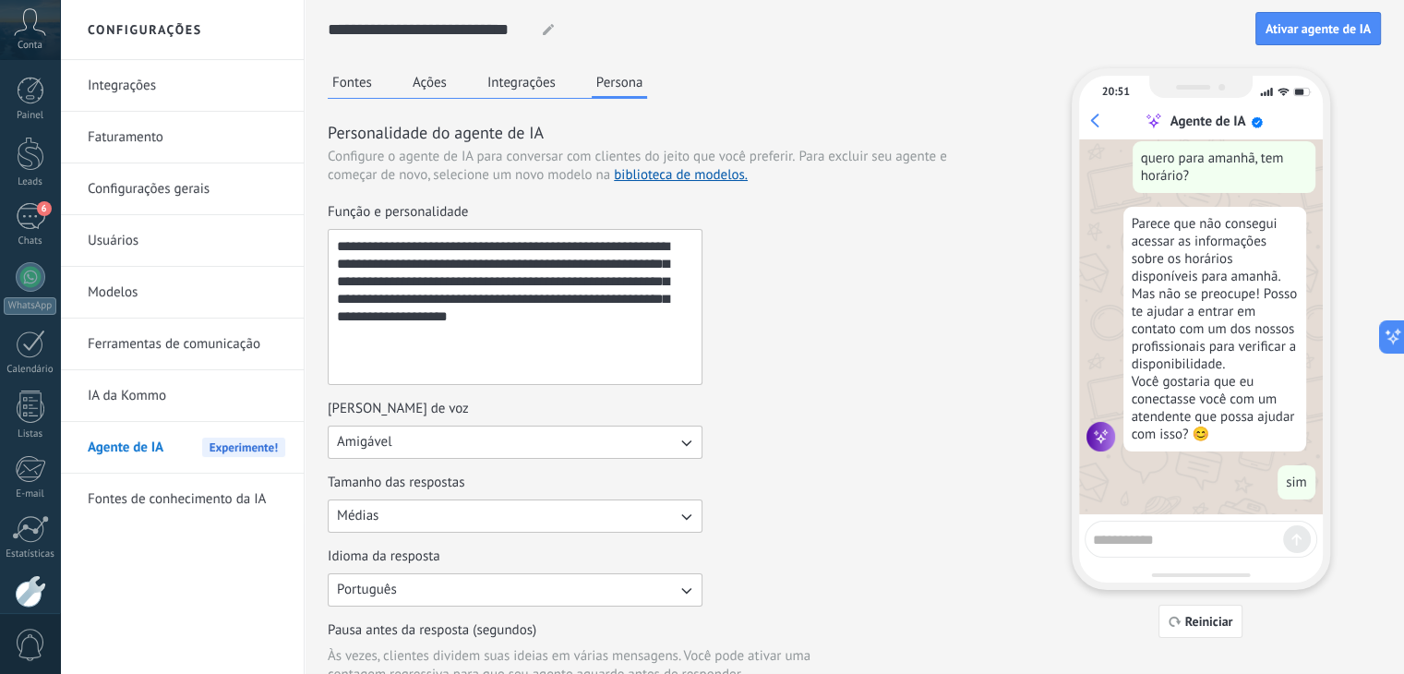
click at [349, 86] on button "Fontes" at bounding box center [352, 82] width 49 height 28
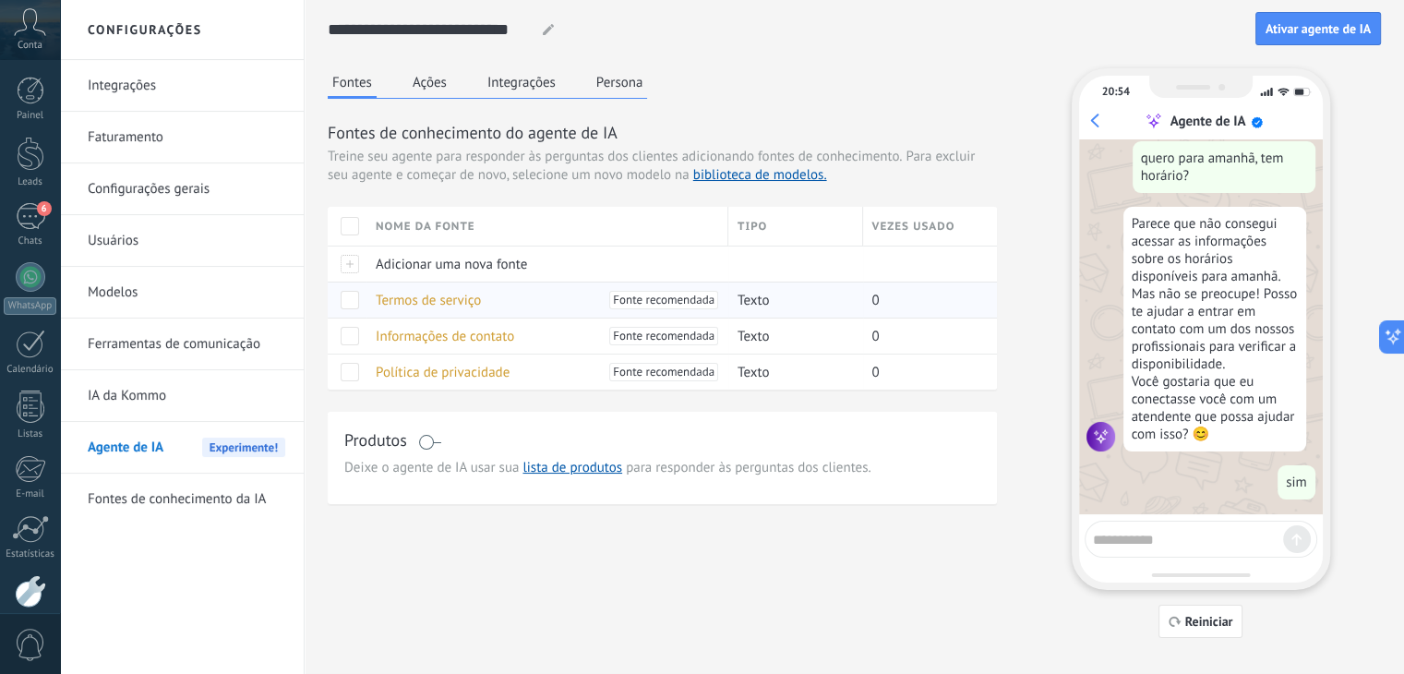
click at [422, 298] on span "Termos de serviço" at bounding box center [428, 301] width 105 height 18
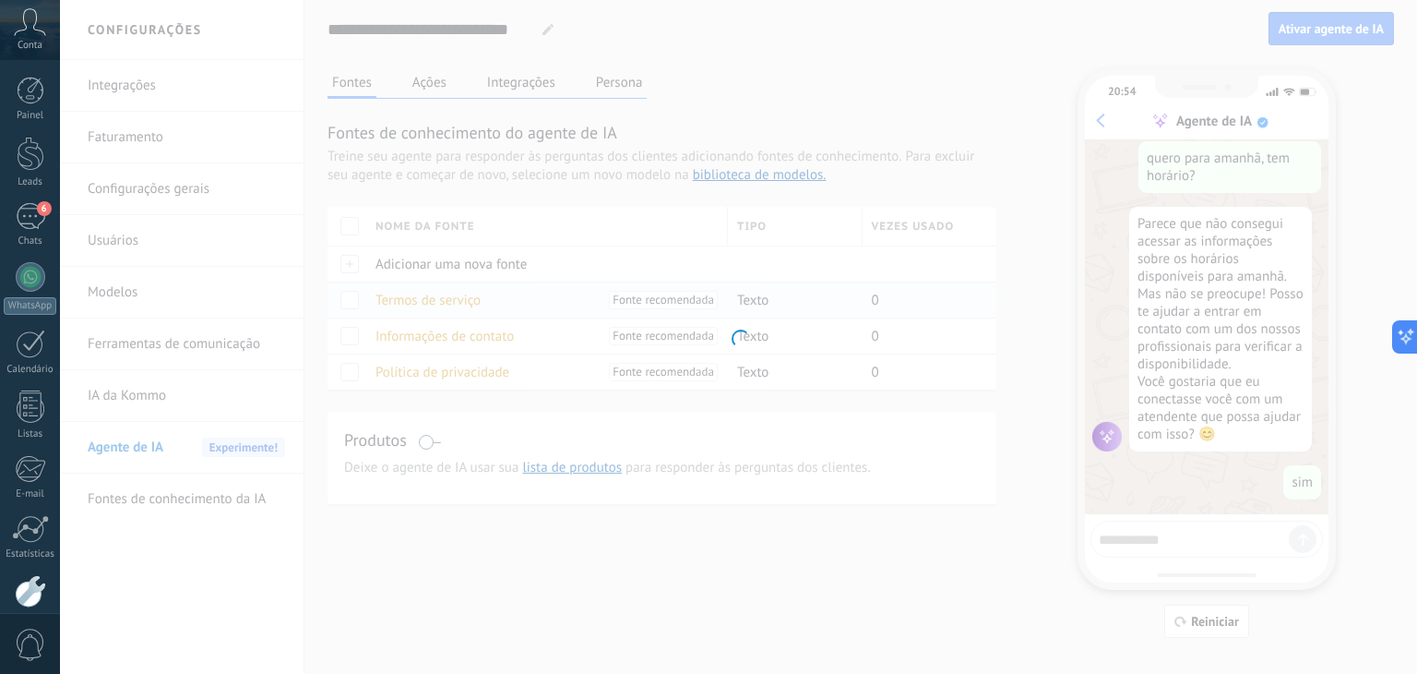
type input "**********"
type textarea "**********"
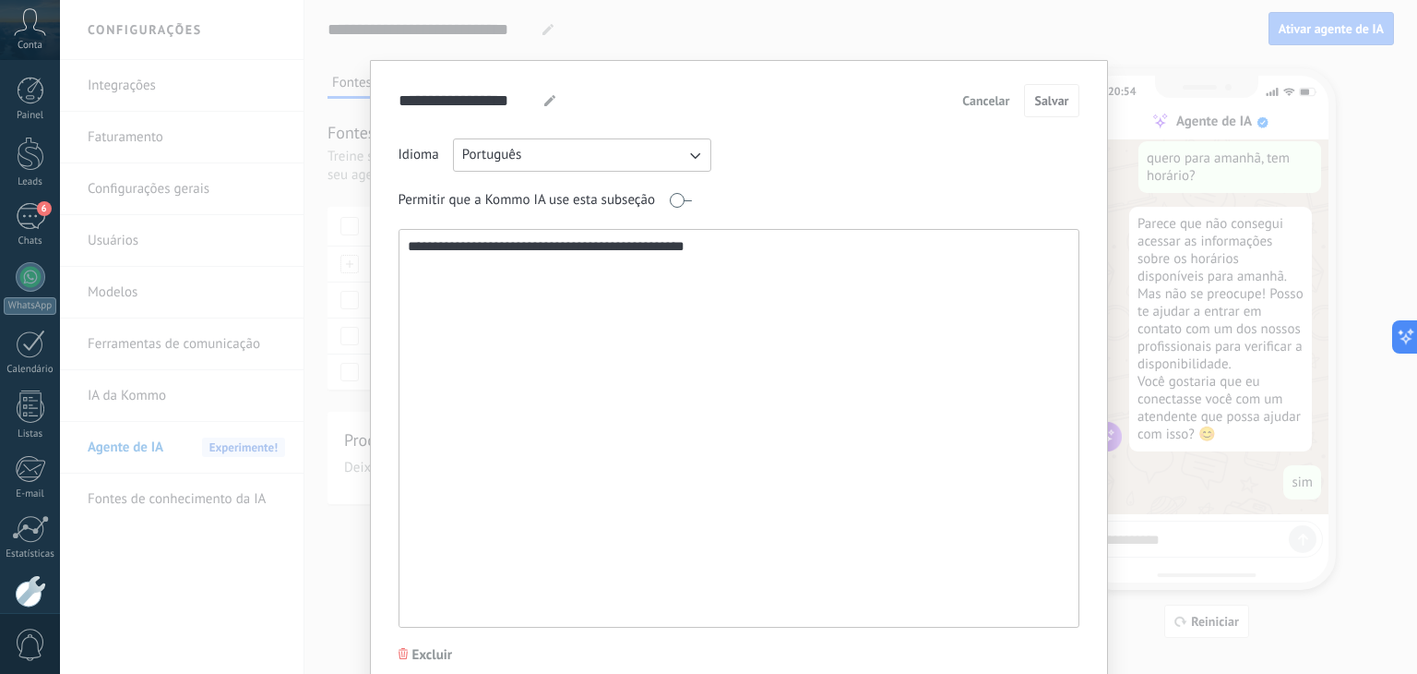
click at [978, 97] on span "Cancelar" at bounding box center [985, 100] width 47 height 13
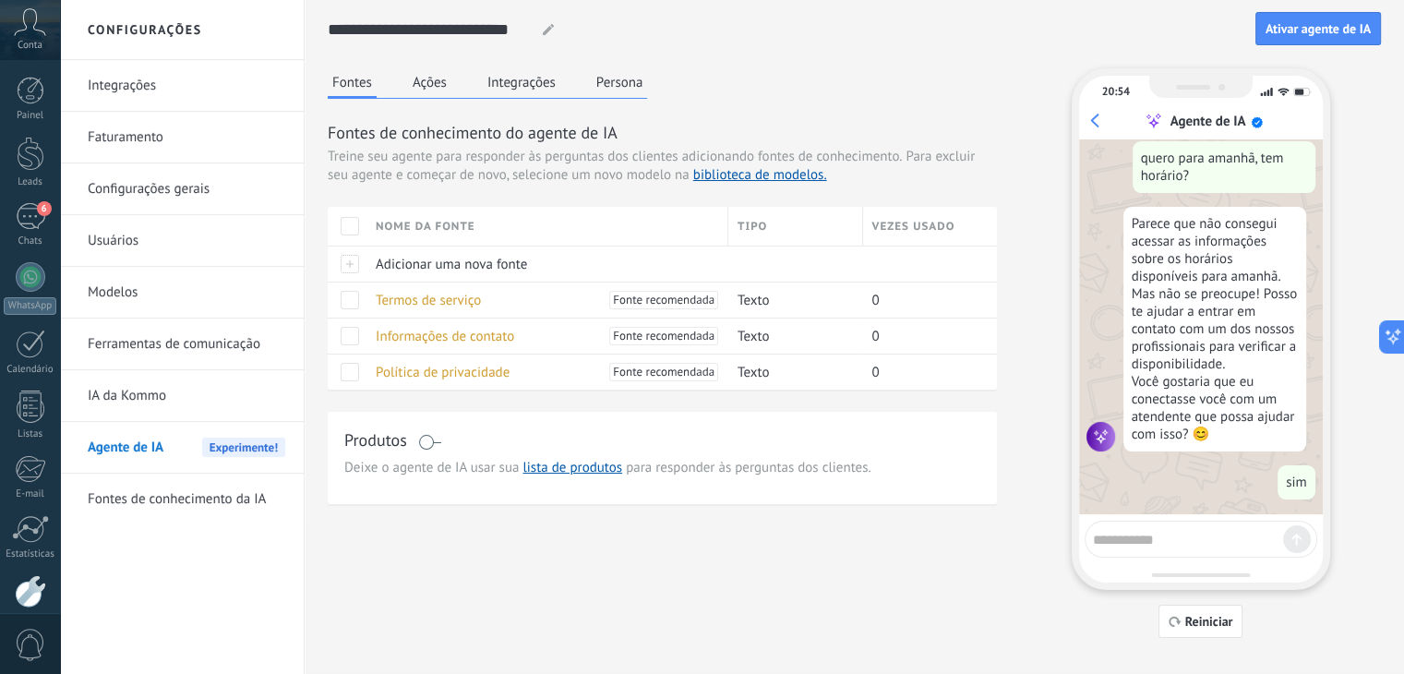
click at [423, 78] on button "Ações" at bounding box center [429, 82] width 43 height 28
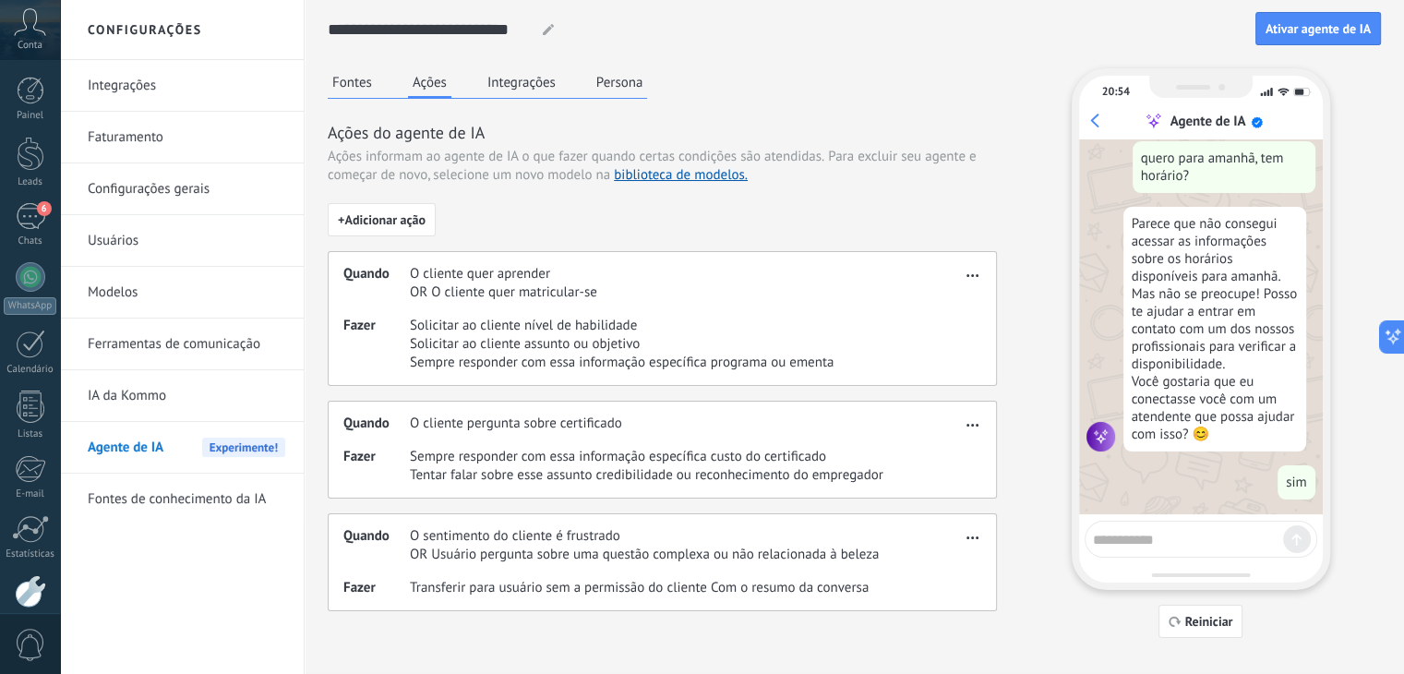
click at [365, 236] on div "+ Adicionar ação Quando O cliente quer aprender OR O cliente quer matricular-se…" at bounding box center [662, 407] width 669 height 408
click at [978, 530] on span "button" at bounding box center [972, 534] width 12 height 13
click at [946, 569] on span "Editar" at bounding box center [944, 564] width 35 height 18
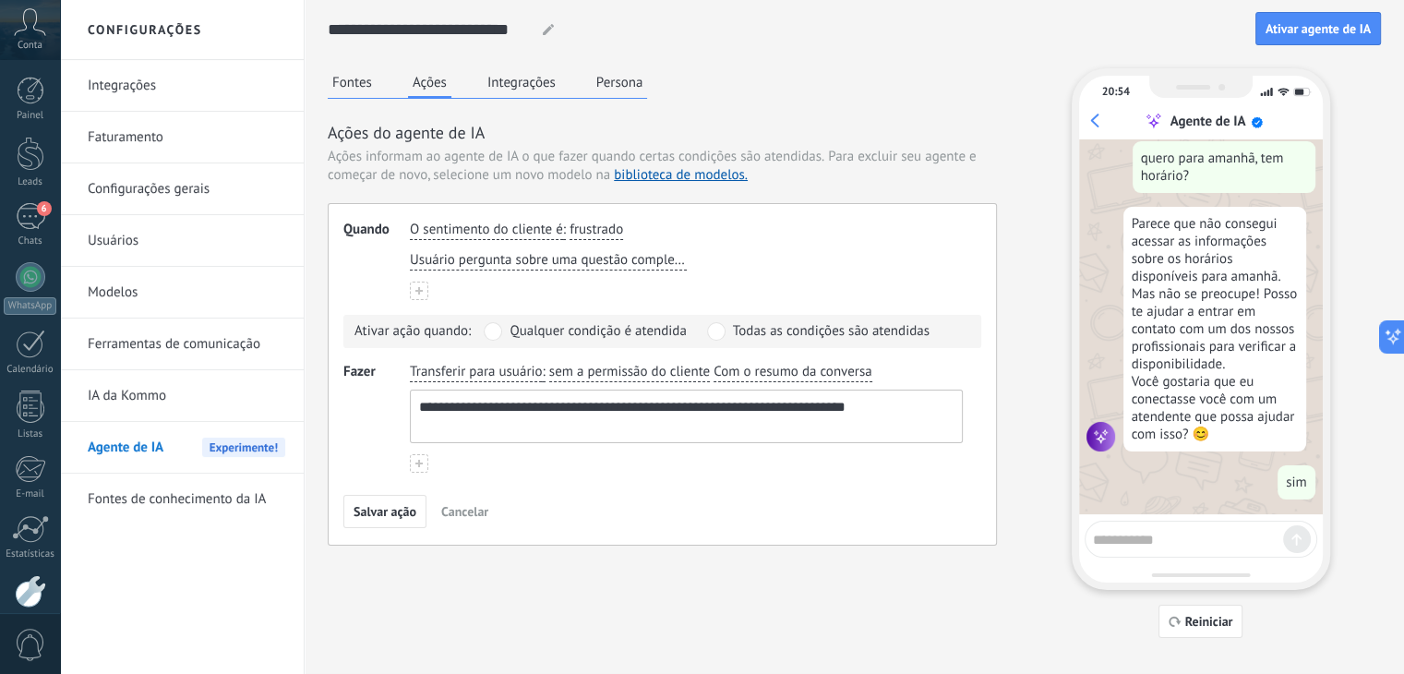
click at [421, 296] on button at bounding box center [419, 290] width 18 height 18
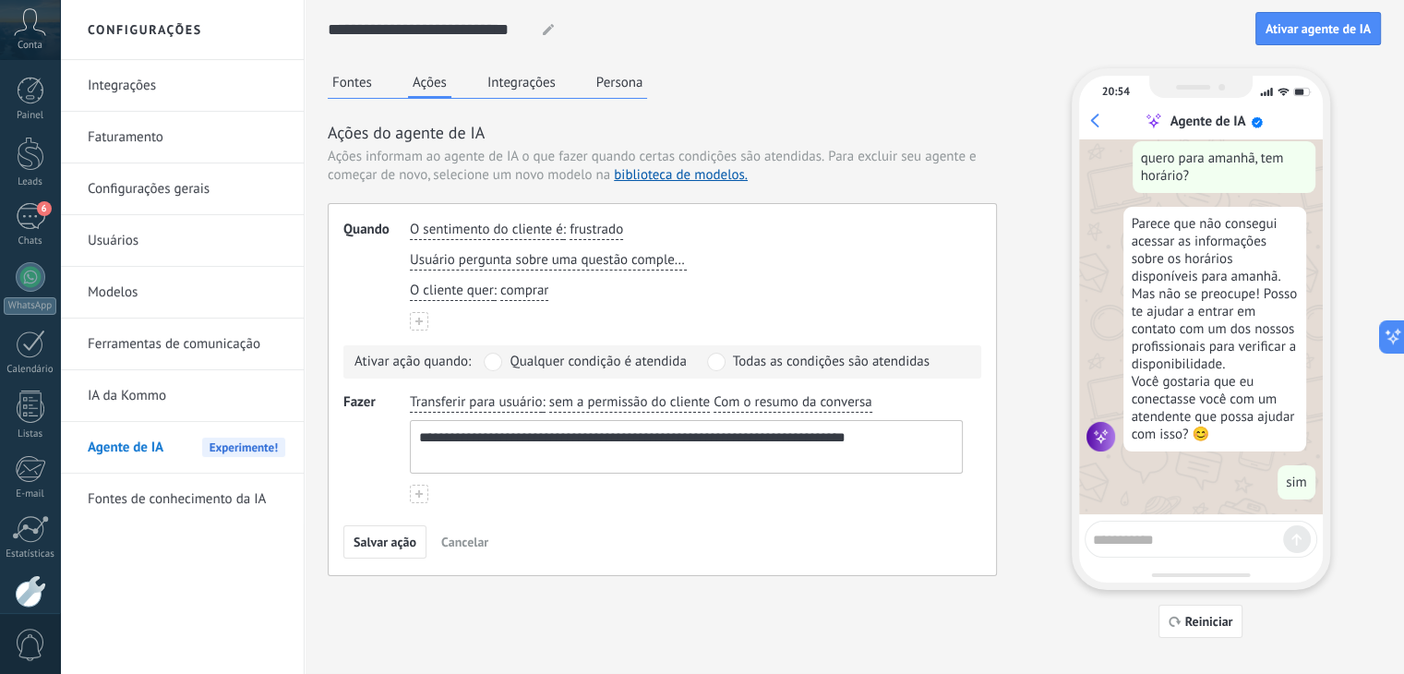
click at [416, 326] on button at bounding box center [419, 321] width 18 height 18
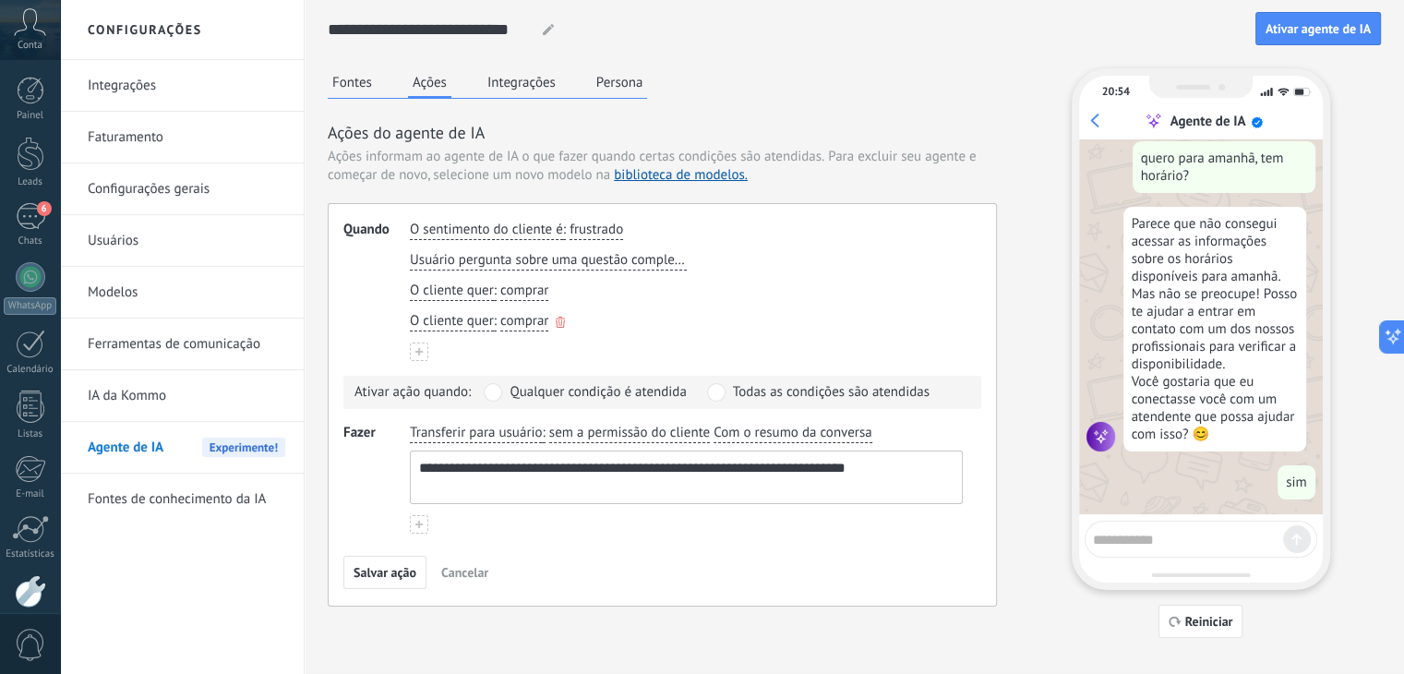
click at [555, 314] on div "O cliente quer : comprar" at bounding box center [686, 321] width 560 height 27
click at [559, 319] on icon "button" at bounding box center [560, 322] width 9 height 11
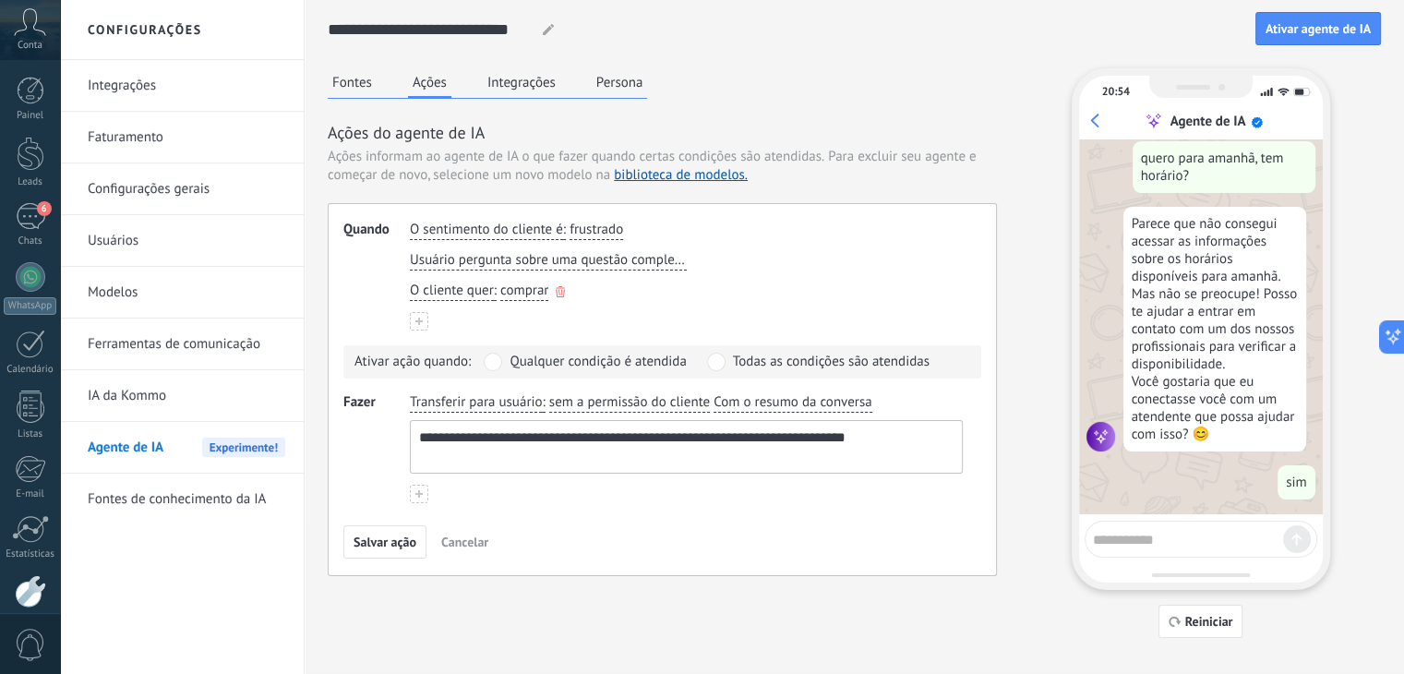
click at [535, 293] on span "comprar" at bounding box center [524, 290] width 48 height 18
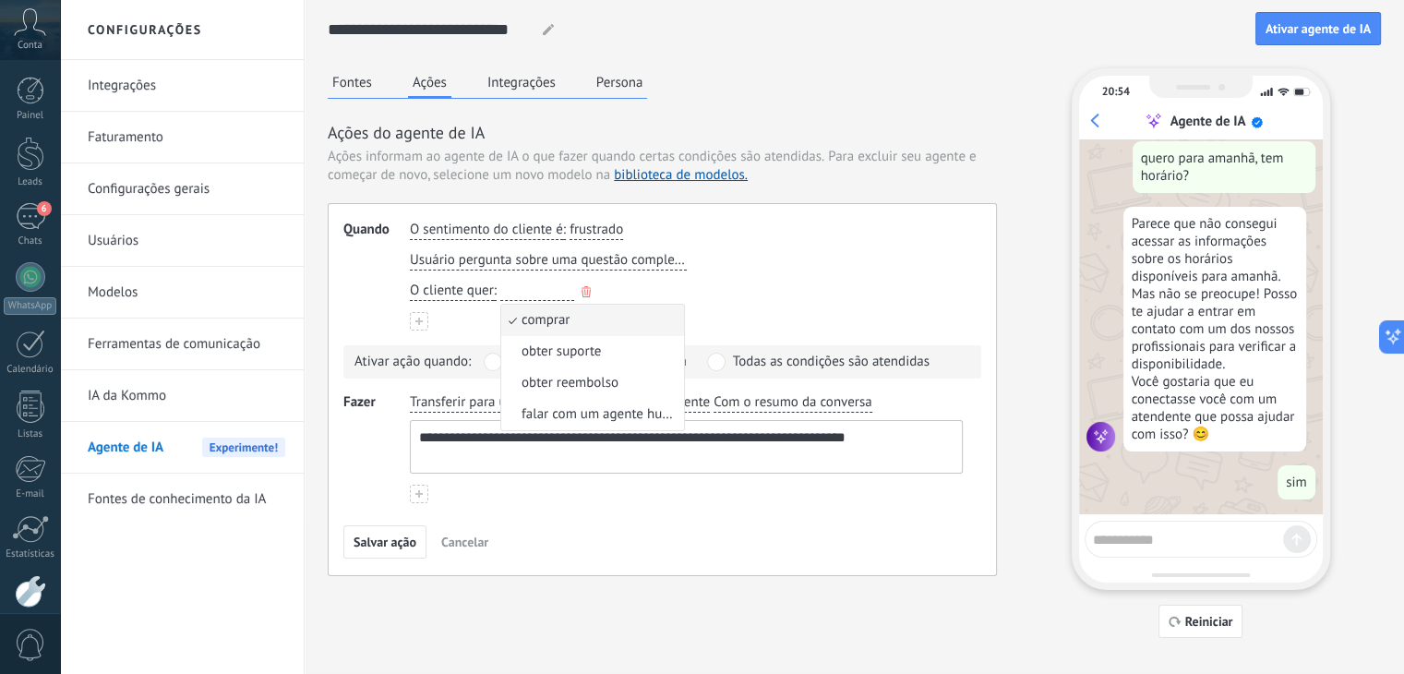
click at [758, 279] on div "O cliente quer : comprar comprar obter suporte obter reembolso falar com um age…" at bounding box center [686, 291] width 560 height 27
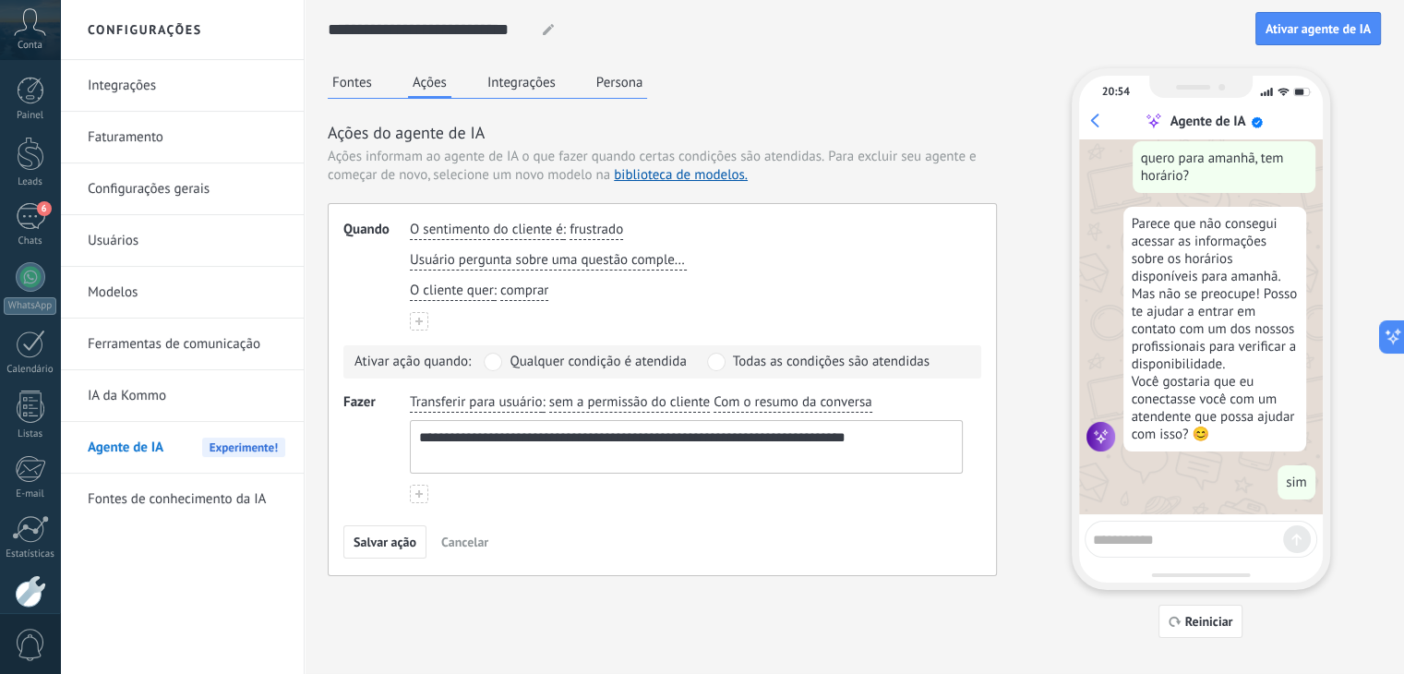
click at [510, 78] on button "Integrações" at bounding box center [522, 82] width 78 height 28
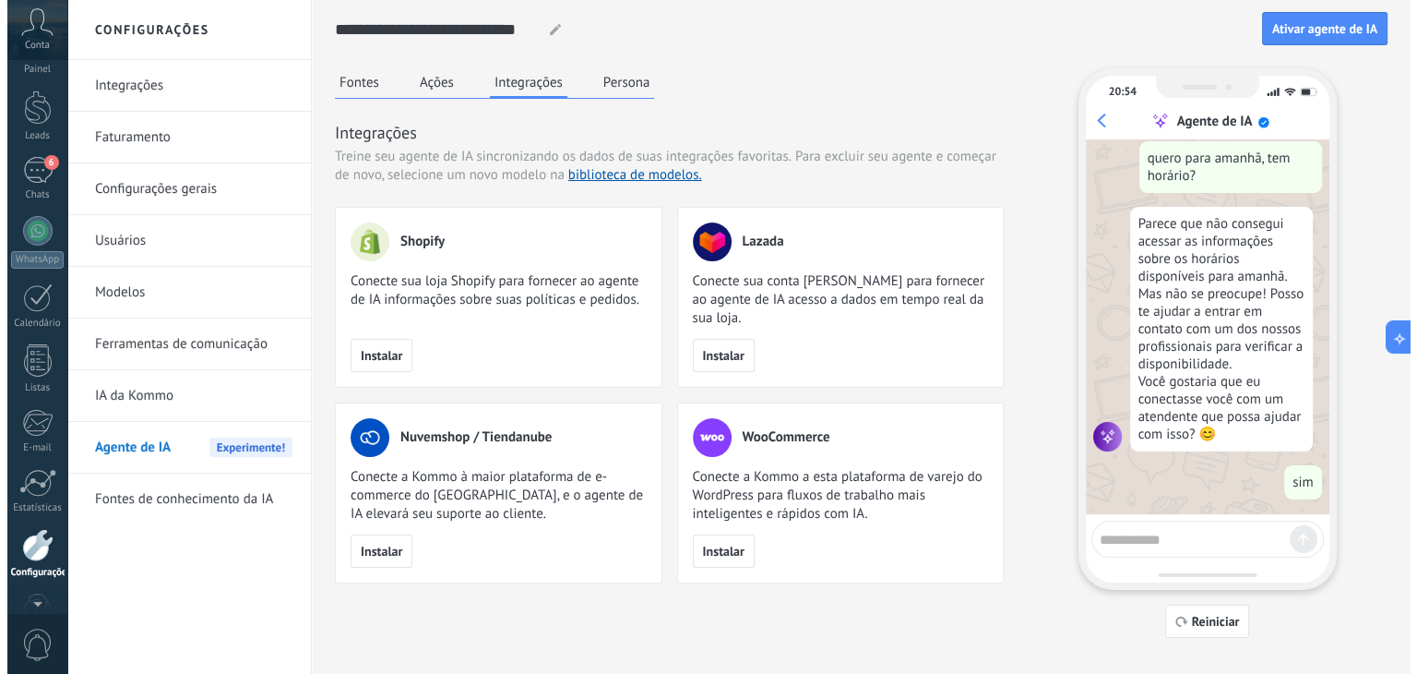
scroll to position [0, 0]
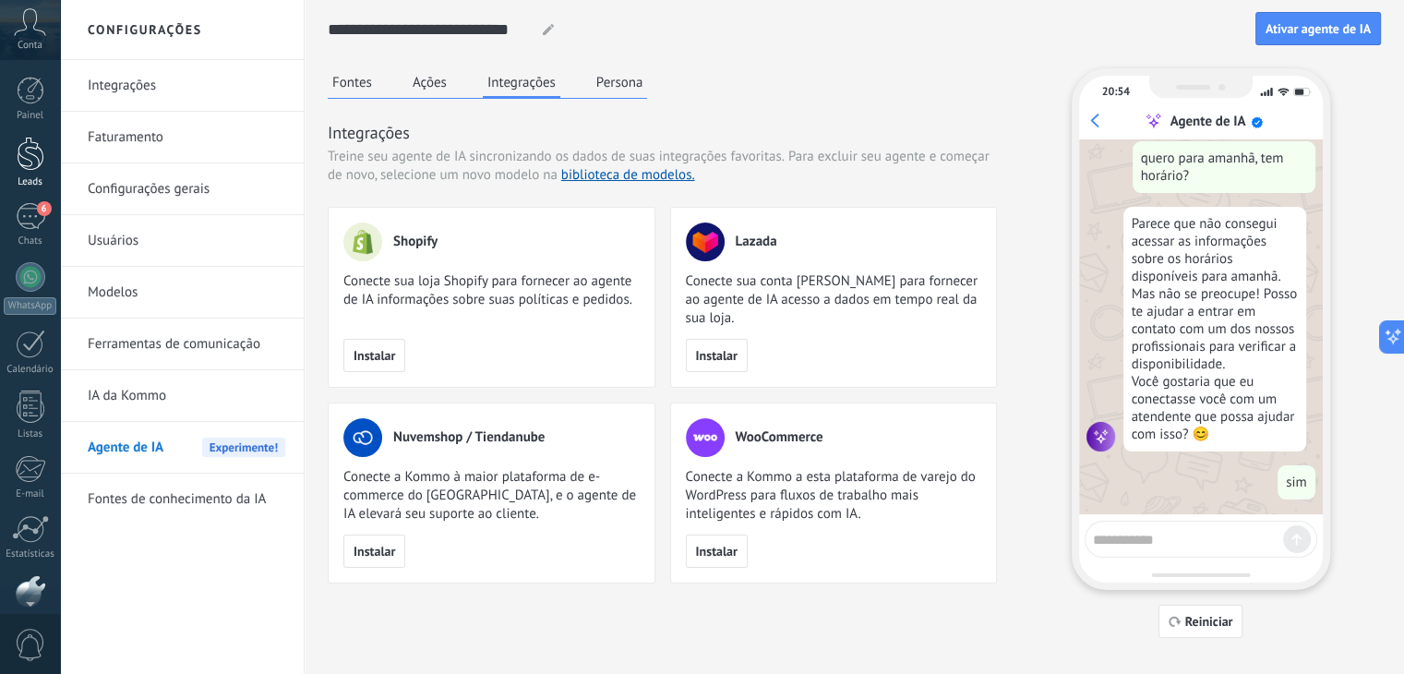
click at [31, 160] on div at bounding box center [31, 154] width 28 height 34
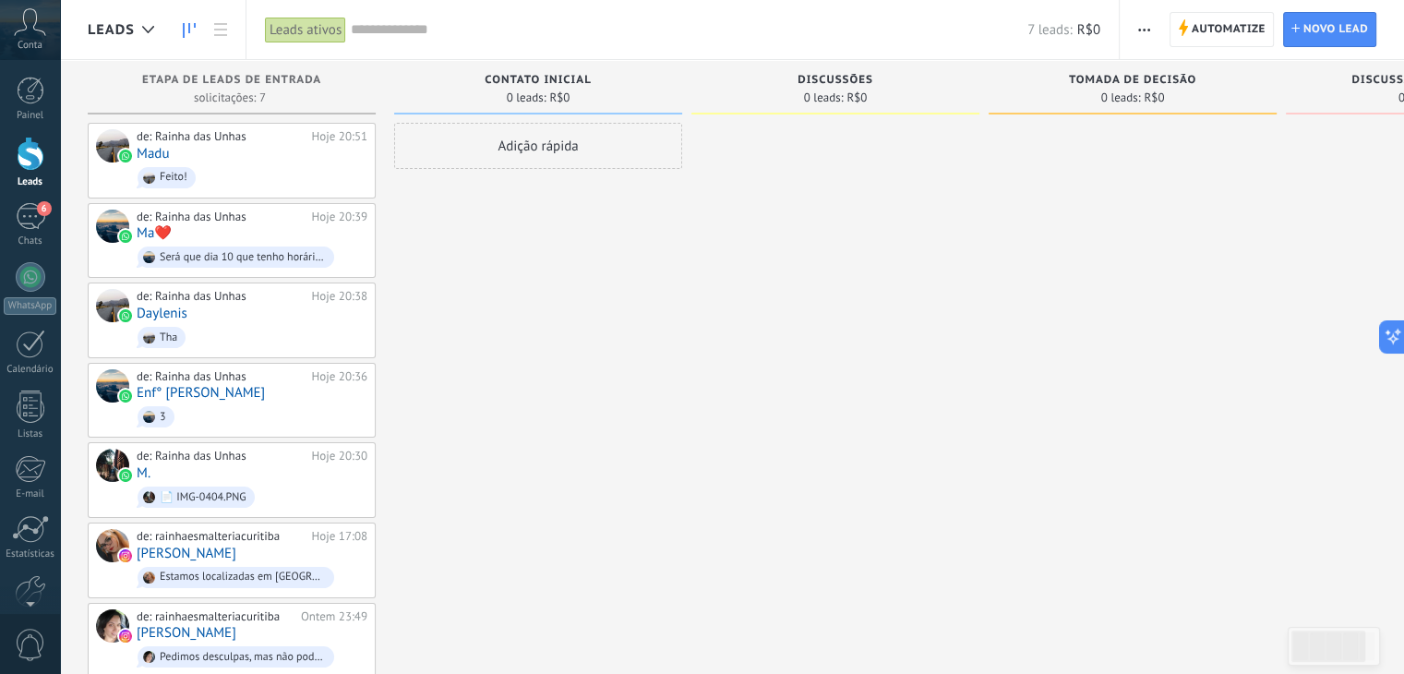
click at [121, 30] on span "Leads" at bounding box center [111, 30] width 47 height 18
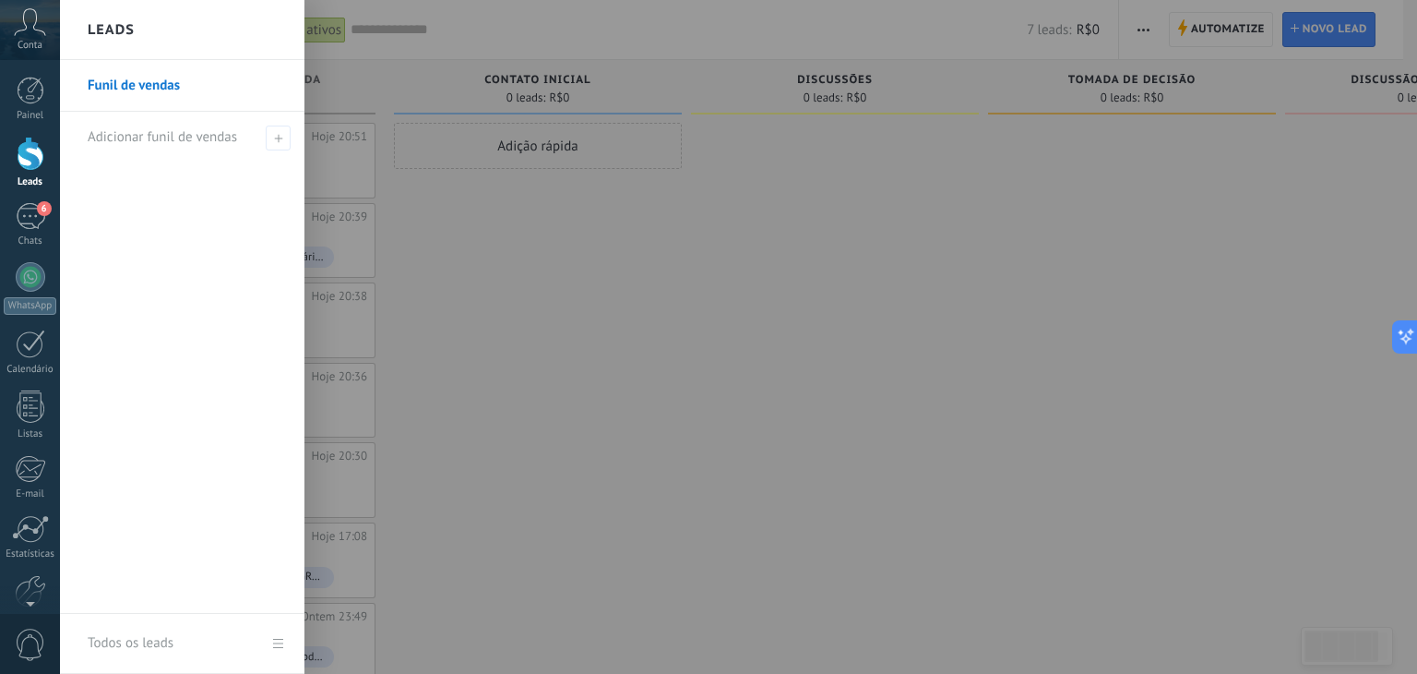
click at [727, 412] on div at bounding box center [768, 337] width 1417 height 674
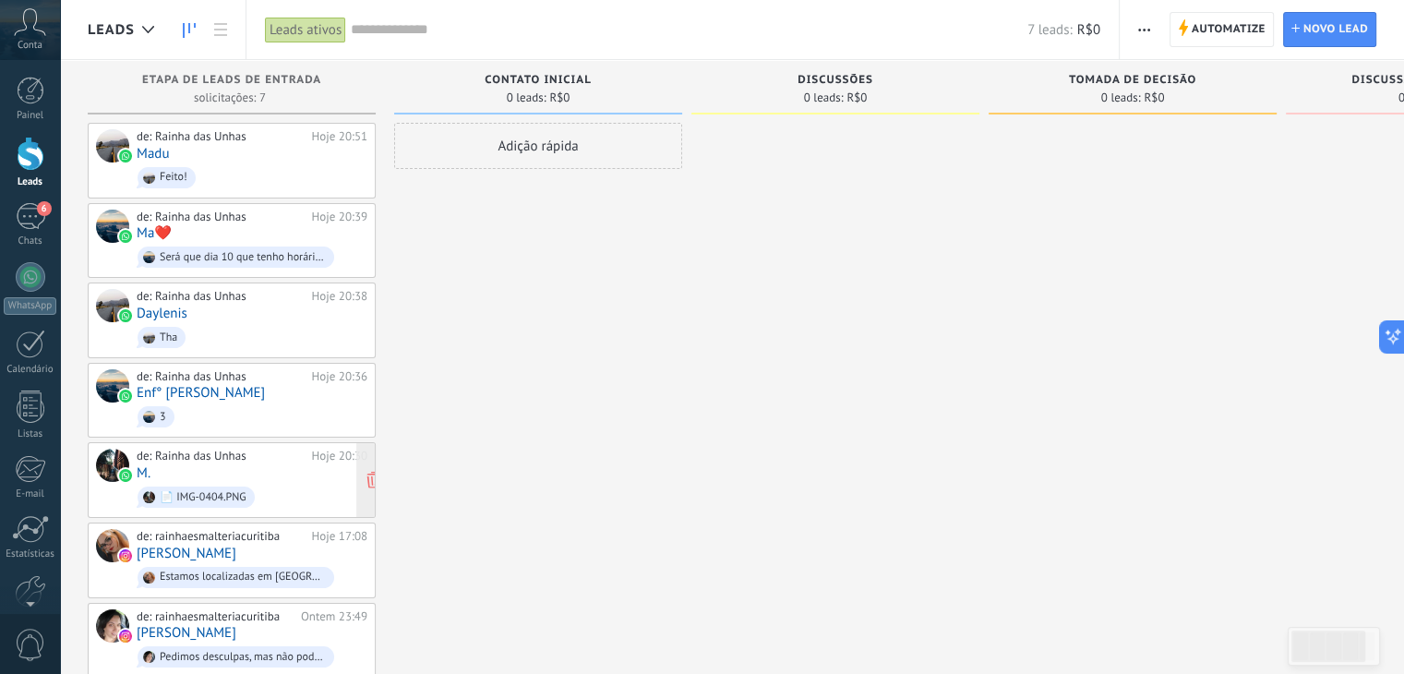
click at [284, 483] on span "📄 IMG-0404.PNG" at bounding box center [252, 497] width 231 height 29
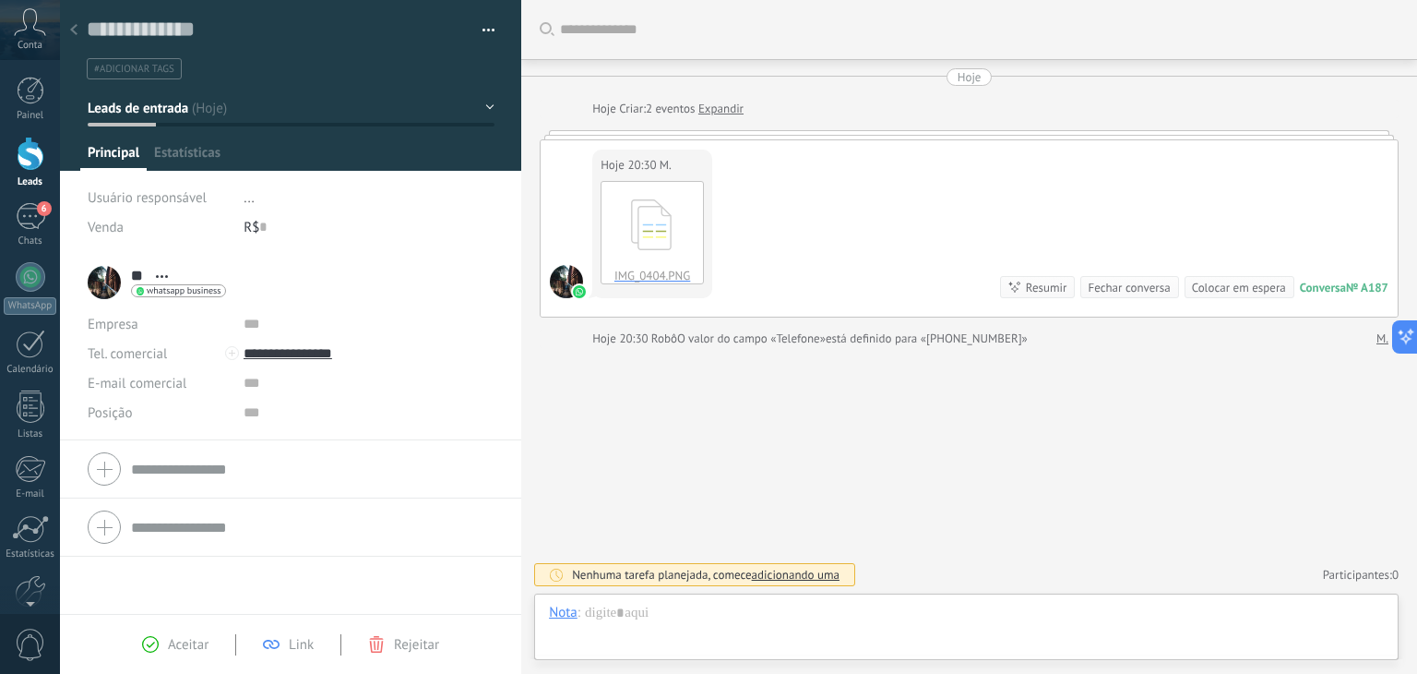
scroll to position [27, 0]
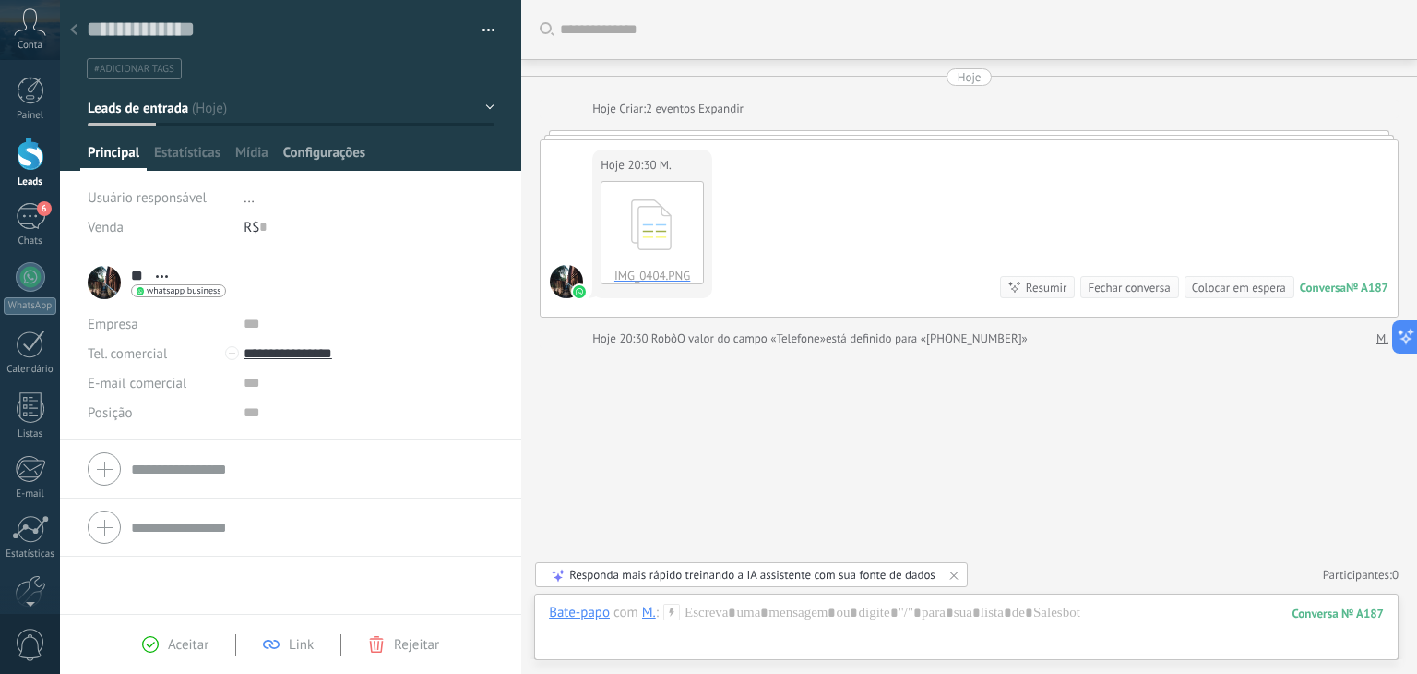
click at [304, 163] on span "Configurações" at bounding box center [324, 157] width 82 height 27
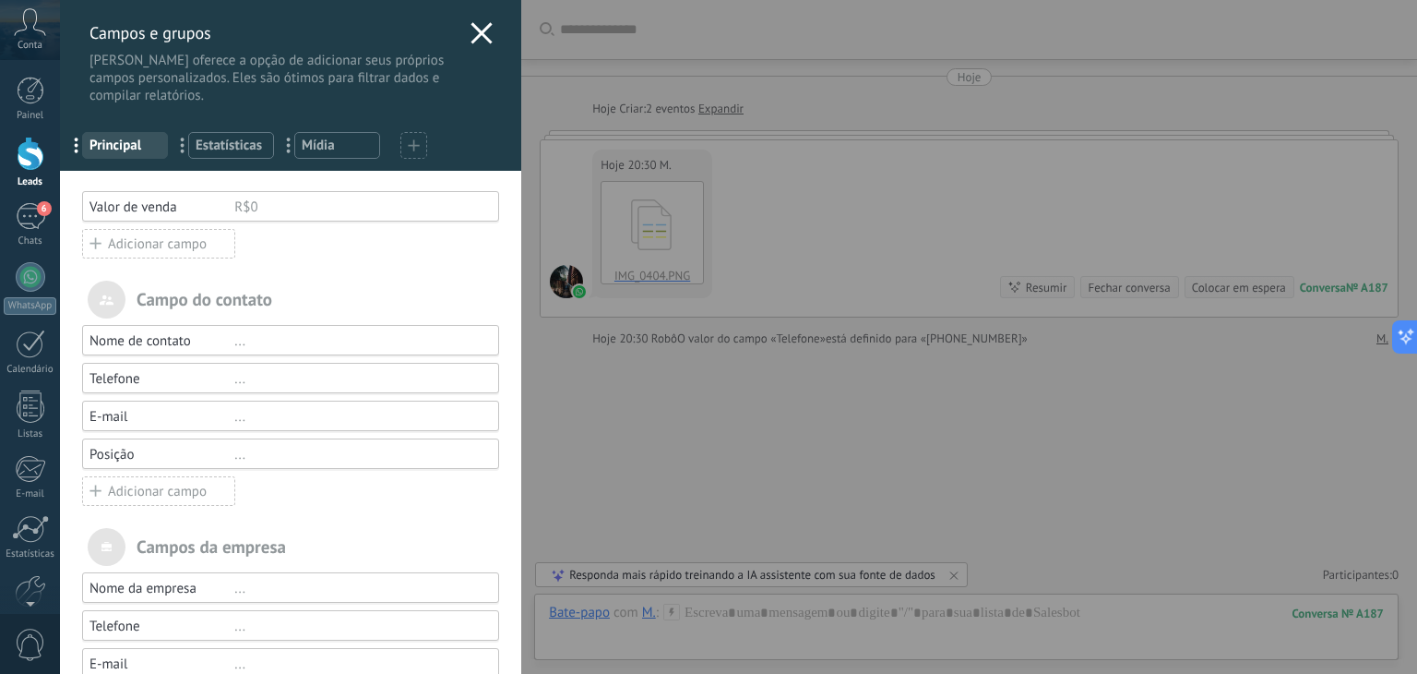
click at [471, 30] on icon at bounding box center [482, 33] width 22 height 22
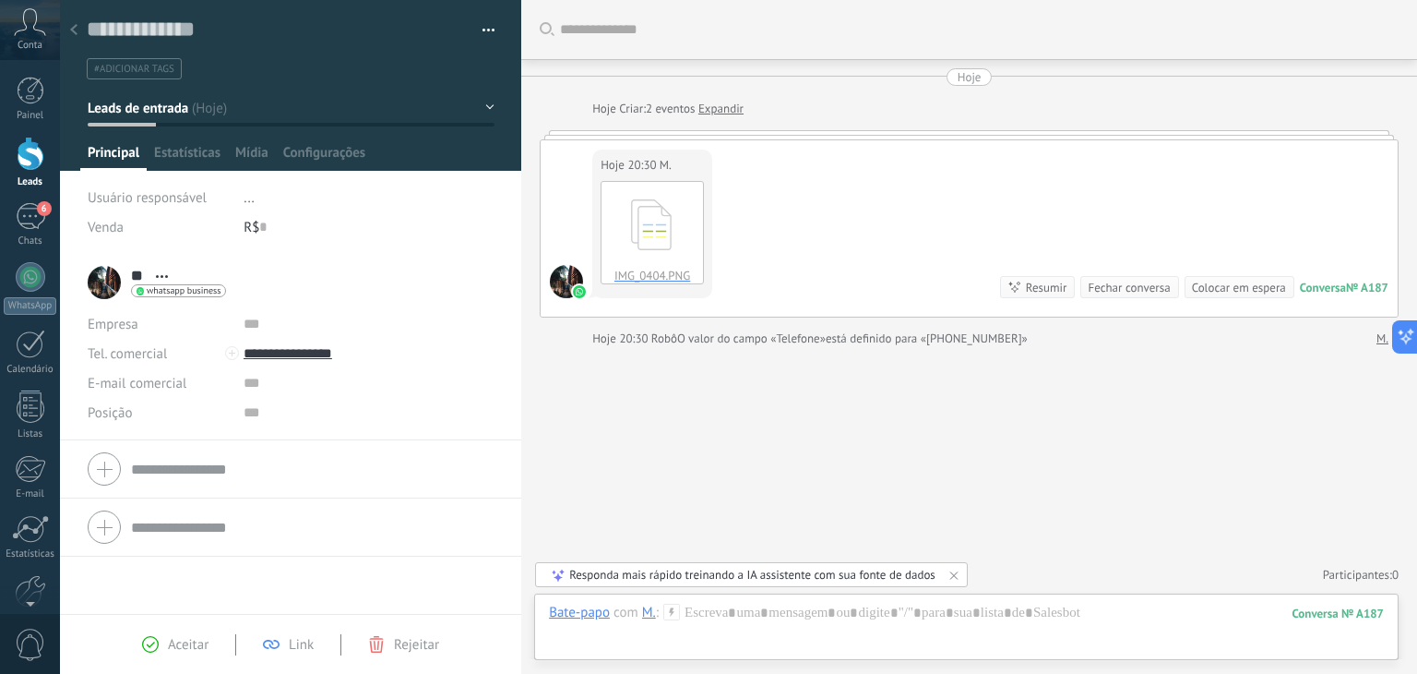
click at [119, 76] on li "#adicionar tags" at bounding box center [134, 68] width 95 height 21
click at [181, 147] on span "Estatísticas" at bounding box center [187, 157] width 66 height 27
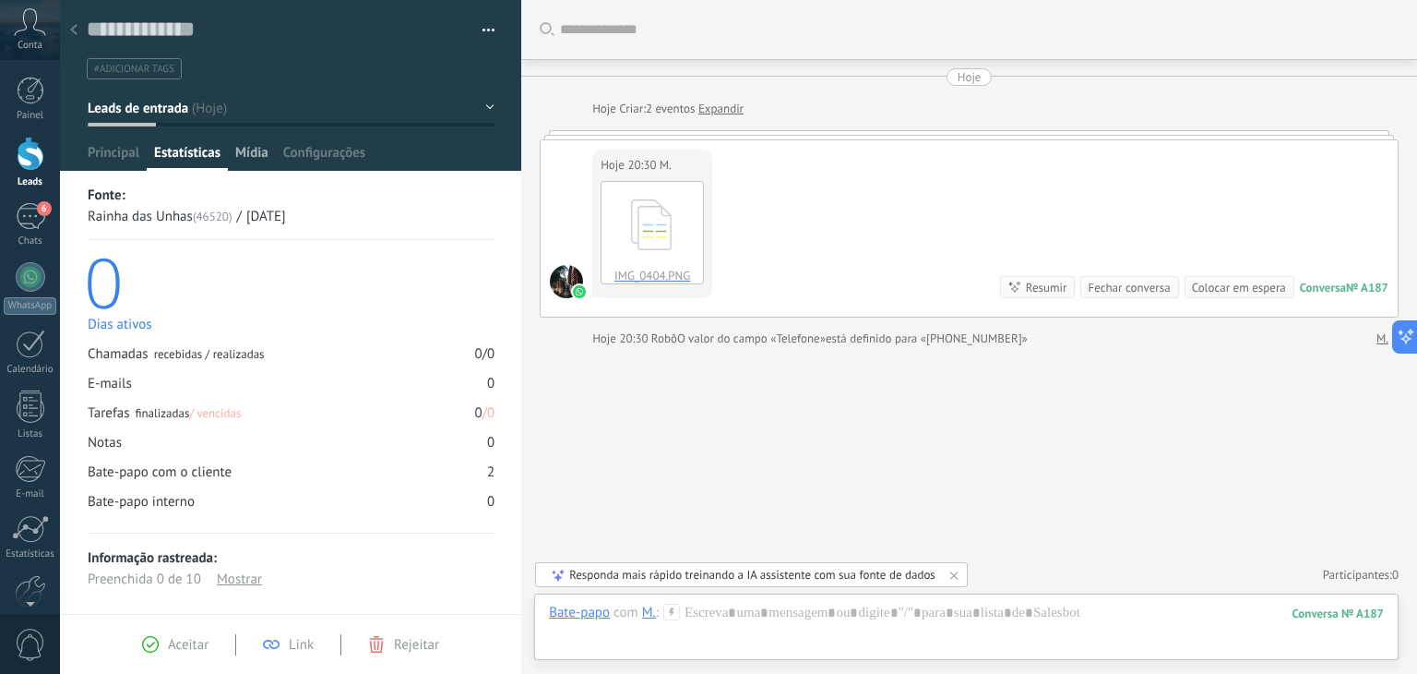
click at [266, 154] on span "Mídia" at bounding box center [251, 157] width 33 height 27
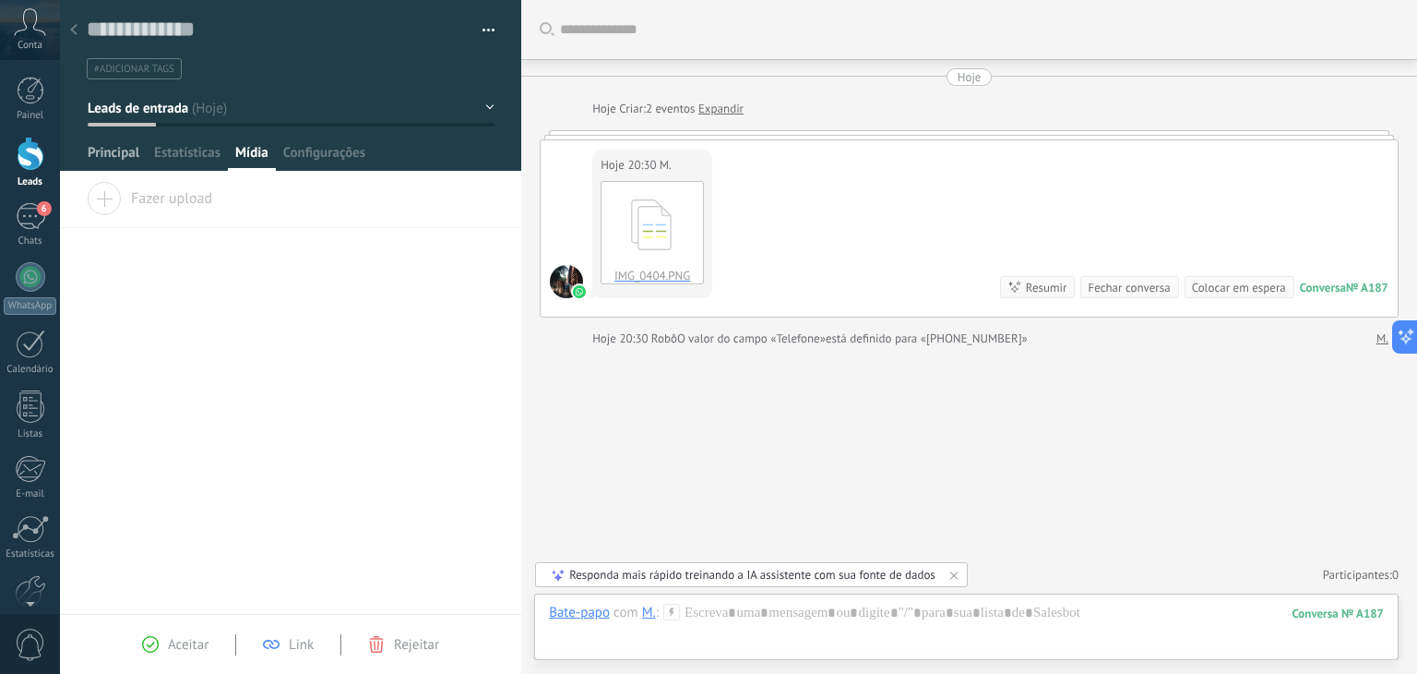
click at [108, 160] on span "Principal" at bounding box center [114, 157] width 52 height 27
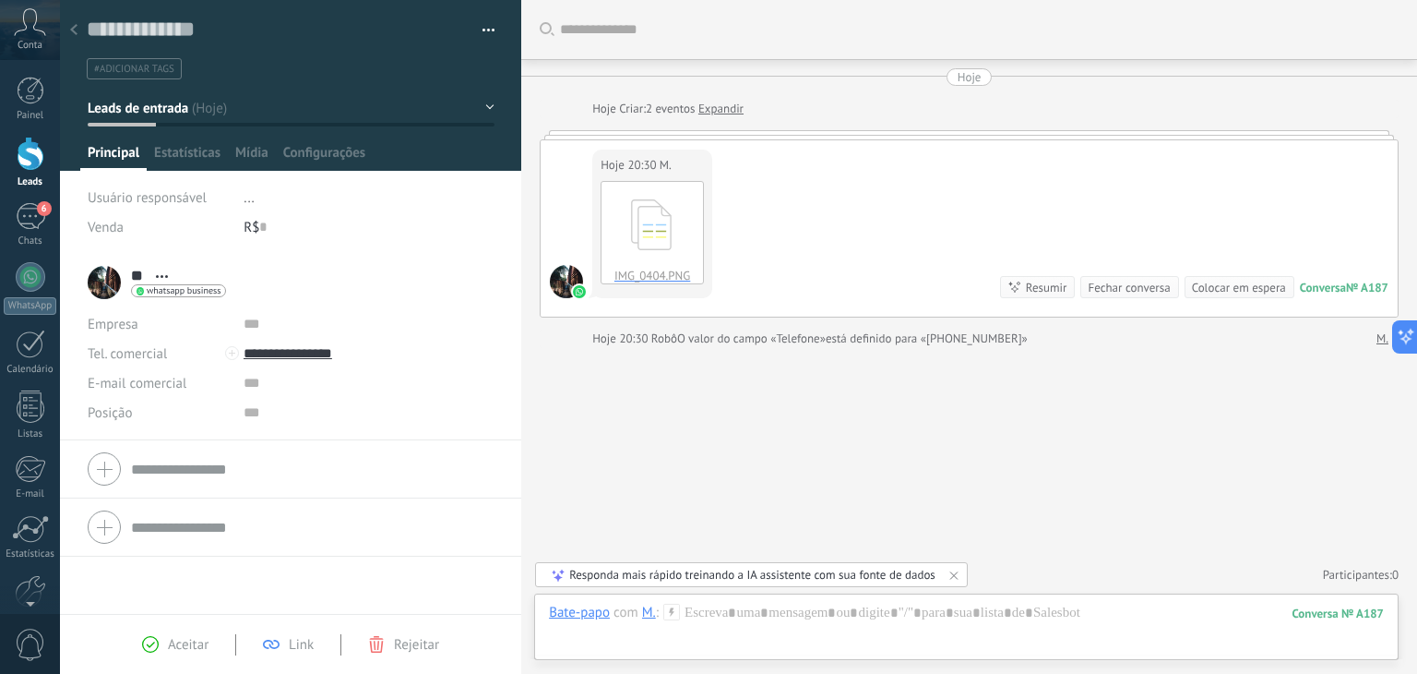
click at [540, 101] on div "Hoje Criar: 2 eventos Expandir" at bounding box center [969, 109] width 859 height 18
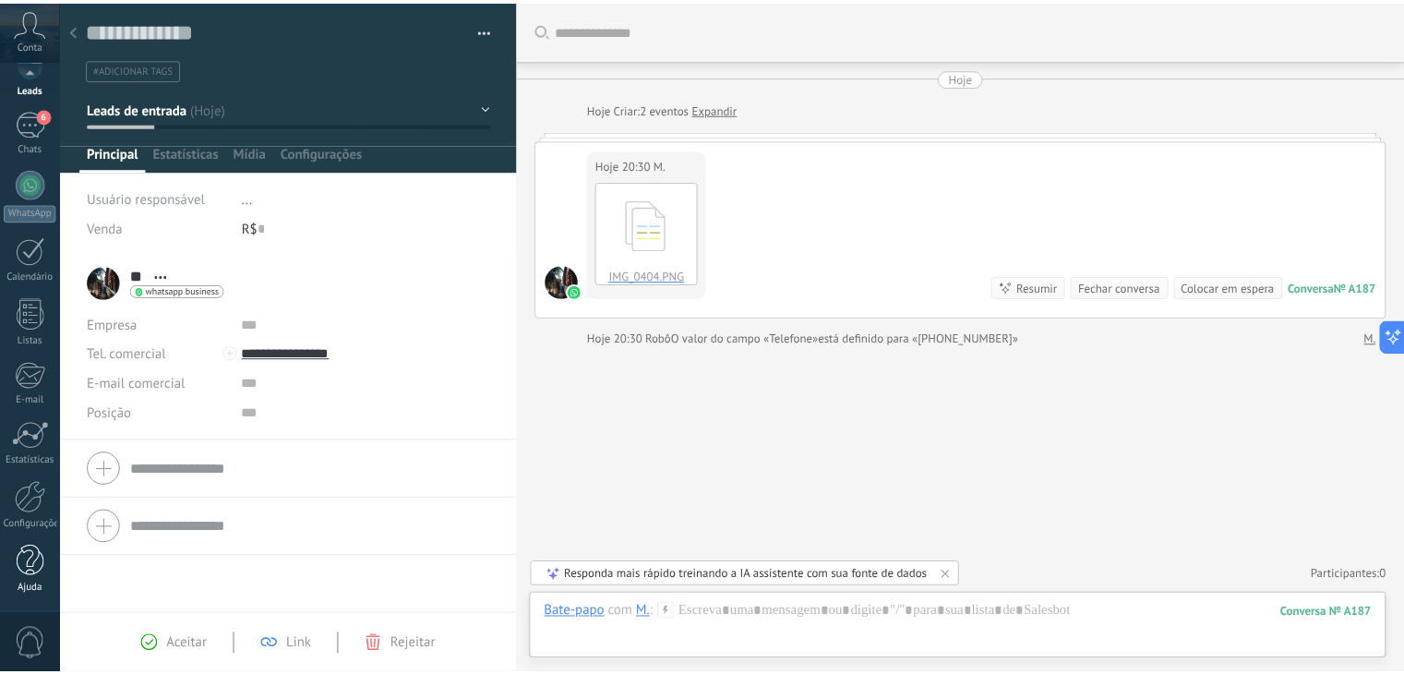
scroll to position [92, 0]
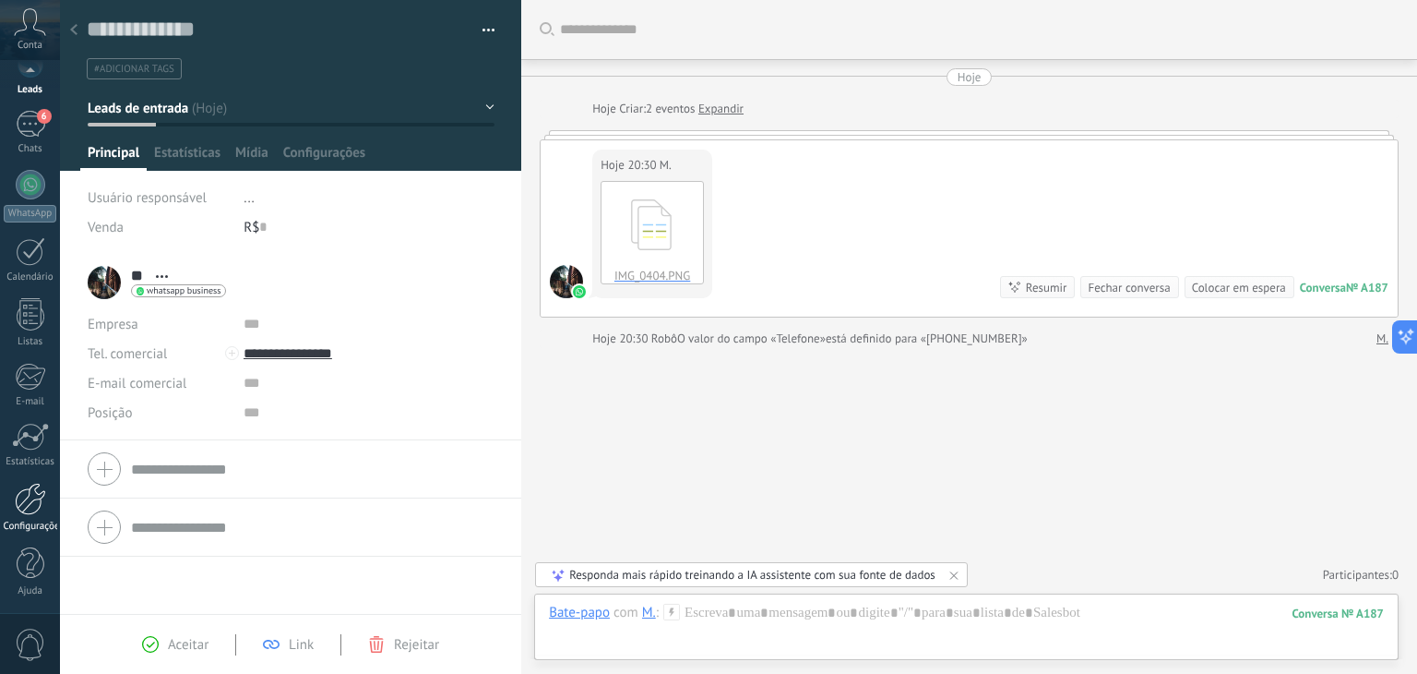
click at [26, 500] on div at bounding box center [30, 499] width 31 height 32
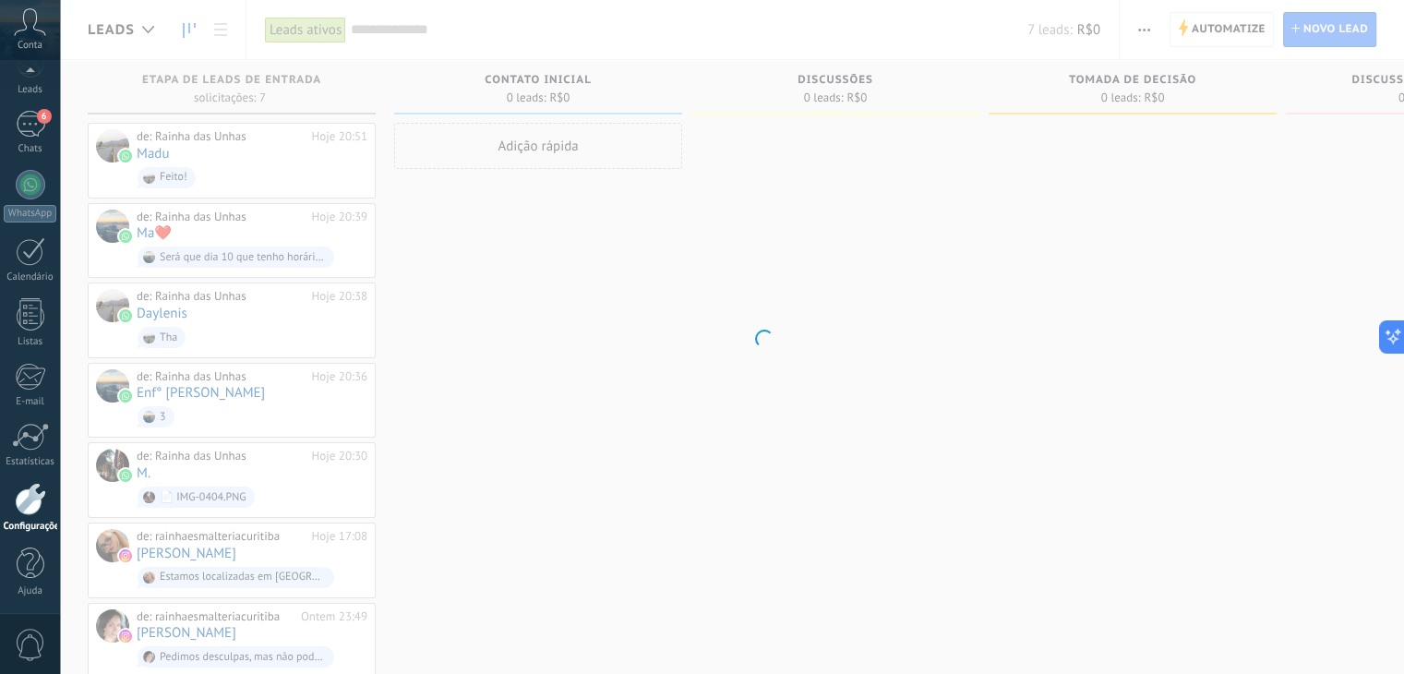
scroll to position [93, 0]
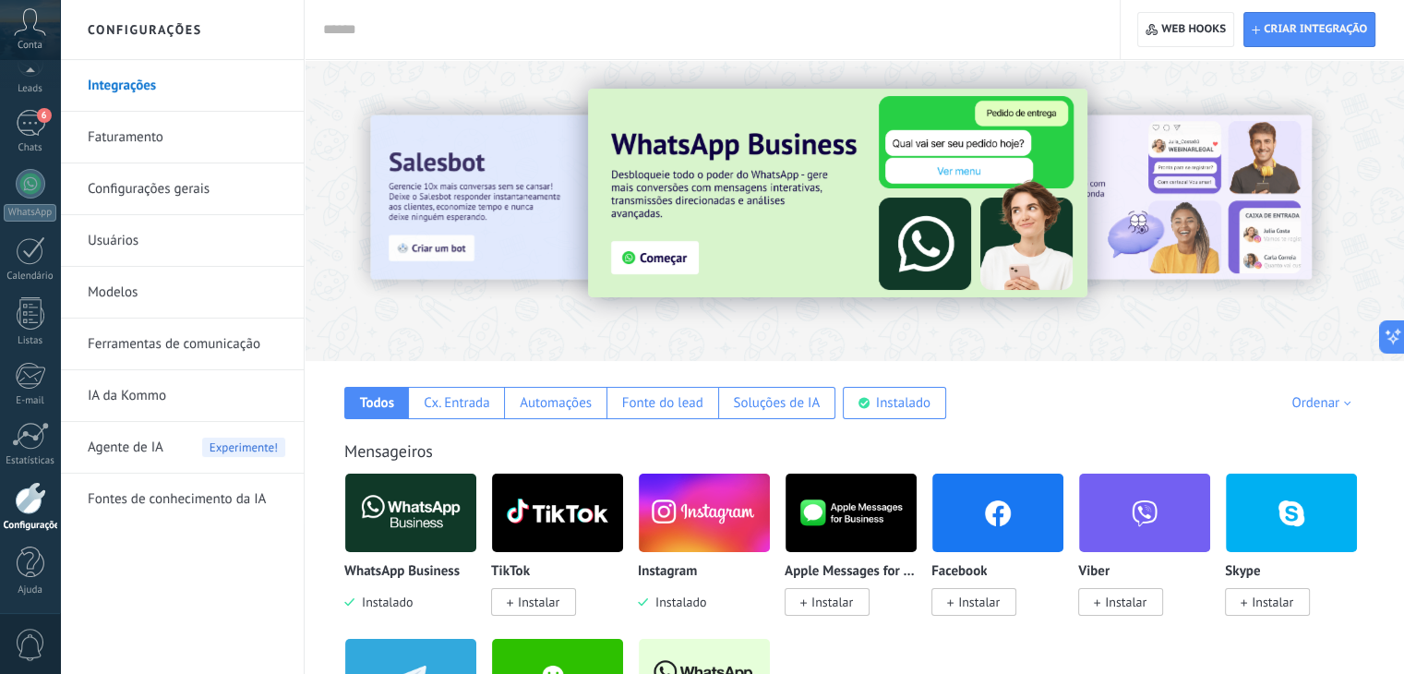
click at [131, 131] on link "Faturamento" at bounding box center [186, 138] width 197 height 52
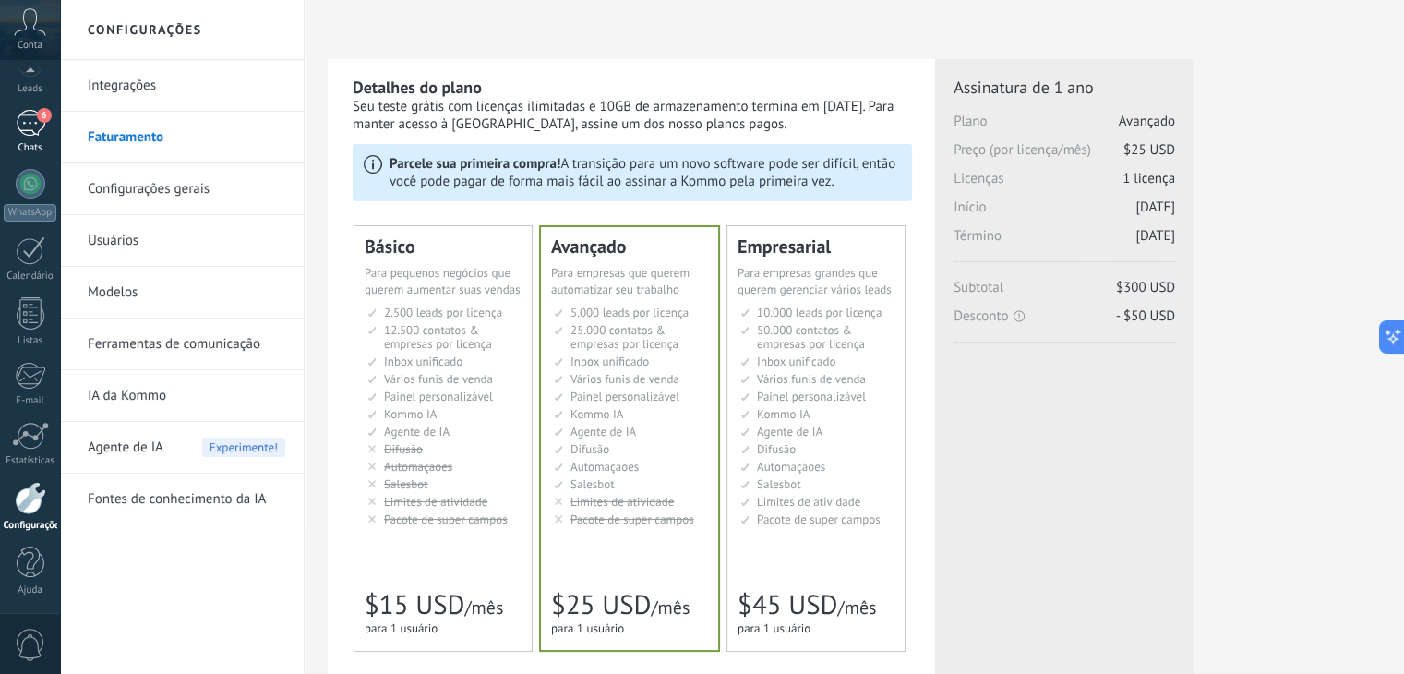
click at [42, 119] on span "6" at bounding box center [44, 115] width 15 height 15
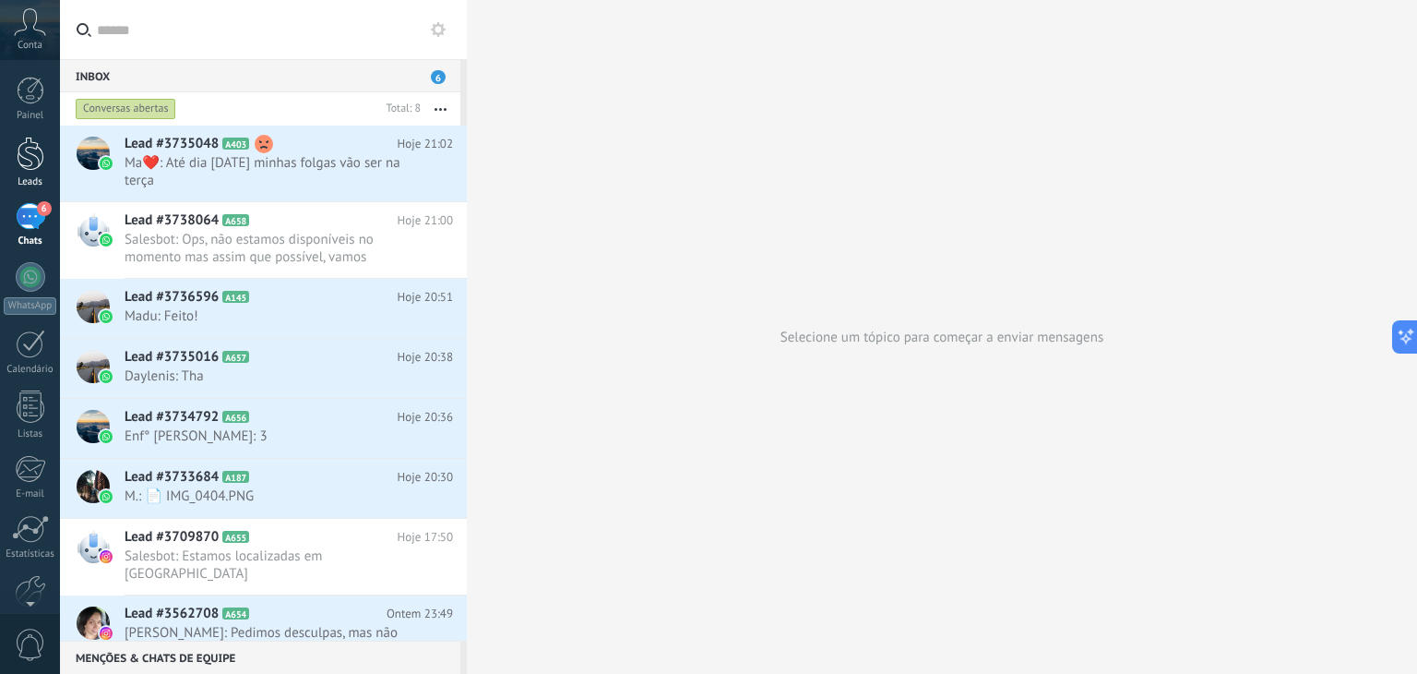
click at [18, 149] on div at bounding box center [31, 154] width 28 height 34
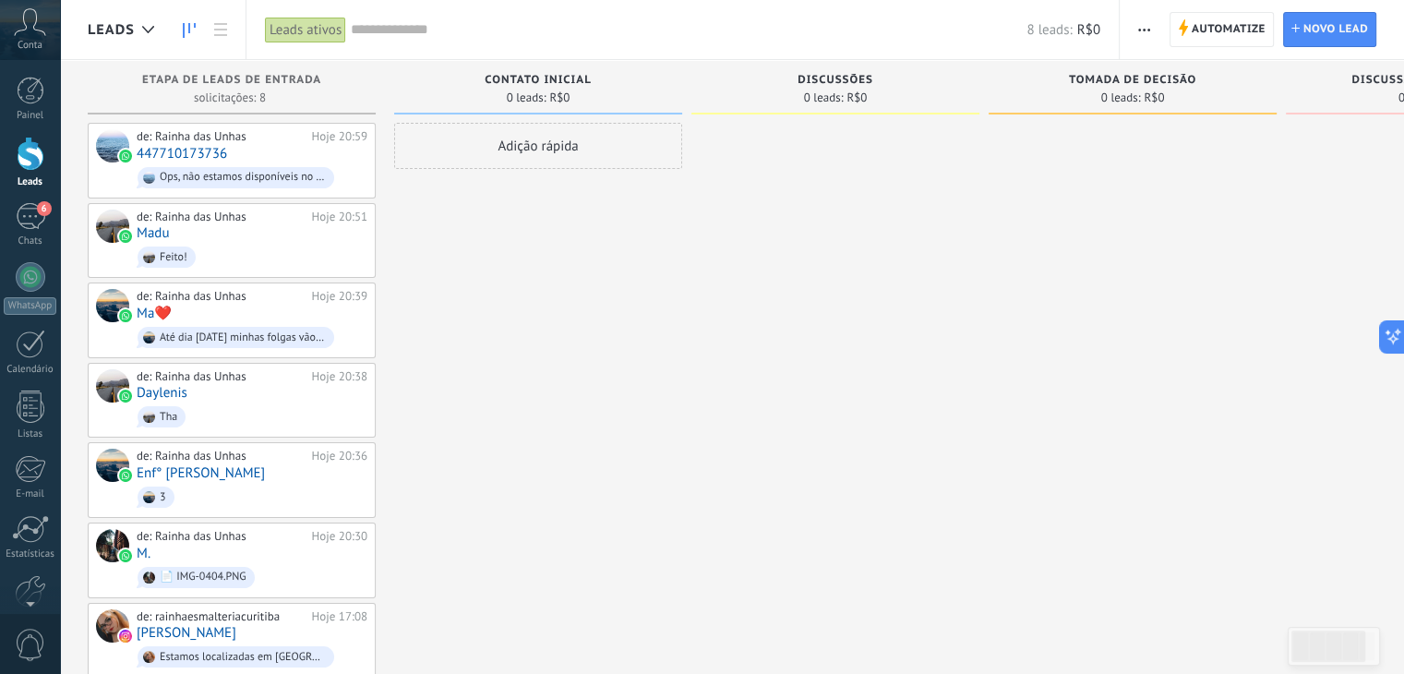
click at [556, 75] on span "Contato inicial" at bounding box center [537, 80] width 106 height 13
click at [574, 74] on span "Contato inicial" at bounding box center [537, 80] width 106 height 13
click at [574, 75] on span "Contato inicial" at bounding box center [537, 80] width 106 height 13
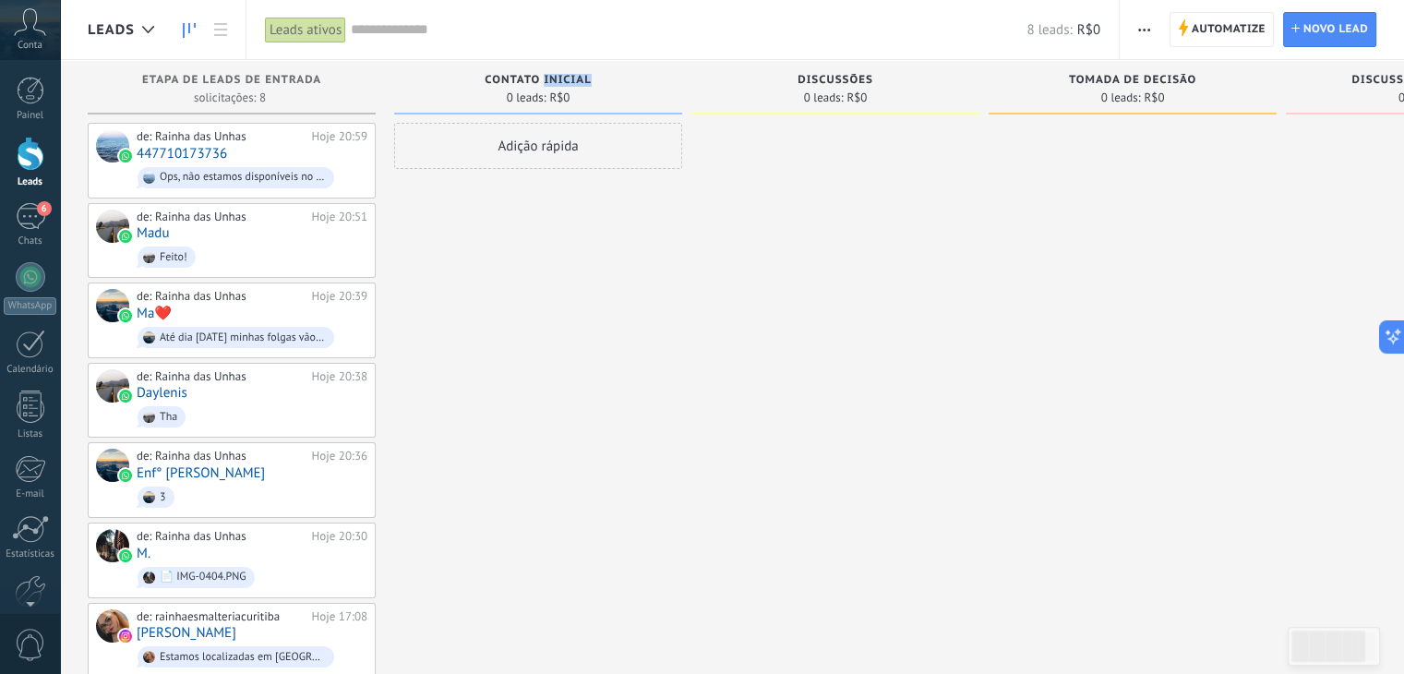
click at [476, 81] on div "Contato inicial" at bounding box center [537, 82] width 269 height 16
click at [112, 27] on span "Leads" at bounding box center [111, 30] width 47 height 18
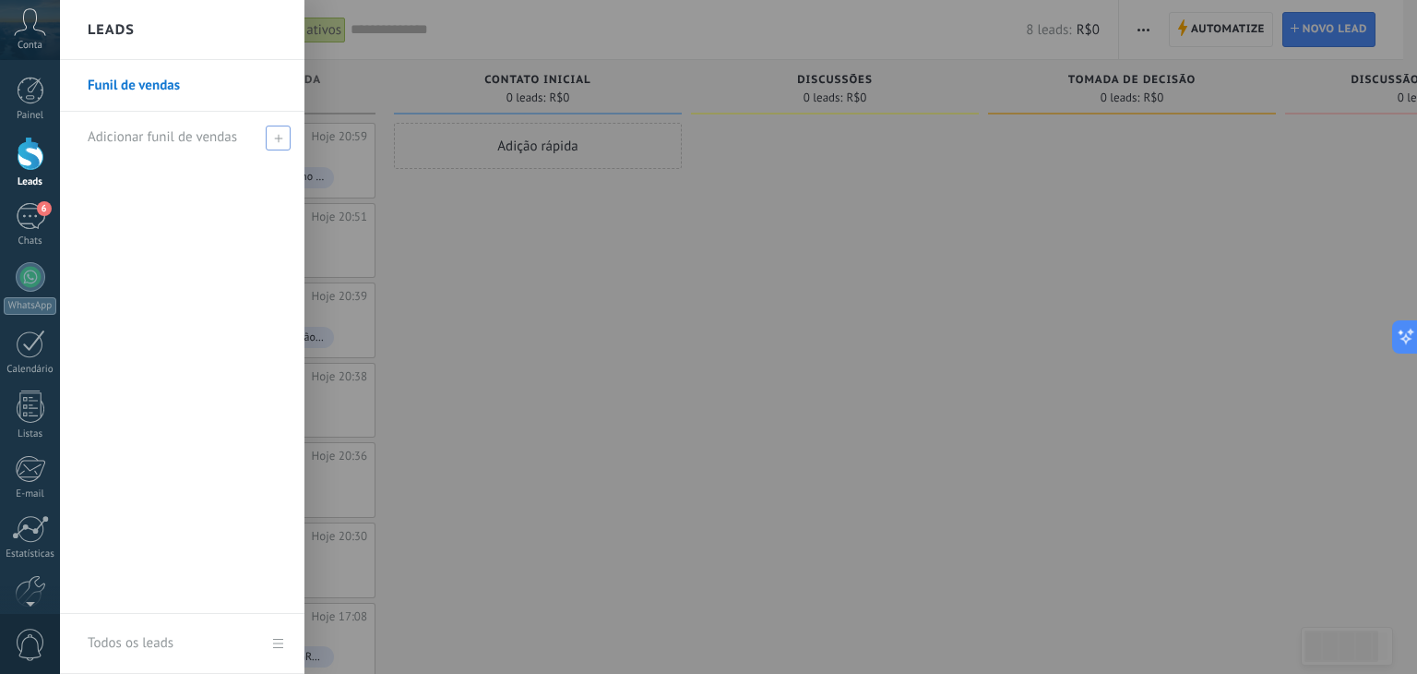
click at [178, 146] on div "Adicionar funil de vendas" at bounding box center [187, 137] width 198 height 51
type input "*"
type input "*********"
click at [502, 299] on div at bounding box center [768, 337] width 1417 height 674
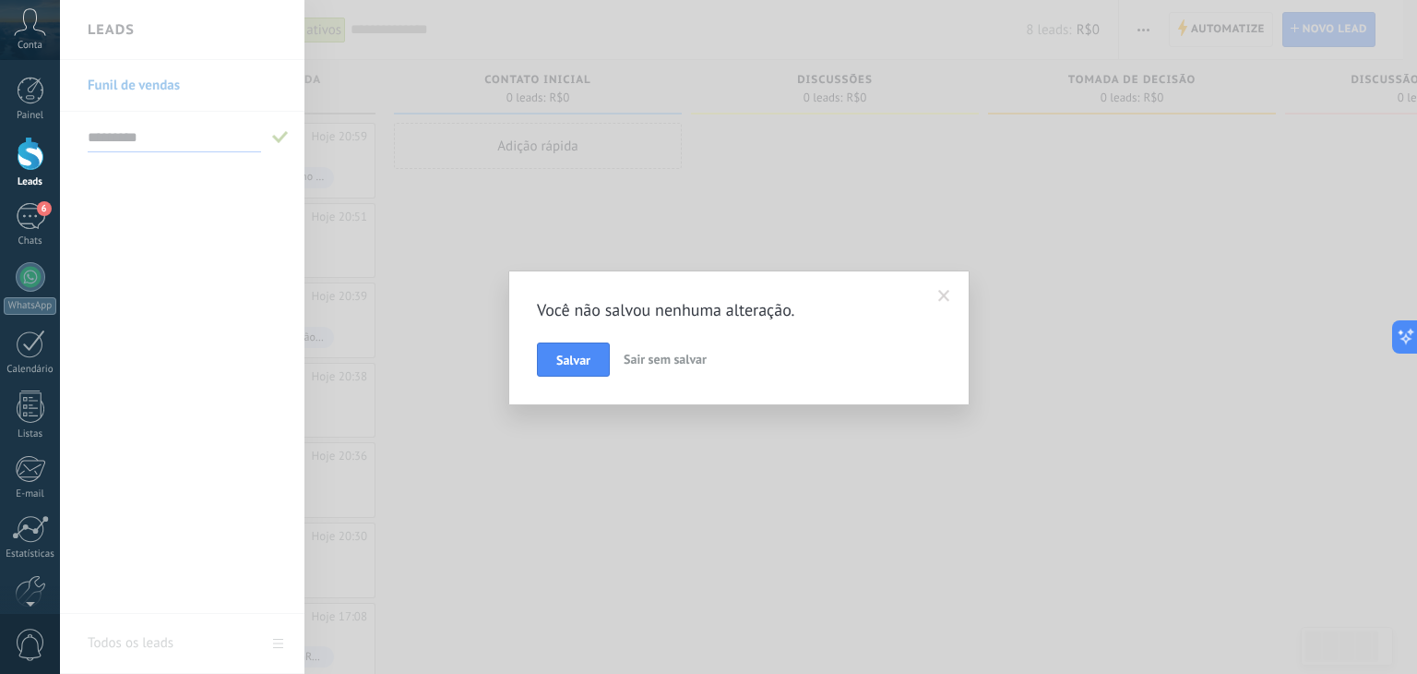
click at [192, 228] on div "Você não salvou nenhuma alteração. Salvar Sair sem salvar" at bounding box center [738, 337] width 1357 height 674
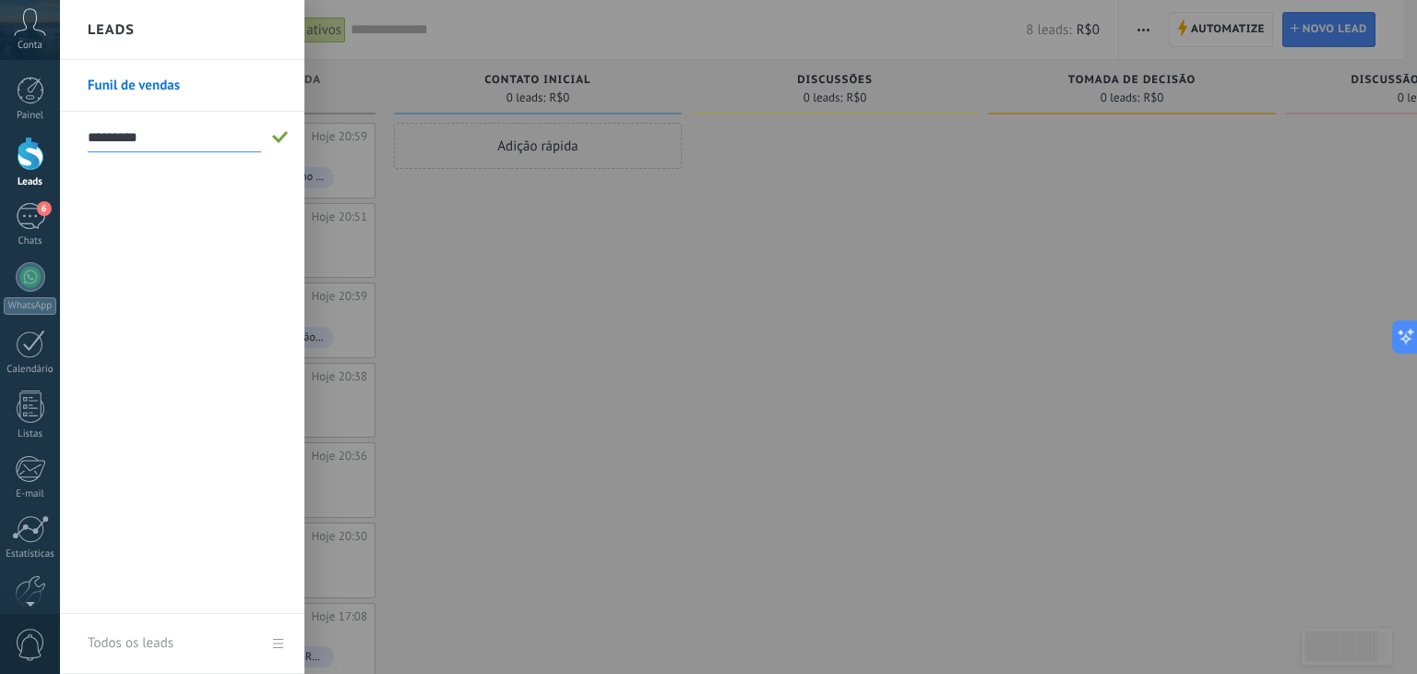
click at [122, 90] on link "Funil de vendas" at bounding box center [187, 86] width 198 height 52
click at [193, 149] on input "*********" at bounding box center [174, 138] width 173 height 30
click at [283, 137] on span at bounding box center [280, 137] width 17 height 13
click at [177, 141] on input "text" at bounding box center [174, 138] width 173 height 30
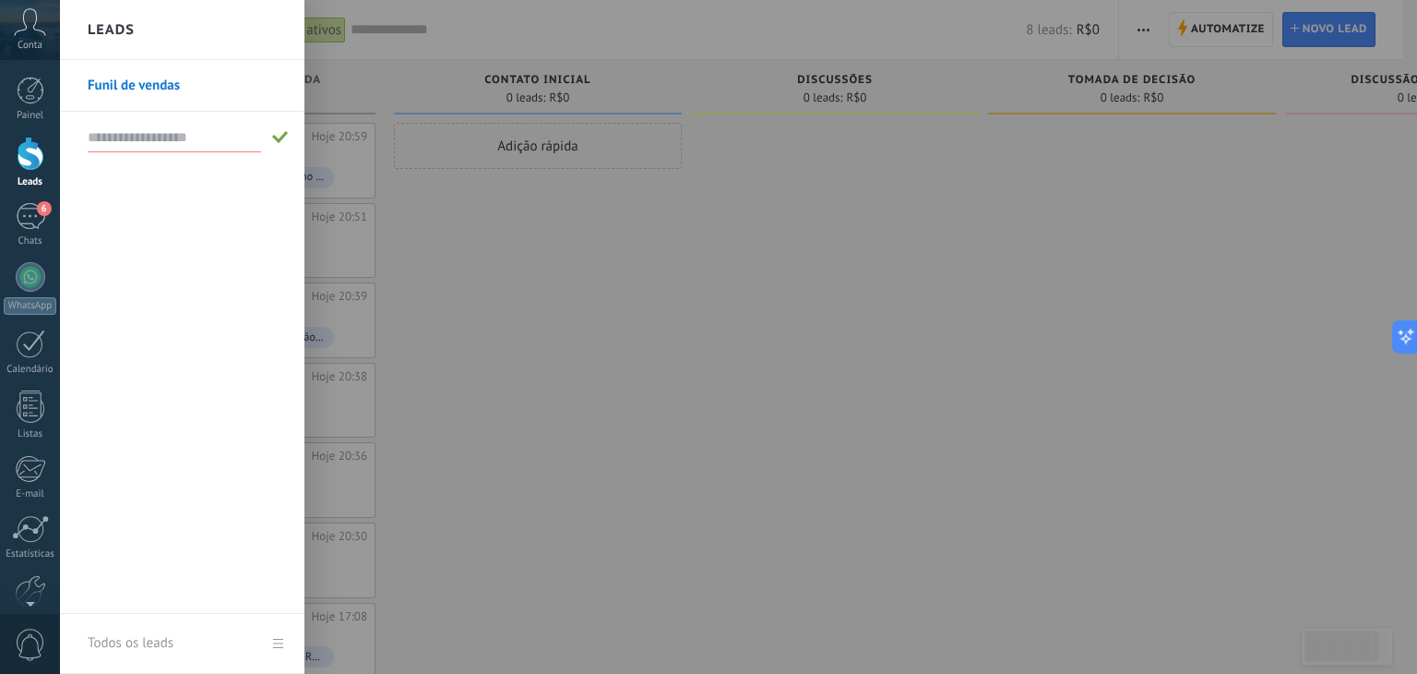
click at [636, 337] on div at bounding box center [768, 337] width 1417 height 674
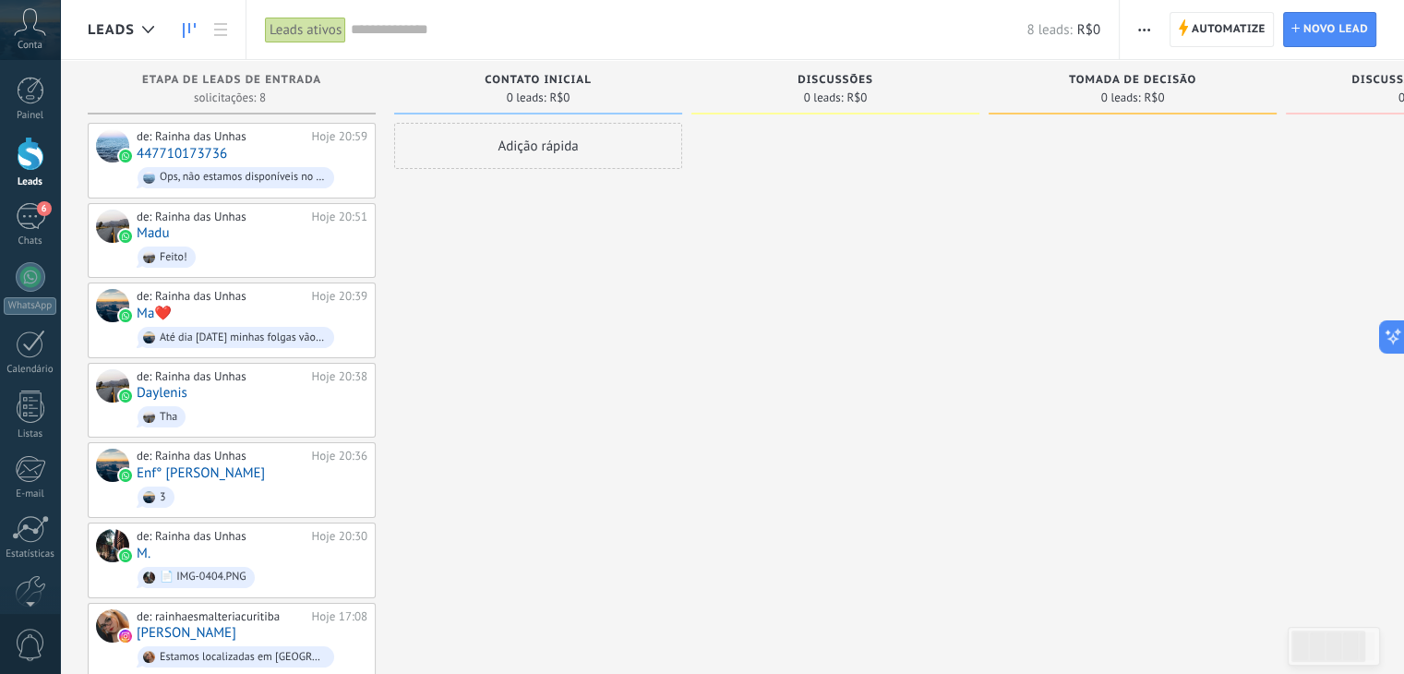
click at [122, 23] on span "Leads" at bounding box center [111, 30] width 47 height 18
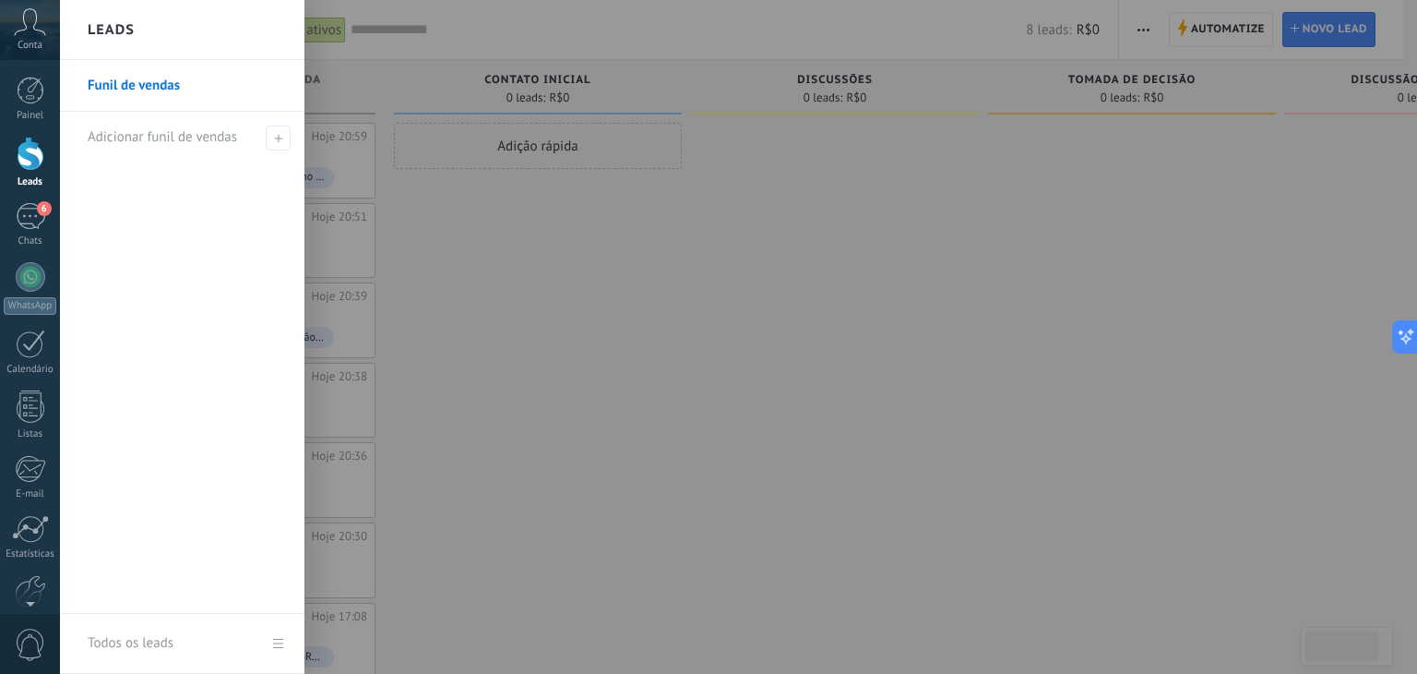
click at [140, 80] on link "Funil de vendas" at bounding box center [187, 86] width 198 height 52
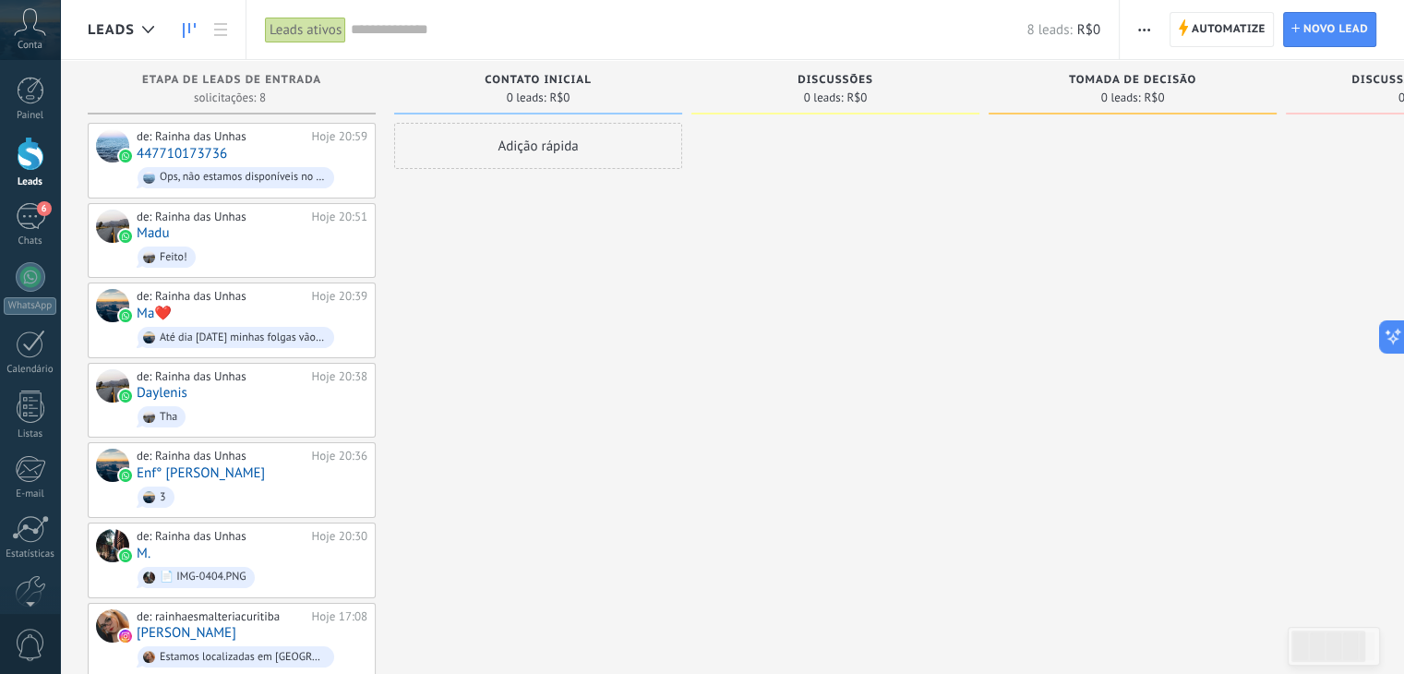
click at [522, 72] on div "Contato inicial 0 leads: R$0" at bounding box center [538, 87] width 288 height 54
drag, startPoint x: 522, startPoint y: 73, endPoint x: 580, endPoint y: 76, distance: 57.3
click at [580, 76] on span "Contato inicial" at bounding box center [537, 80] width 106 height 13
click at [556, 70] on div "Contato inicial 0 leads: R$0" at bounding box center [538, 87] width 288 height 54
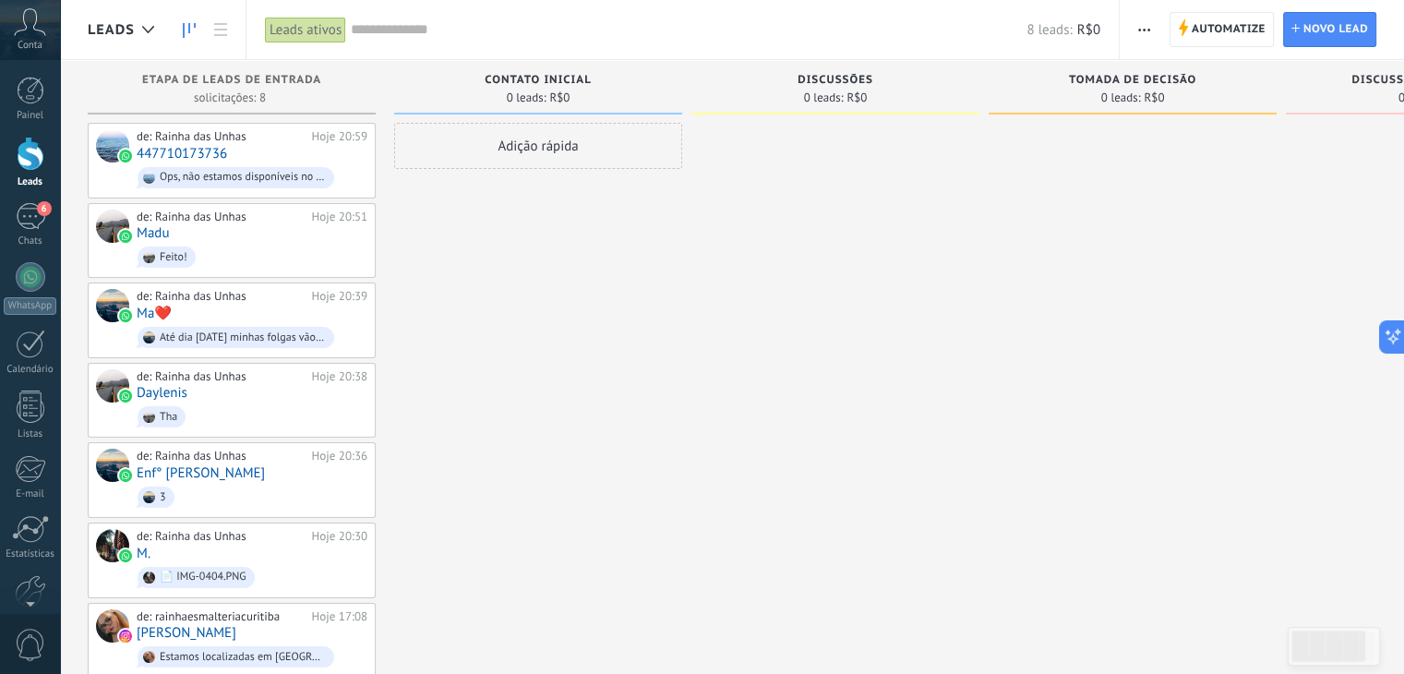
click at [556, 70] on div "Contato inicial 0 leads: R$0" at bounding box center [538, 87] width 288 height 54
click at [216, 27] on icon at bounding box center [220, 29] width 13 height 13
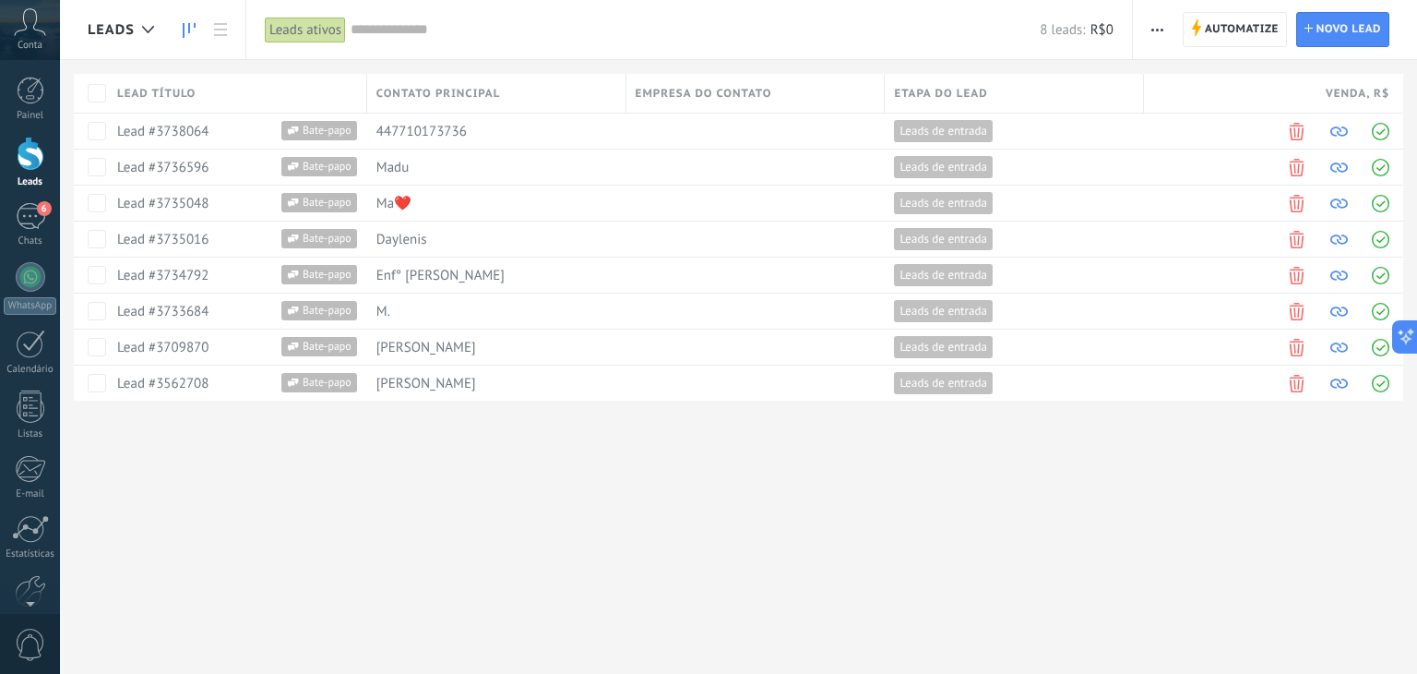
click at [190, 23] on icon at bounding box center [189, 30] width 13 height 15
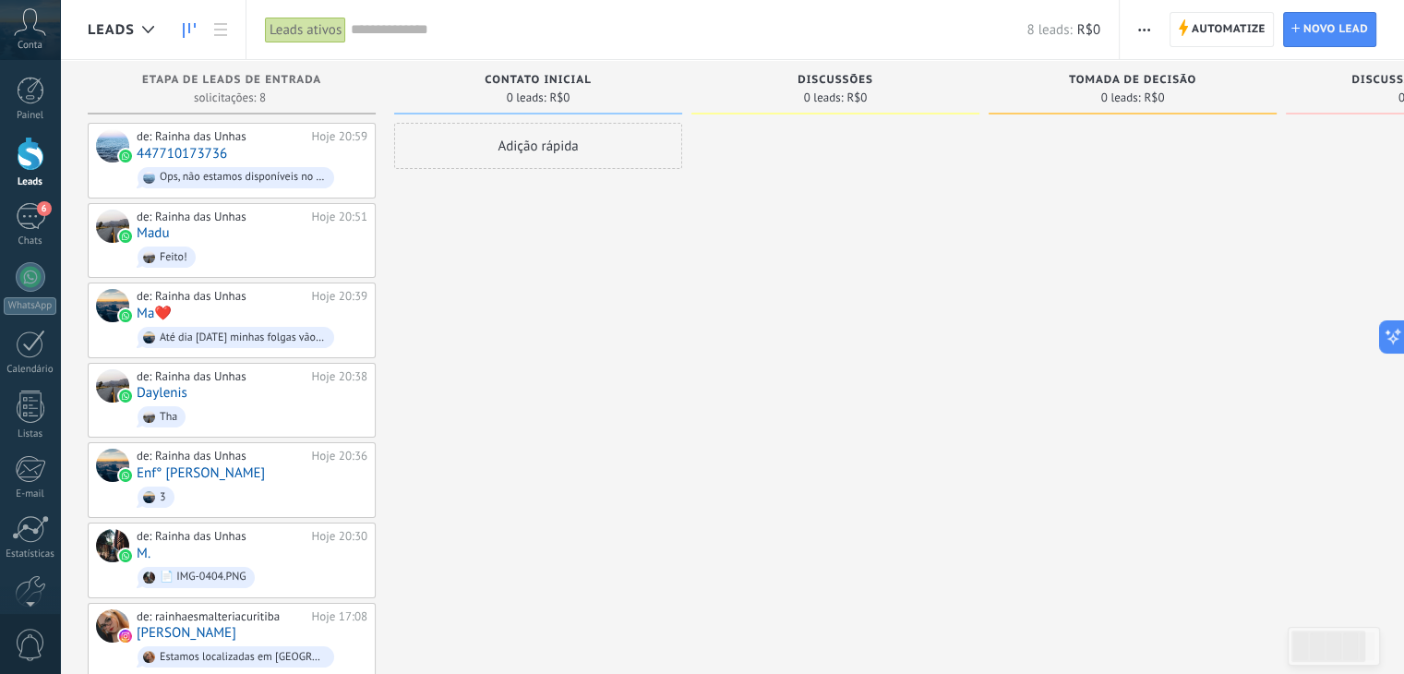
click at [525, 78] on span "Contato inicial" at bounding box center [537, 80] width 106 height 13
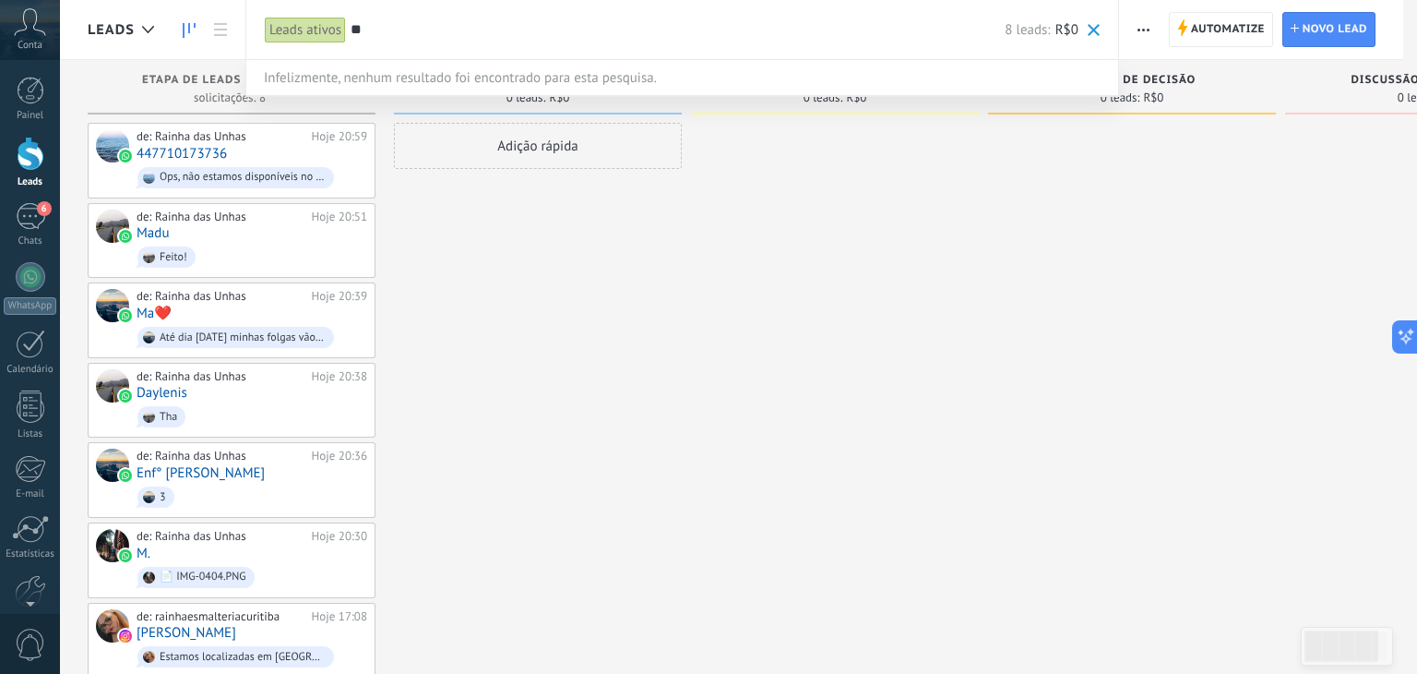
type input "*"
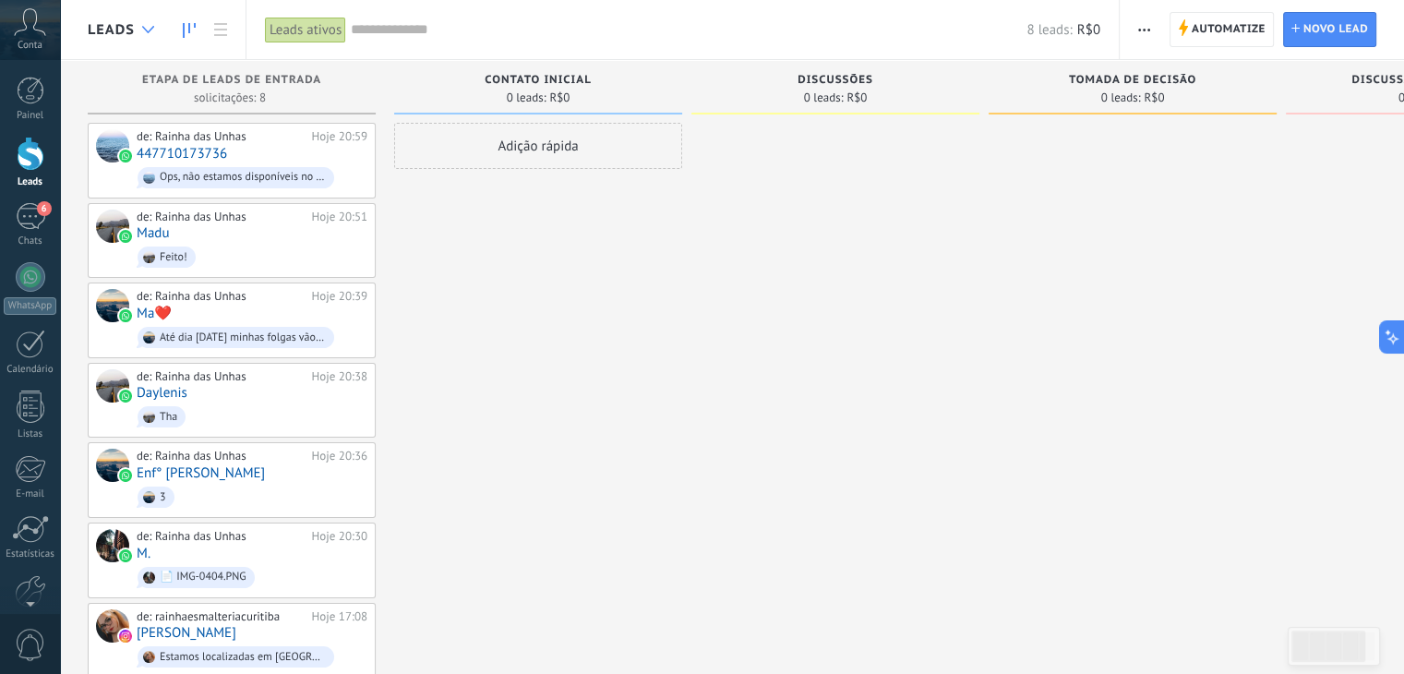
click at [134, 27] on div at bounding box center [148, 30] width 30 height 36
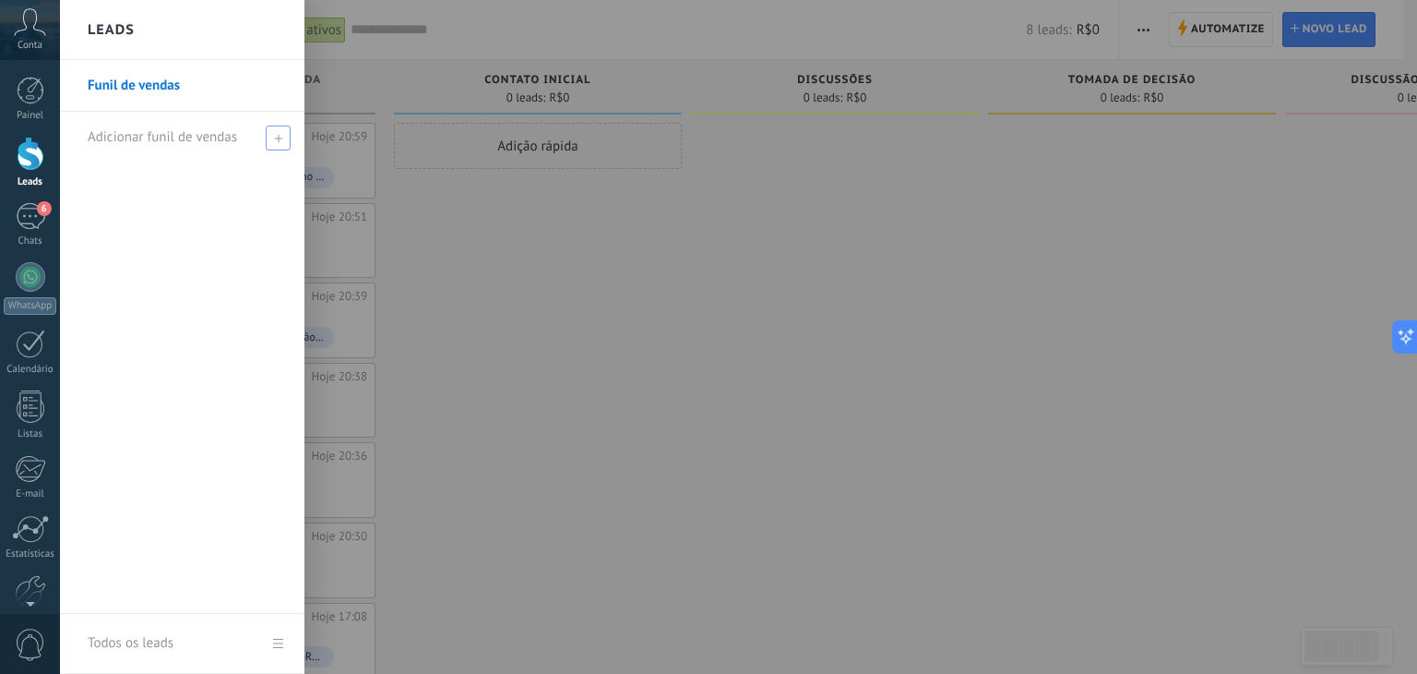
click at [272, 141] on span at bounding box center [278, 138] width 25 height 25
type input "*********"
click at [199, 340] on div "Funil de vendas *********" at bounding box center [182, 337] width 245 height 554
click at [144, 653] on div "Todos os leads" at bounding box center [131, 643] width 86 height 52
click at [281, 643] on link "Todos os leads" at bounding box center [182, 644] width 245 height 60
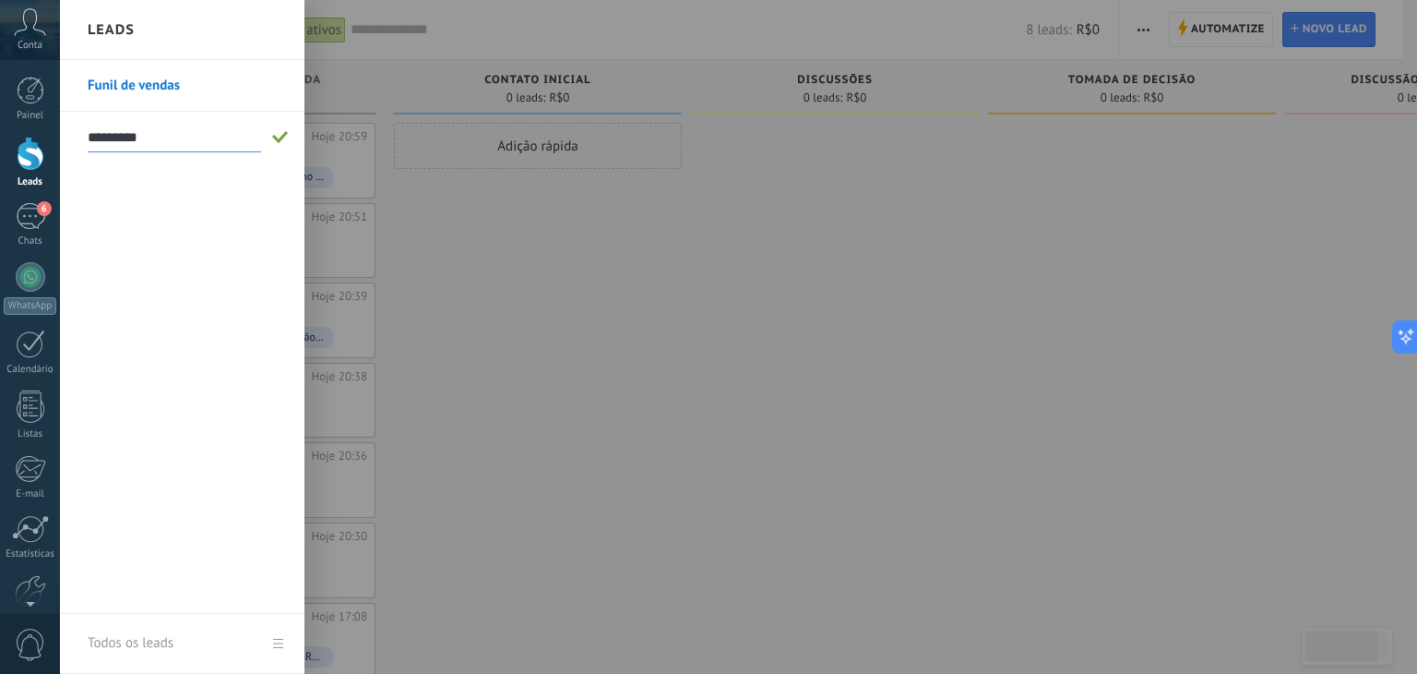
click at [103, 640] on div "Todos os leads" at bounding box center [131, 643] width 86 height 52
click at [140, 125] on input "*********" at bounding box center [174, 138] width 173 height 30
click at [141, 126] on input "text" at bounding box center [174, 138] width 173 height 30
drag, startPoint x: 186, startPoint y: 171, endPoint x: 188, endPoint y: 146, distance: 25.0
click at [185, 164] on div "Funil de vendas" at bounding box center [182, 337] width 245 height 554
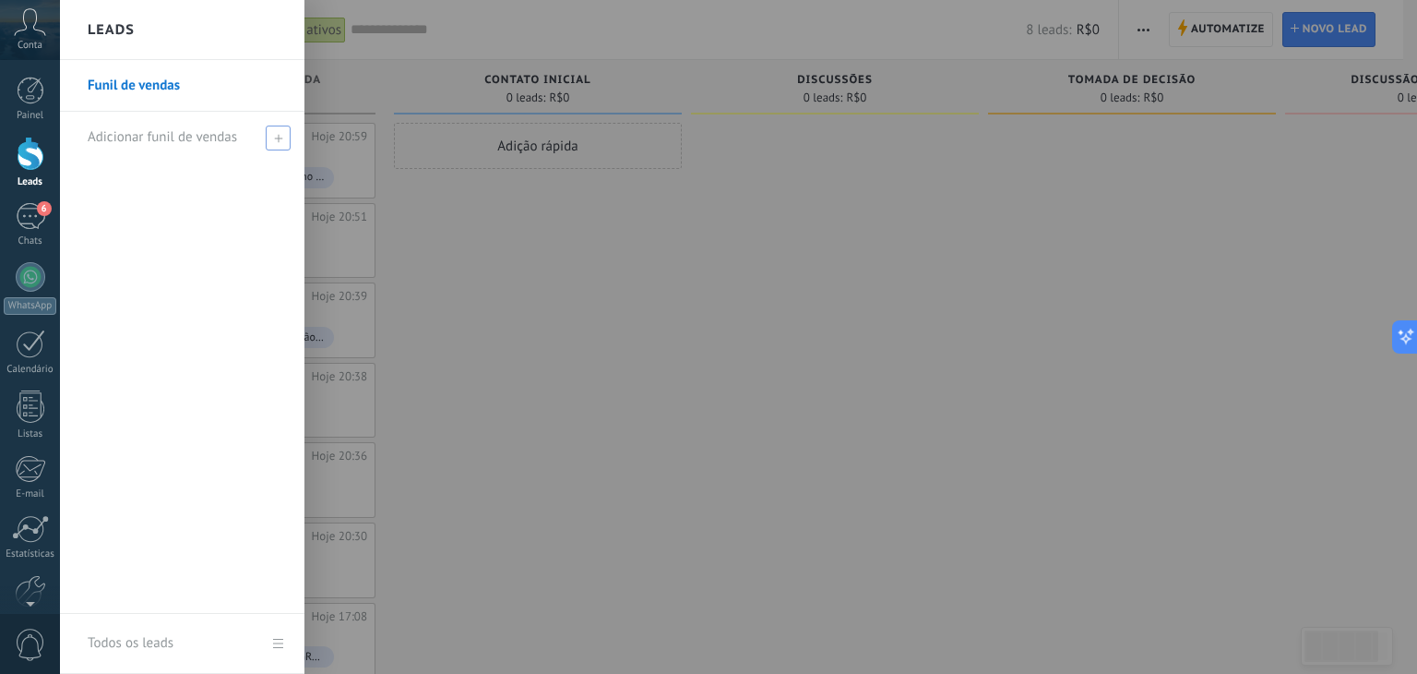
click at [273, 142] on span at bounding box center [278, 138] width 25 height 25
type input "**********"
click at [195, 273] on div "**********" at bounding box center [182, 337] width 245 height 554
click at [281, 135] on span at bounding box center [280, 137] width 17 height 13
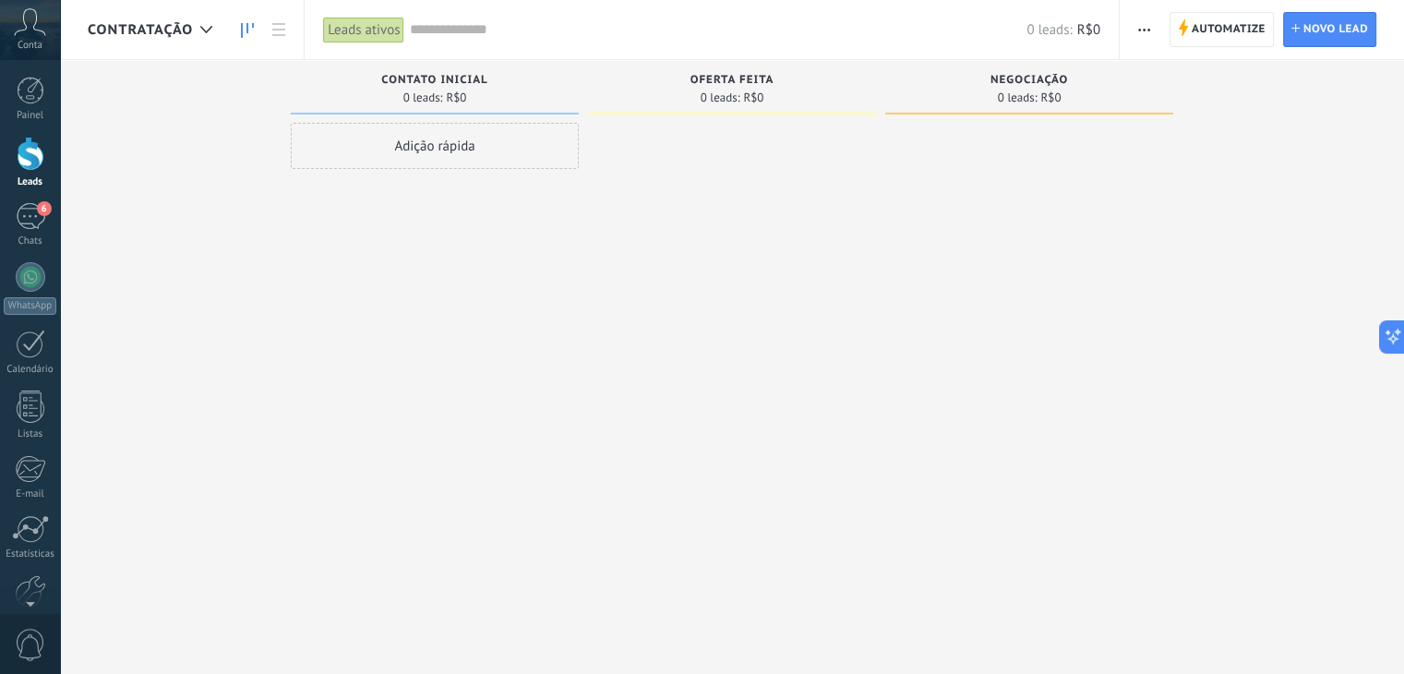
click at [767, 78] on span "Oferta feita" at bounding box center [732, 80] width 84 height 13
click at [769, 80] on span "Oferta feita" at bounding box center [732, 80] width 84 height 13
click at [772, 80] on span "Oferta feita" at bounding box center [732, 80] width 84 height 13
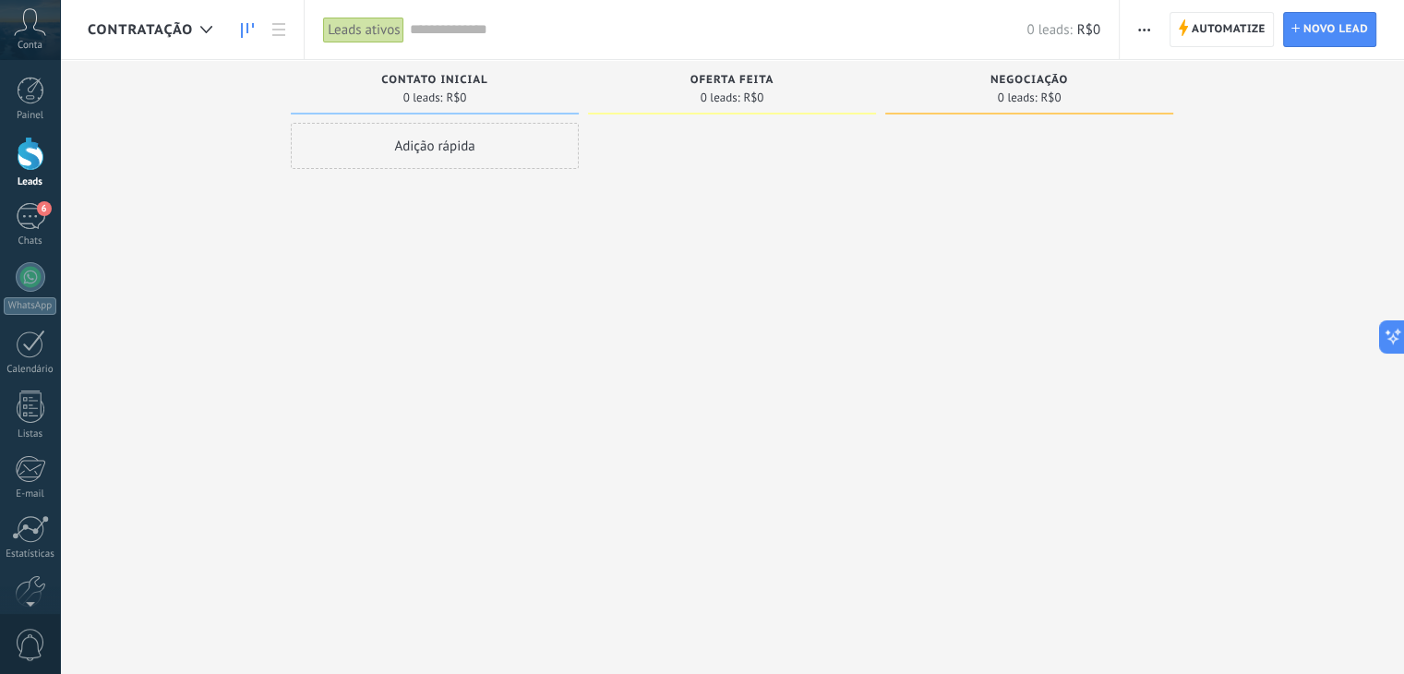
click at [739, 78] on span "Oferta feita" at bounding box center [732, 80] width 84 height 13
drag, startPoint x: 757, startPoint y: 78, endPoint x: 655, endPoint y: 78, distance: 101.5
click at [655, 78] on div "Oferta feita" at bounding box center [731, 82] width 269 height 16
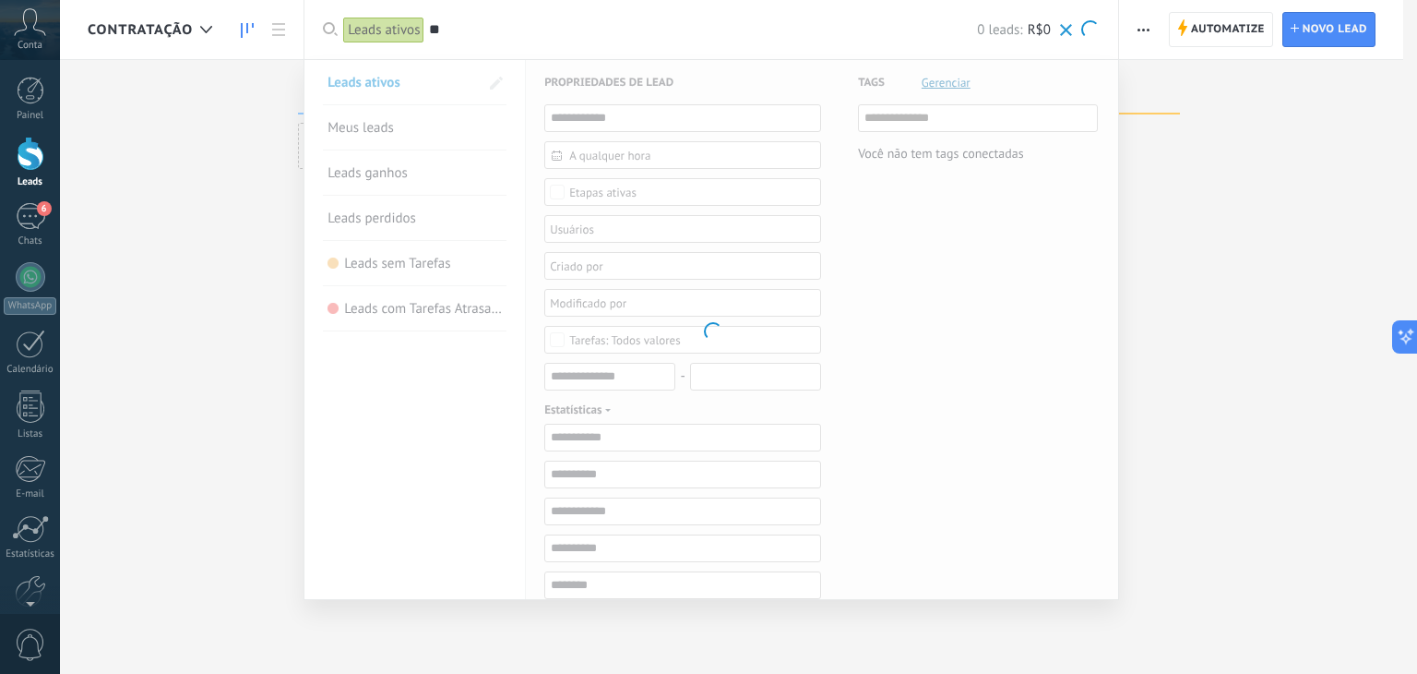
type input "*"
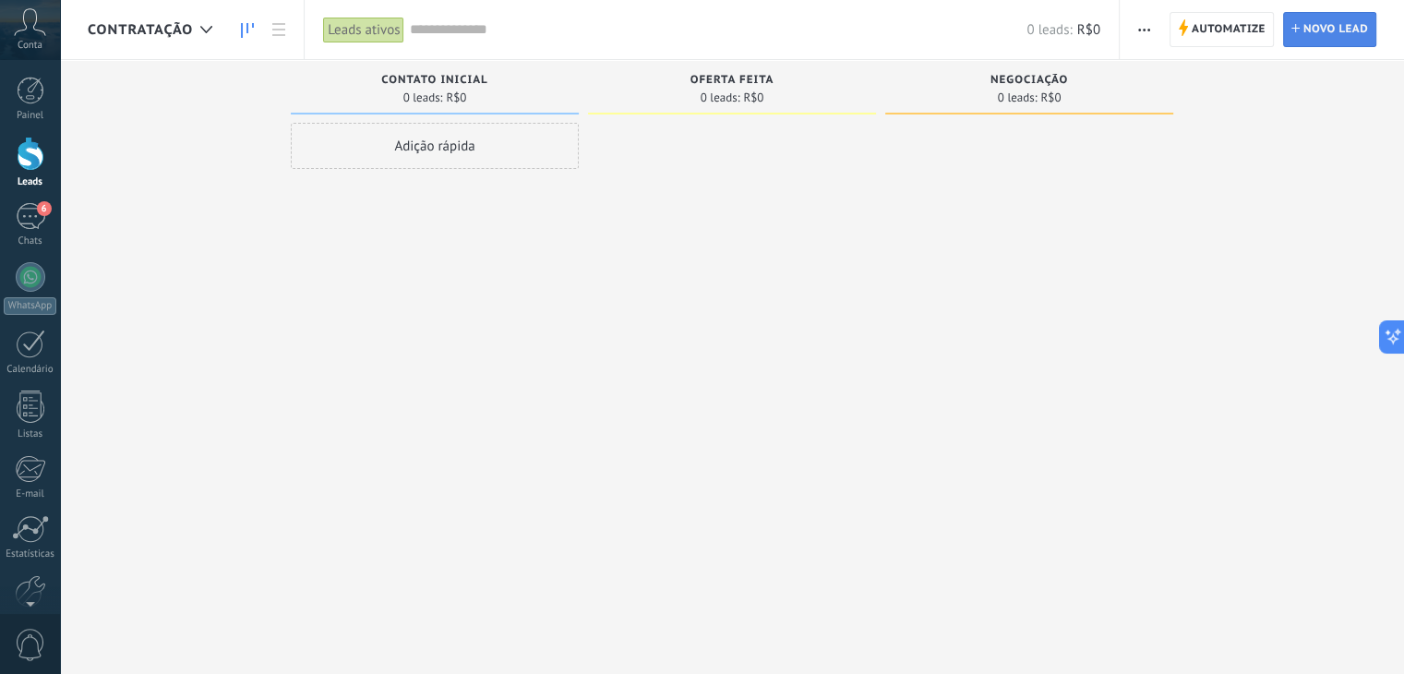
click at [1344, 23] on span "Novo lead" at bounding box center [1335, 29] width 65 height 33
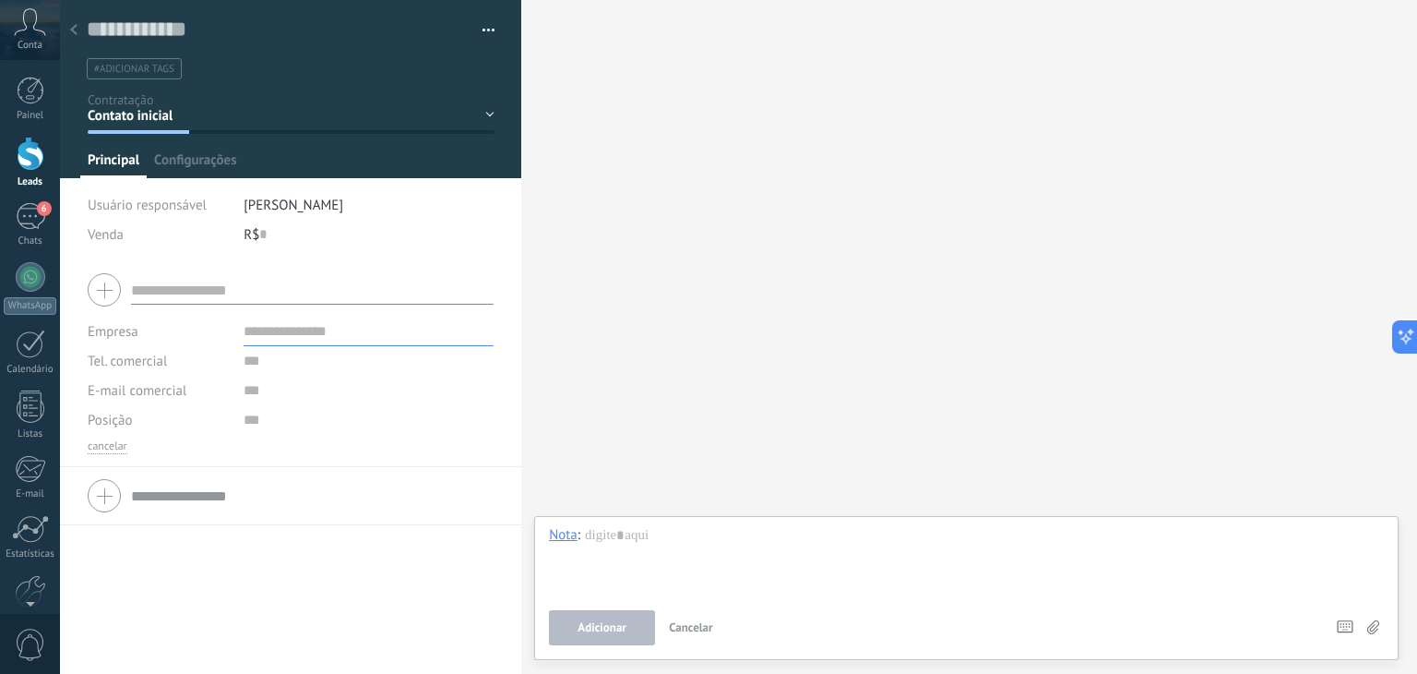
click at [64, 37] on div at bounding box center [74, 31] width 26 height 36
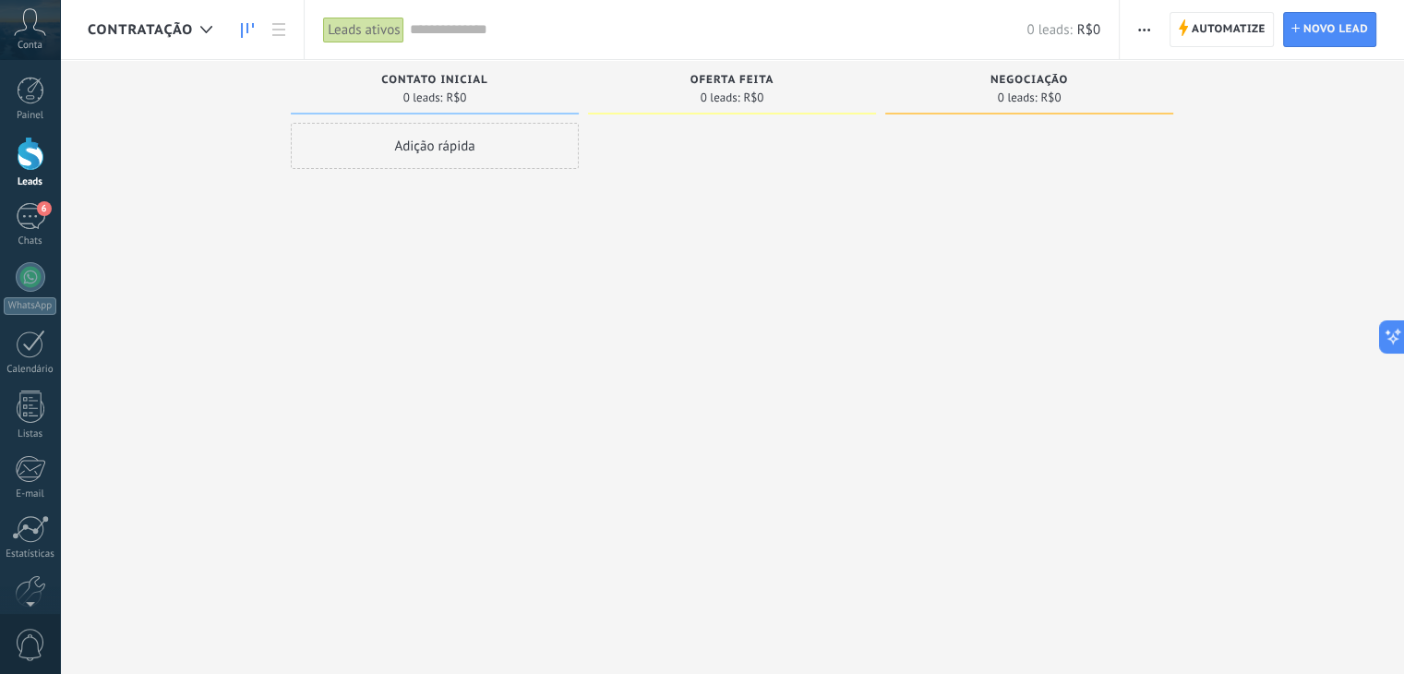
click at [938, 403] on div at bounding box center [1029, 339] width 288 height 433
click at [207, 31] on use at bounding box center [206, 29] width 12 height 7
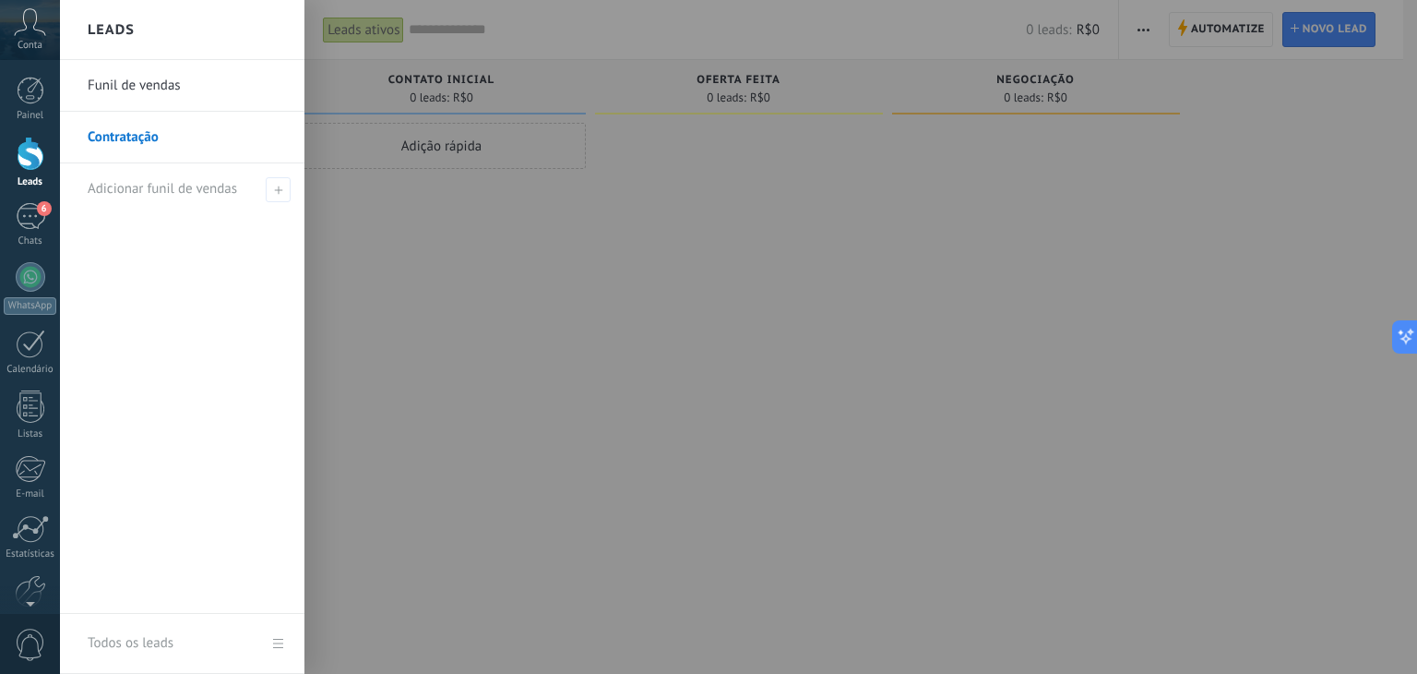
click at [396, 308] on div at bounding box center [768, 337] width 1417 height 674
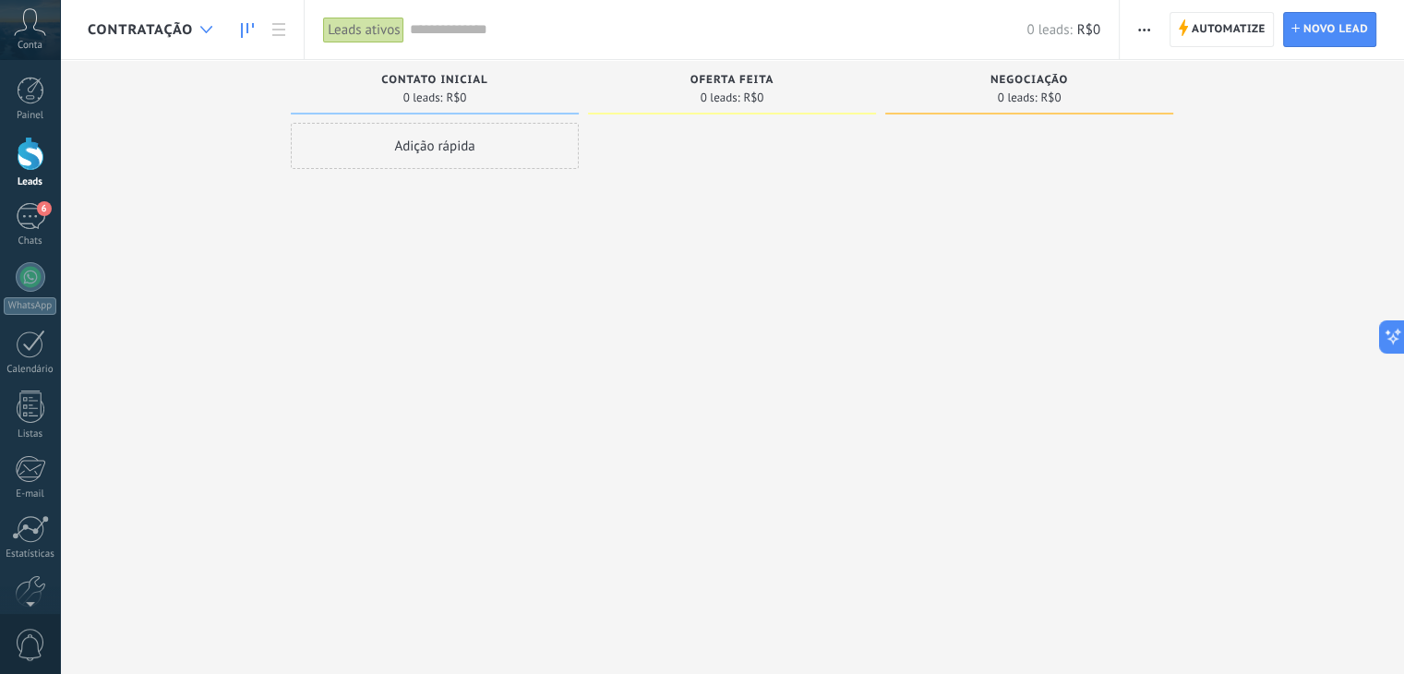
click at [192, 30] on div at bounding box center [206, 30] width 30 height 36
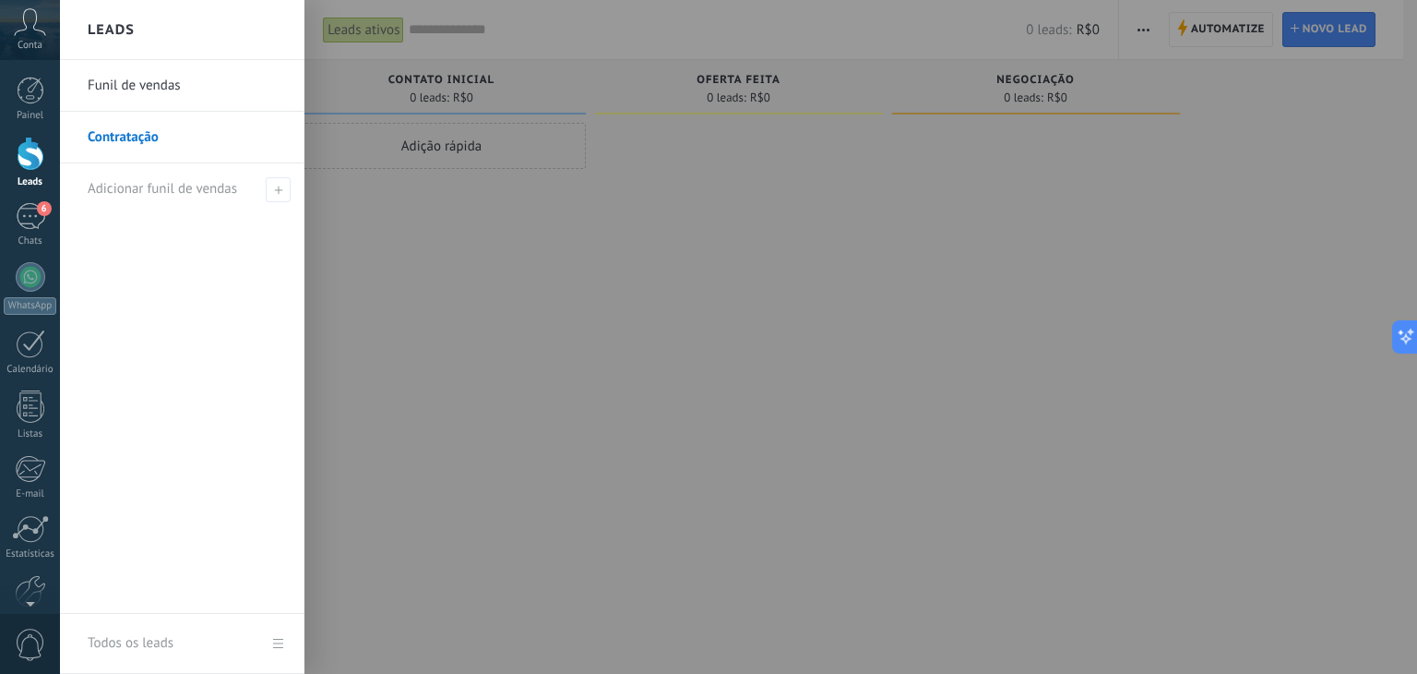
click at [519, 353] on div at bounding box center [768, 337] width 1417 height 674
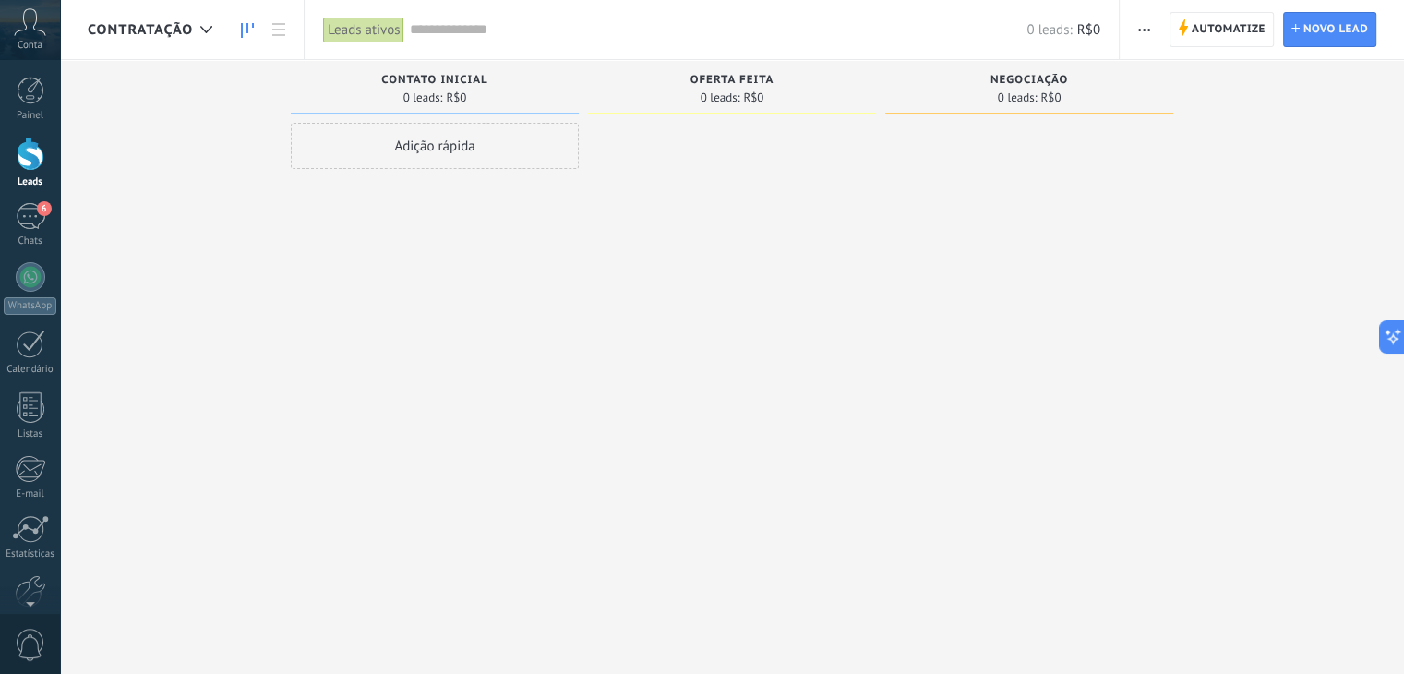
click at [1046, 85] on span "Negociação" at bounding box center [1029, 80] width 78 height 13
click at [713, 102] on span "0 leads:" at bounding box center [720, 97] width 40 height 11
click at [711, 116] on div "Oferta feita 0 leads: R$0" at bounding box center [732, 91] width 288 height 63
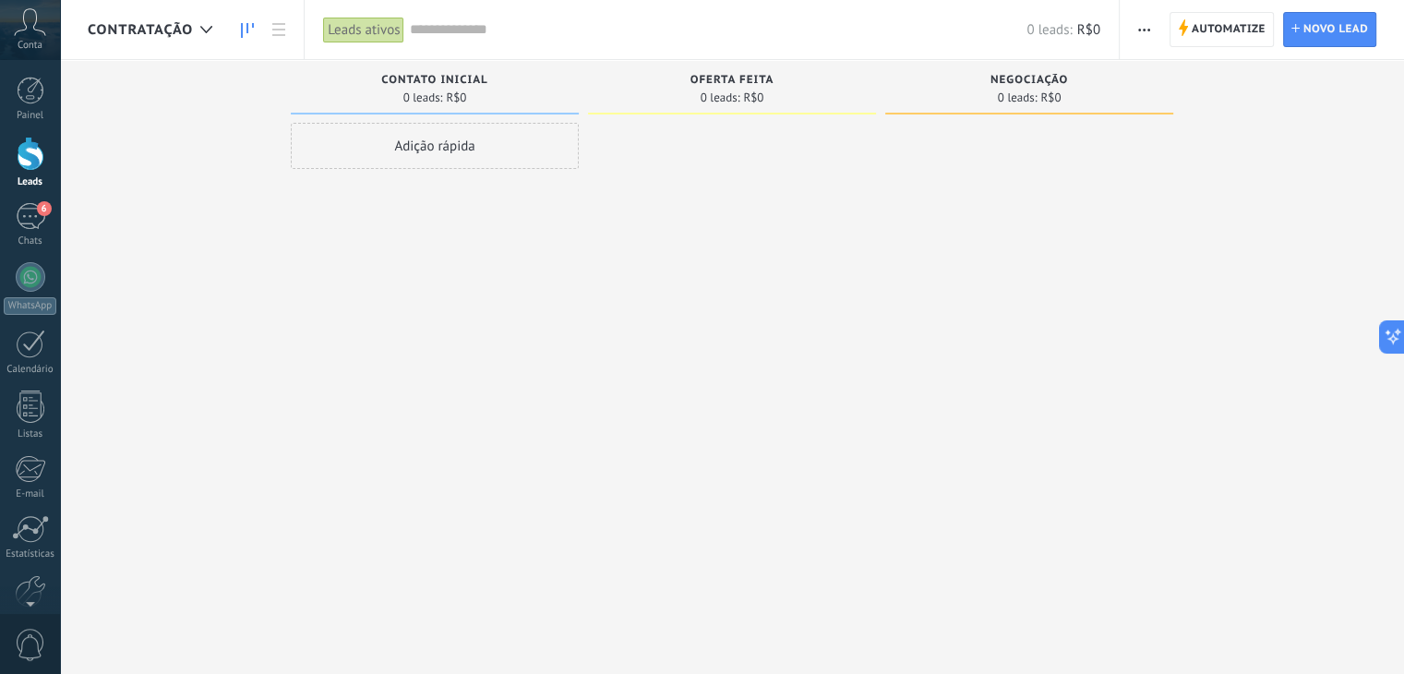
click at [1034, 82] on span "Negociação" at bounding box center [1029, 80] width 78 height 13
click at [1142, 36] on span "button" at bounding box center [1144, 29] width 12 height 35
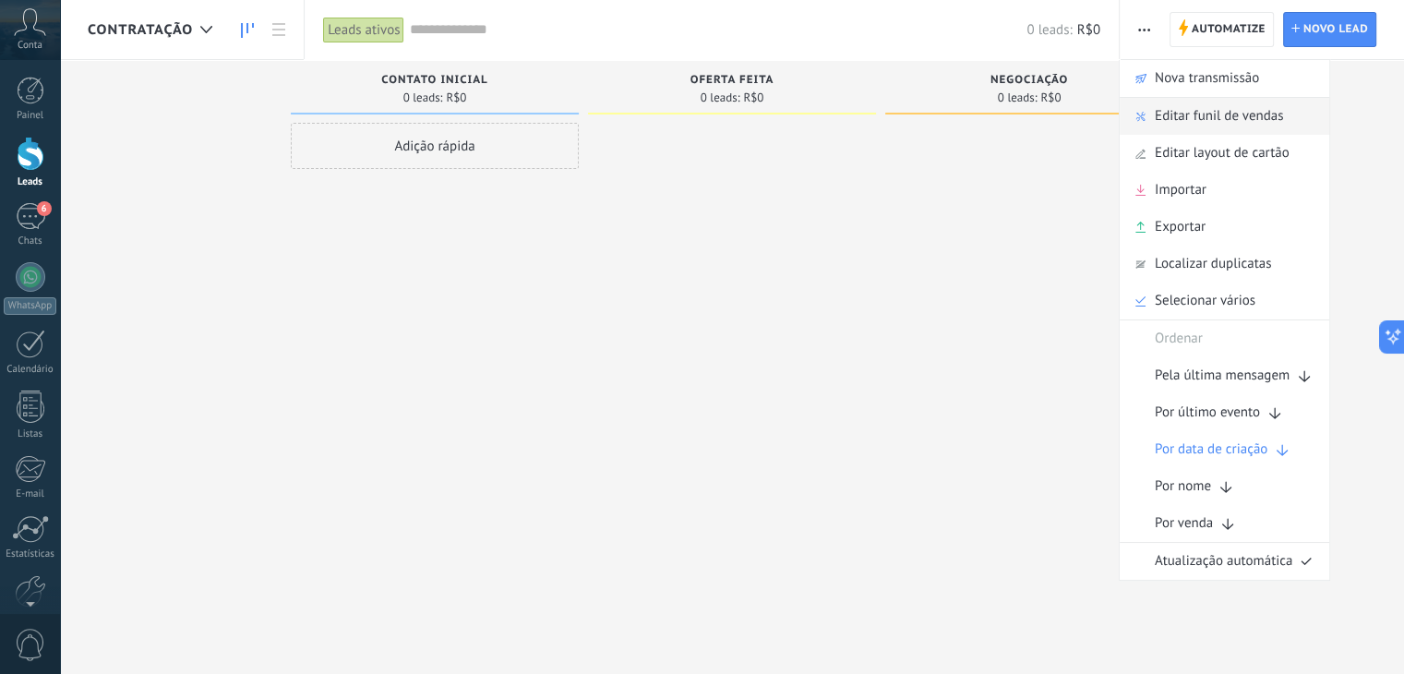
click at [1163, 115] on span "Editar funil de vendas" at bounding box center [1218, 116] width 128 height 37
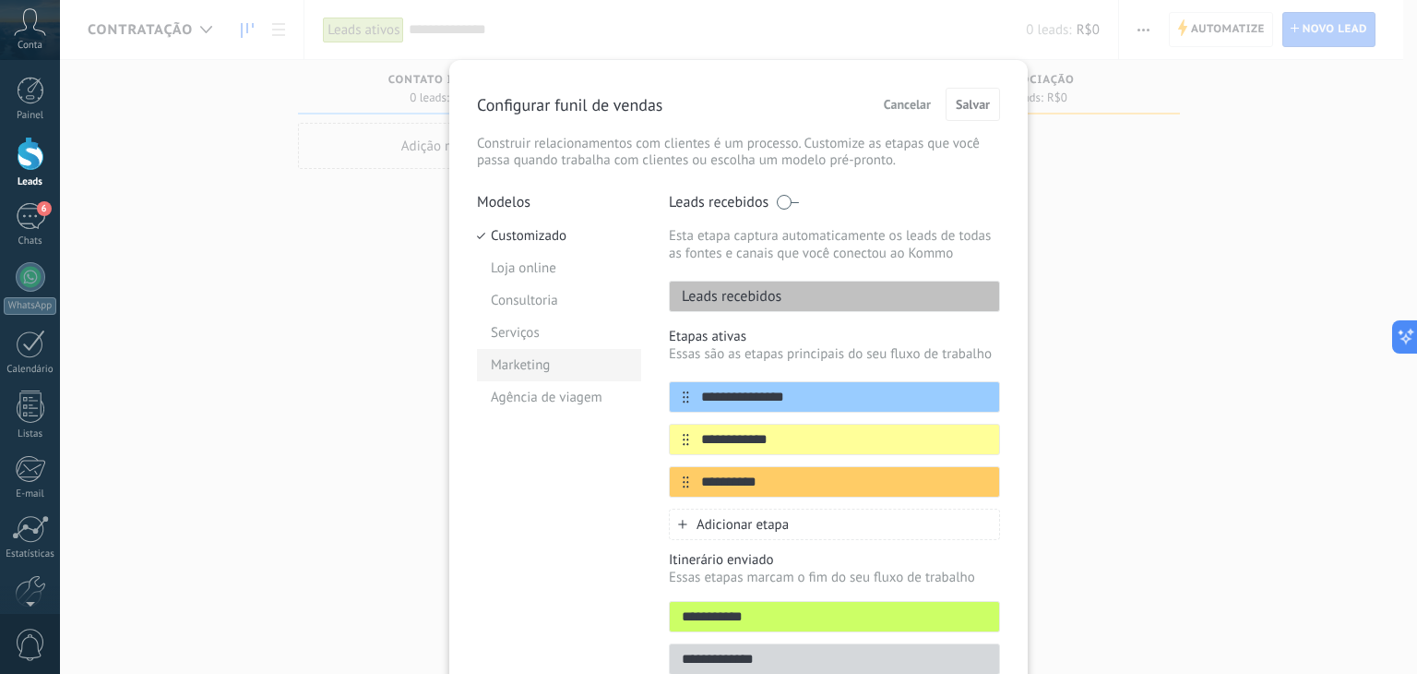
click at [509, 360] on li "Marketing" at bounding box center [559, 365] width 164 height 32
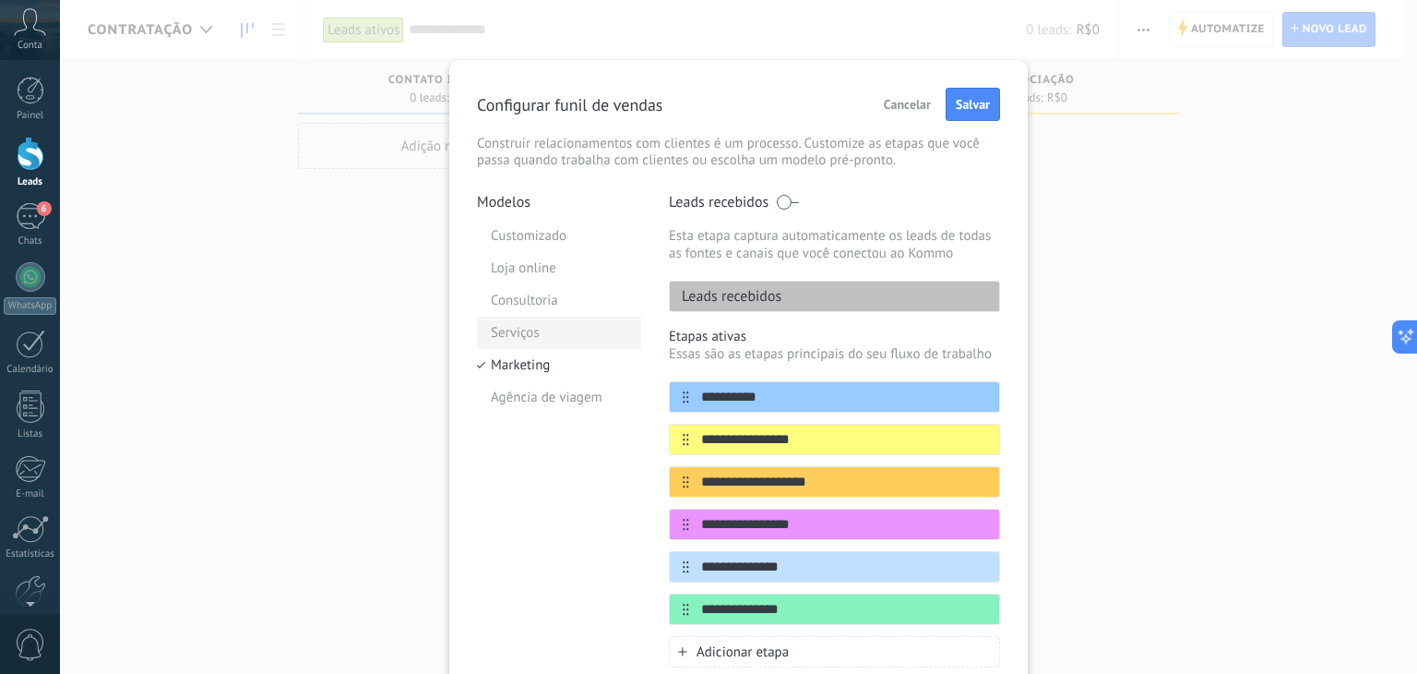
click at [506, 318] on li "Serviços" at bounding box center [559, 333] width 164 height 32
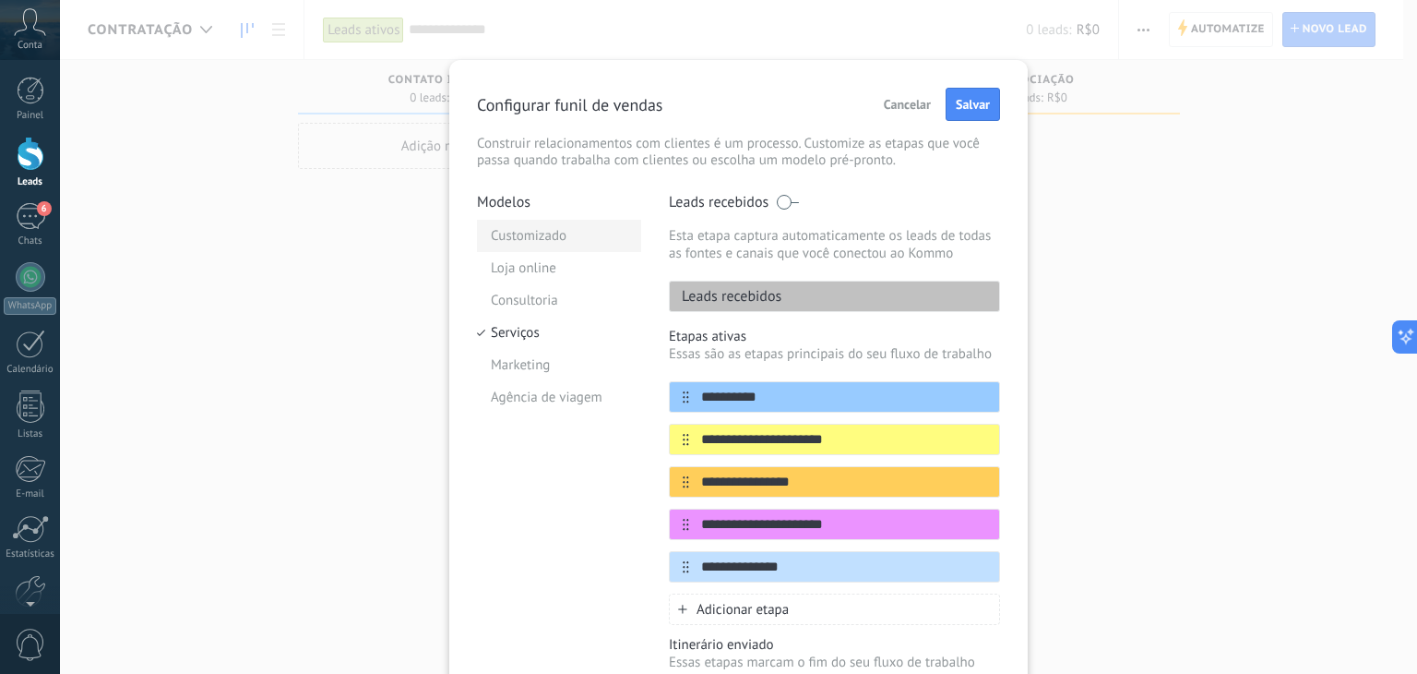
click at [515, 234] on li "Customizado" at bounding box center [559, 236] width 164 height 32
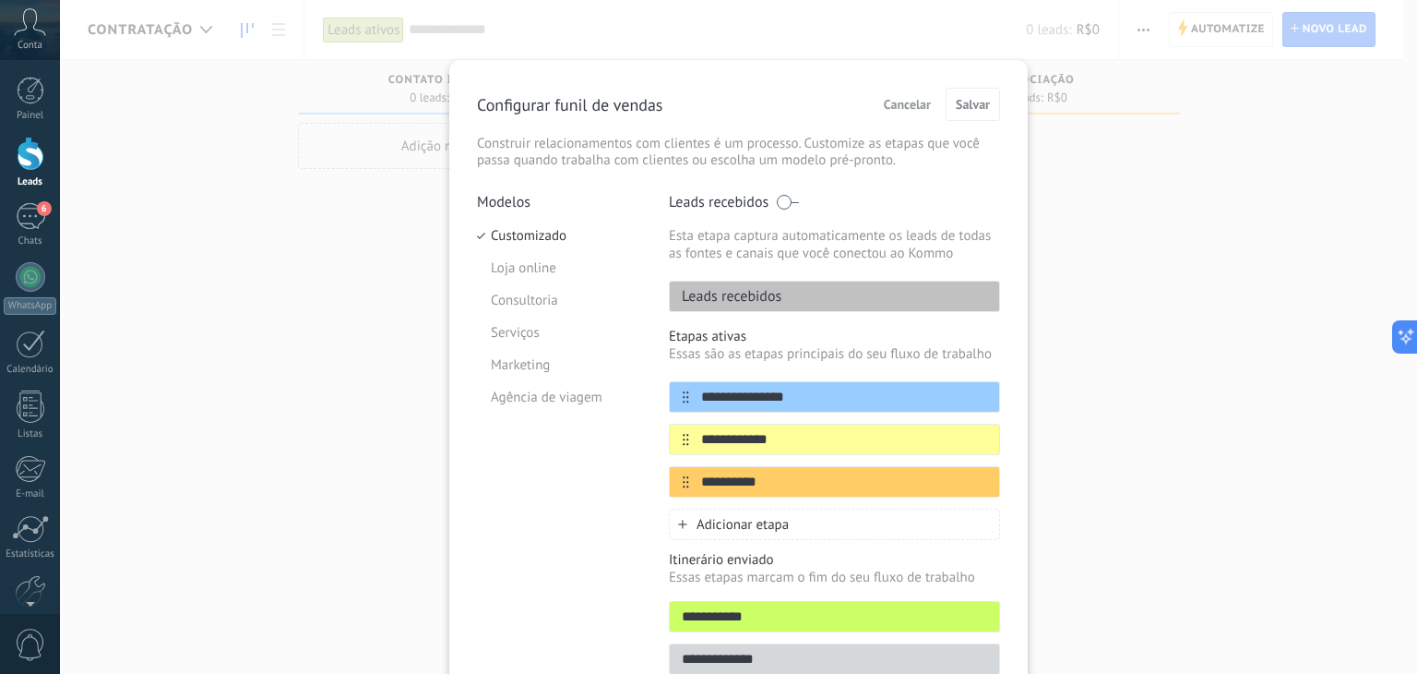
click at [893, 105] on span "Cancelar" at bounding box center [907, 104] width 47 height 13
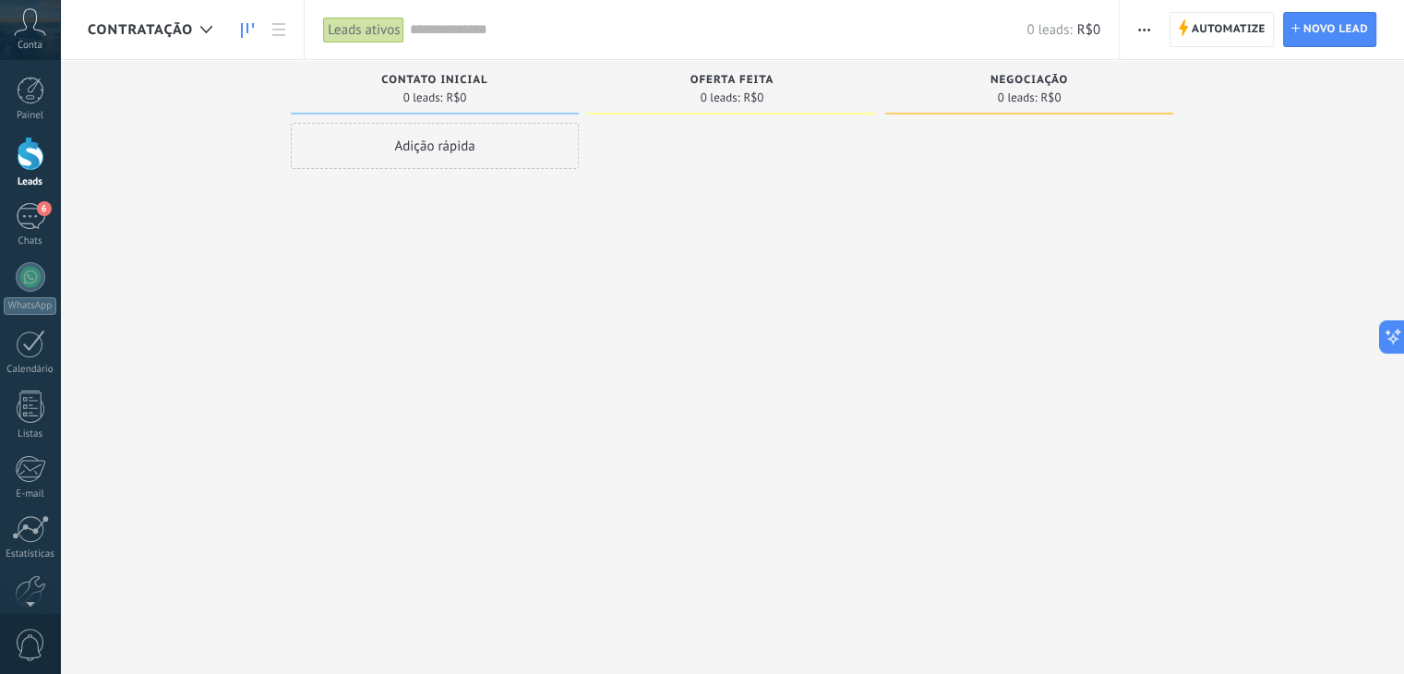
click at [148, 40] on div "Contratação" at bounding box center [155, 29] width 134 height 59
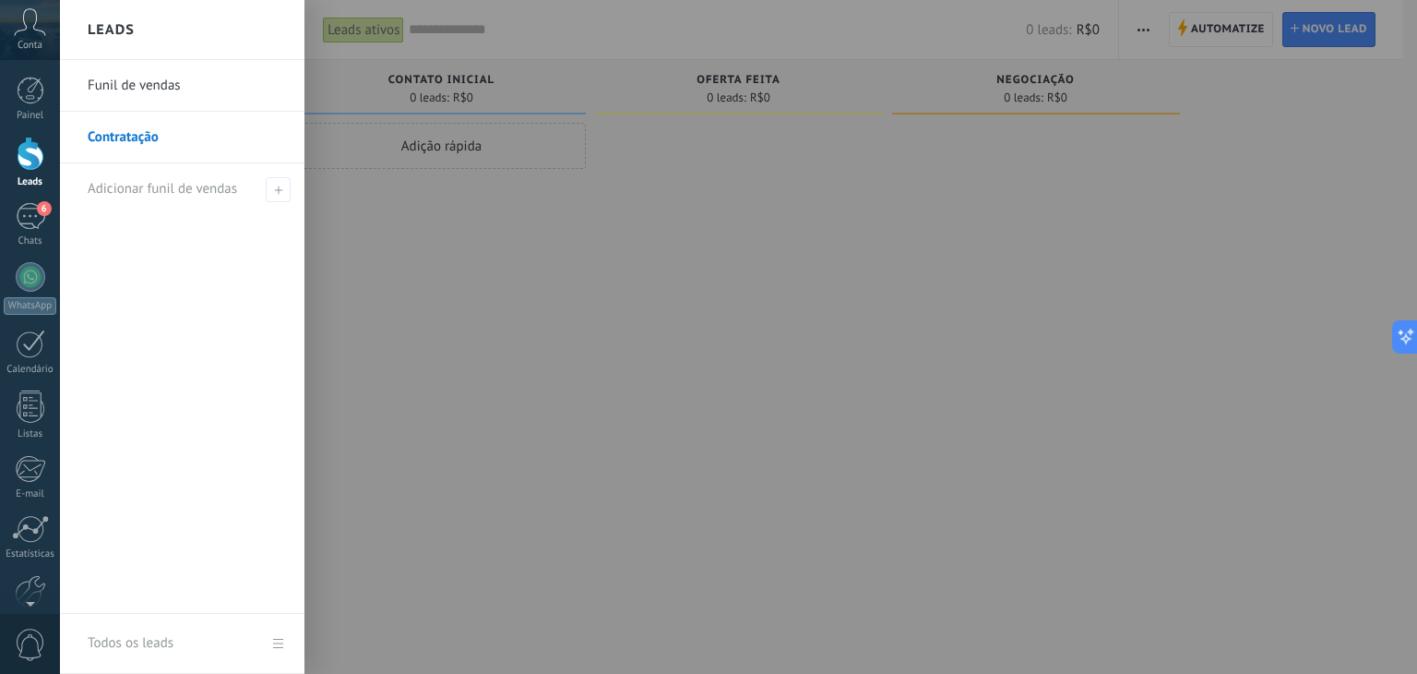
click at [124, 86] on link "Funil de vendas" at bounding box center [187, 86] width 198 height 52
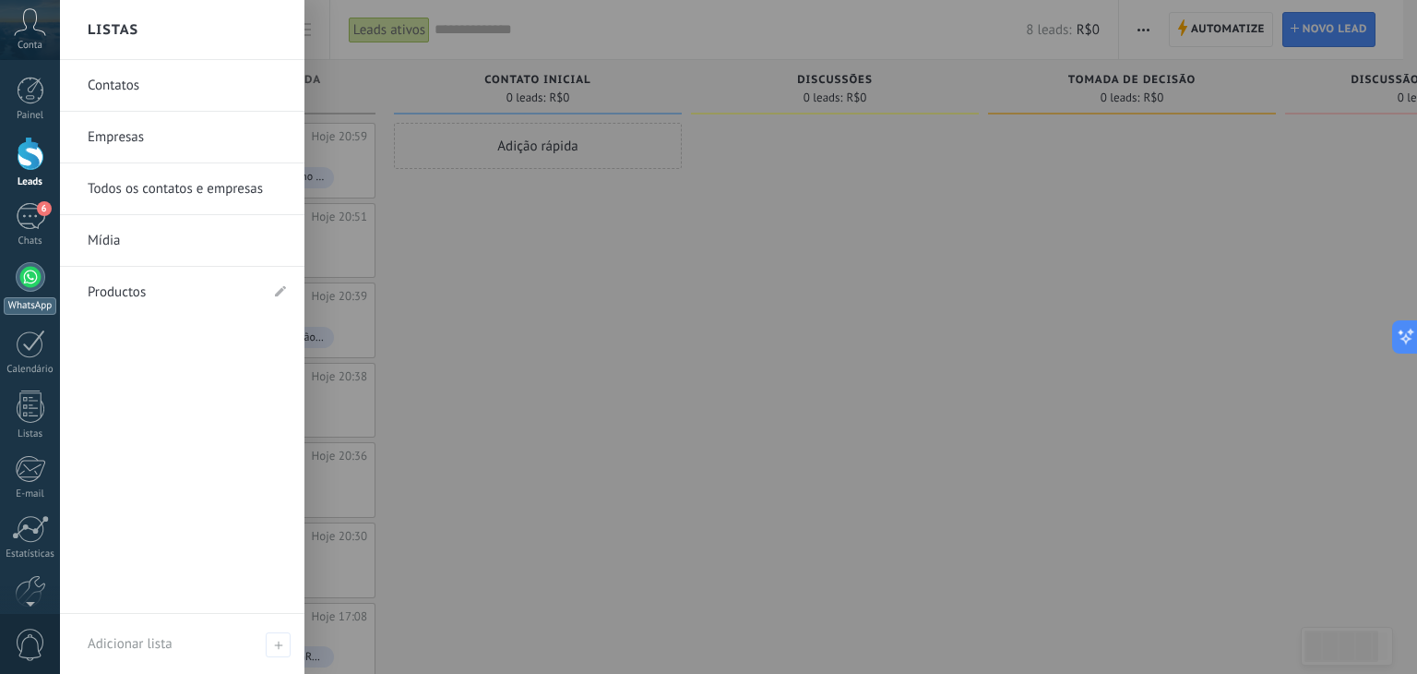
click at [40, 294] on link "WhatsApp" at bounding box center [30, 288] width 60 height 53
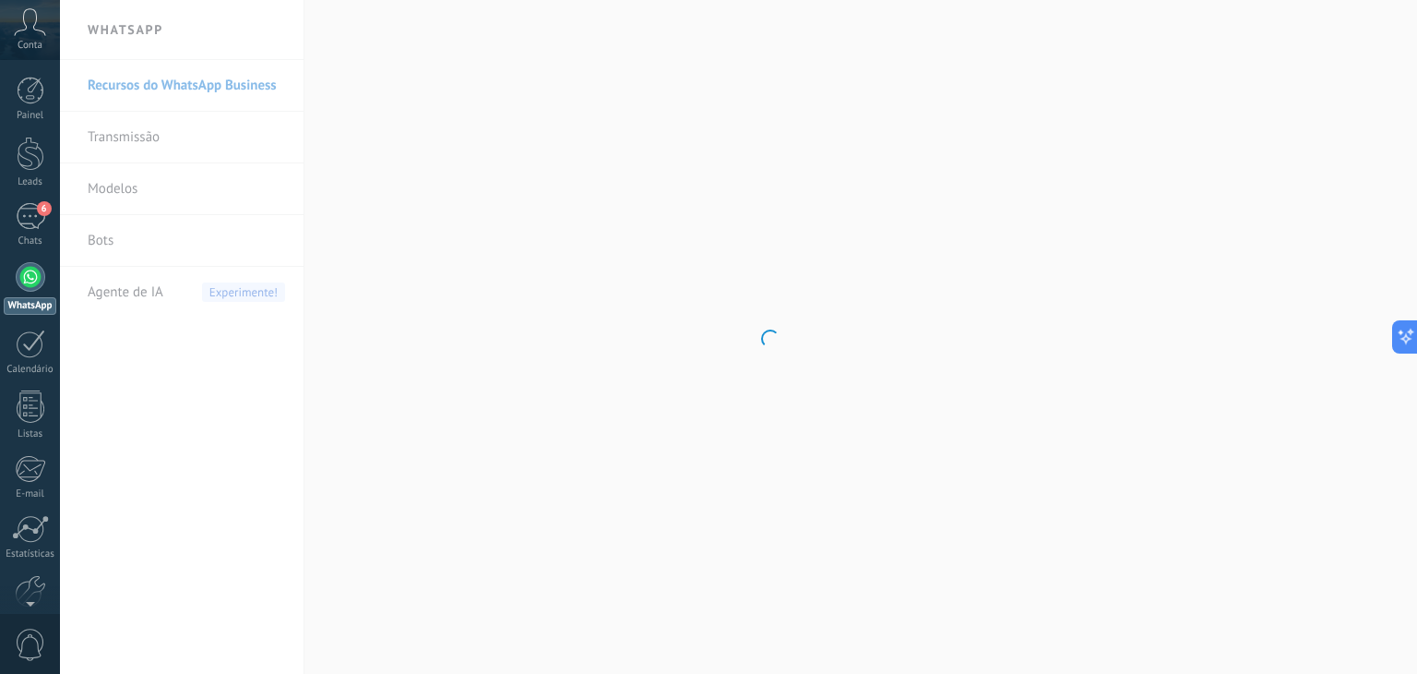
click at [111, 288] on body ".abccls-1,.abccls-2{fill-rule:evenodd}.abccls-2{fill:#fff} .abfcls-1{fill:none}…" at bounding box center [708, 337] width 1417 height 674
click at [128, 290] on span "Agente de IA" at bounding box center [126, 293] width 76 height 52
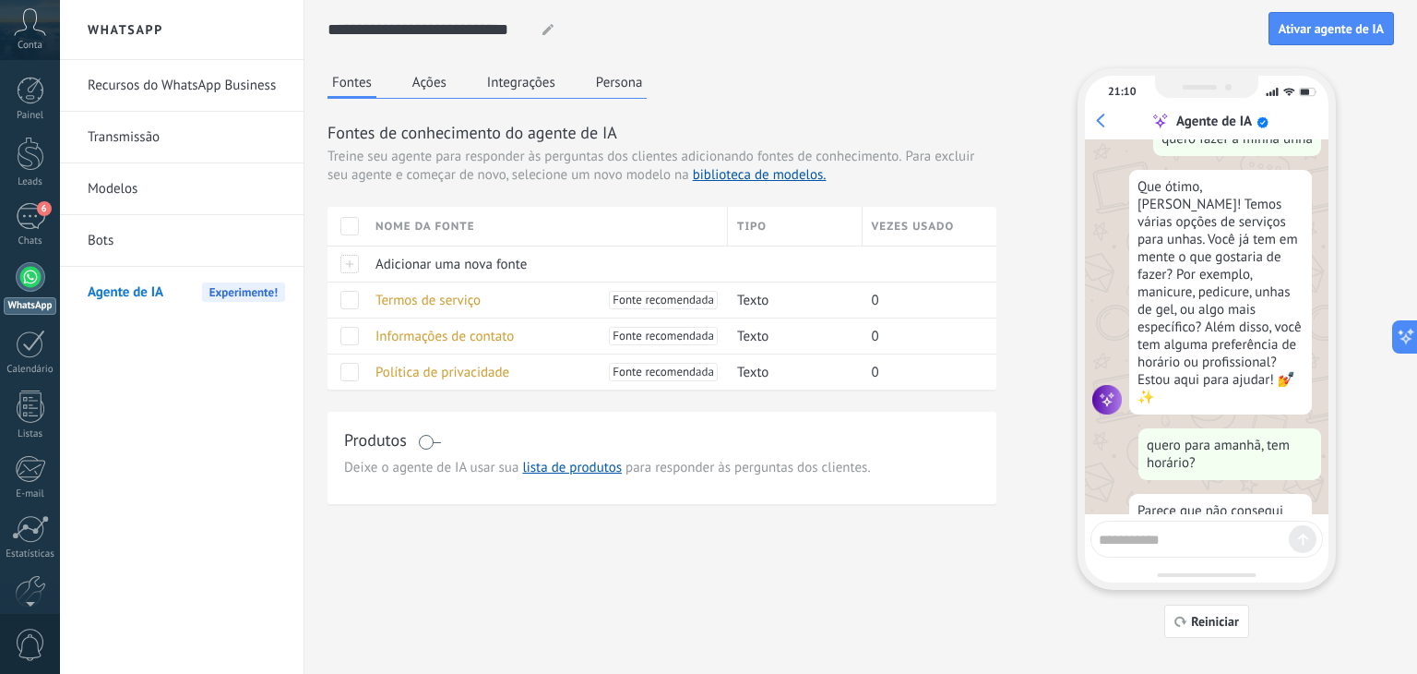
scroll to position [107, 0]
